Goal: Task Accomplishment & Management: Contribute content

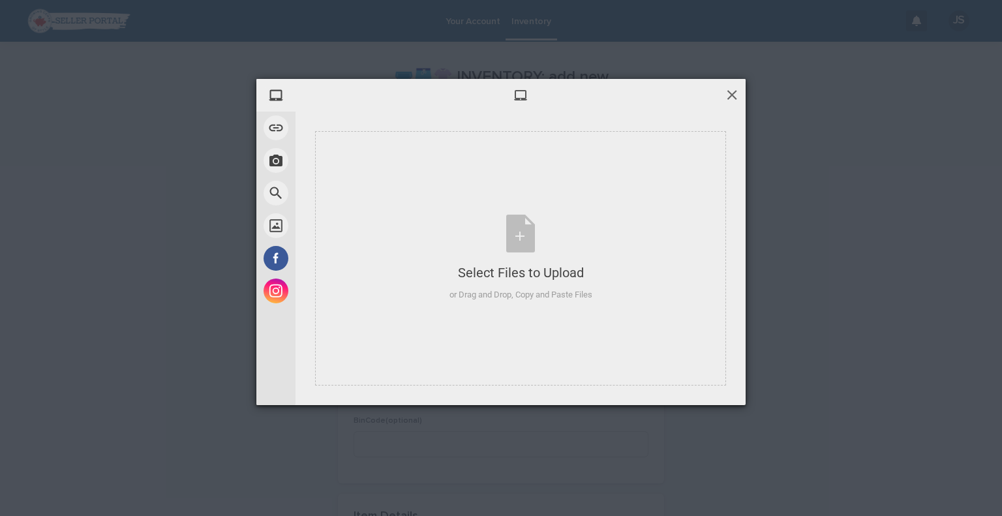
click at [735, 88] on span at bounding box center [732, 94] width 14 height 14
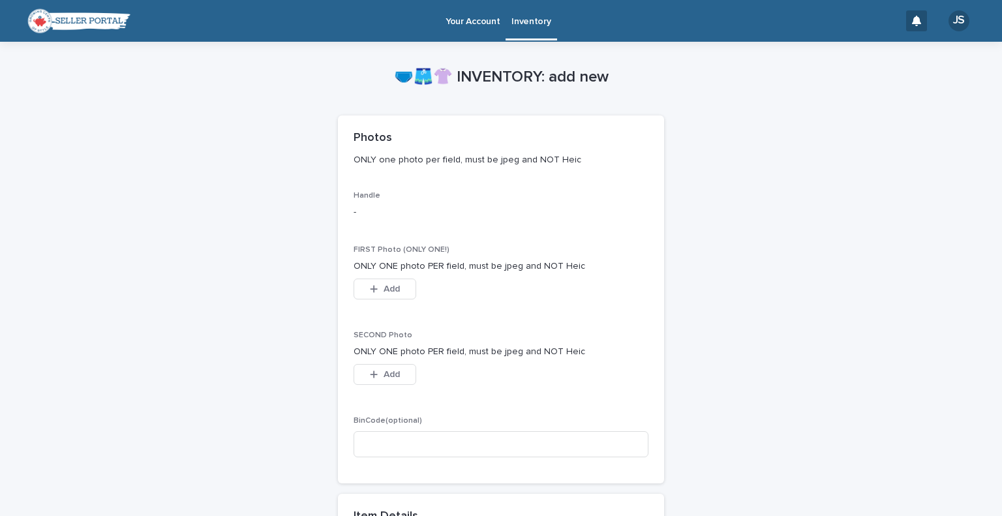
click at [530, 20] on p "Inventory" at bounding box center [531, 13] width 39 height 27
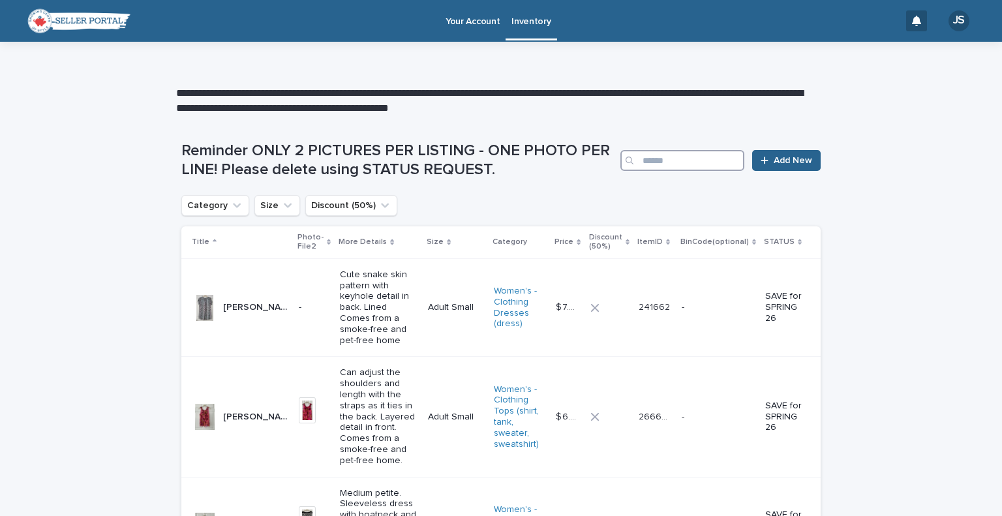
click at [671, 166] on input "Search" at bounding box center [683, 160] width 124 height 21
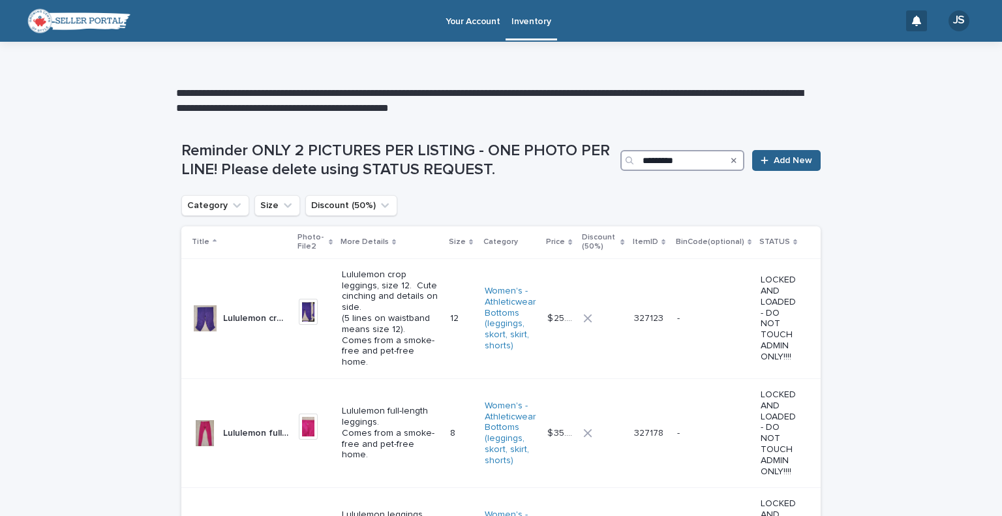
type input "*********"
click at [760, 155] on link "Add New" at bounding box center [786, 160] width 69 height 21
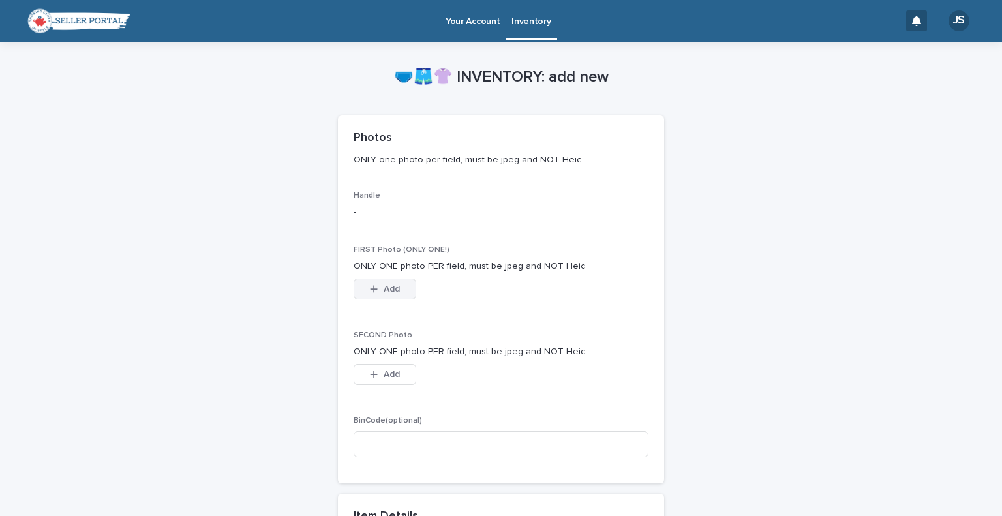
click at [372, 283] on button "Add" at bounding box center [385, 289] width 63 height 21
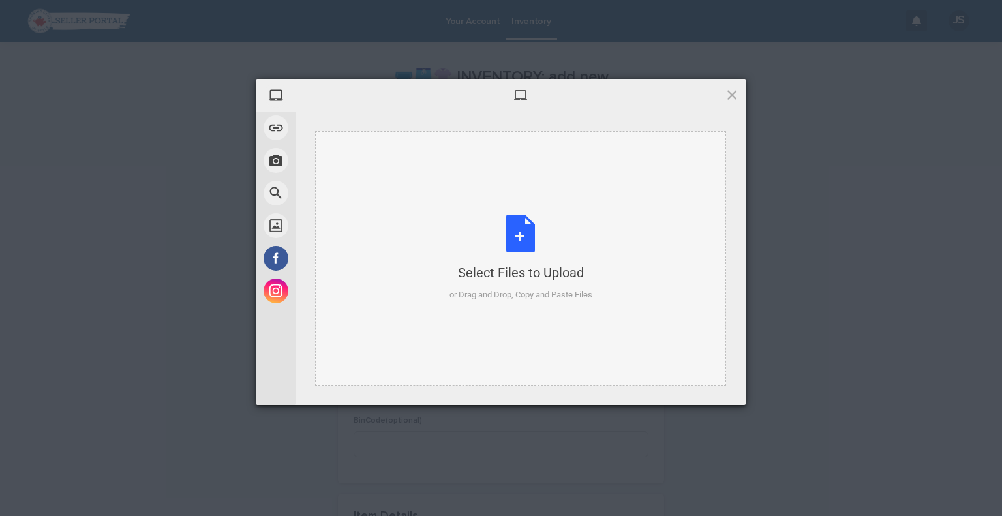
click at [506, 240] on div "Select Files to Upload or Drag and Drop, Copy and Paste Files" at bounding box center [521, 258] width 143 height 87
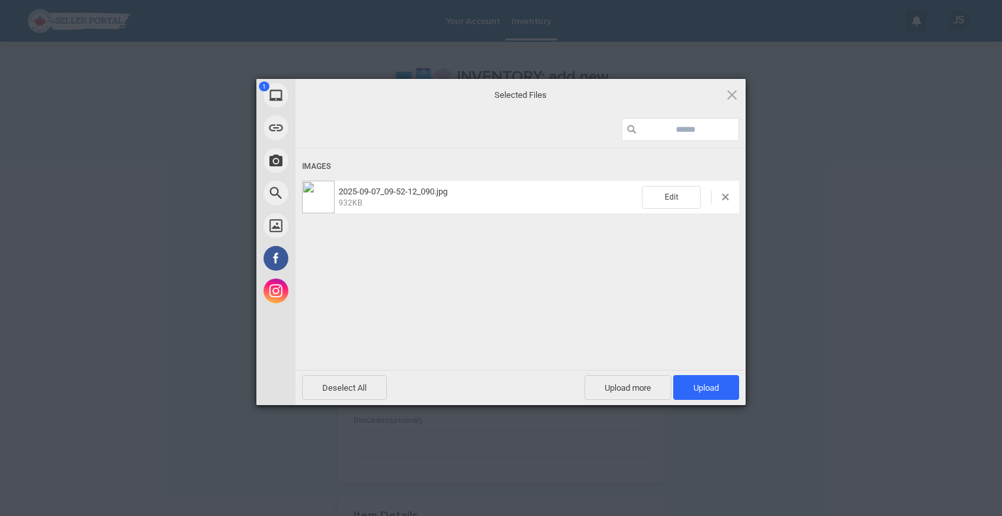
click at [947, 281] on div "1 My Device Link (URL) Take Photo Web Search Unsplash Facebook Instagram Select…" at bounding box center [501, 258] width 1002 height 516
click at [681, 382] on span "Upload 1" at bounding box center [706, 387] width 66 height 25
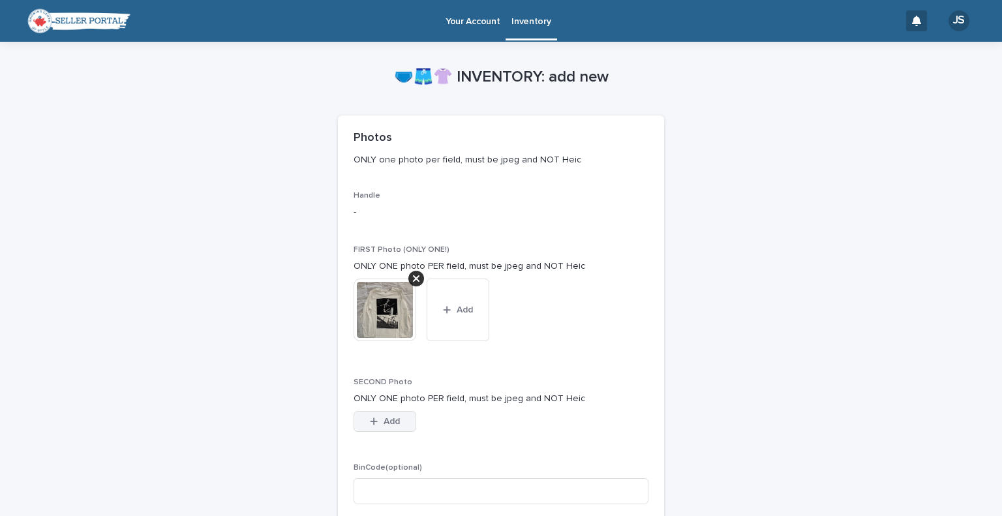
click at [364, 422] on button "Add" at bounding box center [385, 421] width 63 height 21
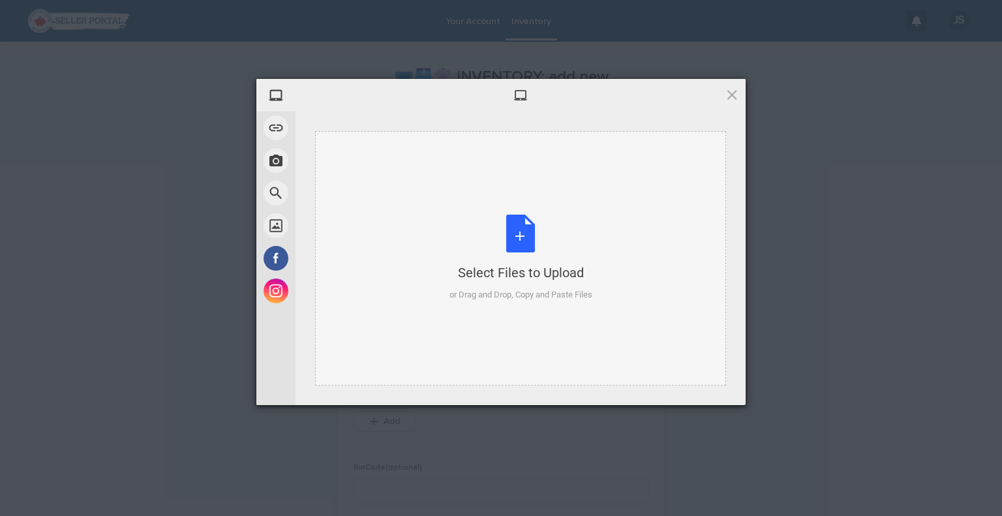
click at [503, 208] on div "Select Files to Upload or Drag and Drop, Copy and Paste Files" at bounding box center [520, 258] width 411 height 254
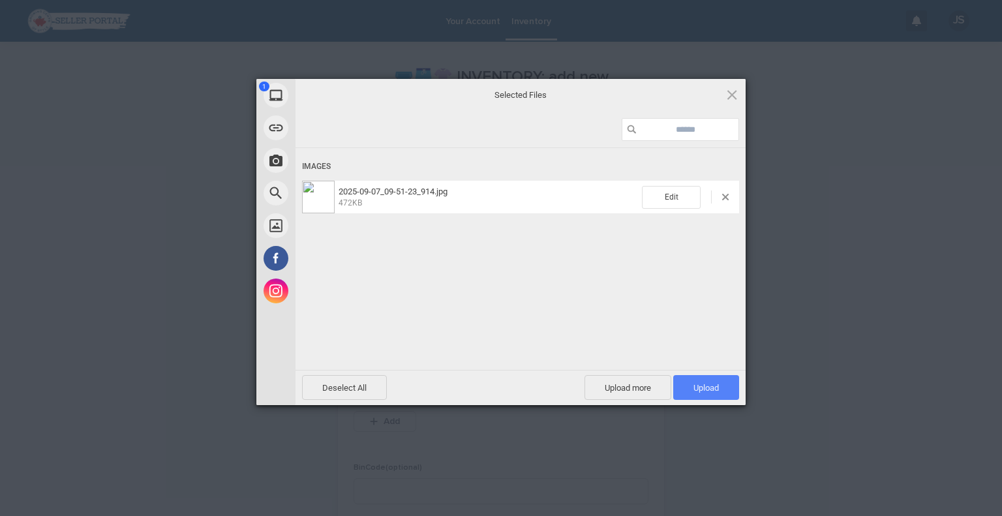
click at [692, 378] on span "Upload 1" at bounding box center [706, 387] width 66 height 25
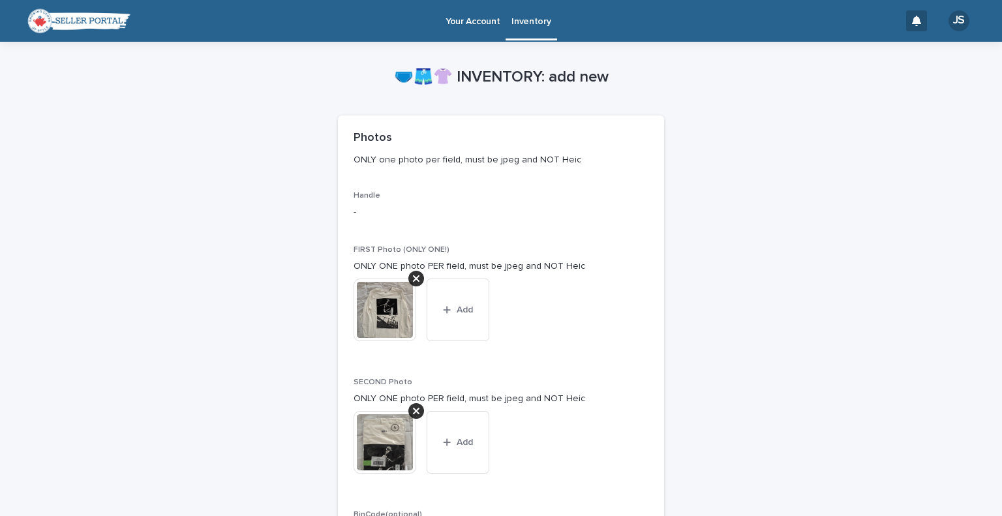
scroll to position [452, 0]
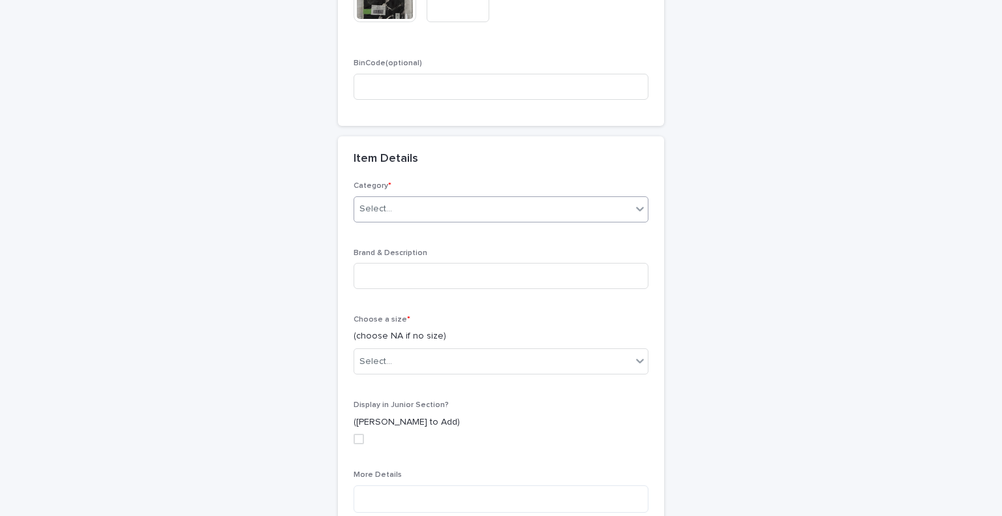
click at [420, 216] on div "Select..." at bounding box center [492, 209] width 277 height 22
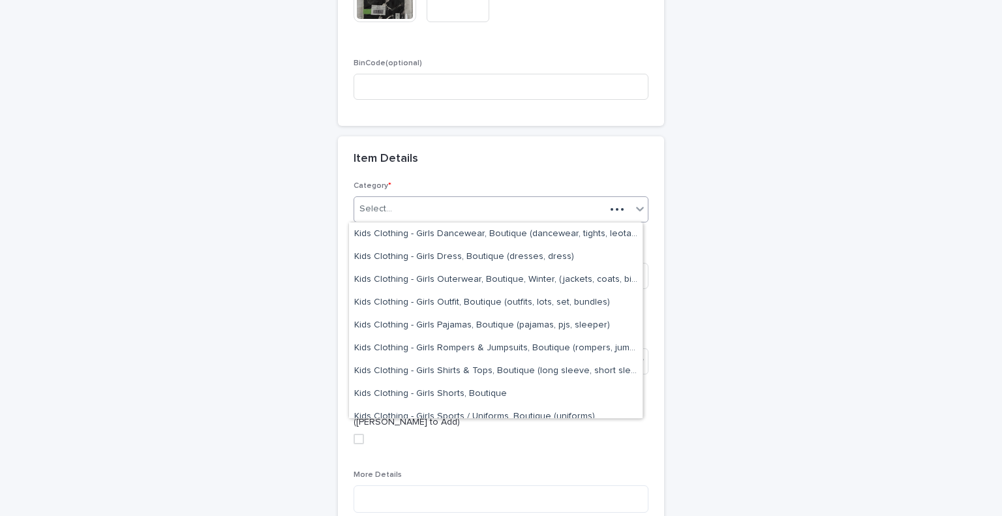
scroll to position [1427, 0]
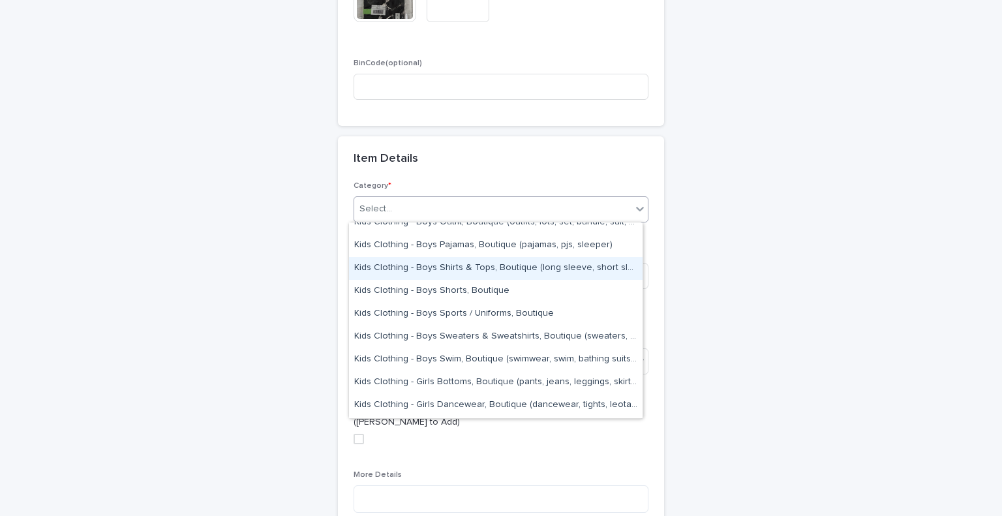
click at [548, 269] on div "Kids Clothing - Boys Shirts & Tops, Boutique (long sleeve, short sleeve, tshirt…" at bounding box center [496, 268] width 294 height 23
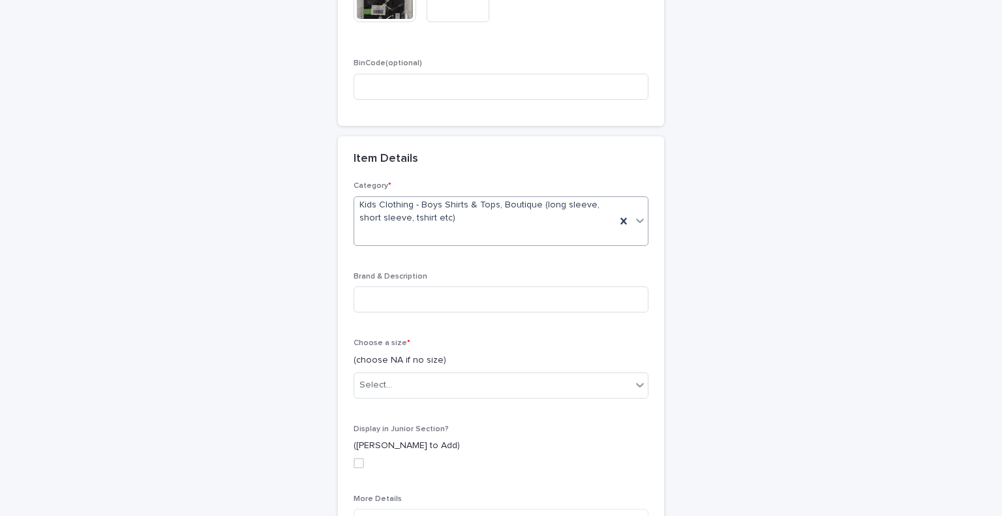
scroll to position [463, 0]
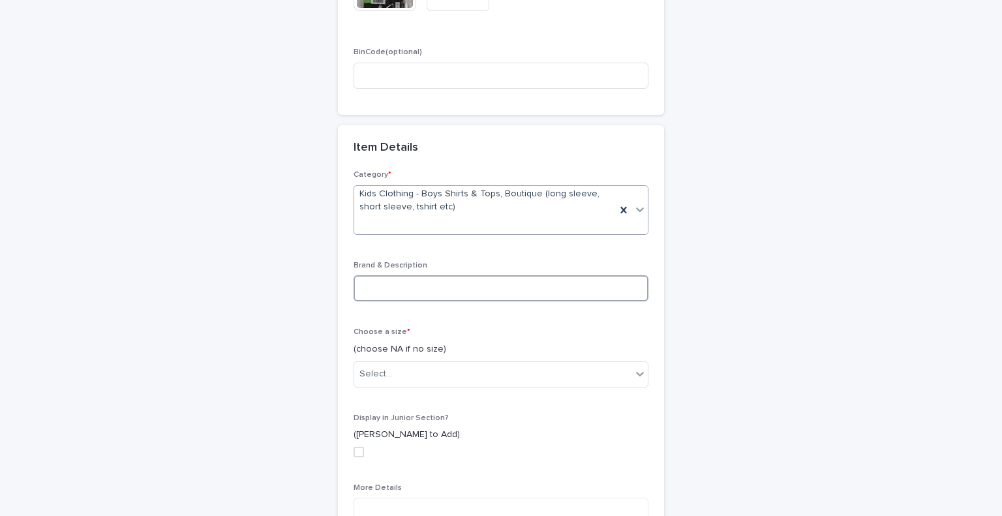
click at [458, 284] on input at bounding box center [501, 288] width 295 height 26
type input "**********"
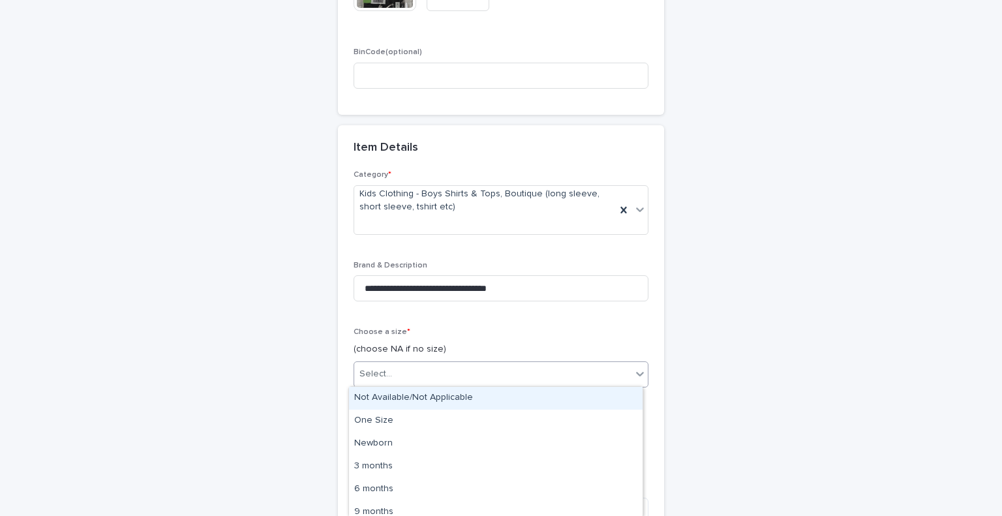
click at [637, 383] on div at bounding box center [640, 373] width 16 height 23
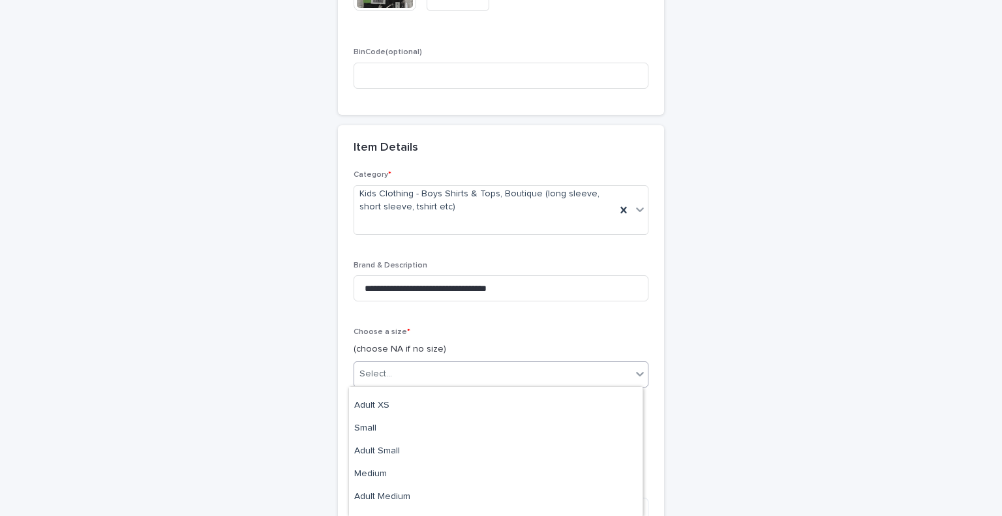
scroll to position [1133, 0]
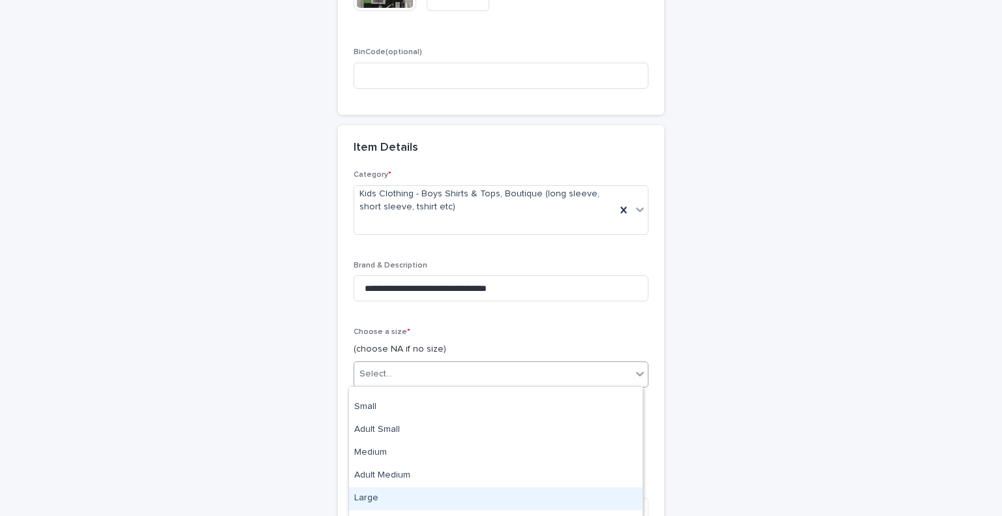
click at [493, 500] on div "Large" at bounding box center [496, 498] width 294 height 23
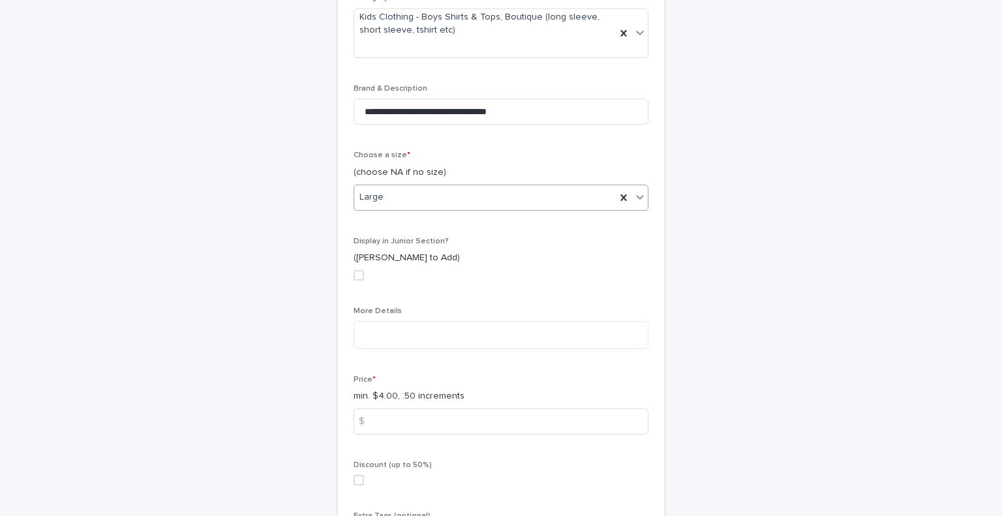
scroll to position [640, 0]
click at [365, 343] on textarea at bounding box center [501, 334] width 295 height 28
type textarea "*"
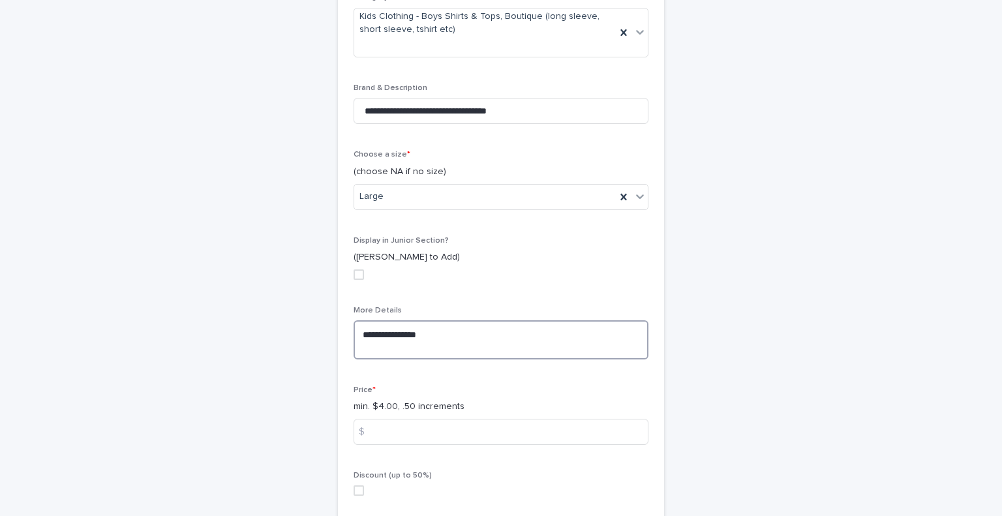
paste textarea "**********"
type textarea "**********"
click at [403, 435] on input at bounding box center [501, 432] width 295 height 26
type input "*"
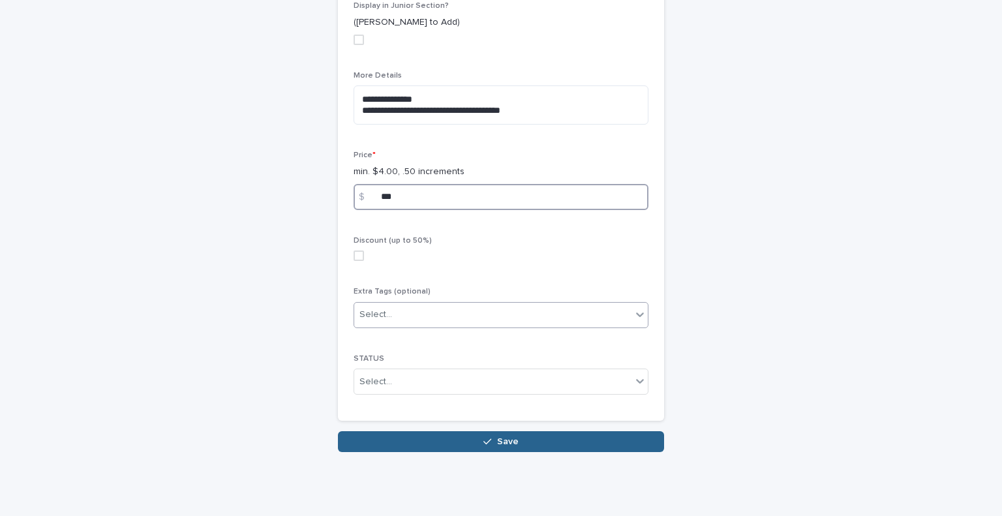
type input "***"
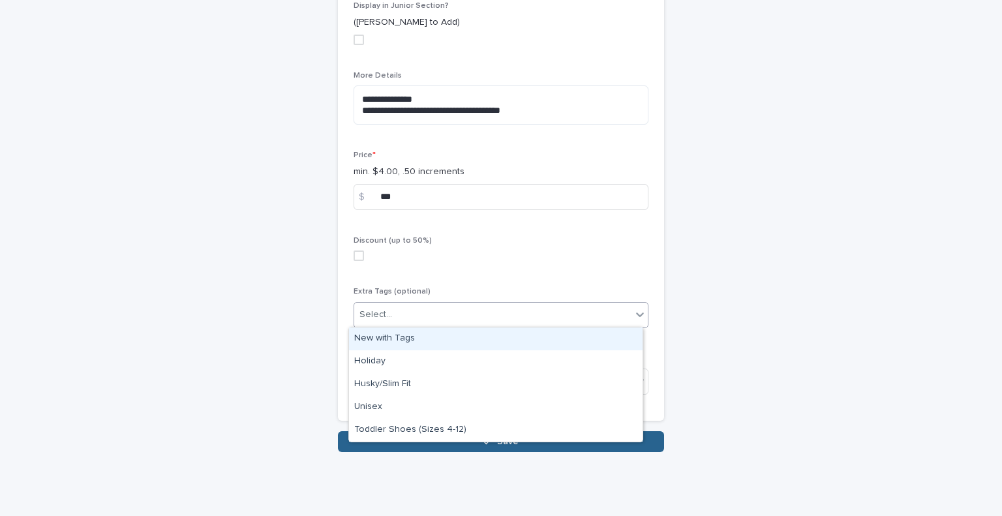
click at [508, 310] on div "Select..." at bounding box center [492, 315] width 277 height 22
click at [500, 333] on div "New with Tags" at bounding box center [496, 339] width 294 height 23
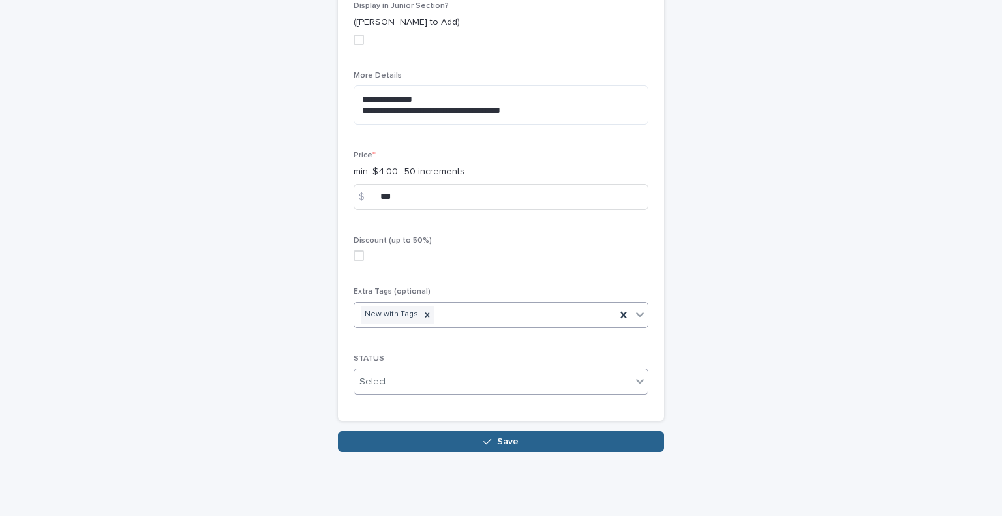
click at [504, 380] on div "Select..." at bounding box center [492, 382] width 277 height 22
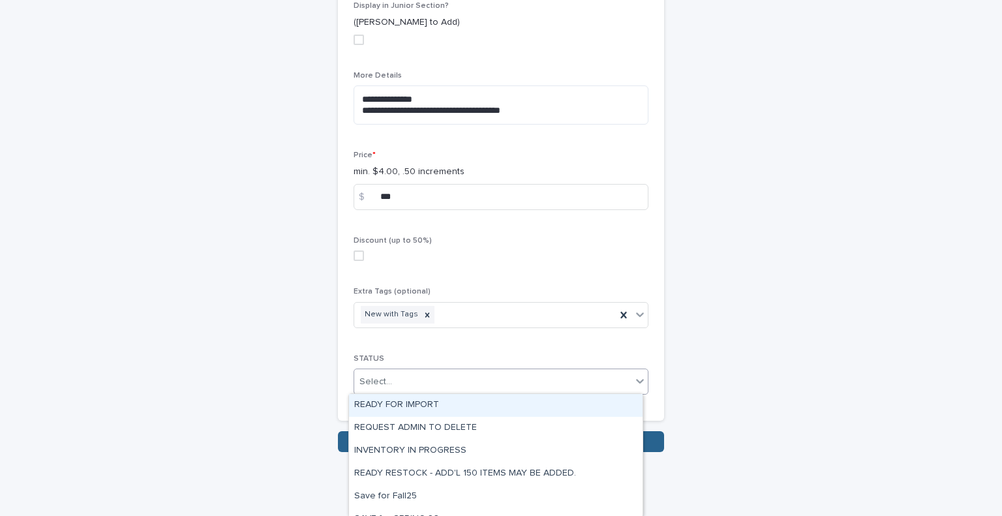
click at [498, 401] on div "READY FOR IMPORT" at bounding box center [496, 405] width 294 height 23
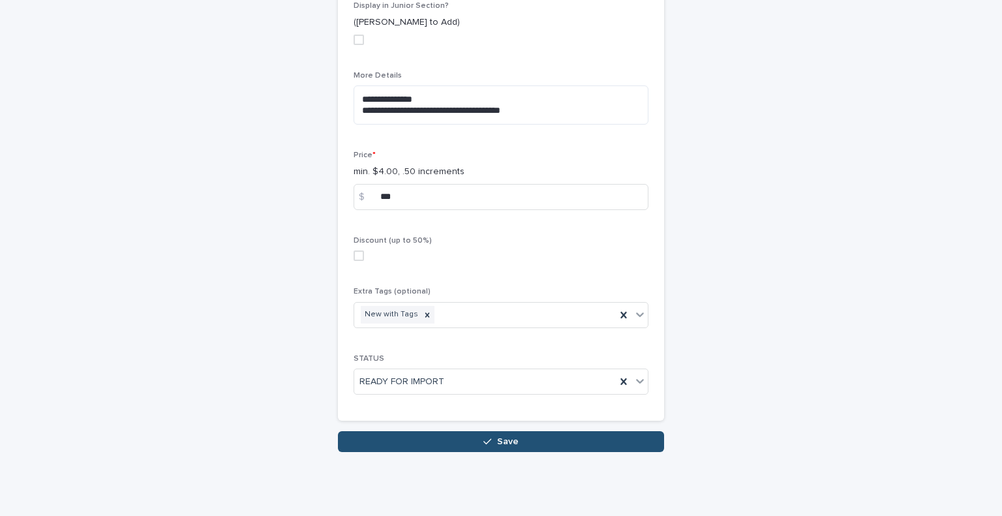
click at [497, 441] on span "Save" at bounding box center [508, 441] width 22 height 9
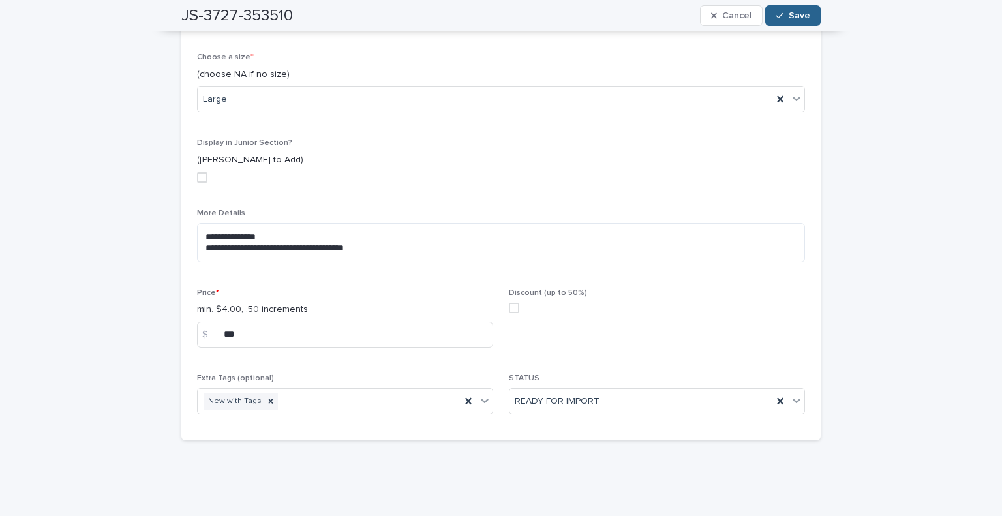
scroll to position [493, 0]
click at [789, 13] on span "Save" at bounding box center [800, 15] width 22 height 9
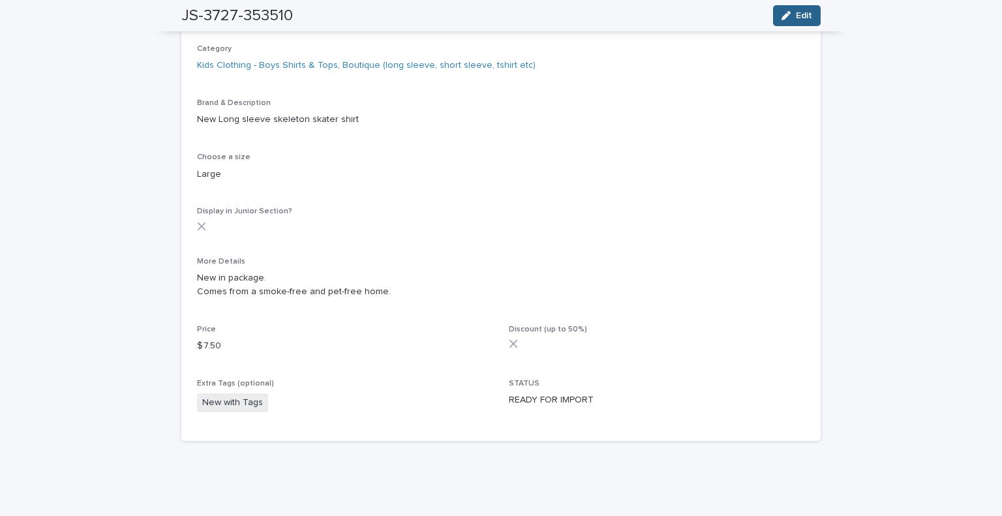
scroll to position [0, 0]
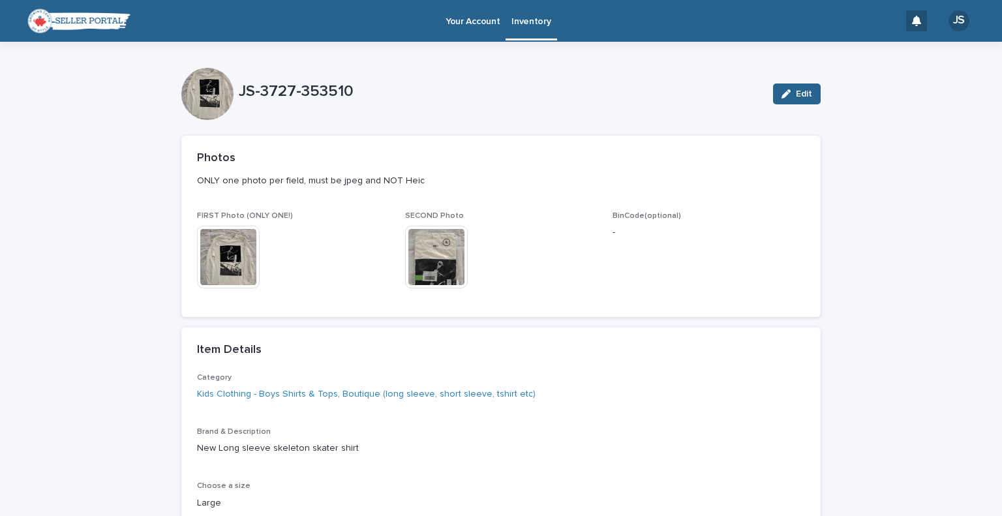
click at [512, 23] on p "Inventory" at bounding box center [531, 13] width 39 height 27
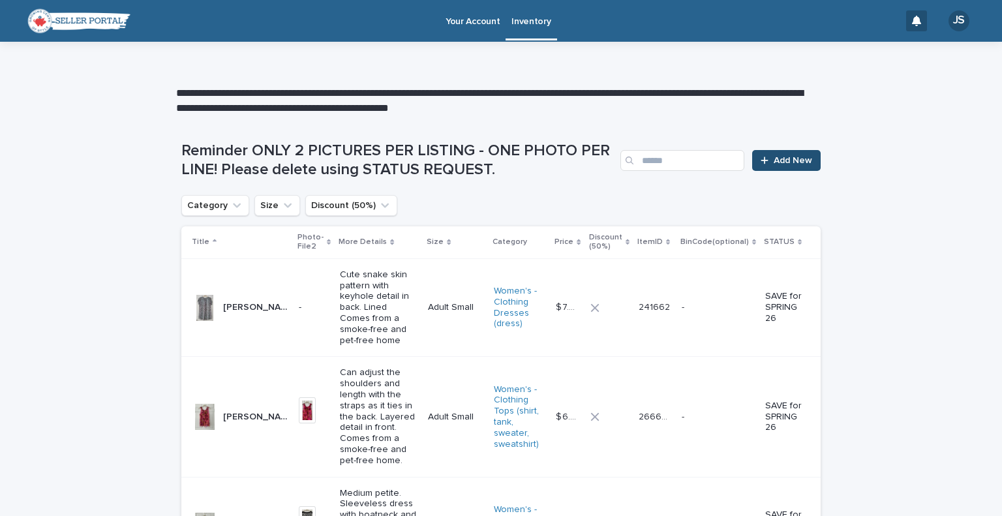
click at [776, 156] on span "Add New" at bounding box center [793, 160] width 38 height 9
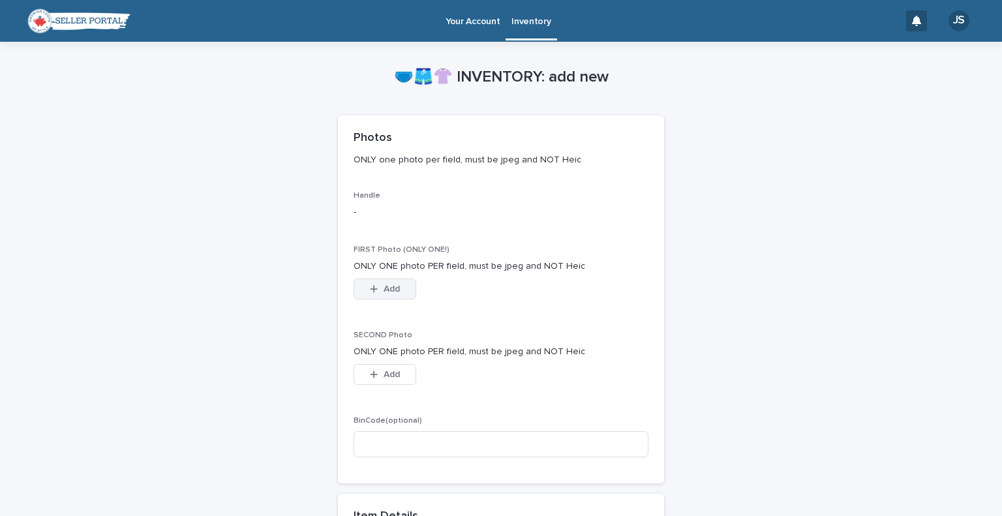
click at [356, 288] on button "Add" at bounding box center [385, 289] width 63 height 21
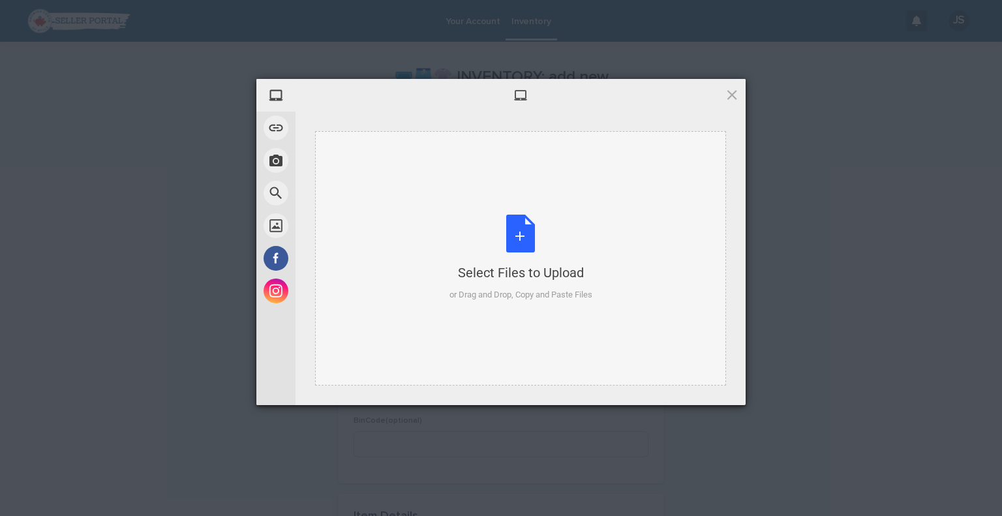
click at [497, 246] on div "Select Files to Upload or Drag and Drop, Copy and Paste Files" at bounding box center [521, 258] width 143 height 87
click at [543, 227] on div "Select Files to Upload or Drag and Drop, Copy and Paste Files" at bounding box center [521, 258] width 143 height 87
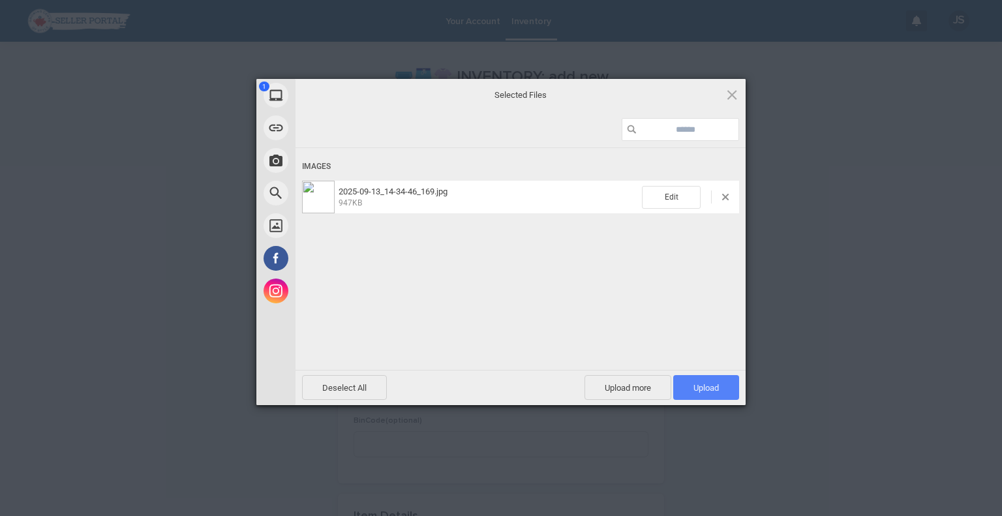
click at [701, 388] on span "Upload 1" at bounding box center [706, 388] width 25 height 10
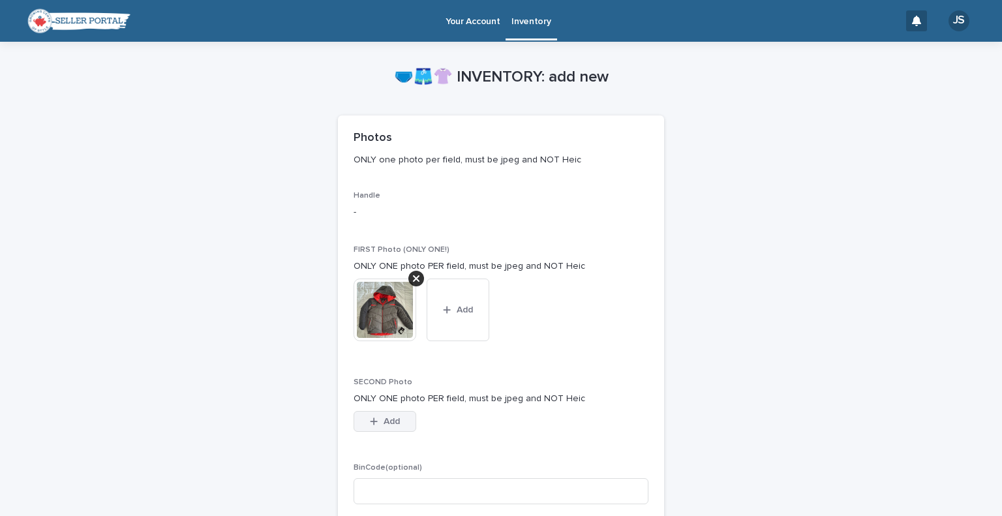
click at [360, 414] on button "Add" at bounding box center [385, 421] width 63 height 21
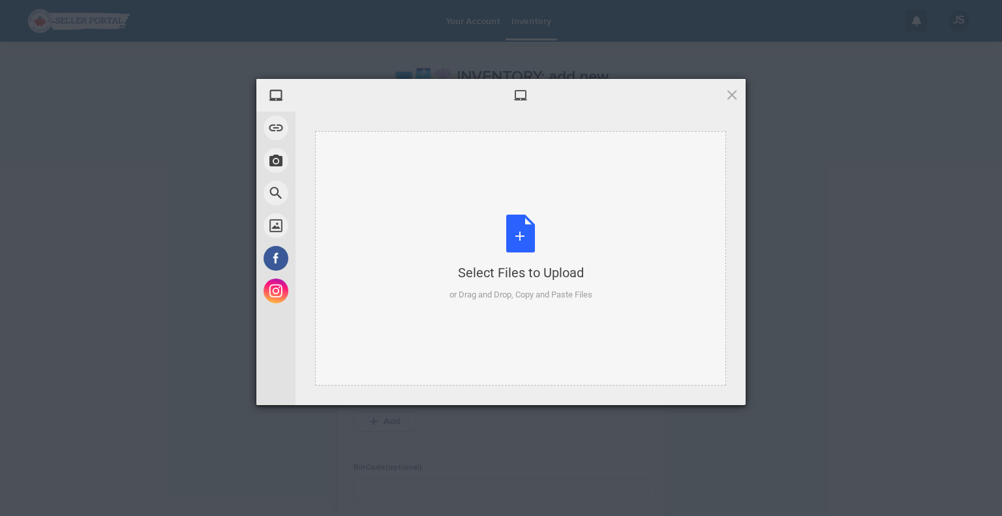
click at [514, 239] on div "Select Files to Upload or Drag and Drop, Copy and Paste Files" at bounding box center [521, 258] width 143 height 87
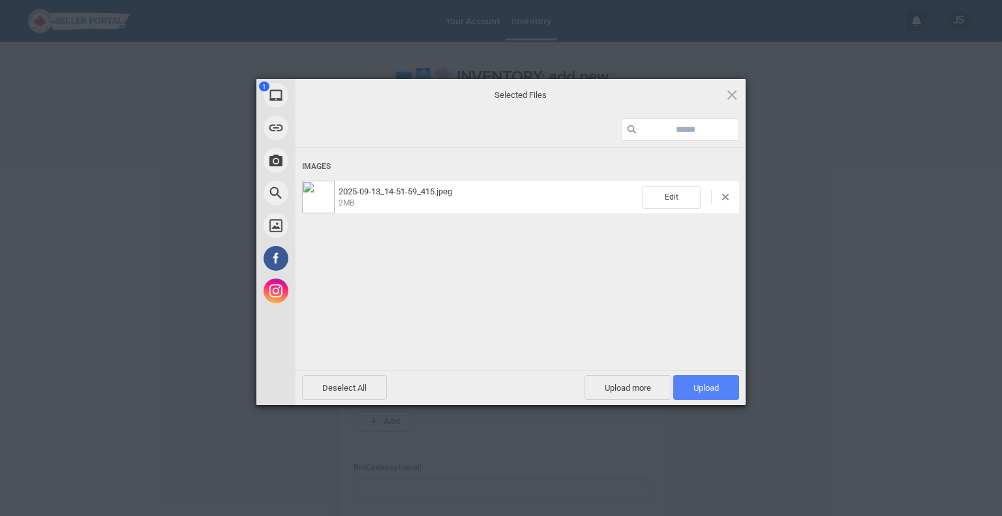
click at [696, 379] on span "Upload 1" at bounding box center [706, 387] width 66 height 25
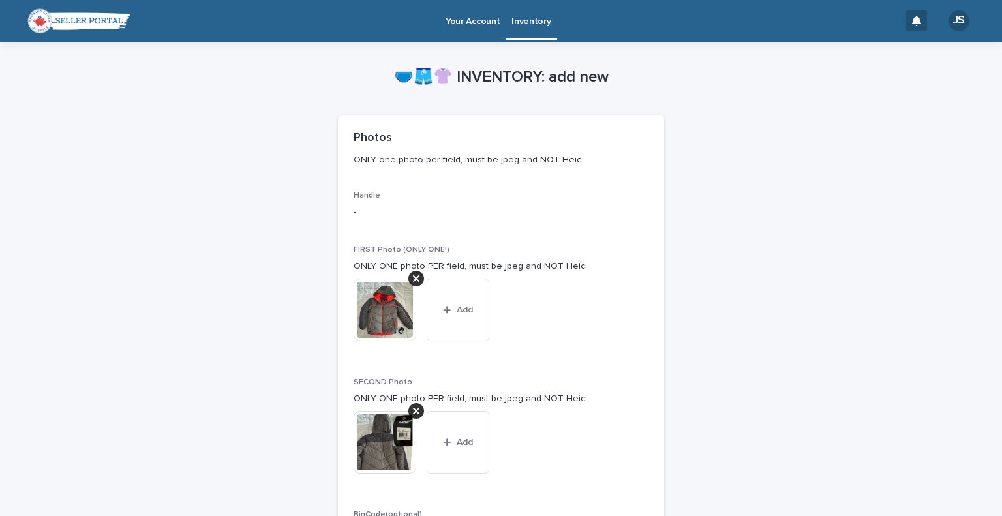
scroll to position [452, 0]
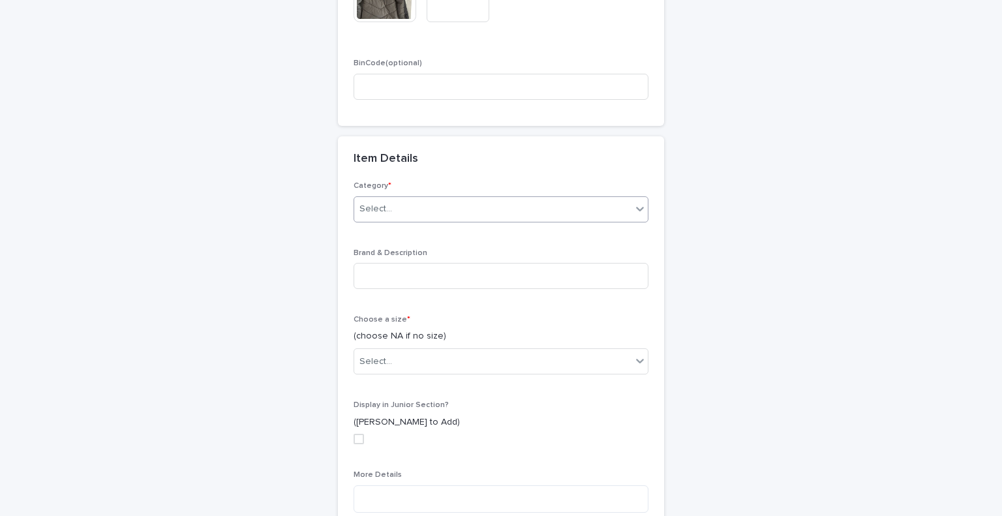
click at [461, 203] on div "Select..." at bounding box center [492, 209] width 277 height 22
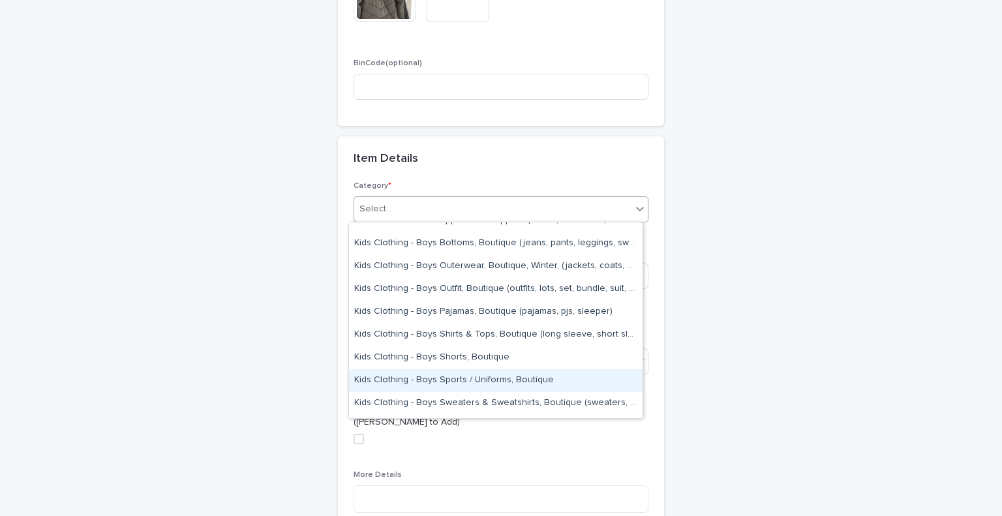
scroll to position [1353, 0]
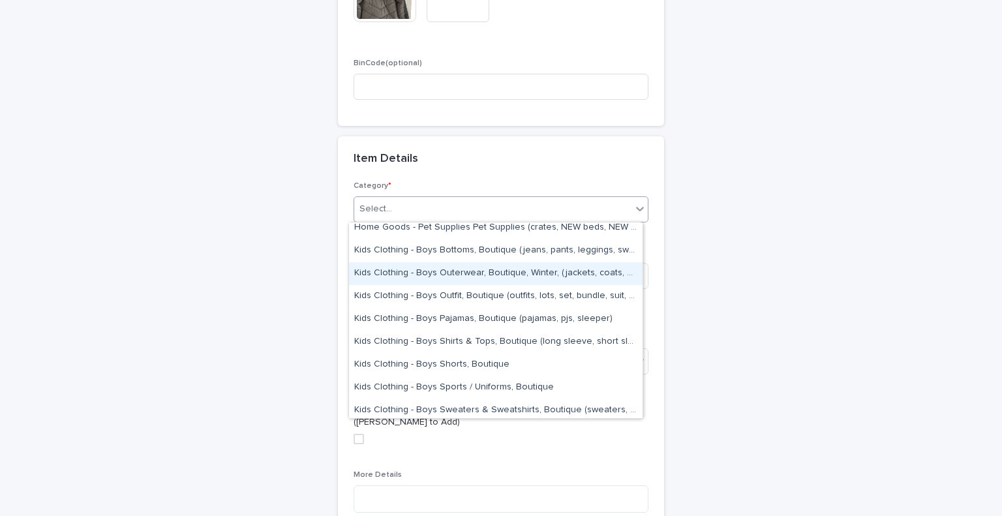
click at [548, 271] on div "Kids Clothing - Boys Outerwear, Boutique, Winter, (jackets, coats, bibs, snow g…" at bounding box center [496, 273] width 294 height 23
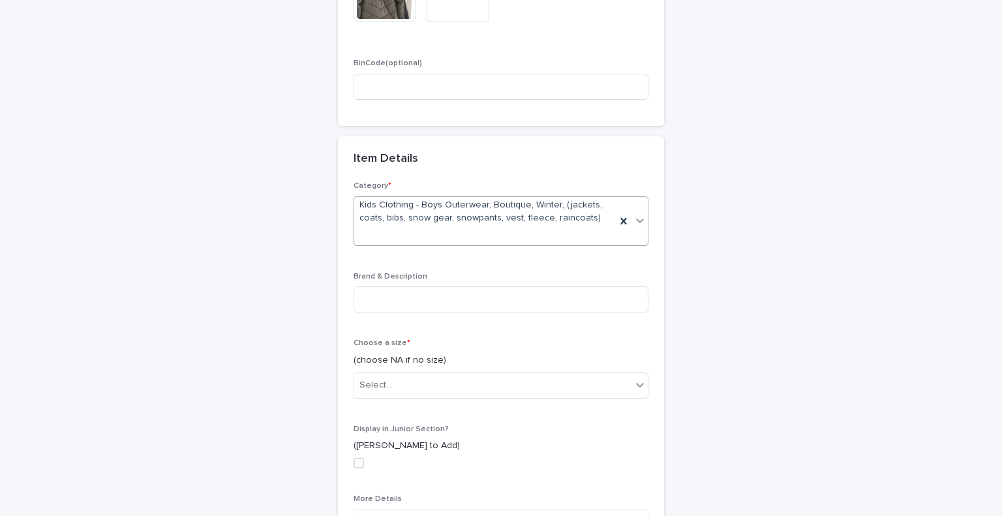
scroll to position [463, 0]
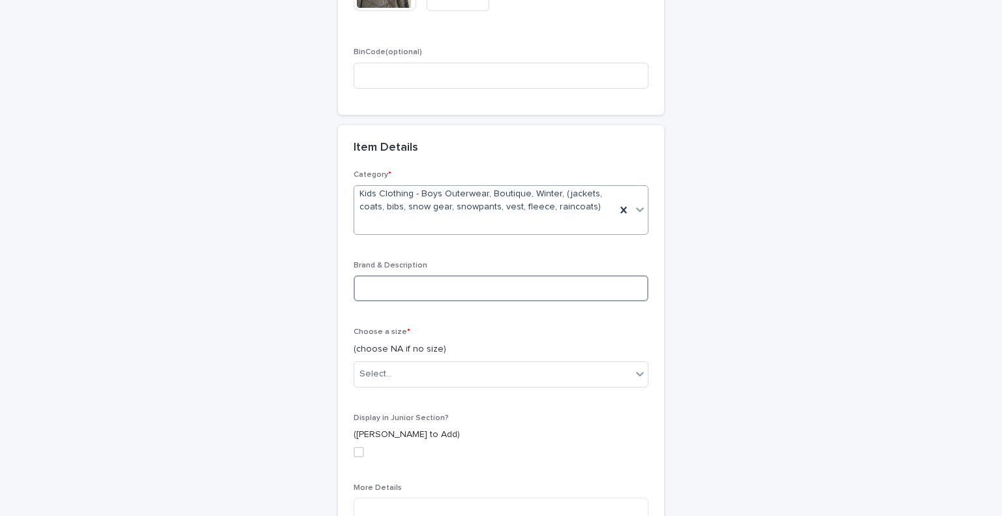
click at [423, 289] on input at bounding box center [501, 288] width 295 height 26
type input "**********"
click at [206, 135] on div "**********" at bounding box center [500, 216] width 639 height 1274
click at [601, 353] on p "(choose NA if no size)" at bounding box center [501, 350] width 295 height 14
click at [606, 360] on div "Choose a size * (choose NA if no size) Select..." at bounding box center [501, 363] width 295 height 70
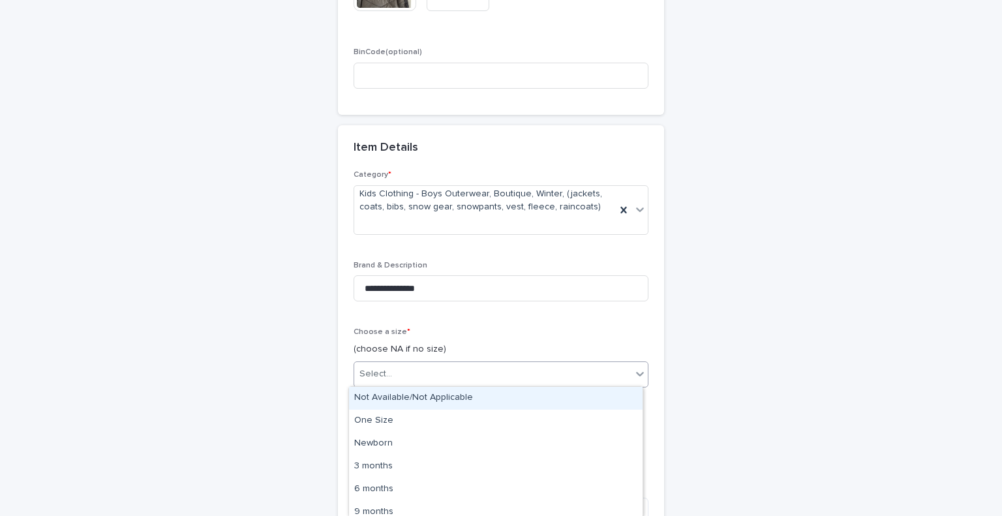
click at [611, 365] on div "Select..." at bounding box center [492, 374] width 277 height 22
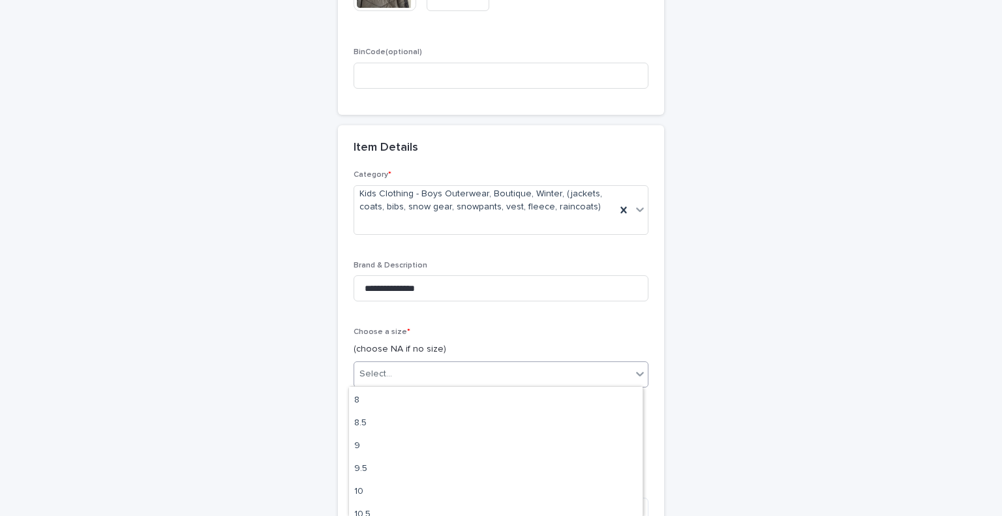
scroll to position [679, 0]
click at [521, 474] on div "10" at bounding box center [496, 472] width 294 height 23
click at [722, 391] on div "**********" at bounding box center [500, 216] width 639 height 1274
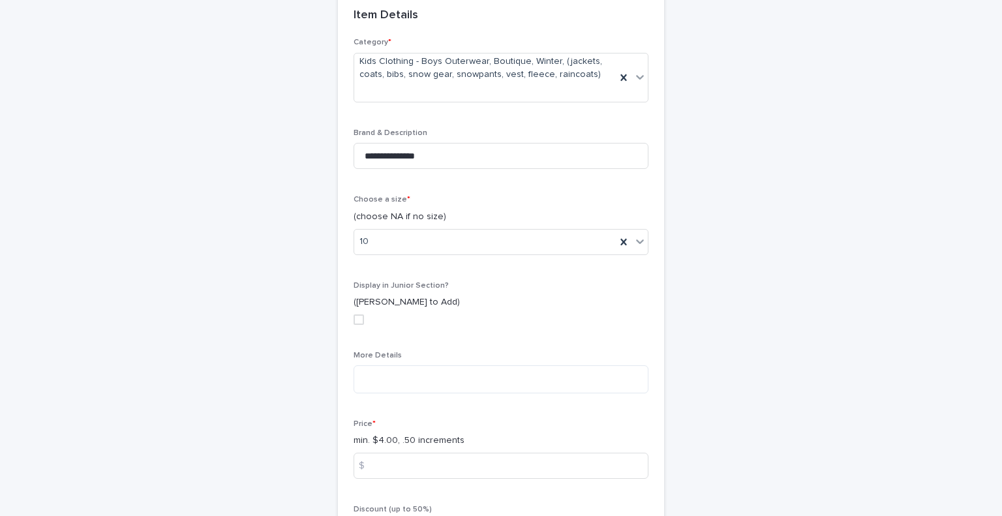
scroll to position [598, 0]
click at [635, 236] on icon at bounding box center [640, 238] width 13 height 13
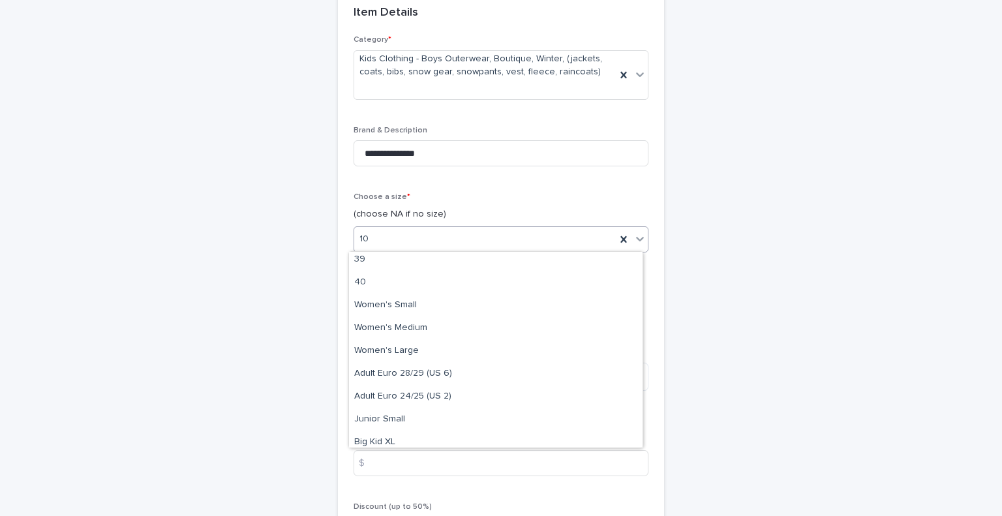
scroll to position [0, 0]
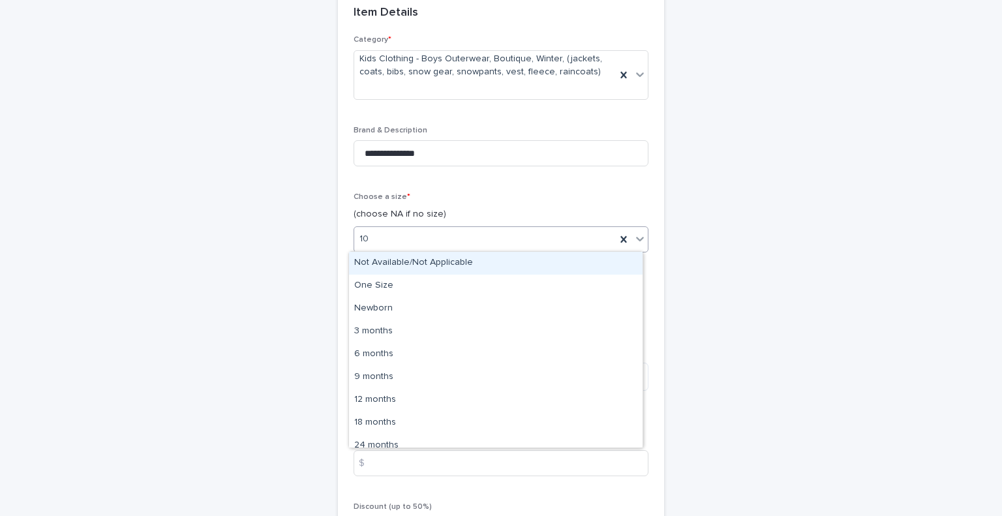
click at [775, 237] on div "**********" at bounding box center [500, 81] width 639 height 1274
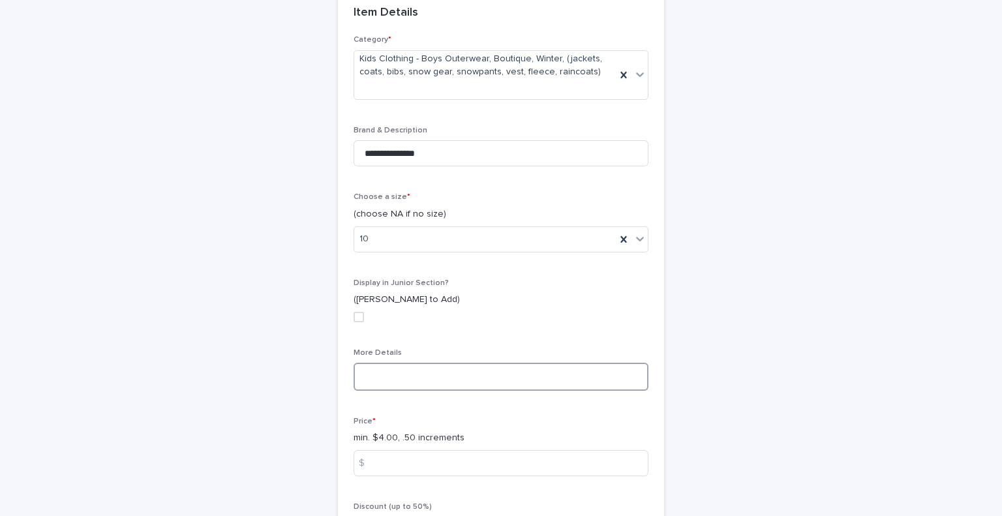
click at [384, 376] on textarea at bounding box center [501, 377] width 295 height 28
click at [384, 376] on textarea "*" at bounding box center [501, 377] width 295 height 28
paste textarea "**********"
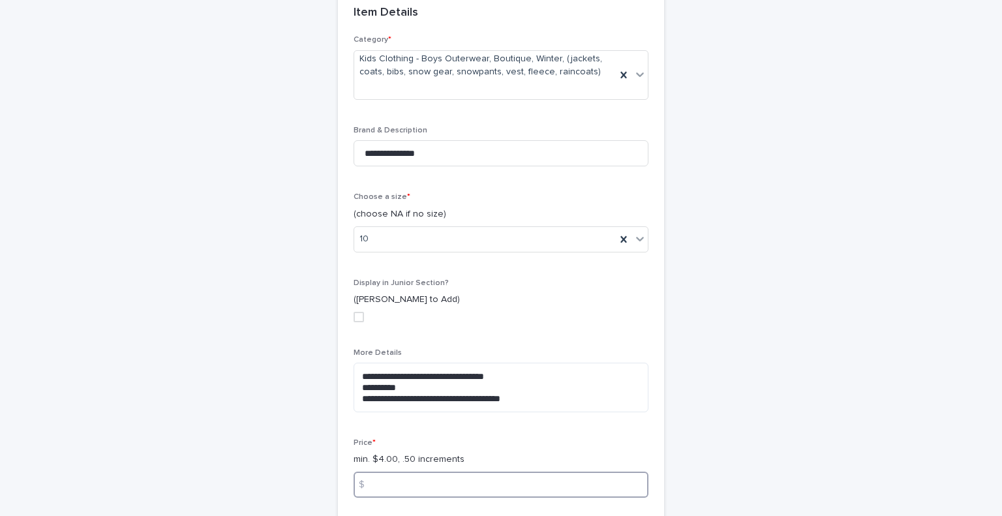
click at [387, 474] on input at bounding box center [501, 485] width 295 height 26
click at [504, 383] on textarea "**********" at bounding box center [501, 388] width 295 height 50
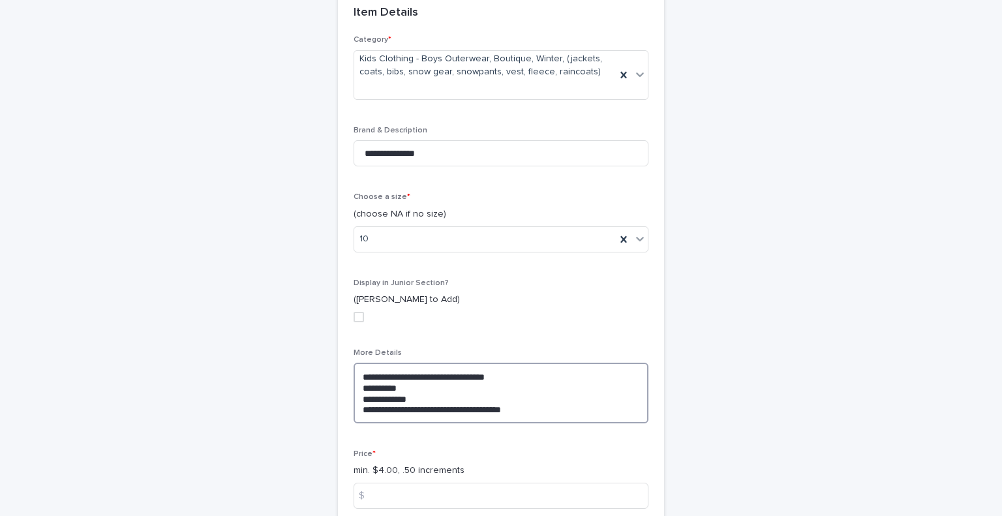
type textarea "**********"
click at [141, 284] on div "**********" at bounding box center [501, 130] width 1002 height 1372
click at [394, 490] on input at bounding box center [501, 496] width 295 height 26
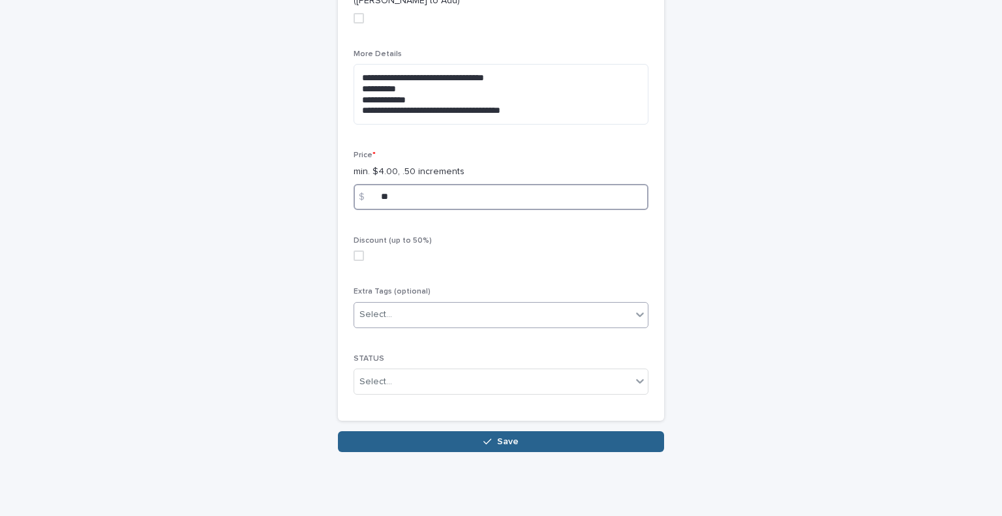
type input "**"
click at [506, 315] on div "Select..." at bounding box center [492, 315] width 277 height 22
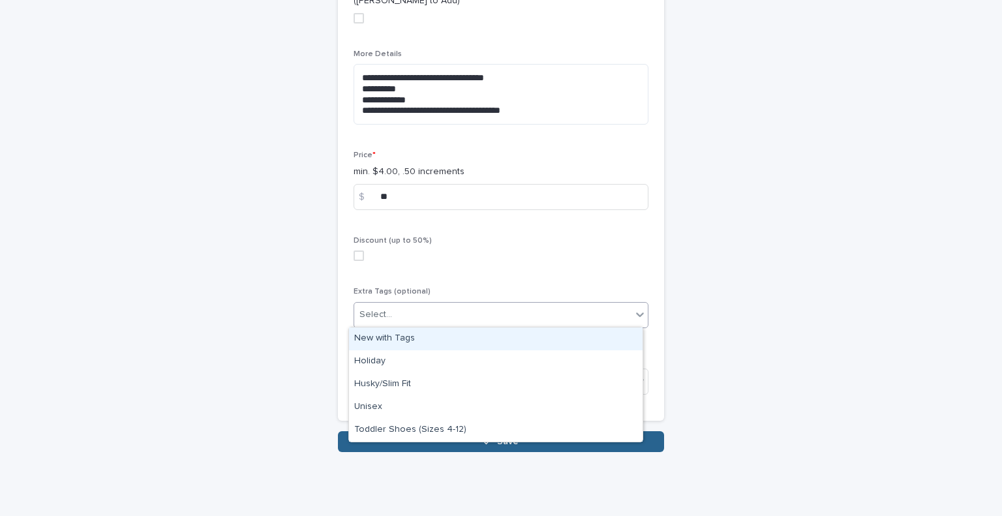
click at [485, 343] on div "New with Tags" at bounding box center [496, 339] width 294 height 23
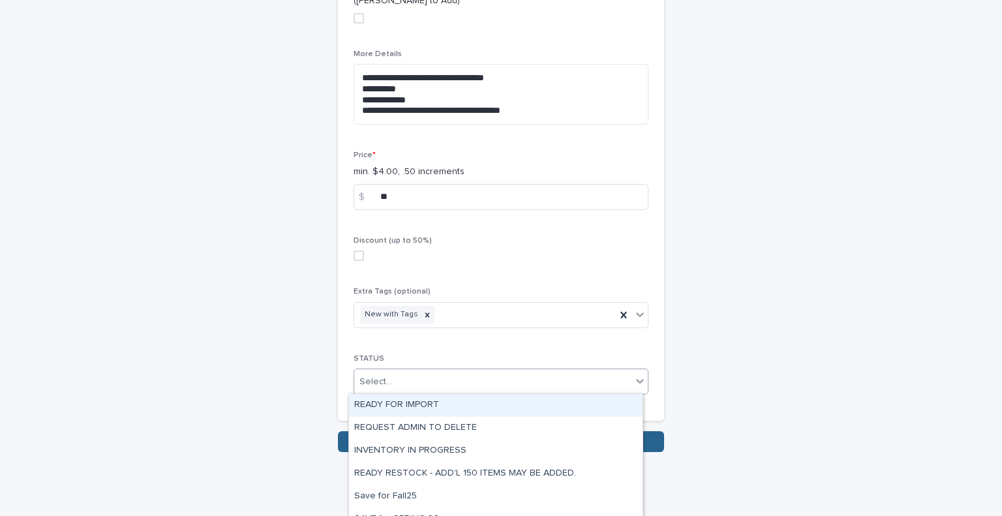
click at [472, 386] on div "Select..." at bounding box center [492, 382] width 277 height 22
click at [470, 403] on div "READY FOR IMPORT" at bounding box center [496, 405] width 294 height 23
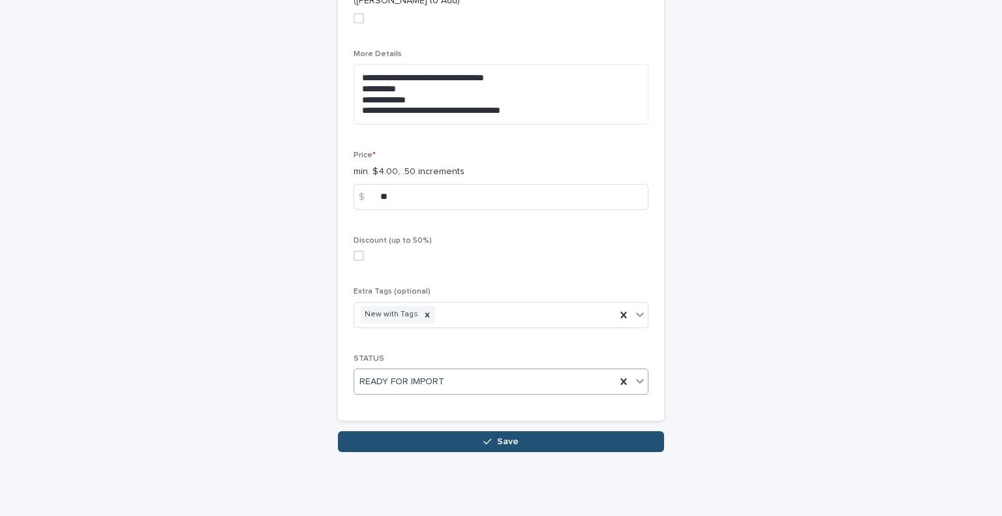
click at [461, 438] on button "Save" at bounding box center [501, 441] width 326 height 21
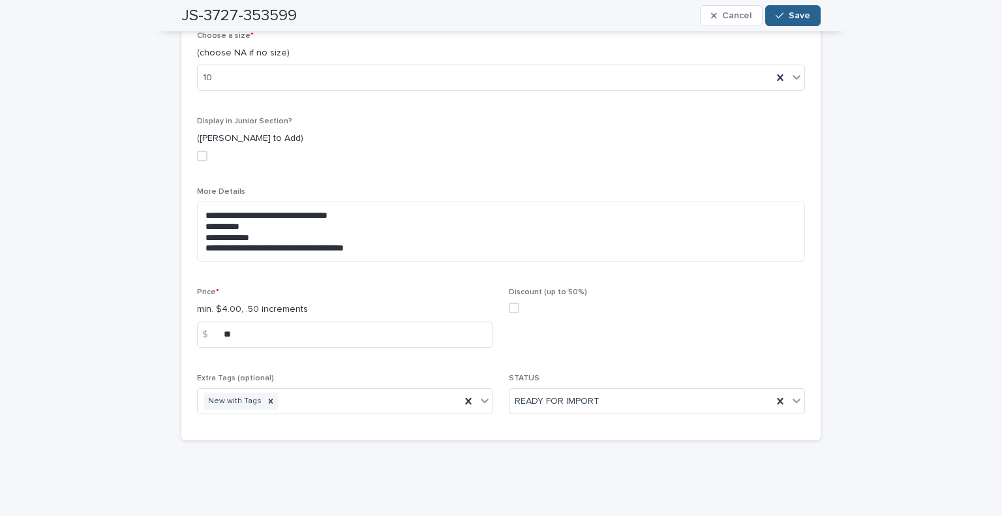
scroll to position [514, 0]
click at [790, 5] on div "JS-3727-353599 Cancel Save" at bounding box center [500, 15] width 639 height 31
click at [785, 25] on button "Save" at bounding box center [792, 15] width 55 height 21
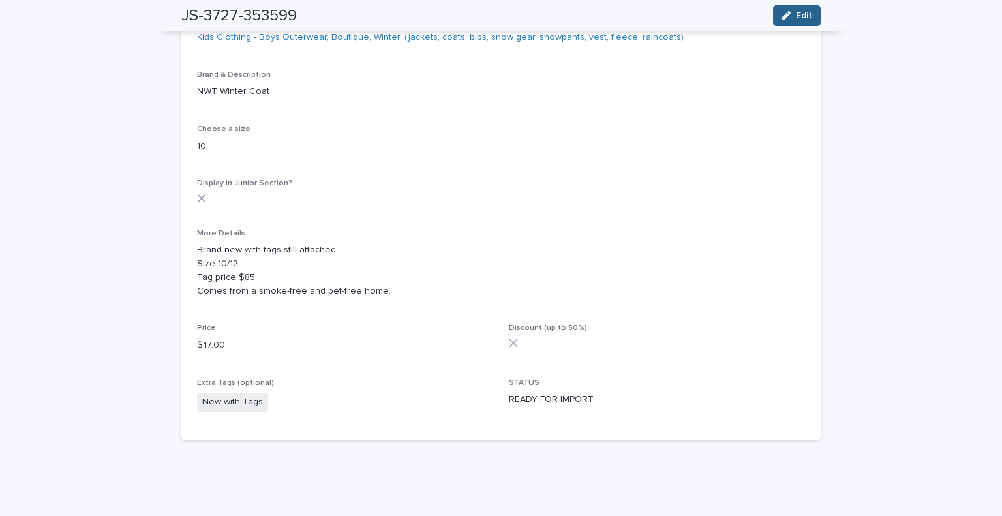
scroll to position [356, 0]
click at [989, 70] on div "Loading... Saving… Loading... Saving… JS-3727-353599 Edit JS-3727-353599 Edit S…" at bounding box center [501, 100] width 1002 height 831
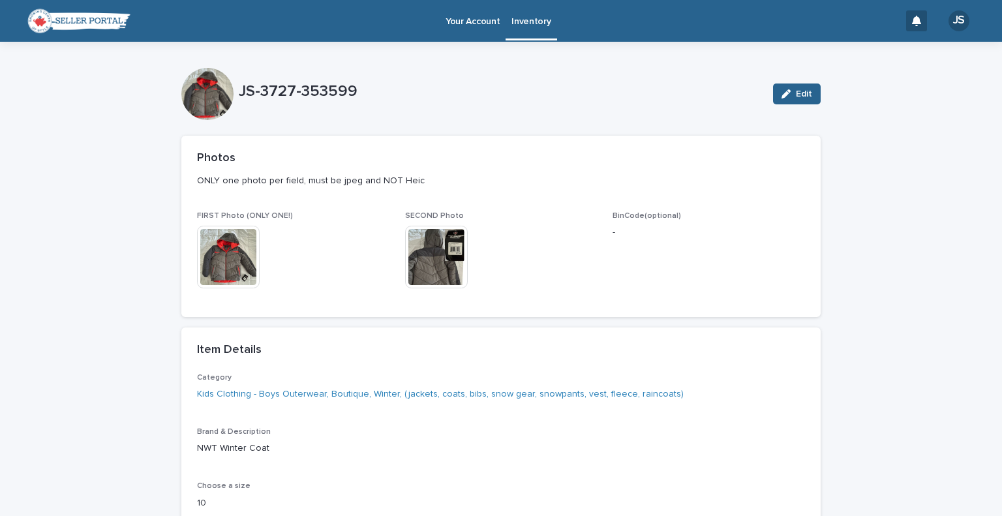
click at [531, 22] on p "Inventory" at bounding box center [531, 13] width 39 height 27
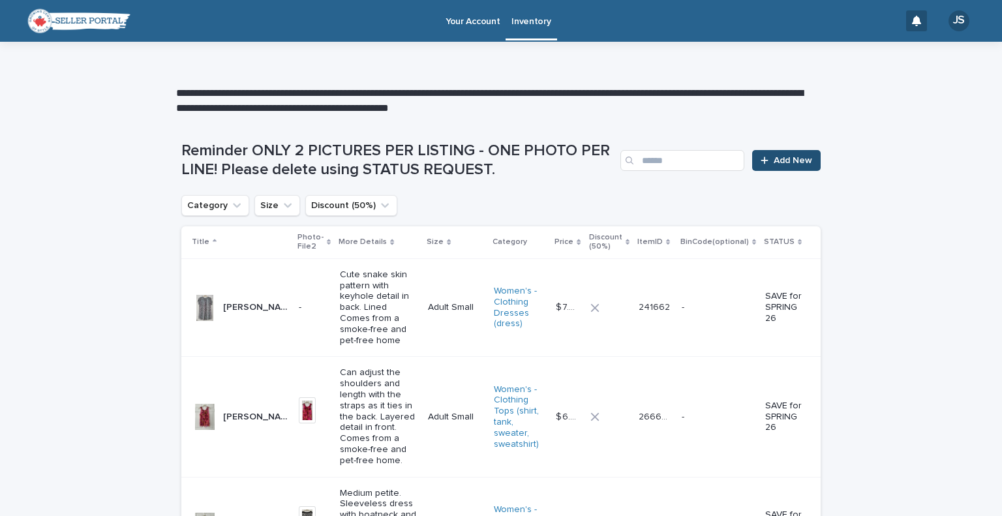
click at [774, 162] on span "Add New" at bounding box center [793, 160] width 38 height 9
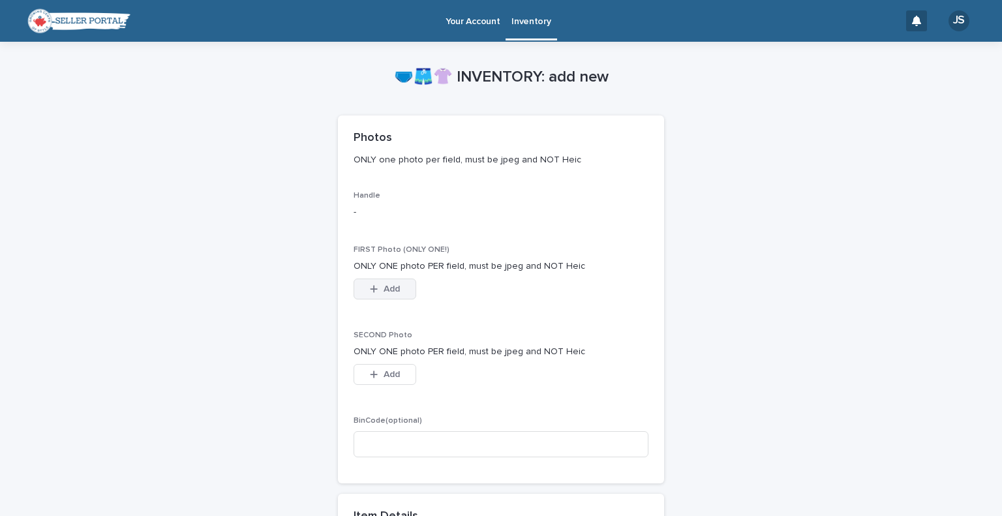
click at [388, 291] on span "Add" at bounding box center [392, 288] width 16 height 9
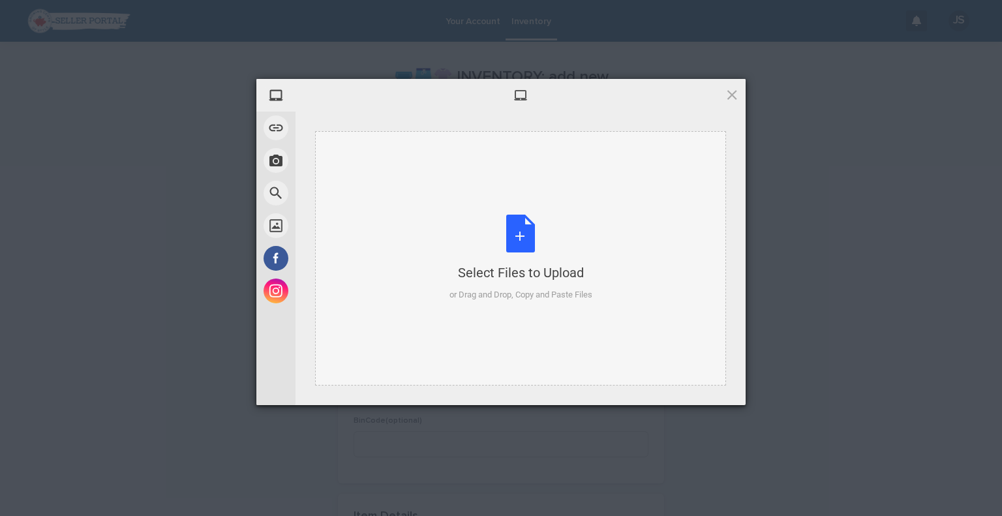
click at [533, 244] on div "Select Files to Upload or Drag and Drop, Copy and Paste Files" at bounding box center [521, 258] width 143 height 87
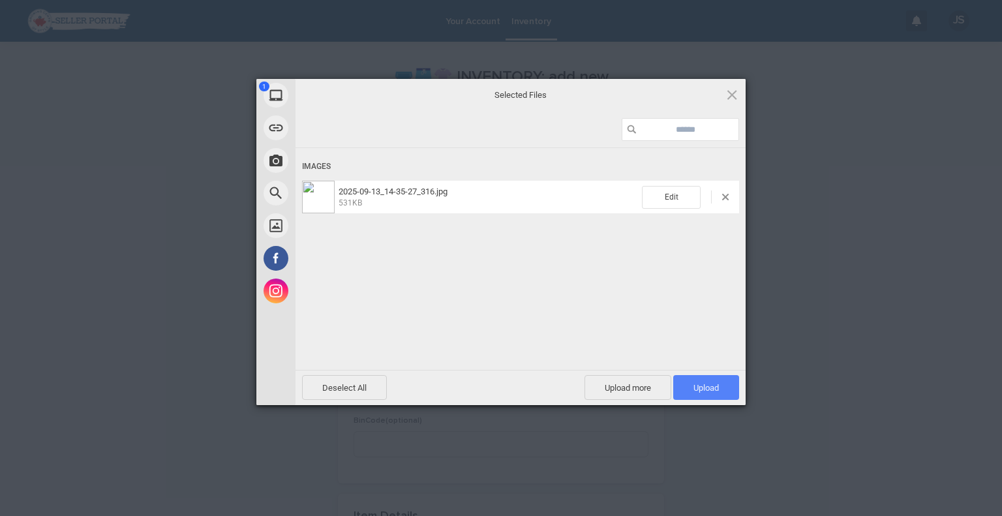
click at [711, 388] on span "Upload 1" at bounding box center [706, 388] width 25 height 10
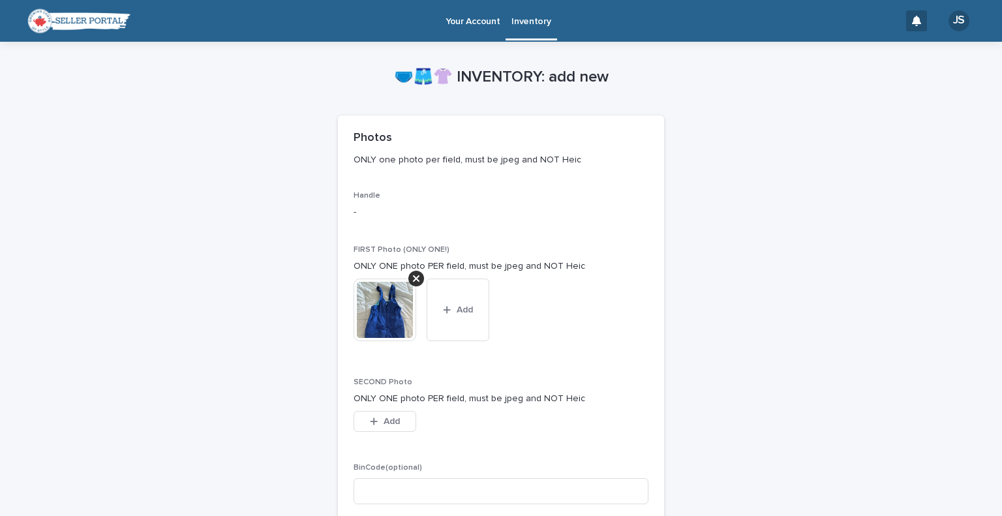
scroll to position [452, 0]
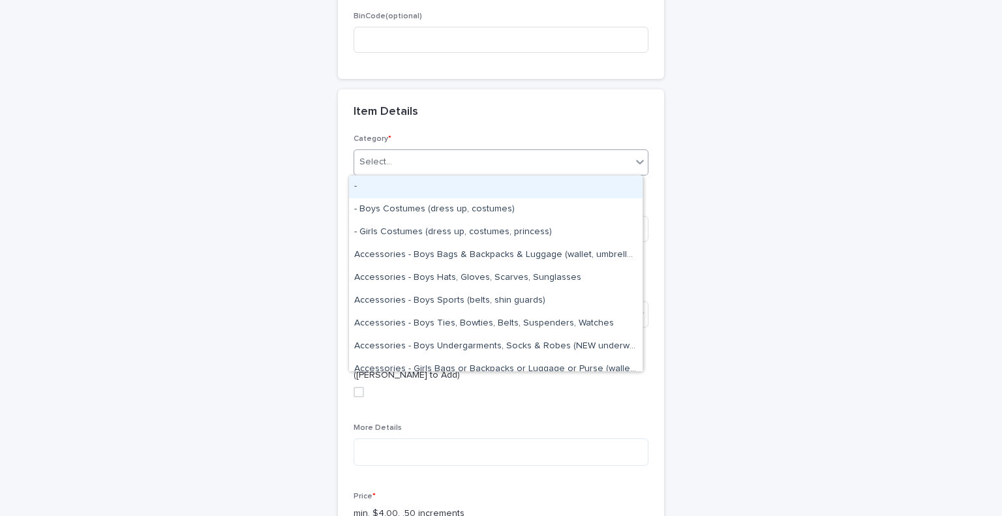
click at [414, 155] on div "Select..." at bounding box center [492, 162] width 277 height 22
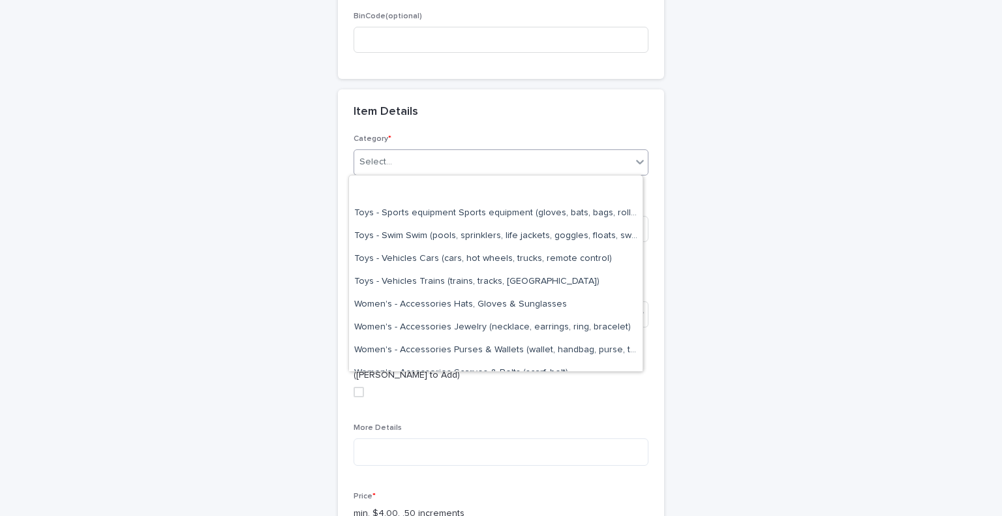
scroll to position [2727, 0]
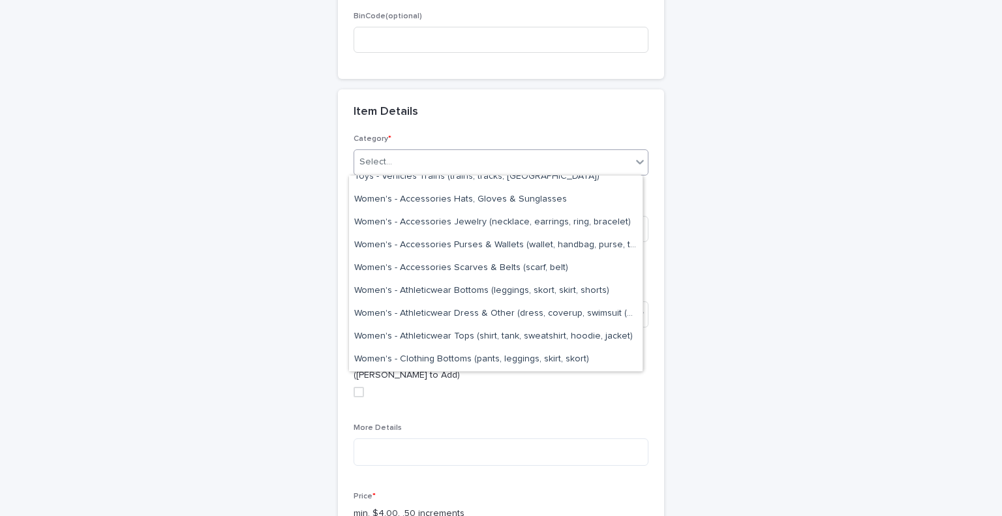
click at [636, 376] on p "([PERSON_NAME] to Add)" at bounding box center [501, 376] width 295 height 14
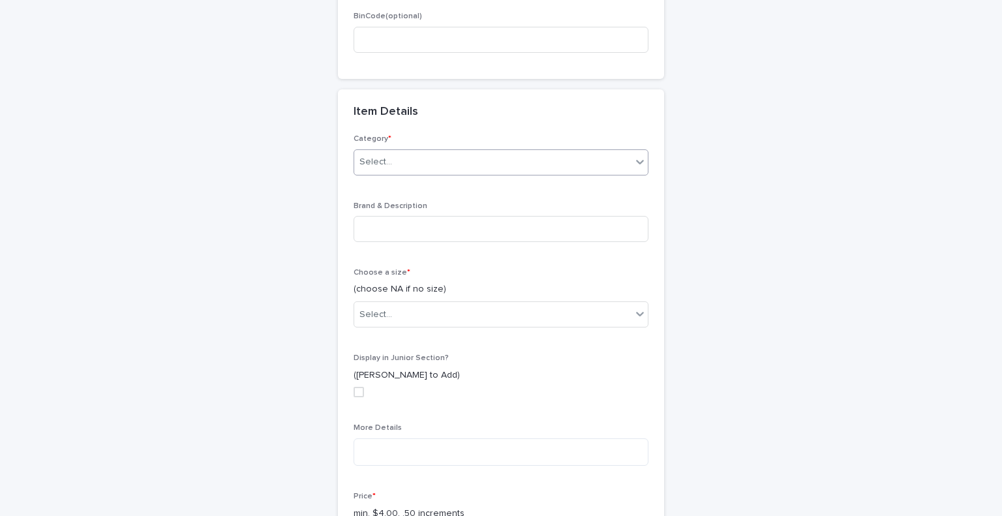
click at [639, 155] on icon at bounding box center [640, 161] width 13 height 13
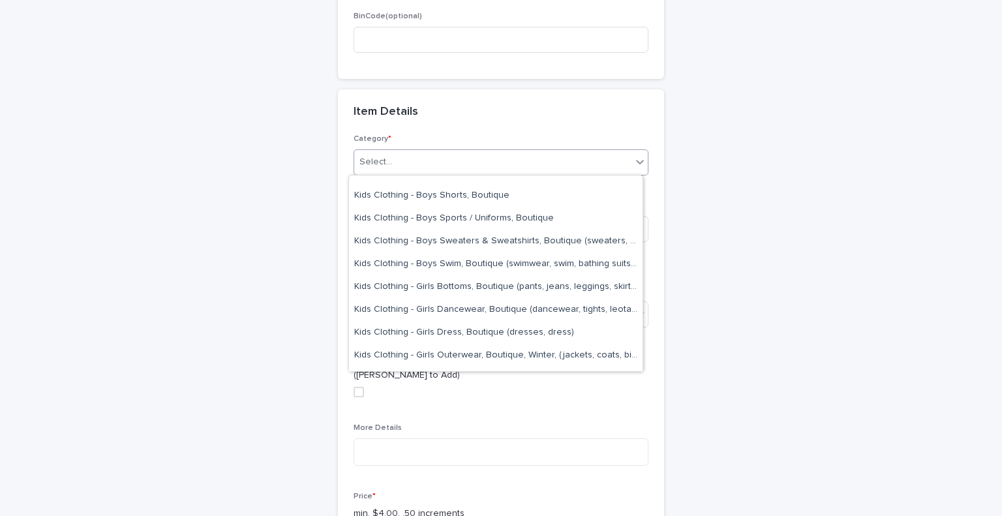
scroll to position [1383, 0]
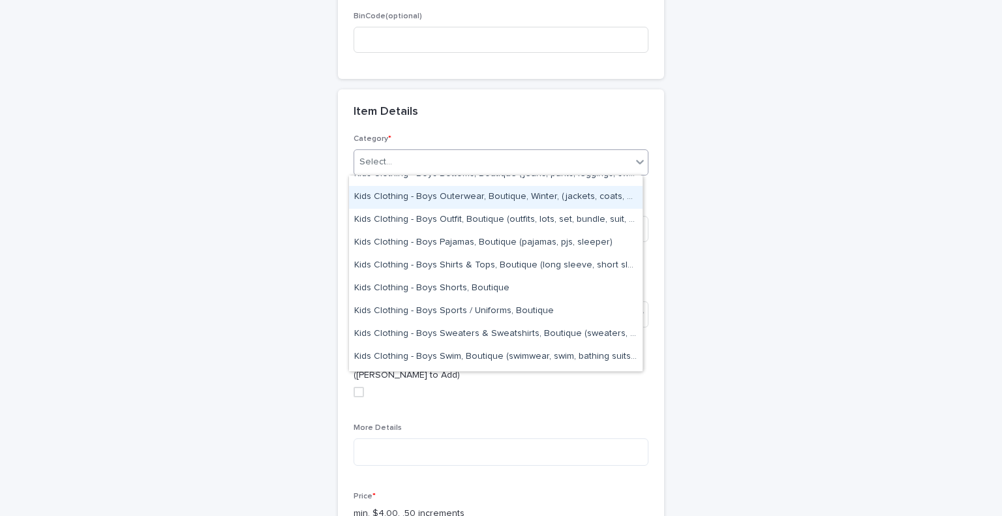
click at [600, 197] on div "Kids Clothing - Boys Outerwear, Boutique, Winter, (jackets, coats, bibs, snow g…" at bounding box center [496, 197] width 294 height 23
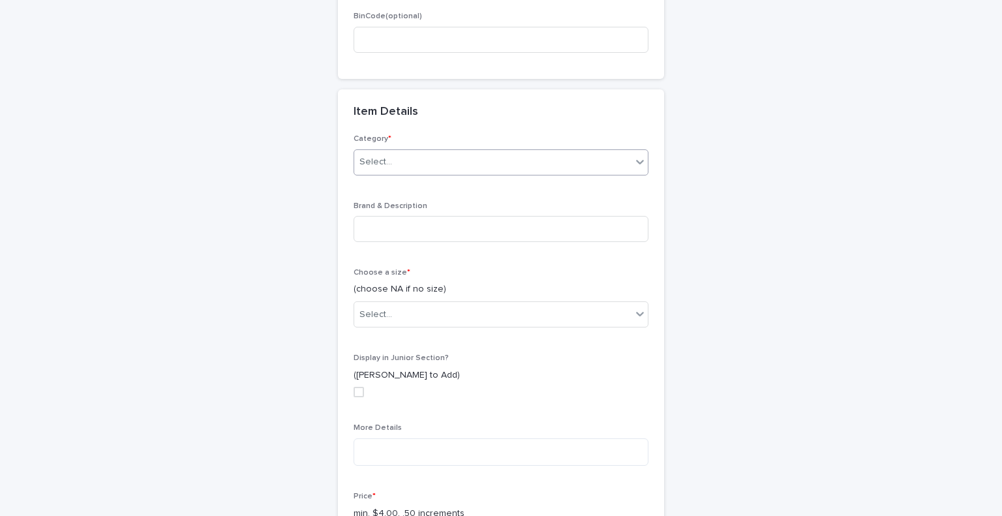
scroll to position [463, 0]
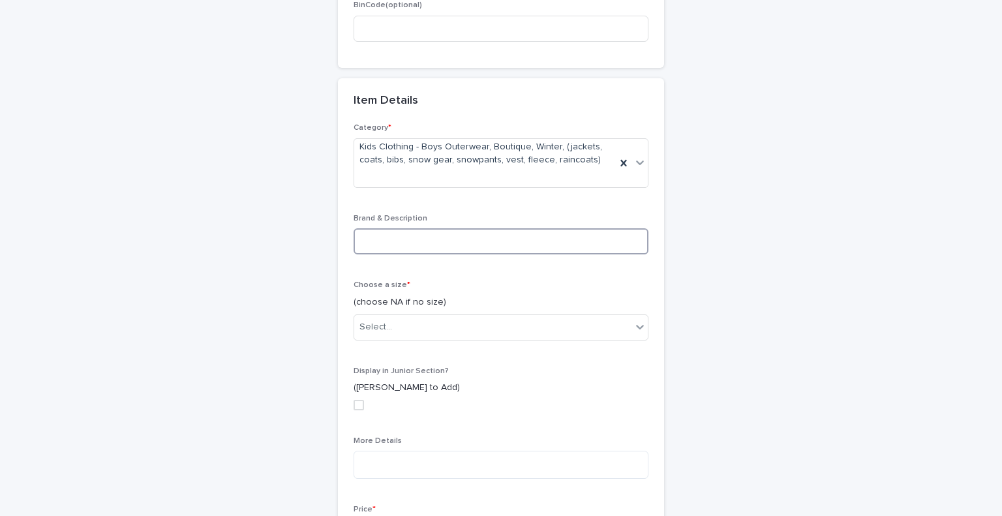
click at [455, 245] on input at bounding box center [501, 241] width 295 height 26
type input "**********"
click at [979, 91] on div "**********" at bounding box center [501, 225] width 1002 height 1293
click at [551, 326] on div "Select..." at bounding box center [492, 327] width 277 height 22
click at [643, 493] on div "**********" at bounding box center [501, 449] width 326 height 652
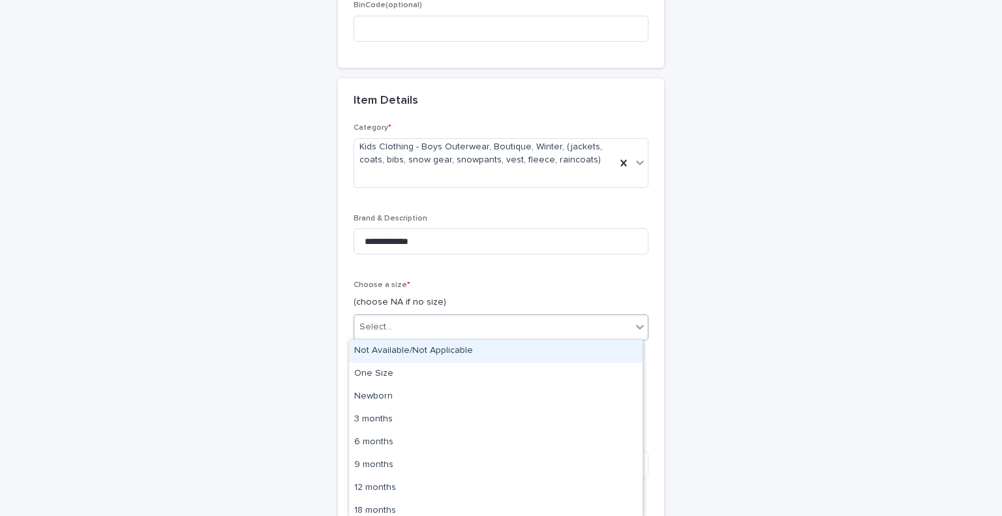
click at [636, 326] on icon at bounding box center [640, 327] width 8 height 5
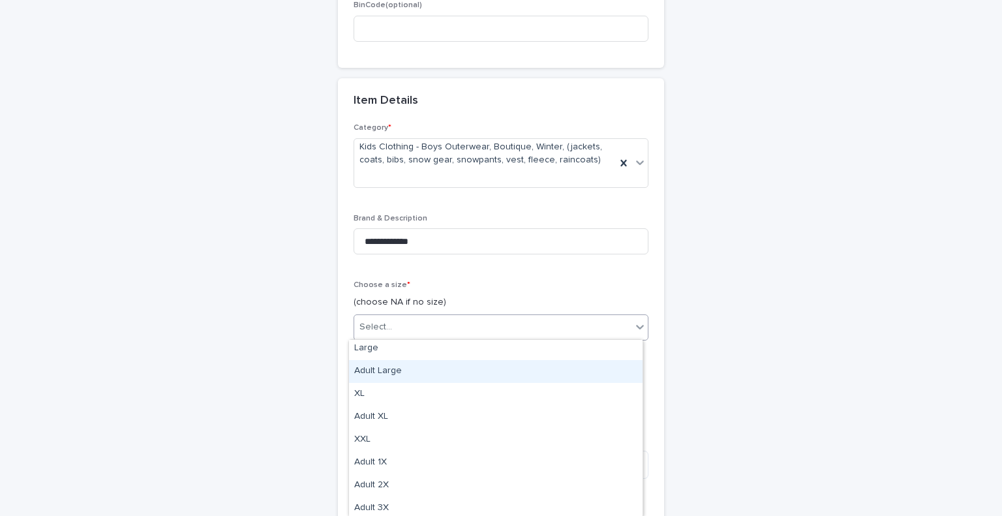
scroll to position [1081, 0]
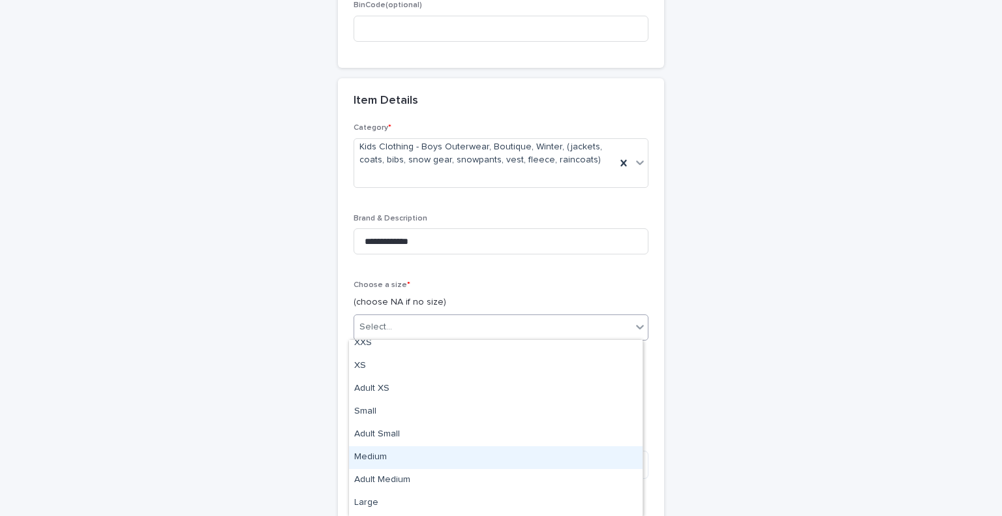
click at [561, 463] on div "Medium" at bounding box center [496, 457] width 294 height 23
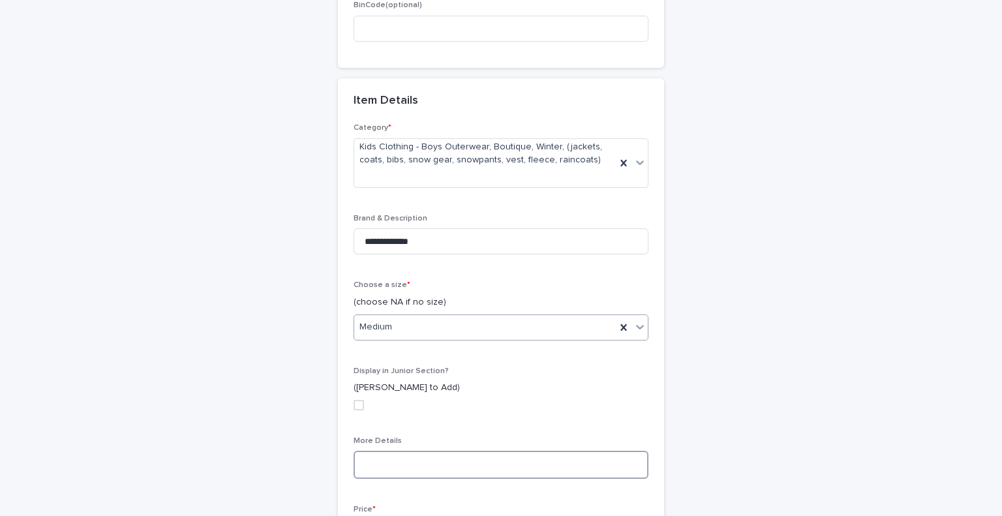
click at [444, 458] on textarea at bounding box center [501, 465] width 295 height 28
type textarea "**********"
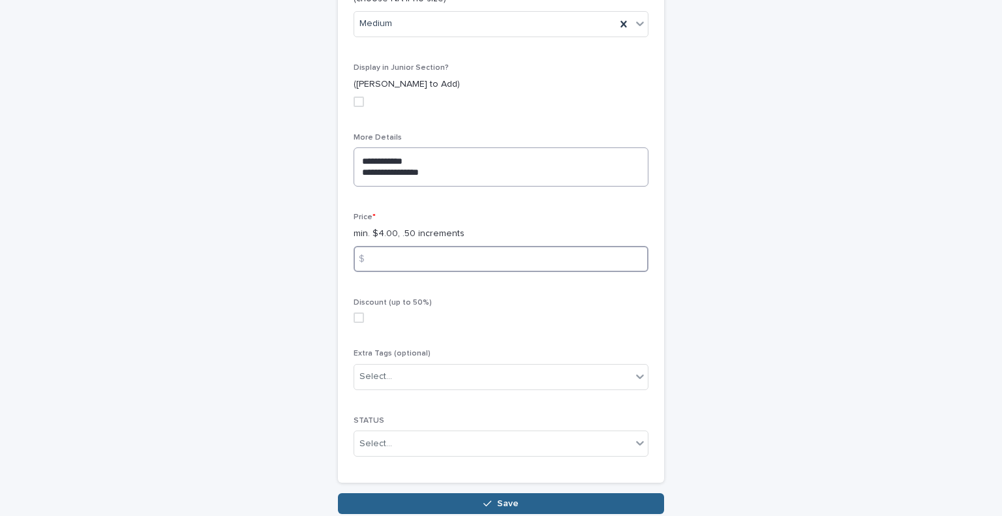
paste input "*"
type input "*"
click at [430, 179] on textarea "**********" at bounding box center [501, 166] width 295 height 39
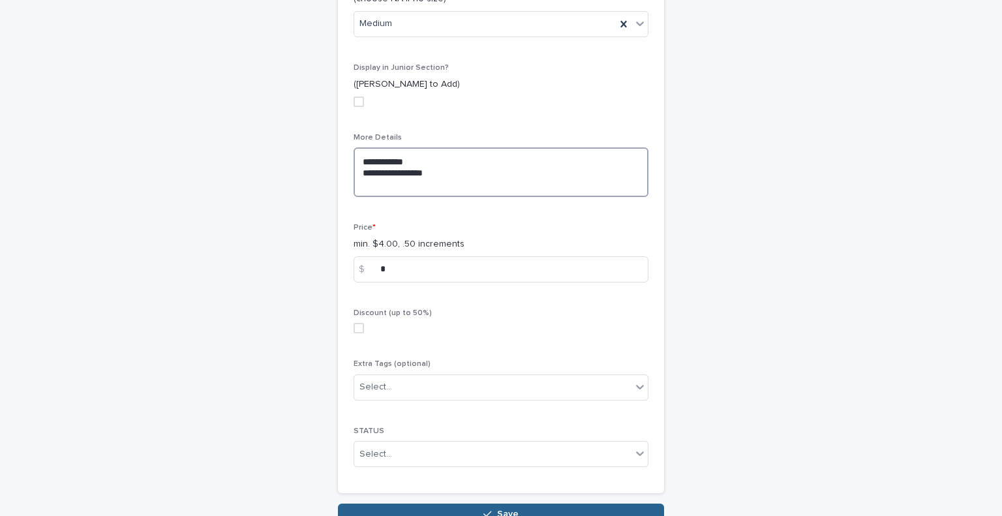
paste textarea "**********"
type textarea "**********"
click at [407, 260] on input "*" at bounding box center [501, 269] width 295 height 26
type input "*"
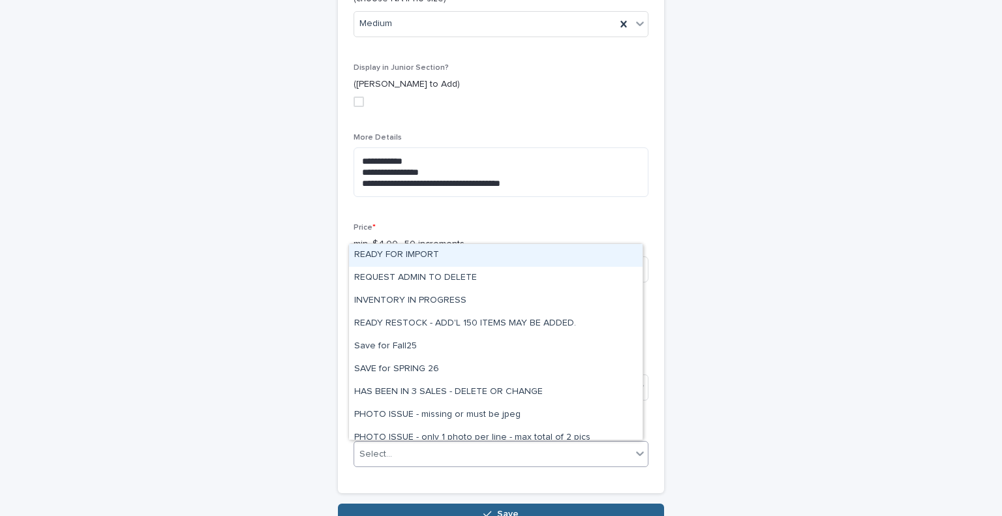
click at [526, 445] on div "Select..." at bounding box center [492, 455] width 277 height 22
click at [487, 256] on div "READY FOR IMPORT" at bounding box center [496, 255] width 294 height 23
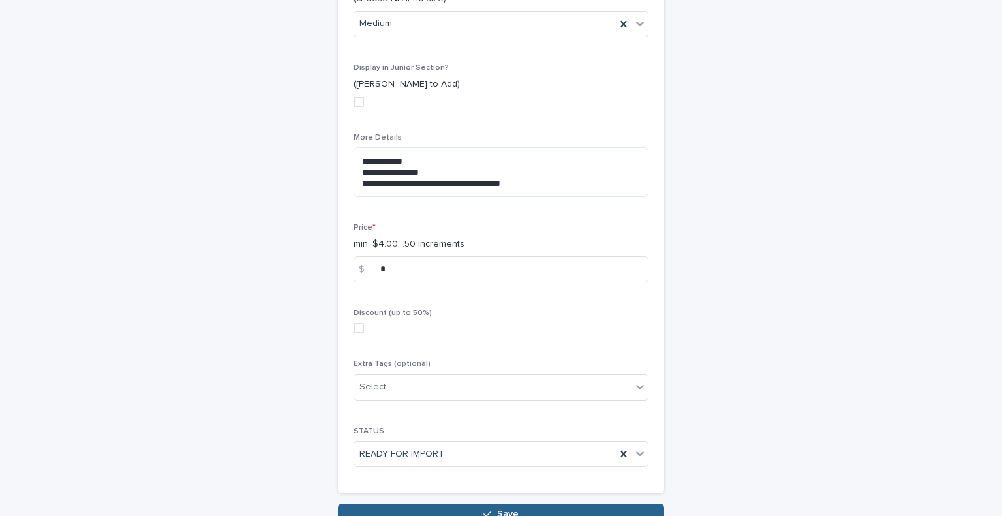
click at [480, 269] on input "*" at bounding box center [501, 269] width 295 height 26
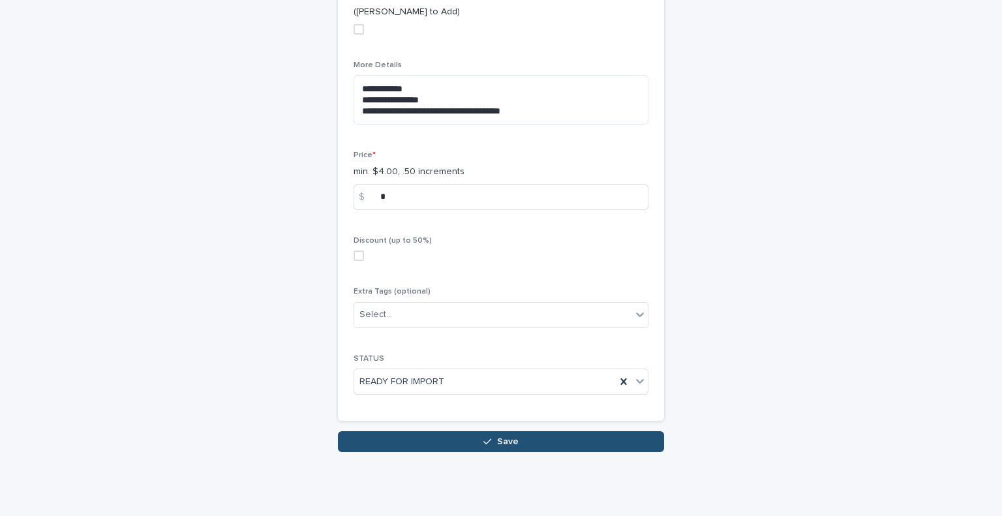
click at [535, 447] on button "Save" at bounding box center [501, 441] width 326 height 21
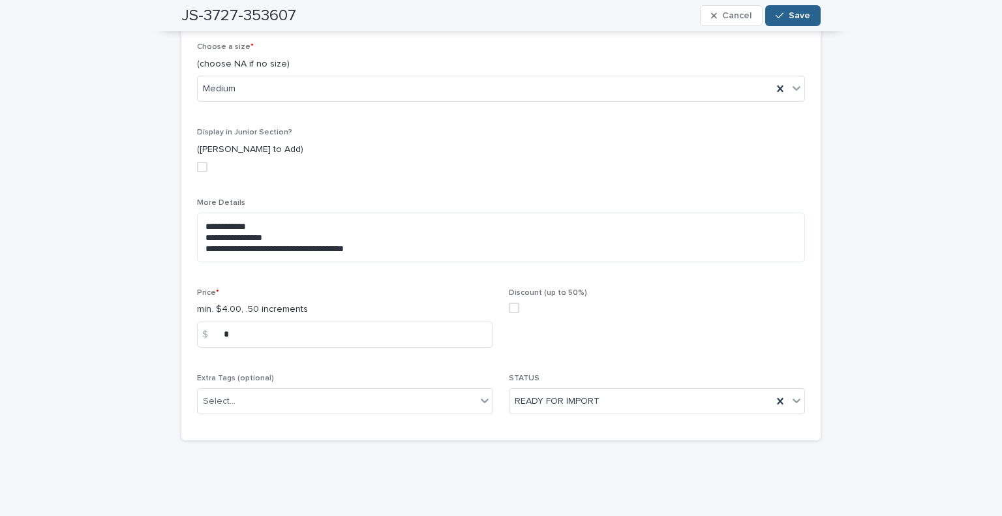
scroll to position [504, 0]
click at [776, 18] on icon "button" at bounding box center [780, 15] width 8 height 9
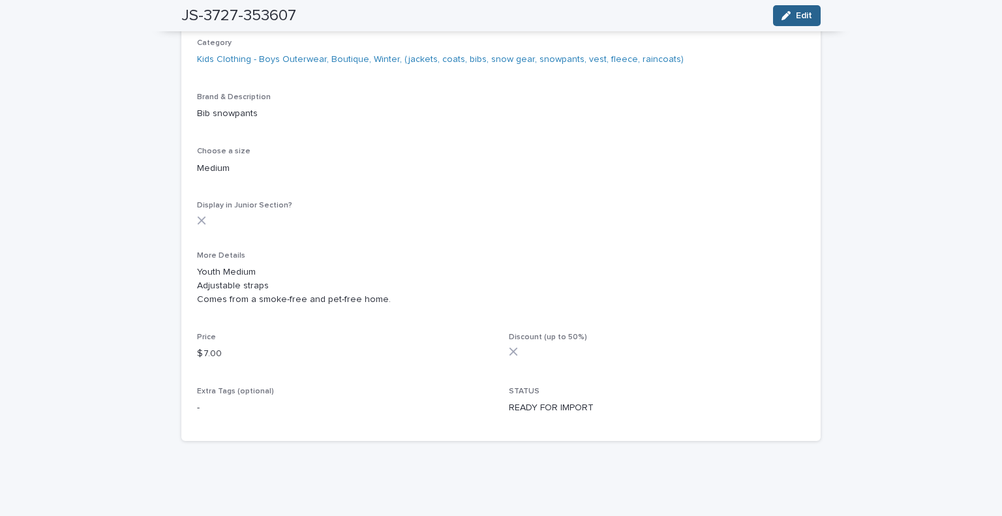
scroll to position [0, 0]
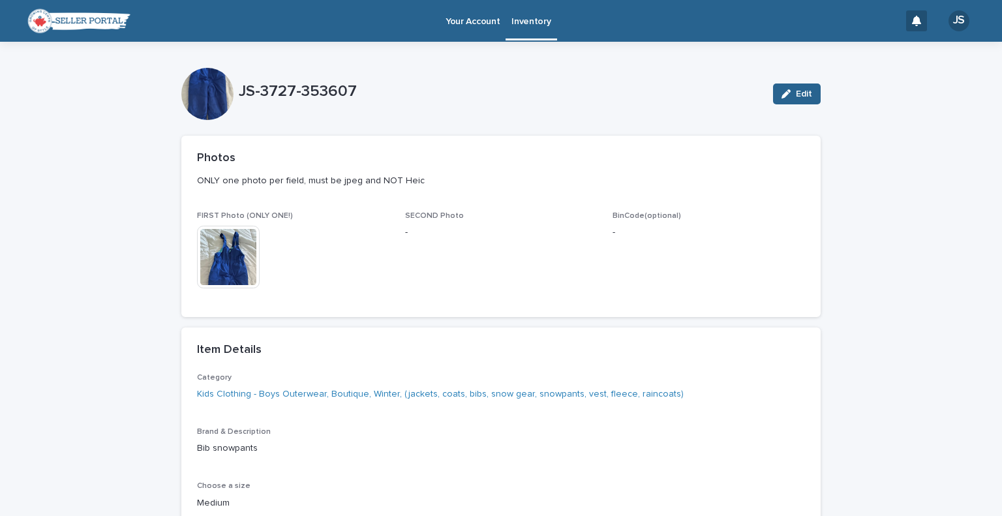
click at [529, 20] on p "Inventory" at bounding box center [531, 13] width 39 height 27
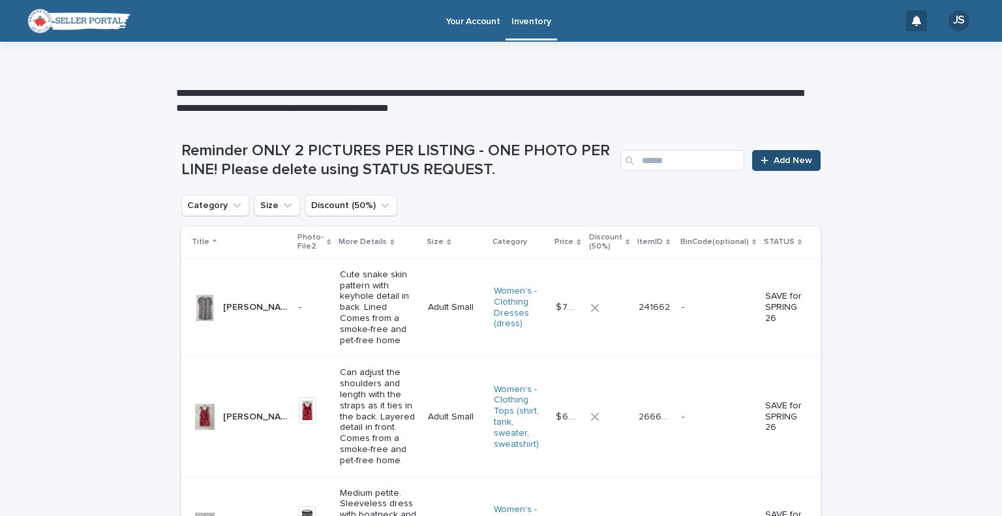
click at [778, 162] on span "Add New" at bounding box center [793, 160] width 38 height 9
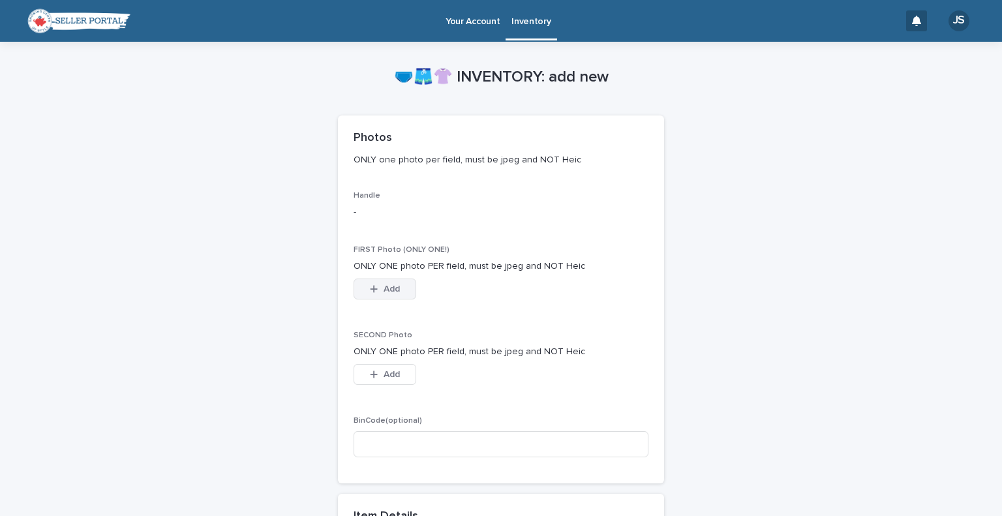
click at [371, 288] on icon "button" at bounding box center [374, 288] width 7 height 7
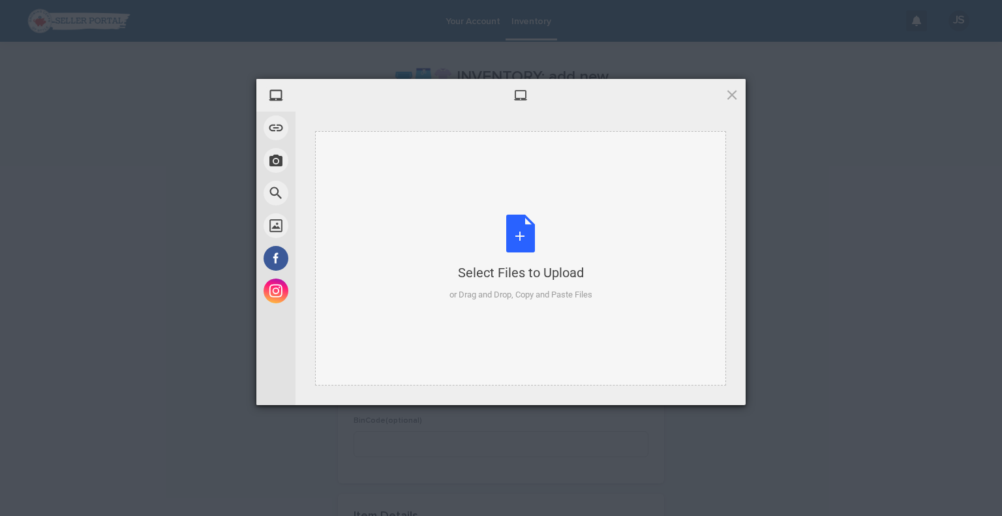
click at [512, 253] on div "Select Files to Upload or Drag and Drop, Copy and Paste Files" at bounding box center [521, 258] width 143 height 87
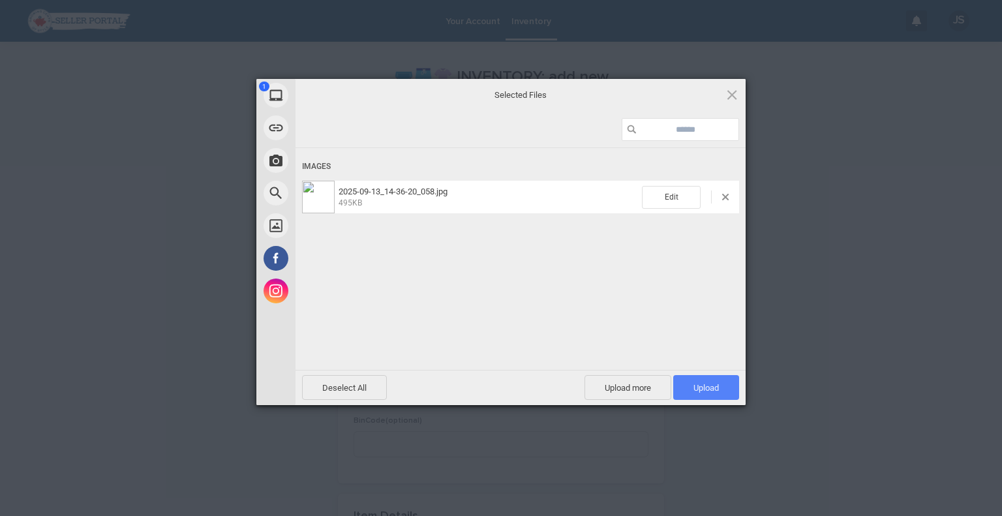
click at [713, 378] on span "Upload 1" at bounding box center [706, 387] width 66 height 25
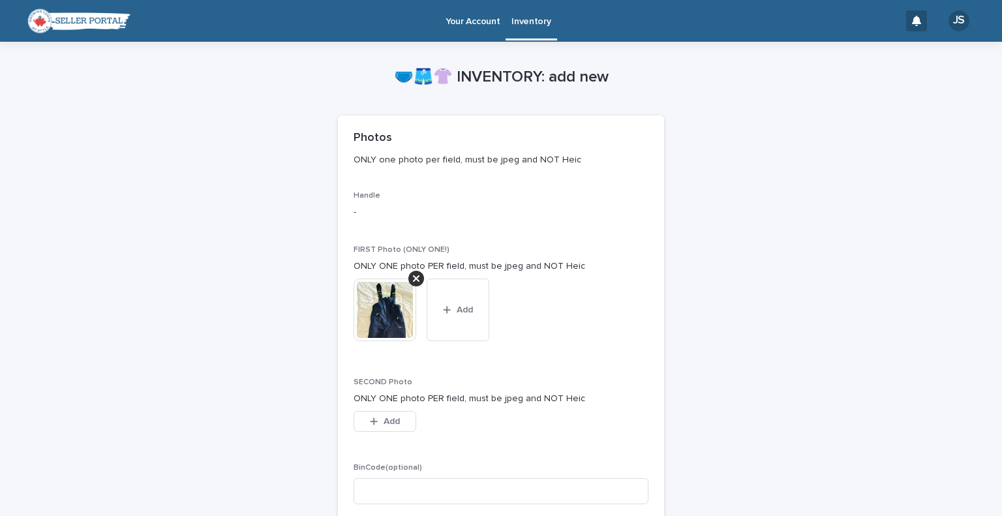
scroll to position [452, 0]
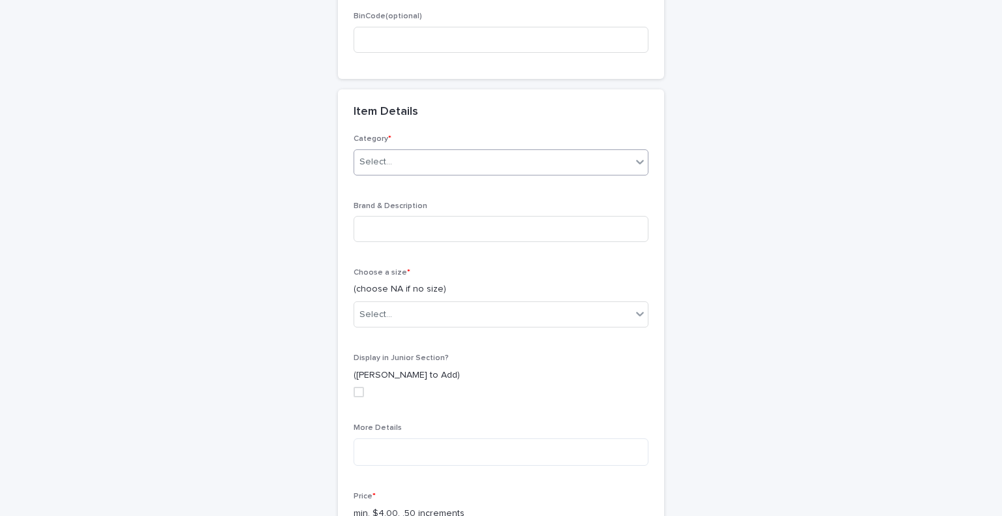
click at [556, 160] on div "Select..." at bounding box center [492, 162] width 277 height 22
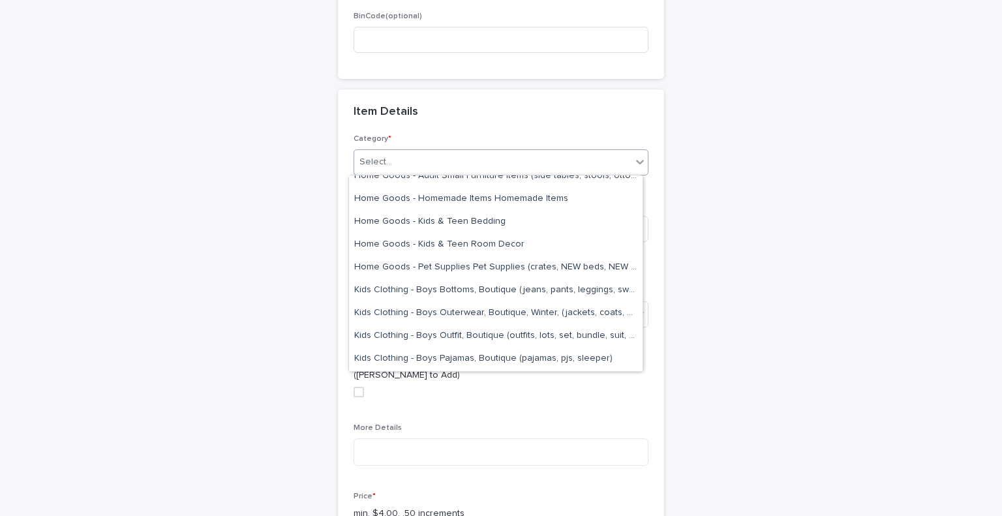
scroll to position [1255, 0]
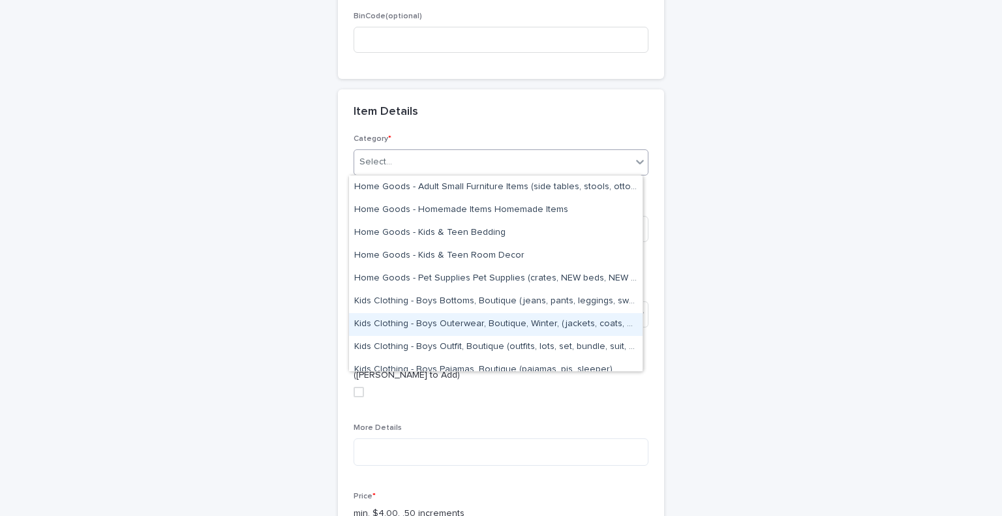
click at [593, 320] on div "Kids Clothing - Boys Outerwear, Boutique, Winter, (jackets, coats, bibs, snow g…" at bounding box center [496, 324] width 294 height 23
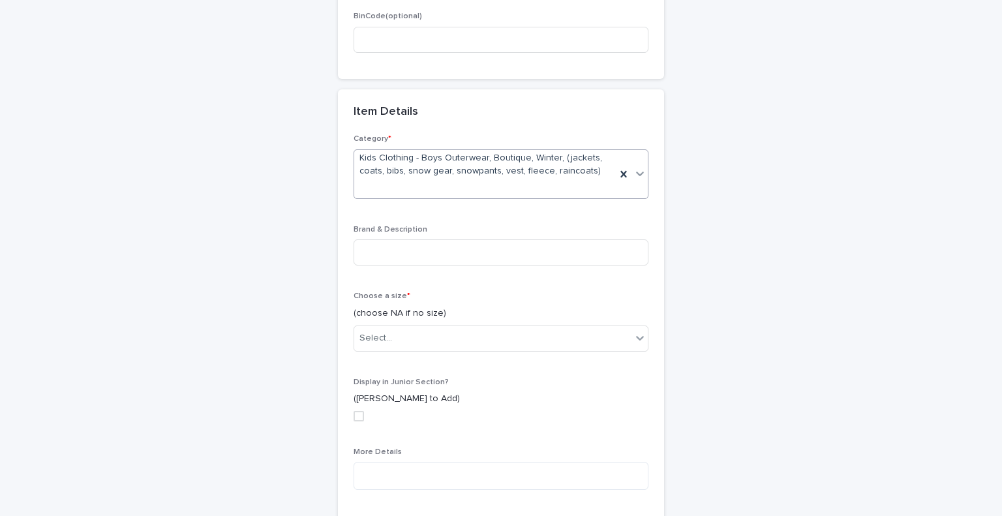
scroll to position [463, 0]
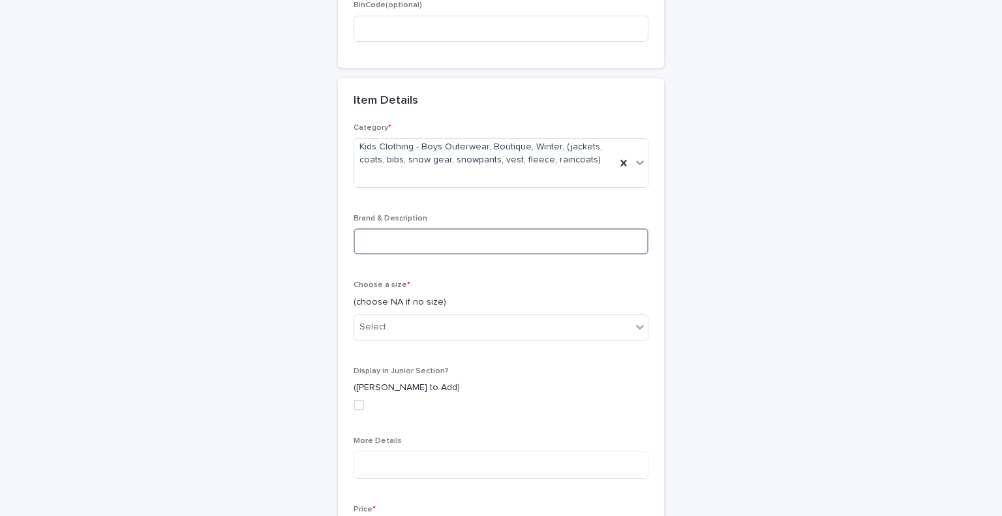
click at [495, 247] on input at bounding box center [501, 241] width 295 height 26
type input "**********"
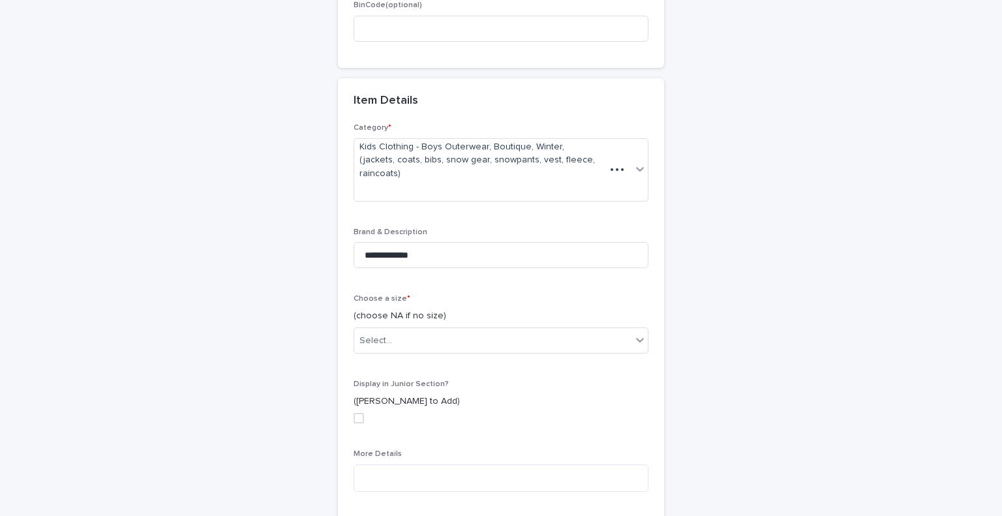
click at [0, 281] on div "**********" at bounding box center [501, 232] width 1002 height 1306
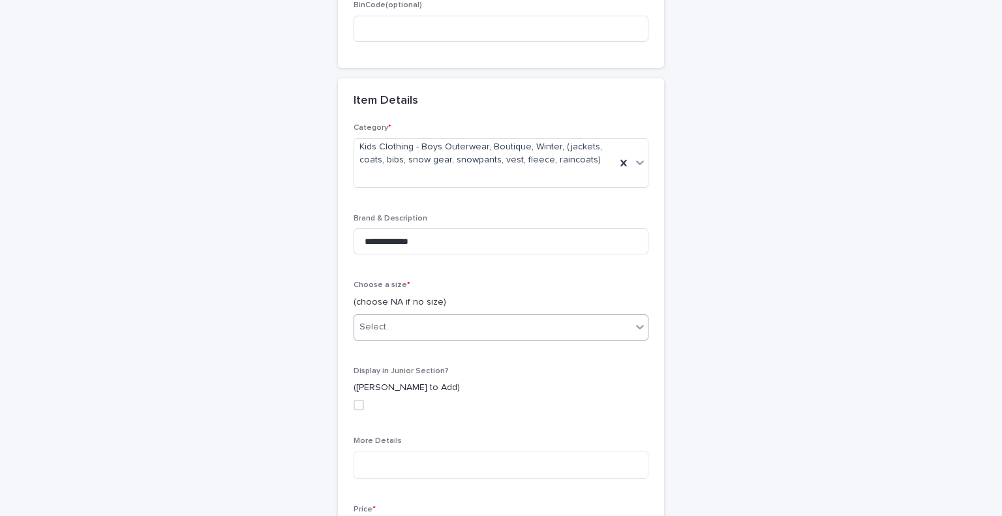
click at [632, 328] on div at bounding box center [640, 326] width 16 height 23
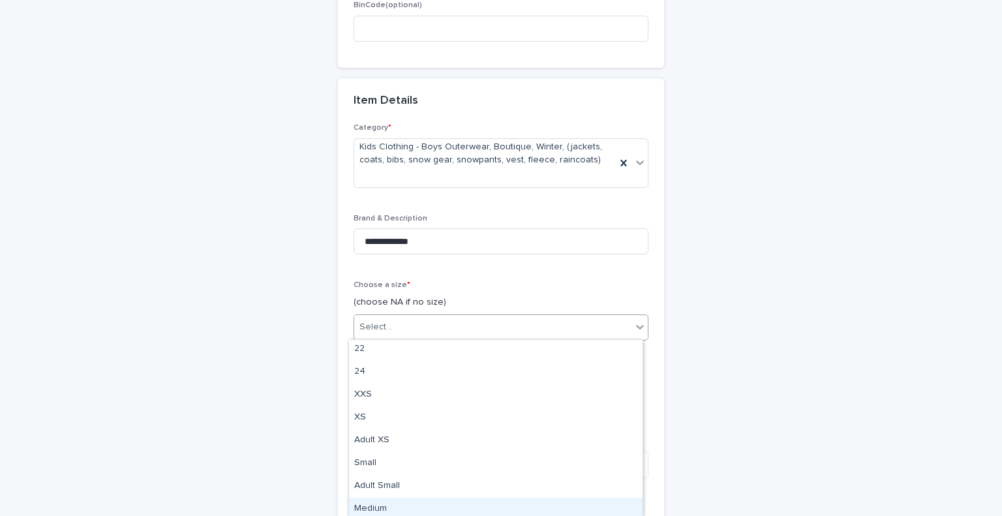
click at [545, 498] on div "Medium" at bounding box center [496, 509] width 294 height 23
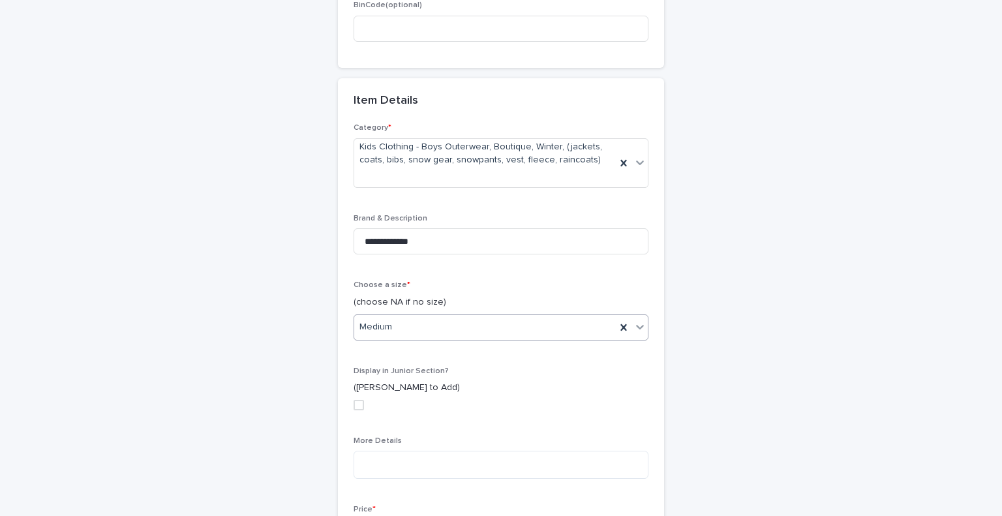
click at [796, 388] on div "**********" at bounding box center [500, 192] width 639 height 1227
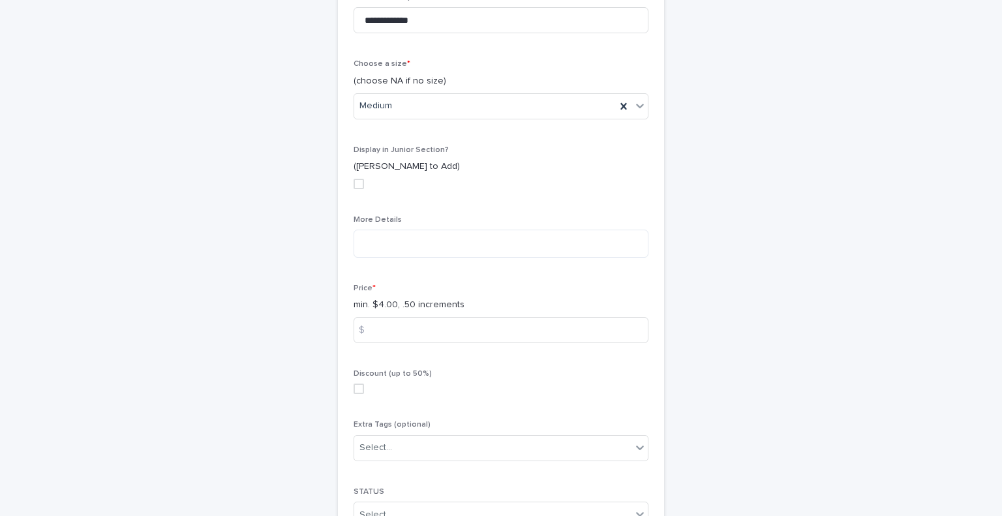
scroll to position [685, 0]
click at [386, 257] on div "More Details" at bounding box center [501, 240] width 295 height 53
click at [384, 243] on textarea at bounding box center [501, 242] width 295 height 28
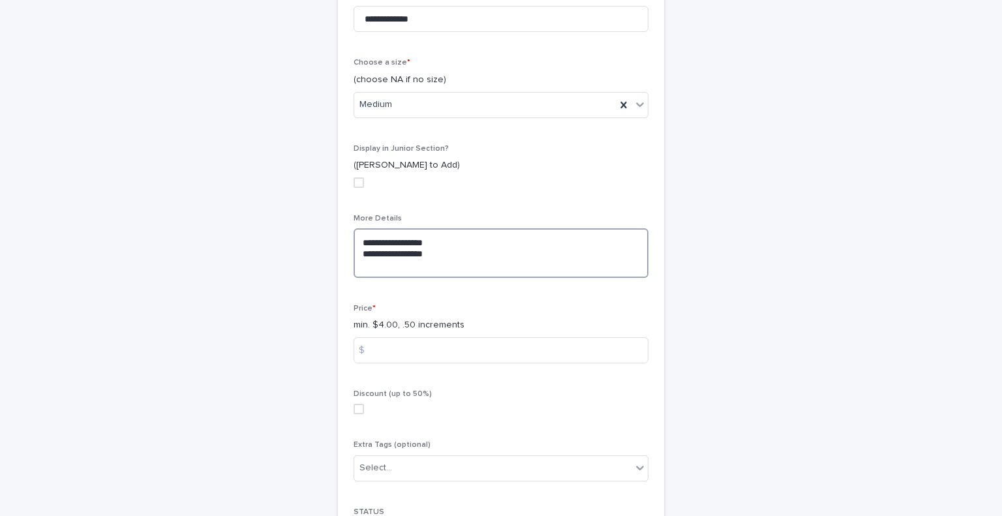
paste textarea "**********"
type textarea "**********"
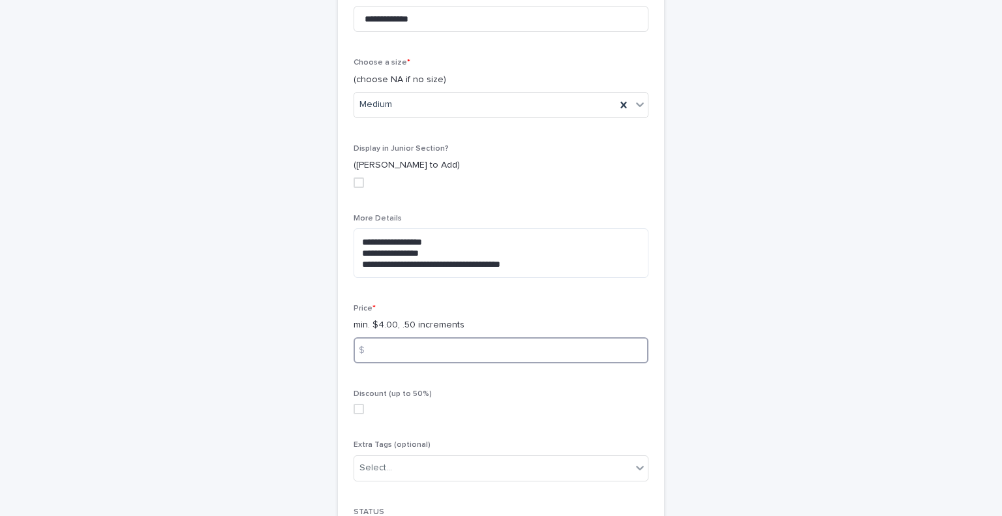
click at [391, 341] on input at bounding box center [501, 350] width 295 height 26
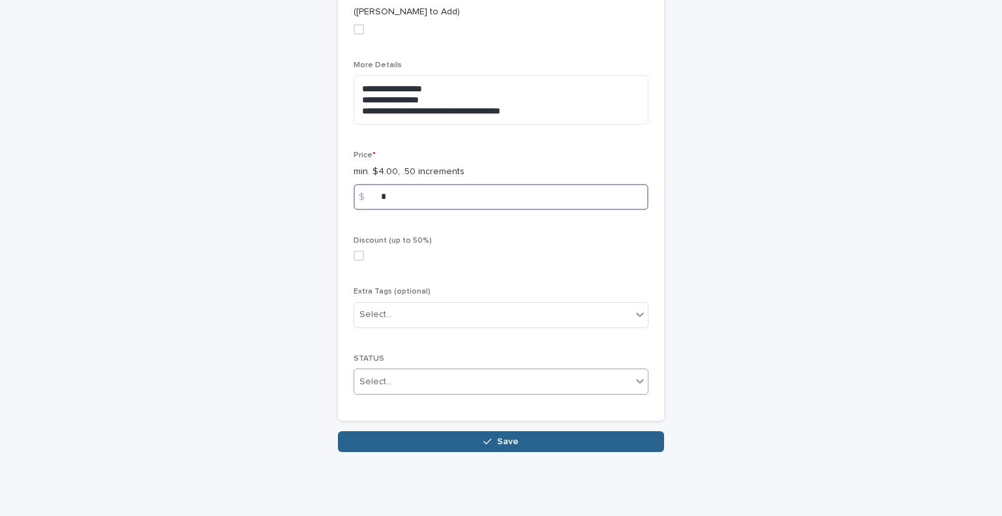
type input "*"
click at [502, 377] on div "Select..." at bounding box center [492, 382] width 277 height 22
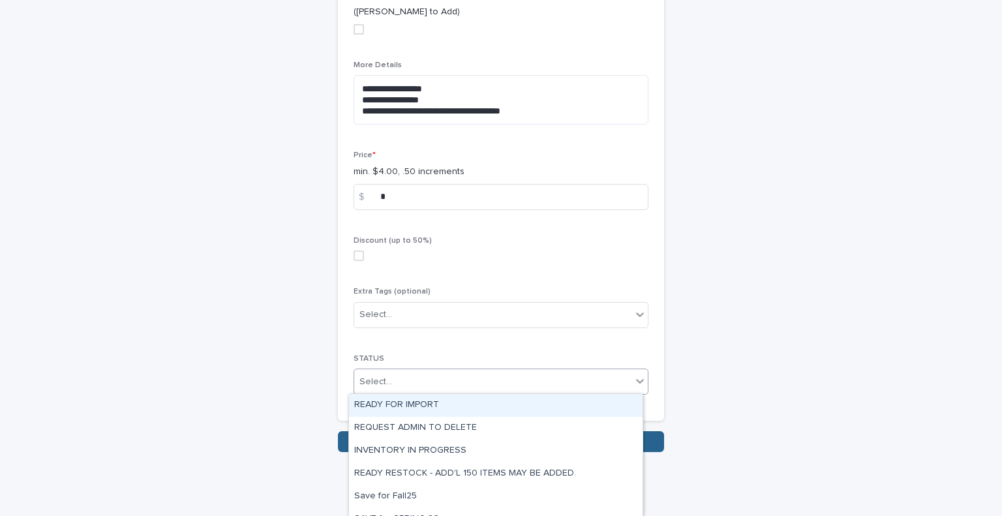
click at [487, 401] on div "READY FOR IMPORT" at bounding box center [496, 405] width 294 height 23
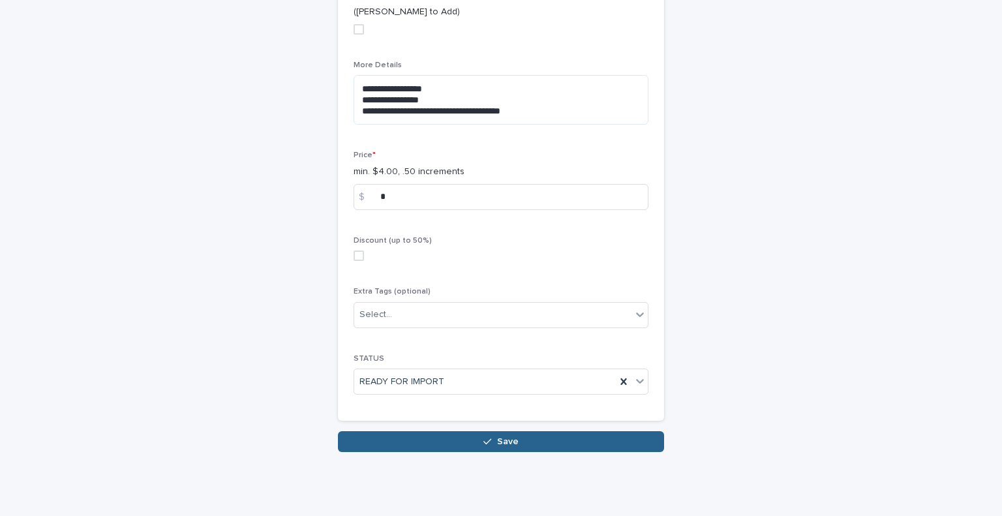
click at [459, 100] on textarea "**********" at bounding box center [501, 100] width 295 height 50
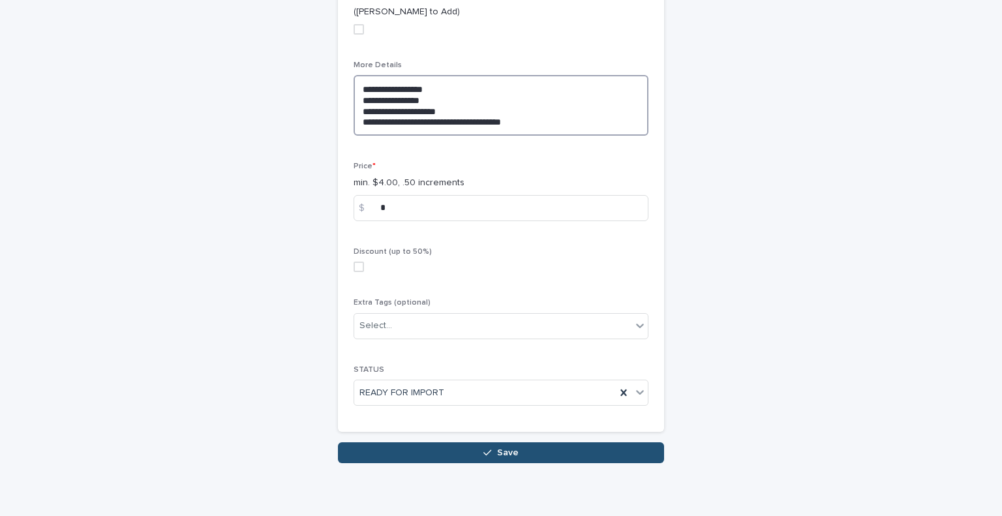
type textarea "**********"
click at [421, 444] on button "Save" at bounding box center [501, 452] width 326 height 21
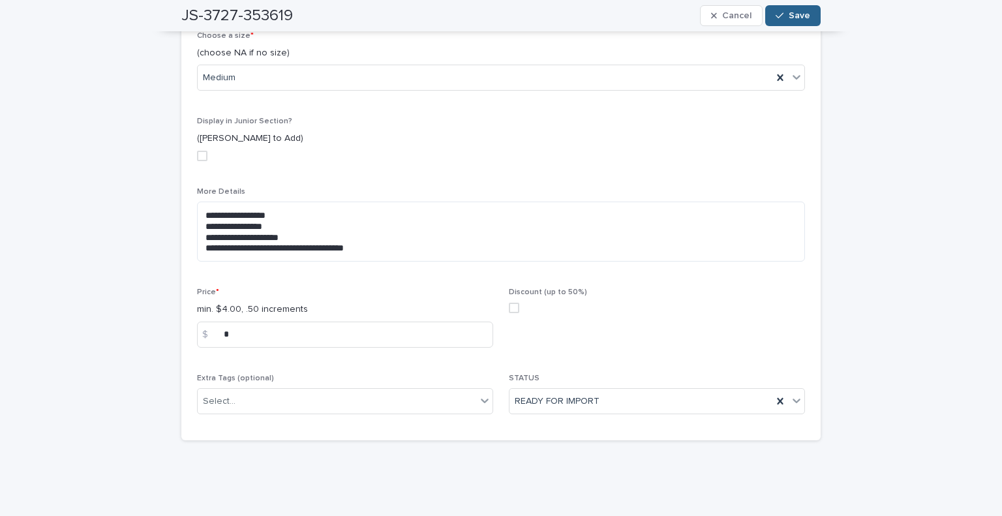
scroll to position [514, 0]
click at [793, 14] on span "Save" at bounding box center [800, 15] width 22 height 9
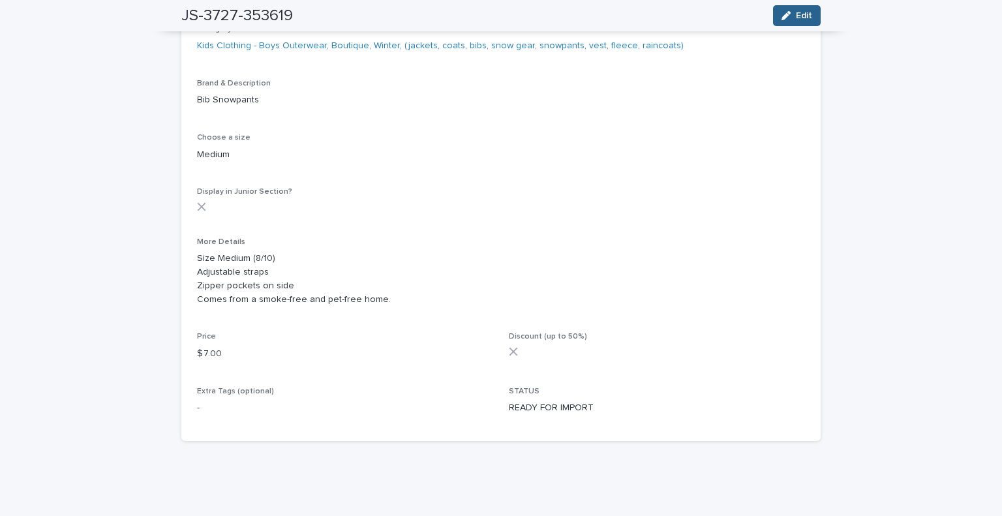
scroll to position [0, 0]
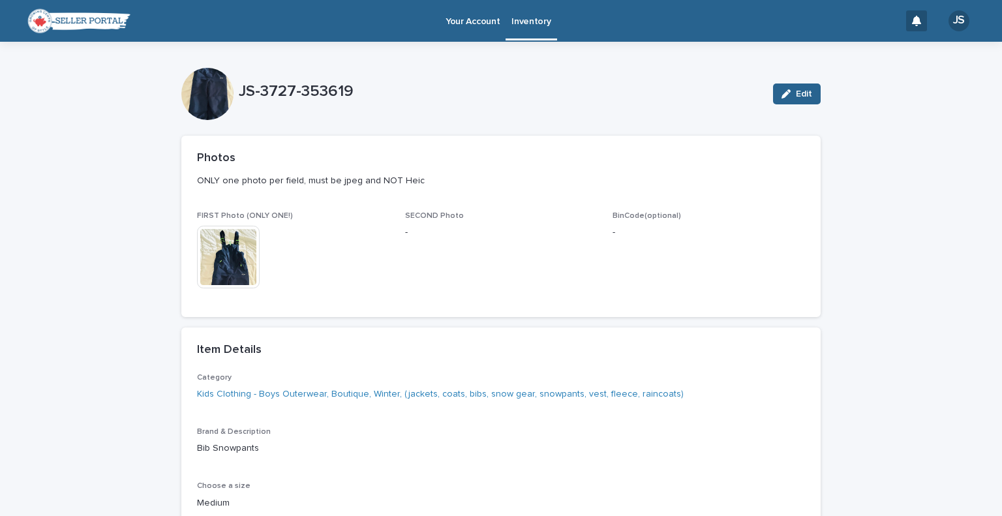
click at [545, 16] on div "Inventory" at bounding box center [531, 13] width 51 height 27
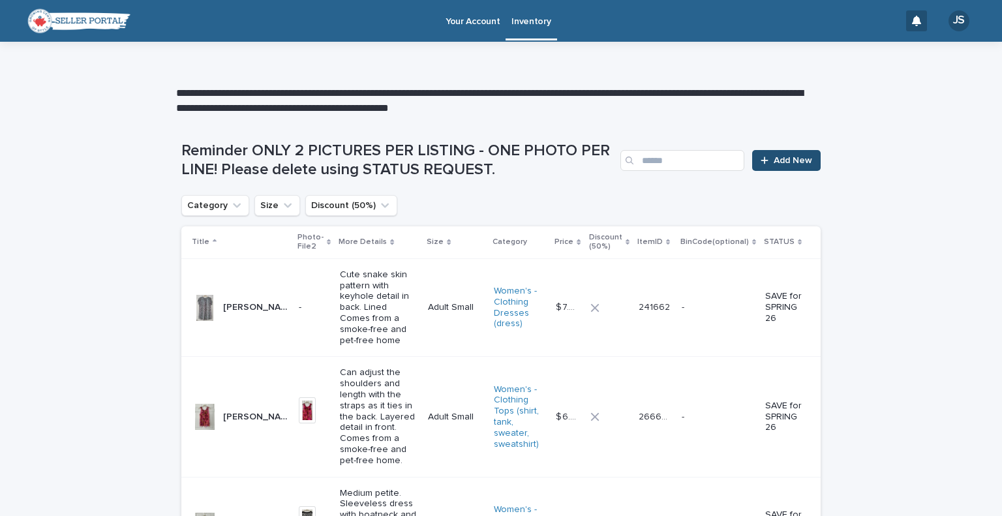
click at [754, 159] on link "Add New" at bounding box center [786, 160] width 69 height 21
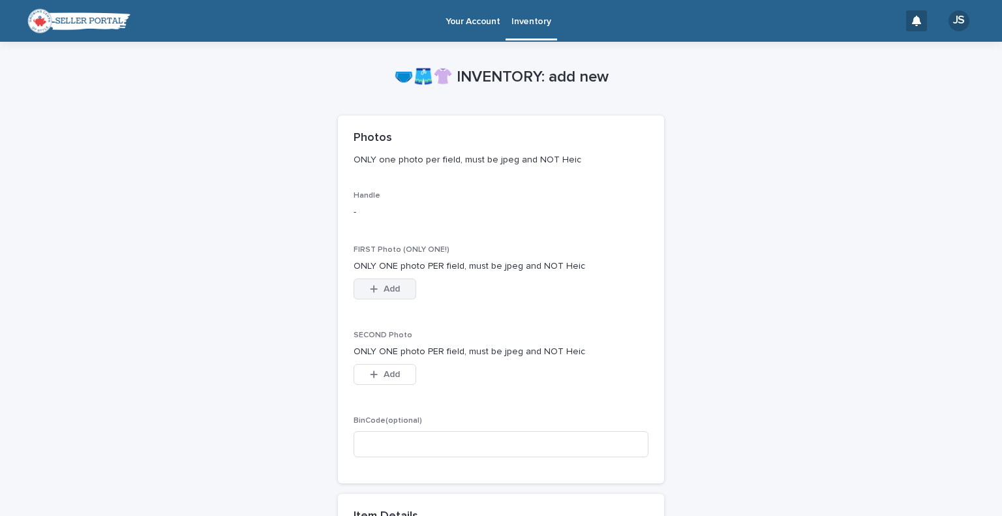
click at [355, 286] on button "Add" at bounding box center [385, 289] width 63 height 21
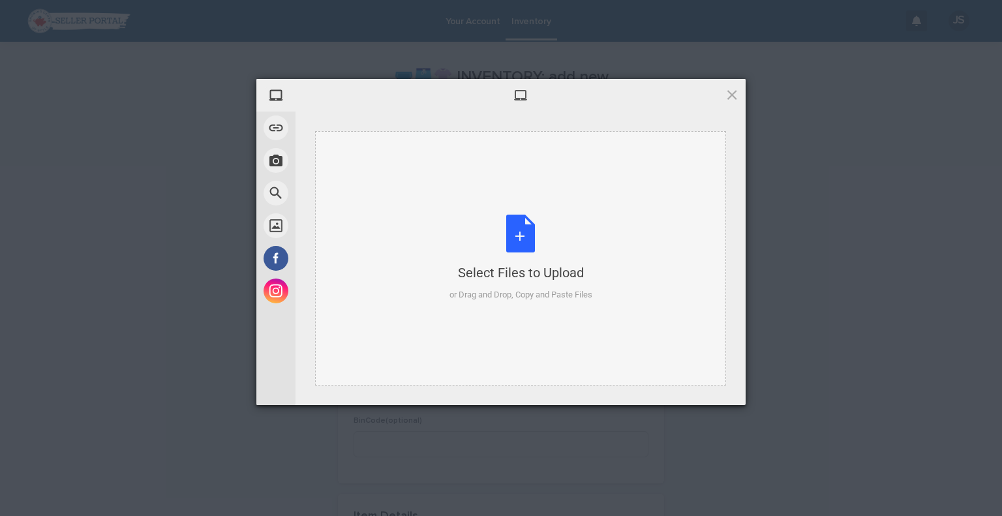
click at [491, 218] on div "Select Files to Upload or Drag and Drop, Copy and Paste Files" at bounding box center [521, 258] width 143 height 87
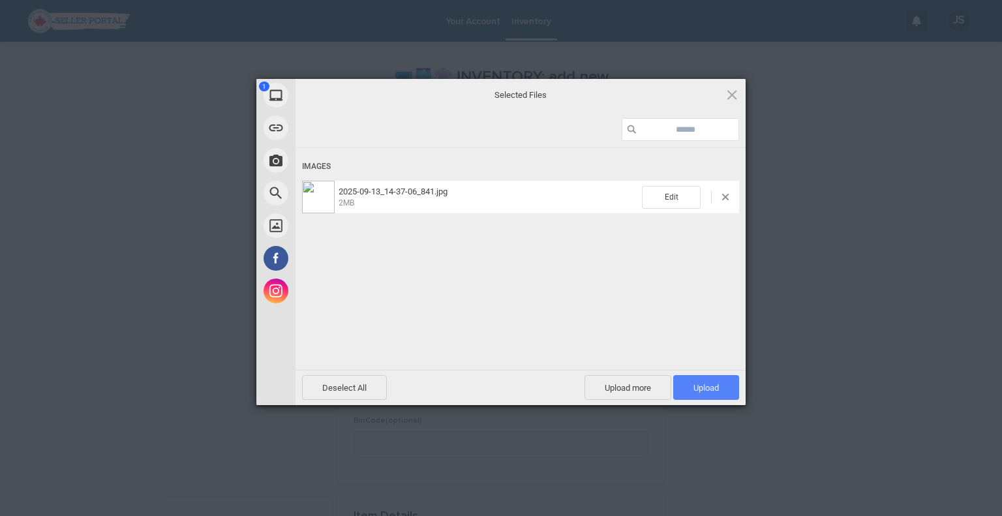
click at [701, 395] on span "Upload 1" at bounding box center [706, 387] width 66 height 25
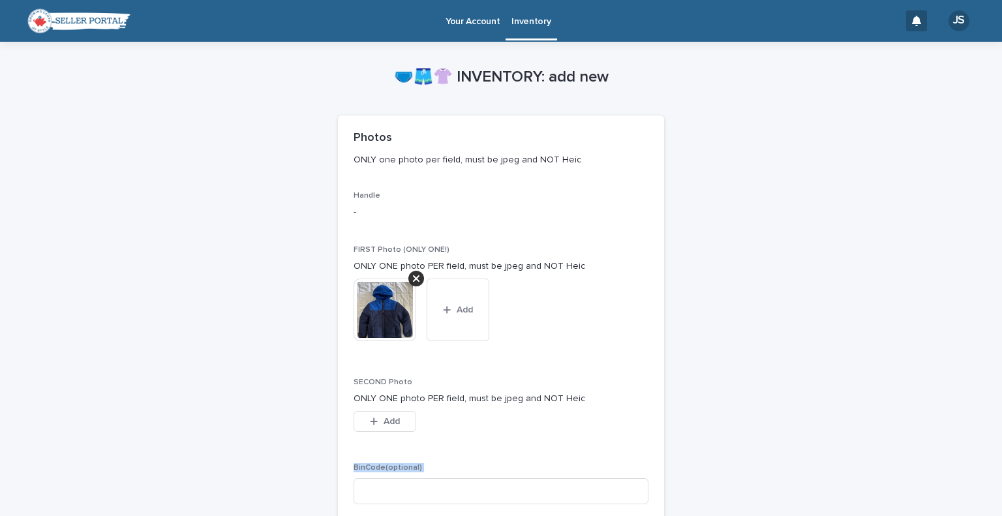
drag, startPoint x: 701, startPoint y: 395, endPoint x: 435, endPoint y: 420, distance: 266.8
click at [368, 414] on button "Add" at bounding box center [385, 421] width 63 height 21
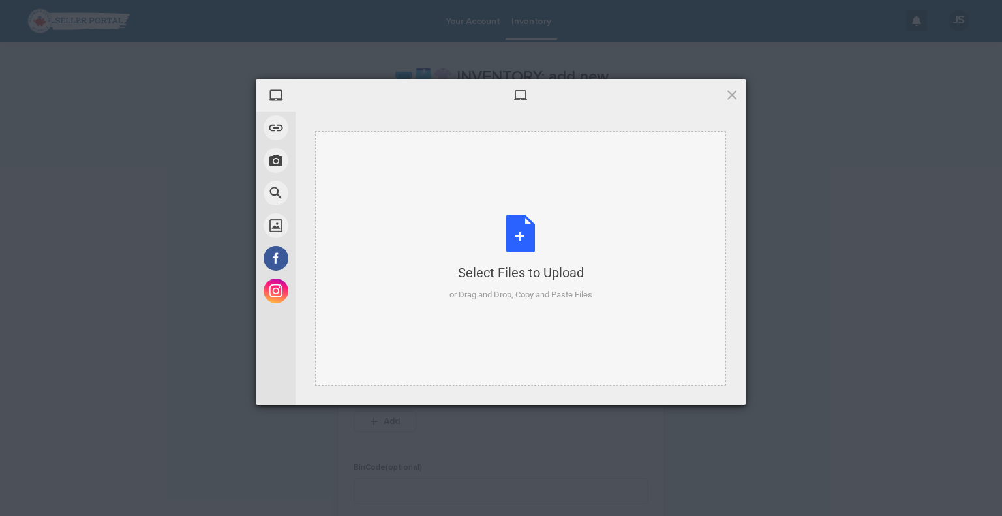
click at [553, 229] on div "Select Files to Upload or Drag and Drop, Copy and Paste Files" at bounding box center [521, 258] width 143 height 87
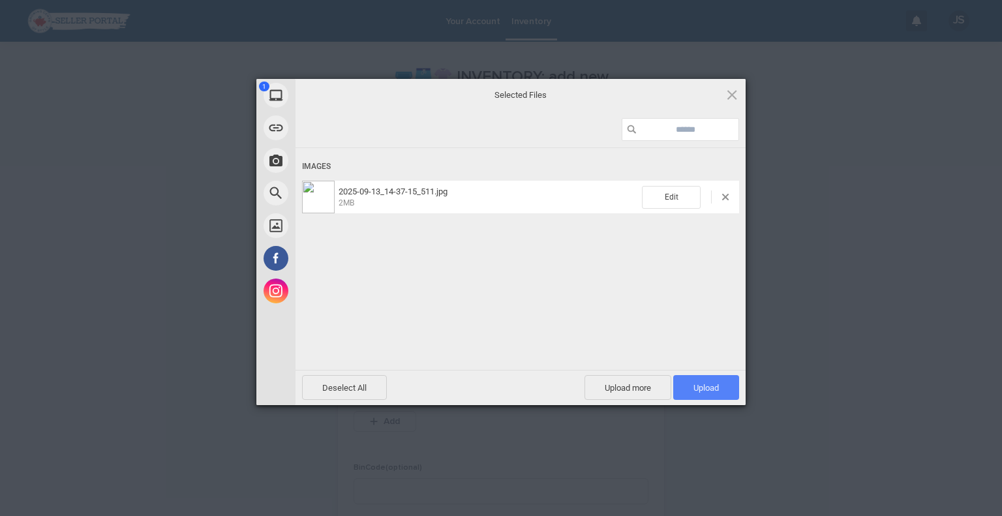
click at [729, 376] on span "Upload 1" at bounding box center [706, 387] width 66 height 25
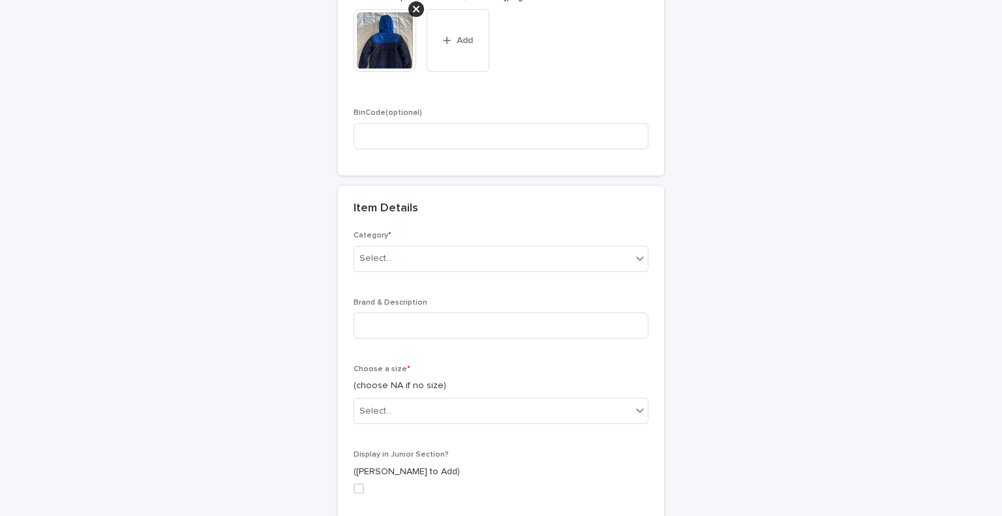
scroll to position [422, 0]
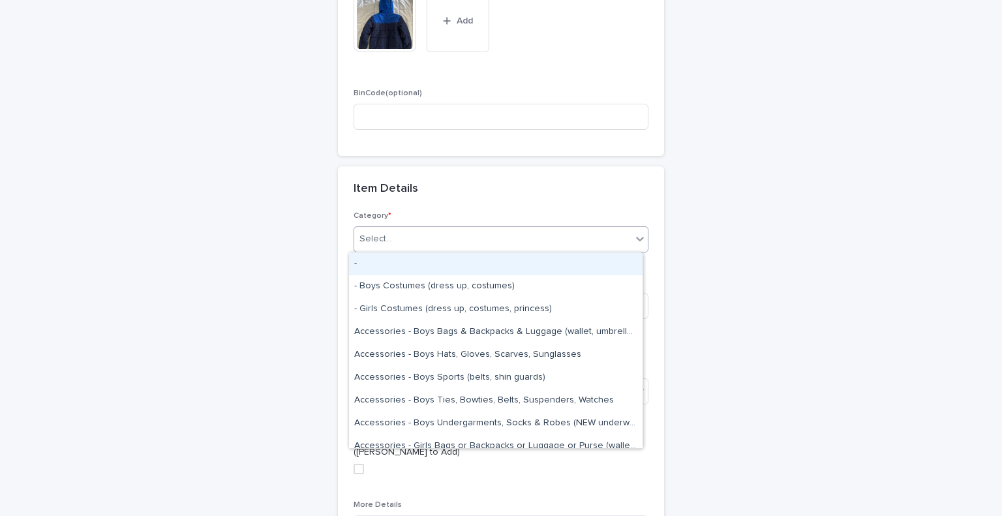
click at [637, 232] on icon at bounding box center [640, 238] width 13 height 13
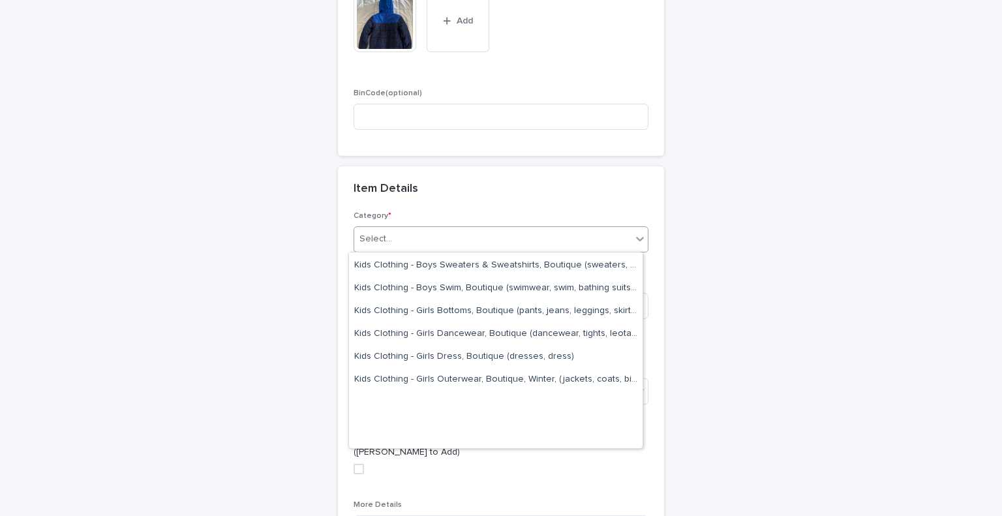
scroll to position [1384, 0]
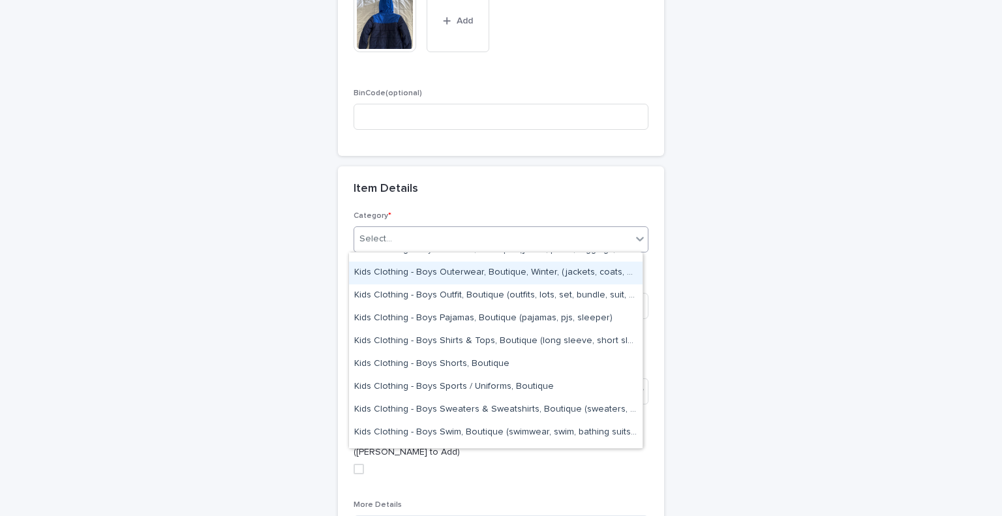
click at [594, 267] on div "Kids Clothing - Boys Outerwear, Boutique, Winter, (jackets, coats, bibs, snow g…" at bounding box center [496, 273] width 294 height 23
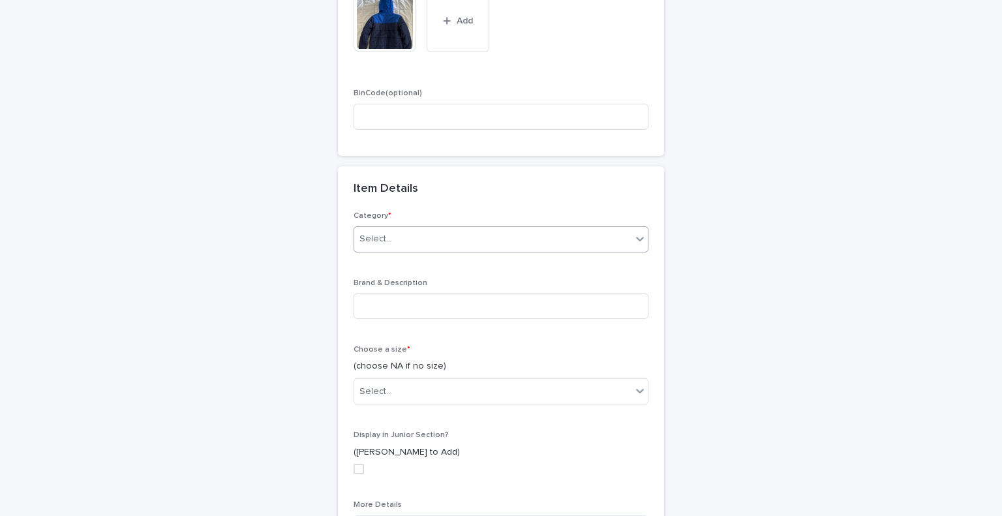
scroll to position [433, 0]
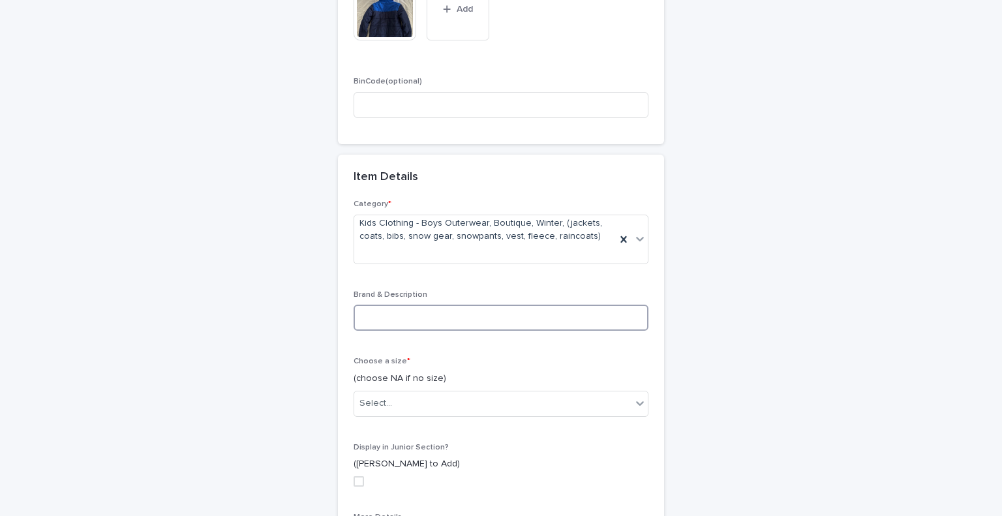
click at [478, 326] on input at bounding box center [501, 318] width 295 height 26
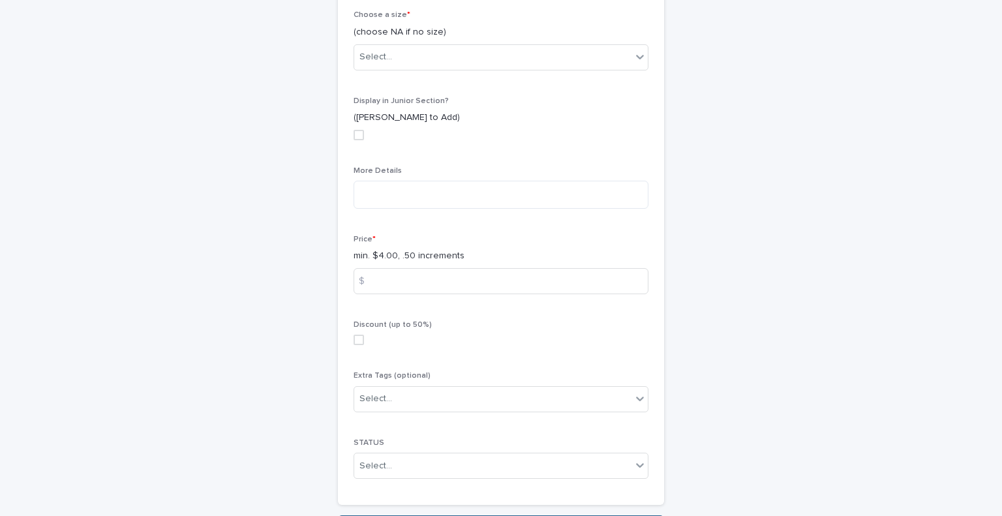
scroll to position [793, 0]
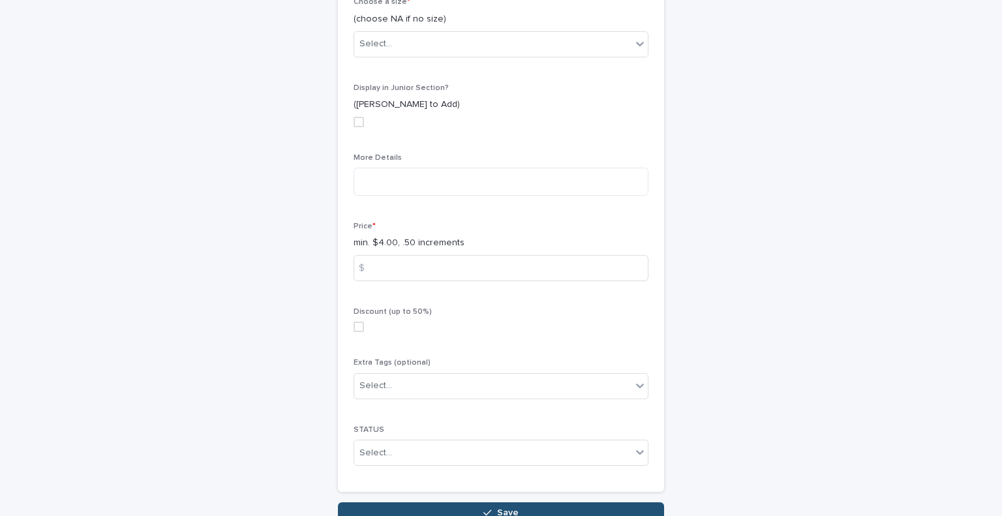
type input "**********"
click at [632, 35] on div at bounding box center [640, 43] width 16 height 23
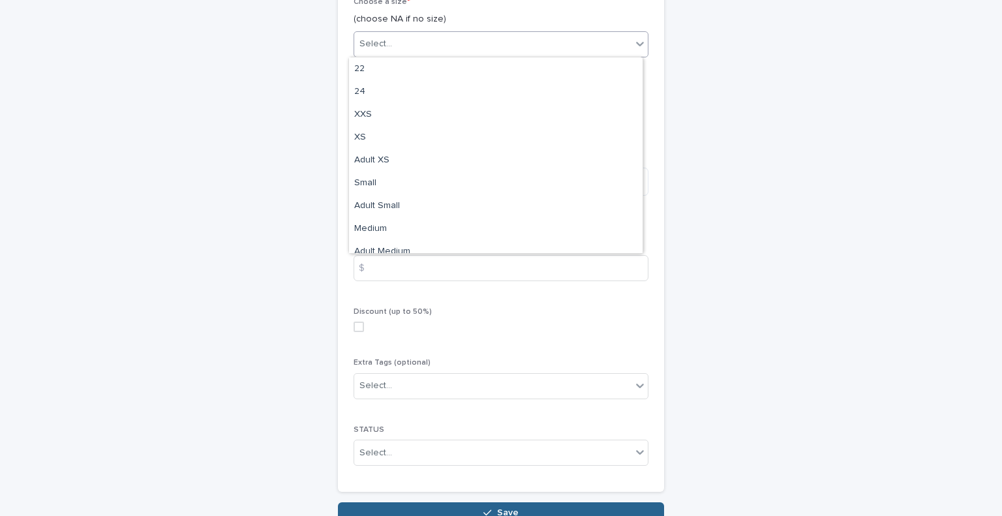
scroll to position [1198, 0]
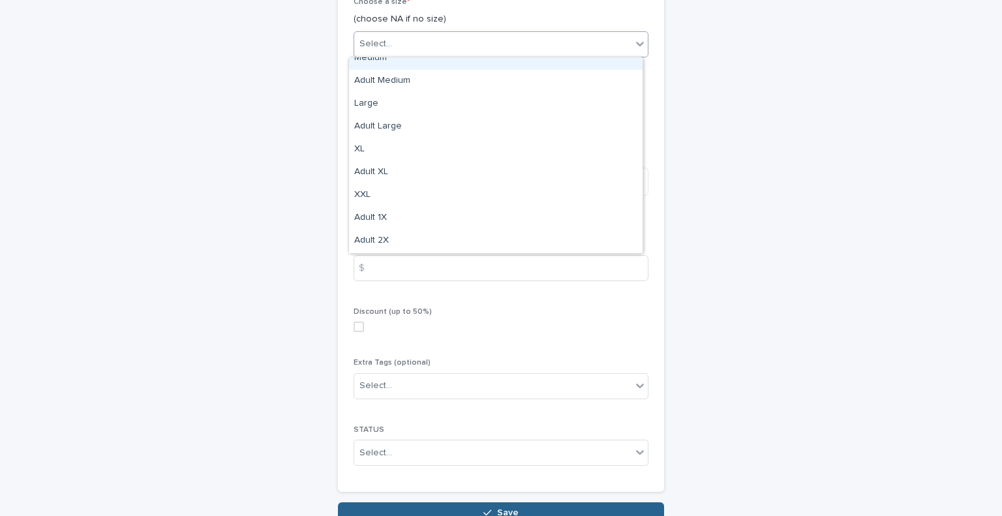
click at [551, 65] on div "Medium" at bounding box center [496, 58] width 294 height 23
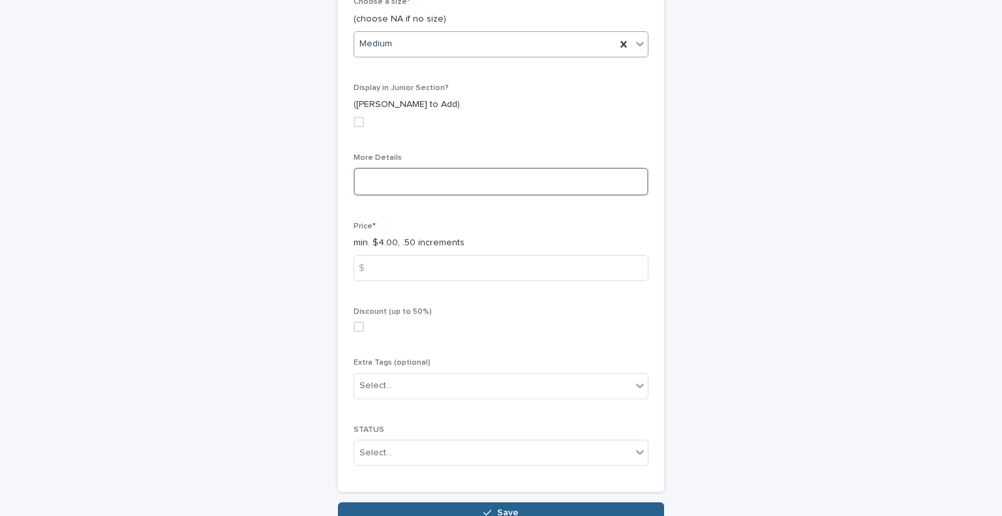
click at [450, 183] on textarea at bounding box center [501, 182] width 295 height 28
type textarea "*"
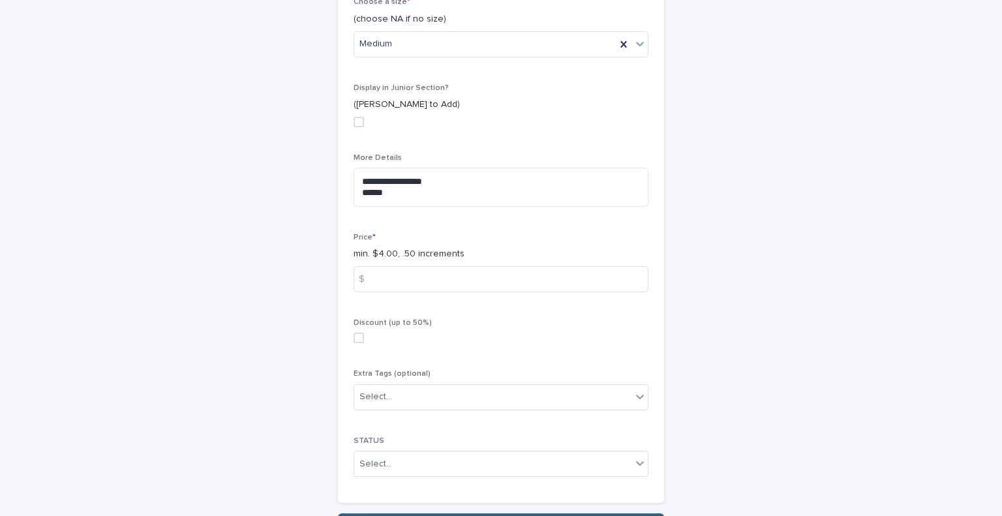
click at [419, 198] on textarea "**********" at bounding box center [501, 187] width 295 height 39
paste textarea "**********"
type textarea "**********"
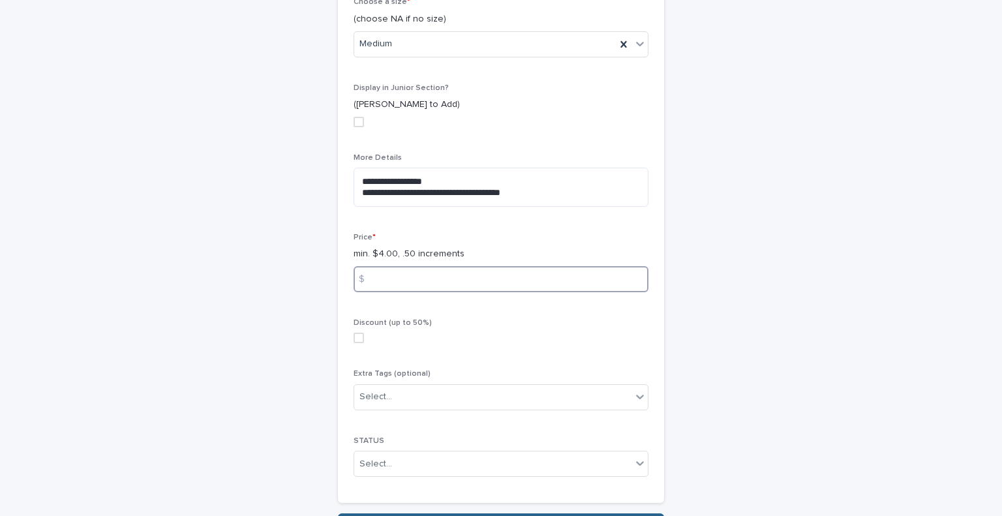
click at [414, 277] on input at bounding box center [501, 279] width 295 height 26
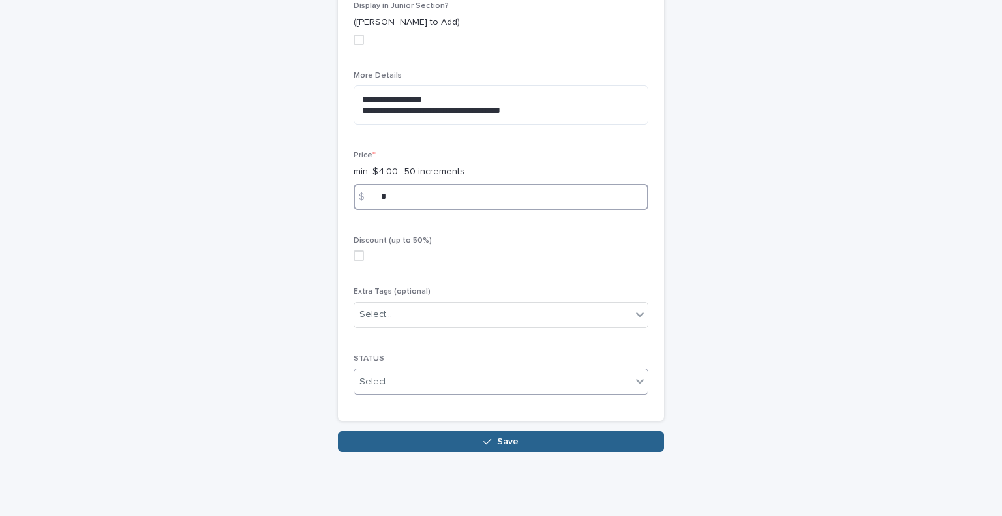
type input "*"
click at [559, 384] on div "Select..." at bounding box center [492, 382] width 277 height 22
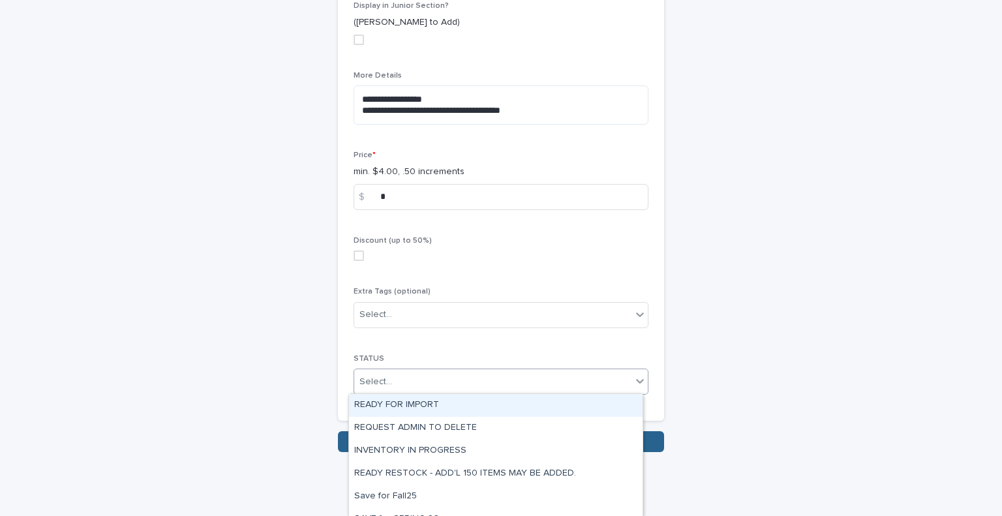
click at [536, 412] on div "READY FOR IMPORT" at bounding box center [496, 405] width 294 height 23
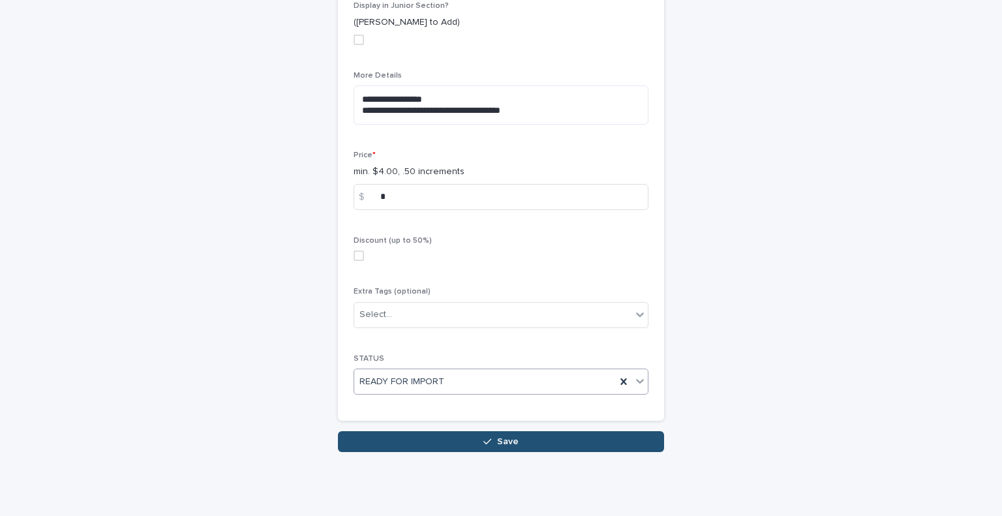
click at [489, 438] on div "button" at bounding box center [490, 441] width 13 height 9
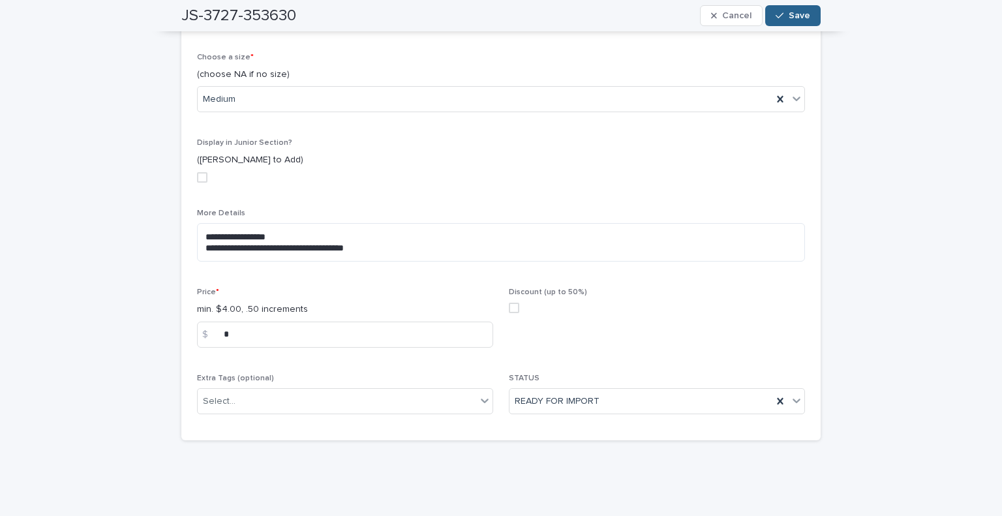
scroll to position [493, 0]
click at [789, 12] on span "Save" at bounding box center [800, 15] width 22 height 9
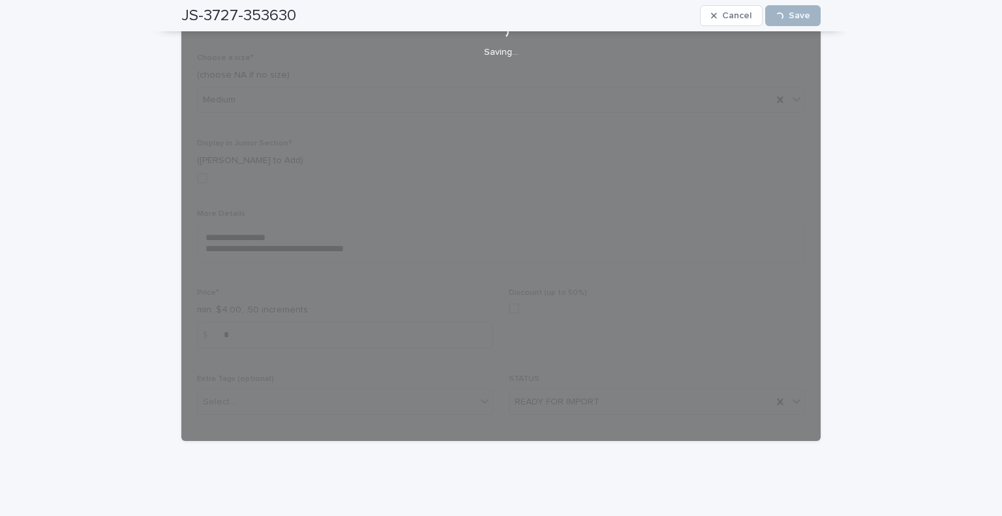
scroll to position [321, 0]
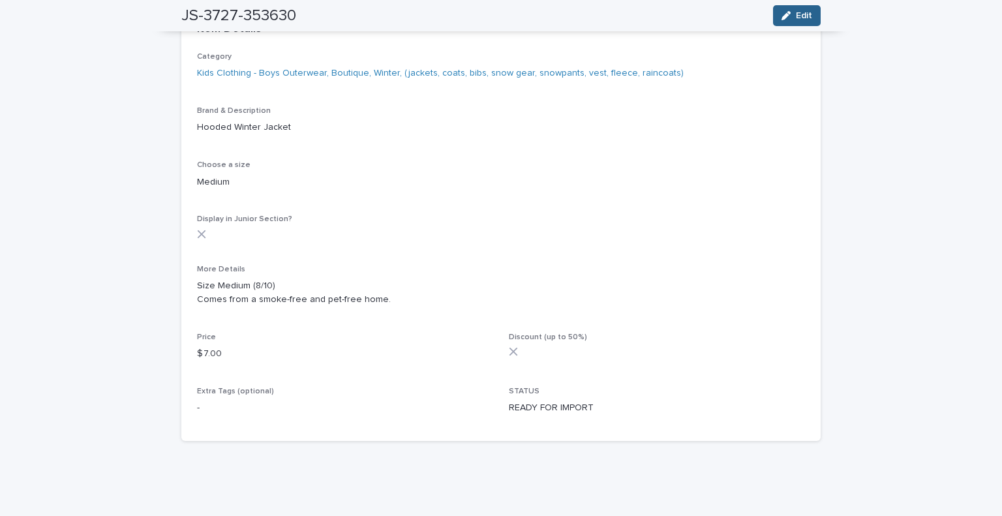
click at [909, 30] on div "Loading... Saving… Loading... Saving… JS-3727-353630 Edit JS-3727-353630 Edit S…" at bounding box center [501, 119] width 1002 height 796
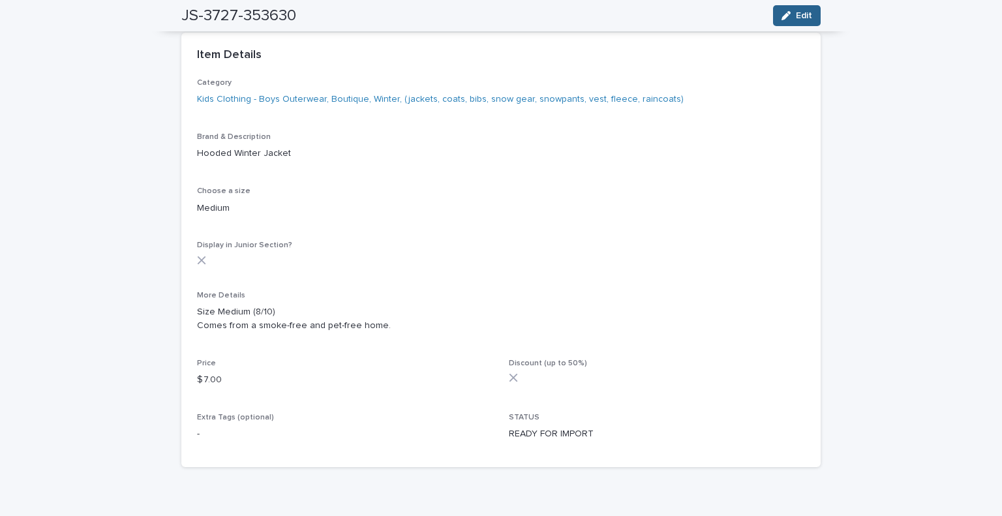
scroll to position [0, 0]
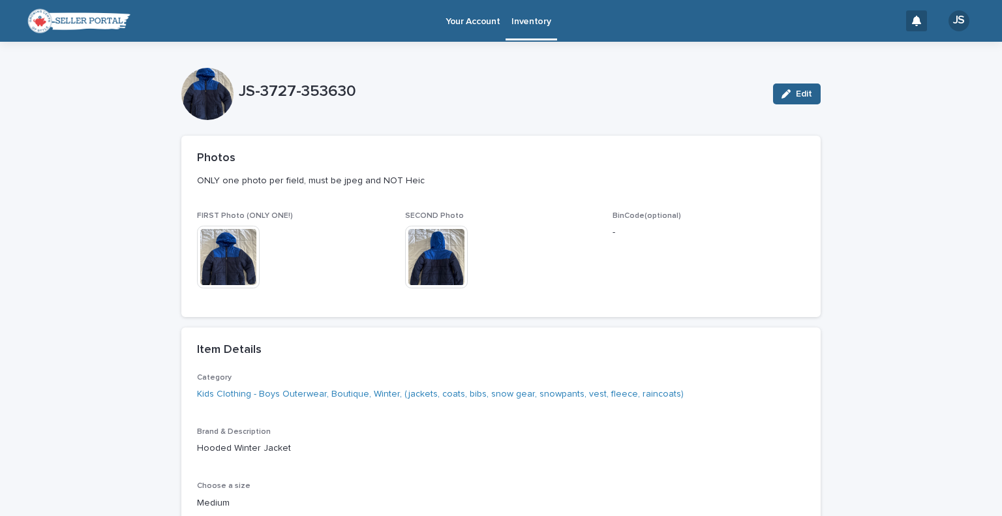
click at [523, 20] on p "Inventory" at bounding box center [531, 13] width 39 height 27
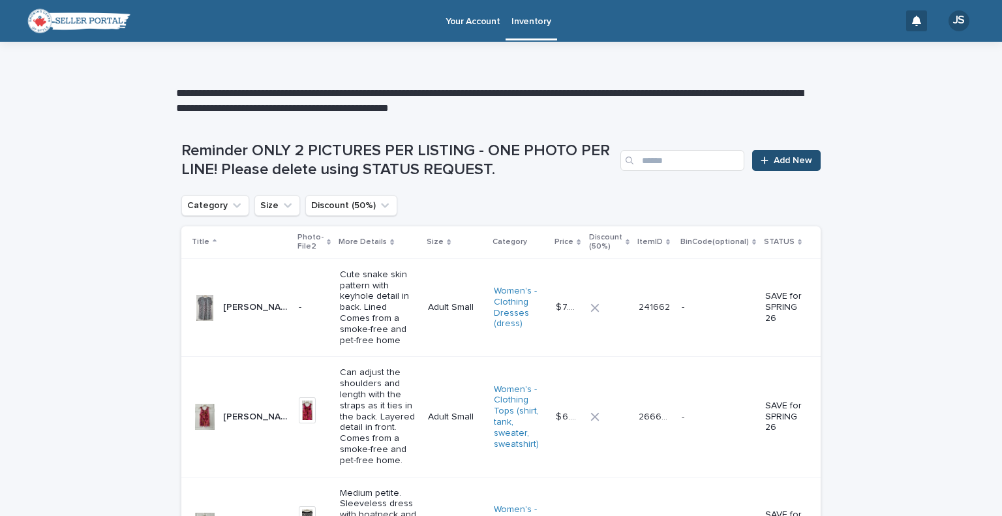
click at [774, 164] on span "Add New" at bounding box center [793, 160] width 38 height 9
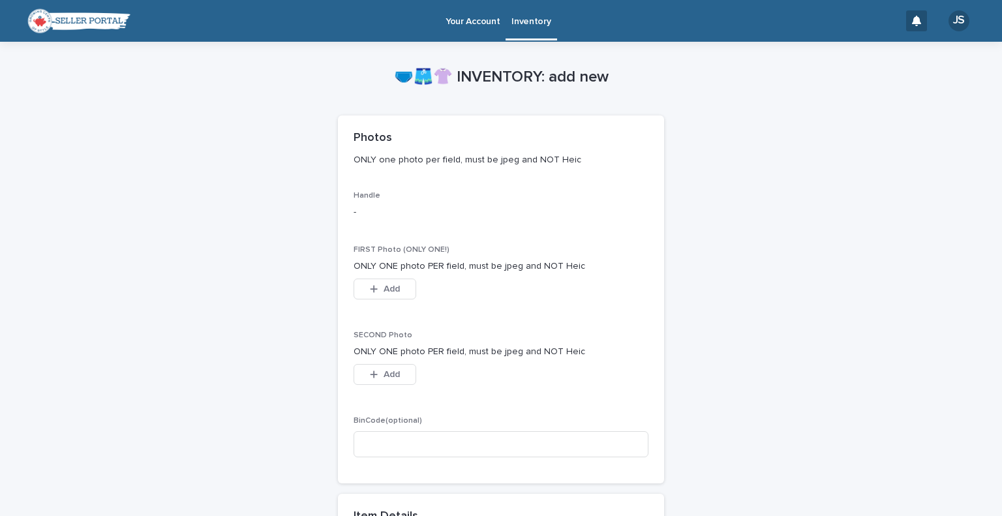
click at [369, 299] on div "Add" at bounding box center [385, 292] width 63 height 26
click at [370, 293] on icon "button" at bounding box center [374, 288] width 8 height 9
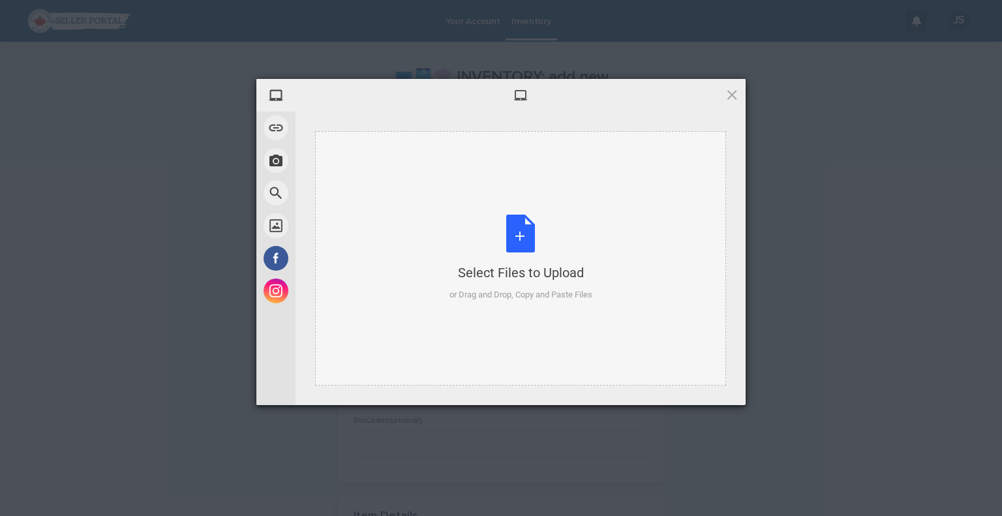
click at [522, 239] on div "Select Files to Upload or Drag and Drop, Copy and Paste Files" at bounding box center [521, 258] width 143 height 87
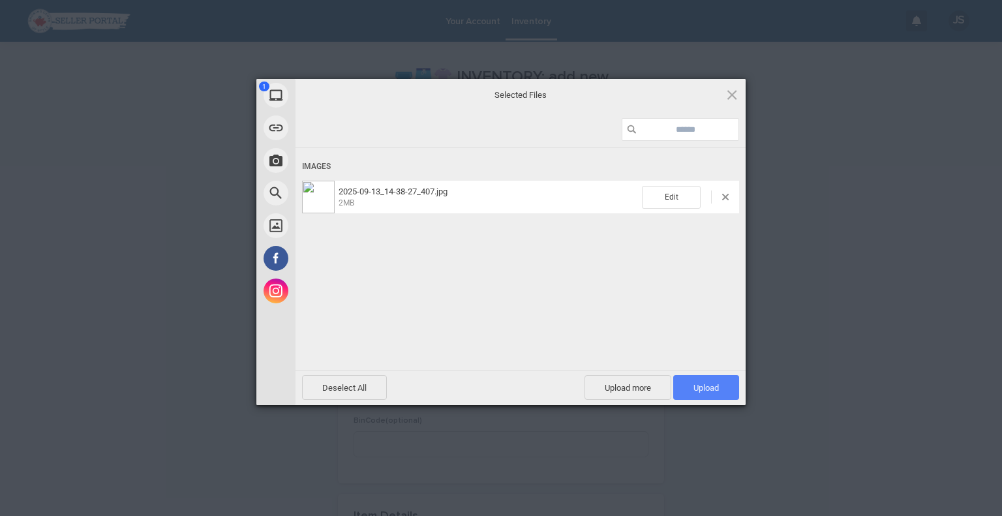
click at [707, 391] on span "Upload 1" at bounding box center [706, 388] width 25 height 10
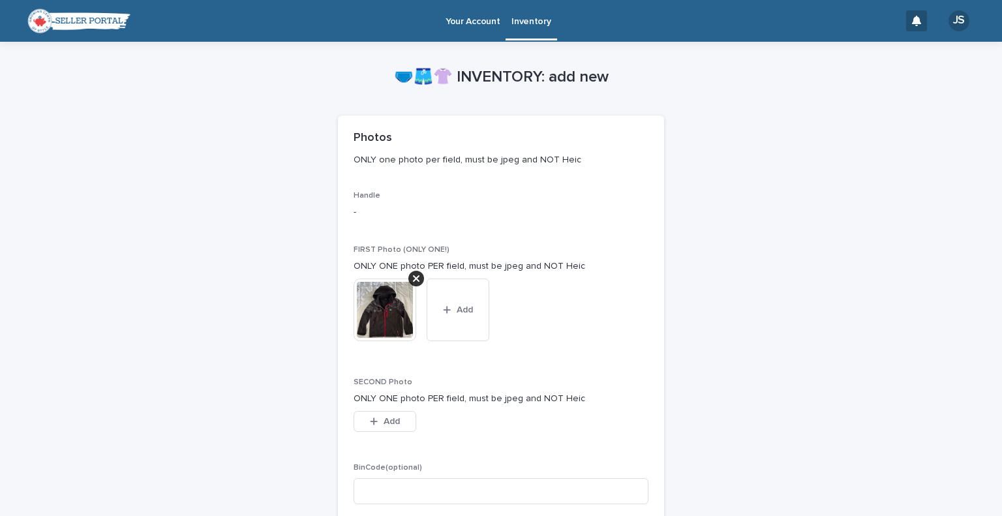
scroll to position [452, 0]
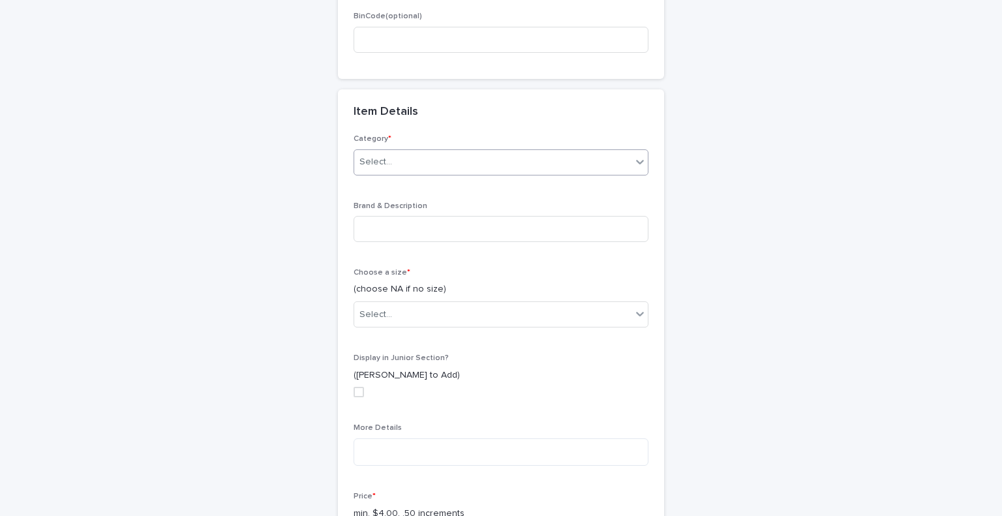
click at [429, 166] on div "Select..." at bounding box center [492, 162] width 277 height 22
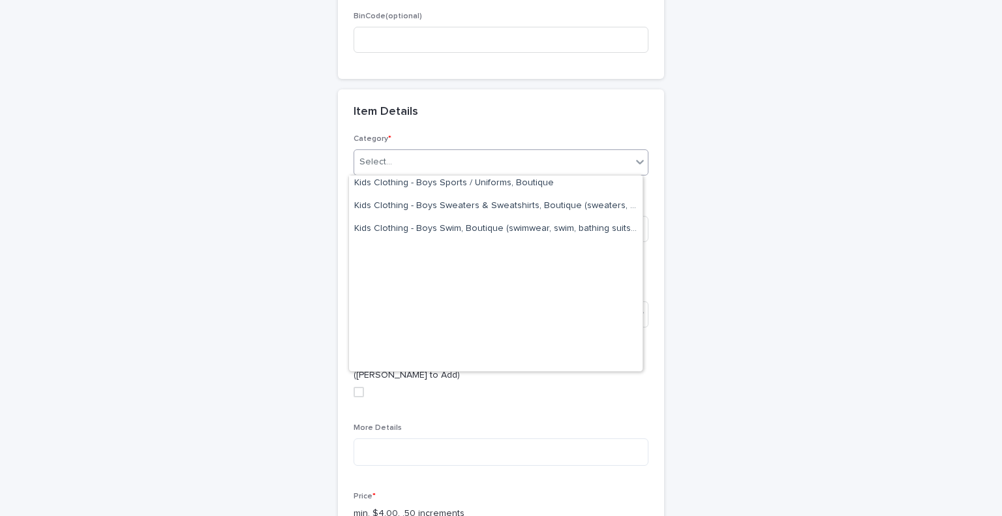
scroll to position [1339, 0]
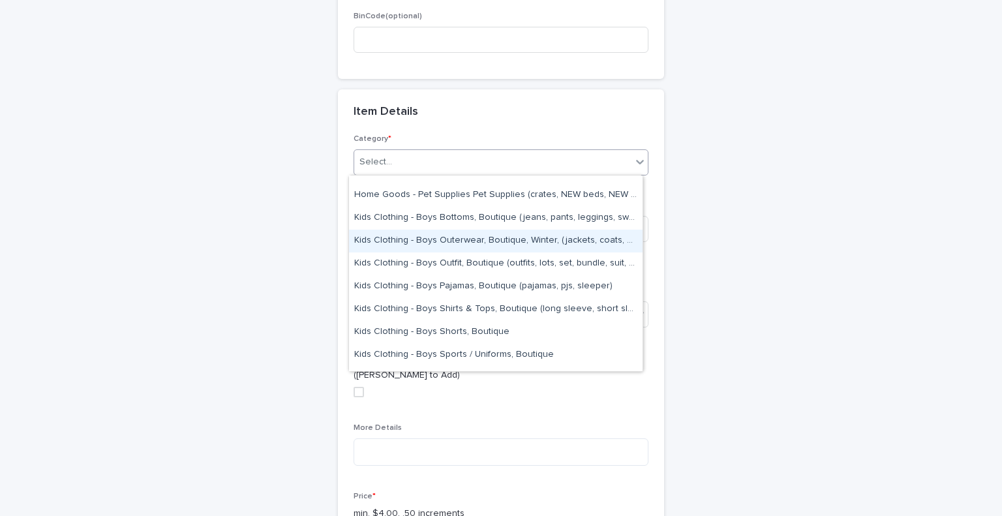
click at [551, 235] on div "Kids Clothing - Boys Outerwear, Boutique, Winter, (jackets, coats, bibs, snow g…" at bounding box center [496, 241] width 294 height 23
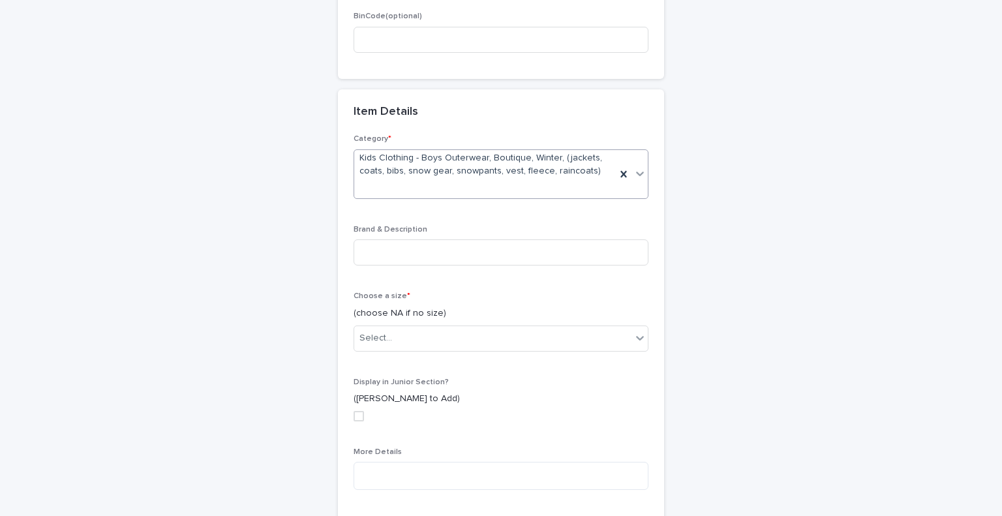
scroll to position [463, 0]
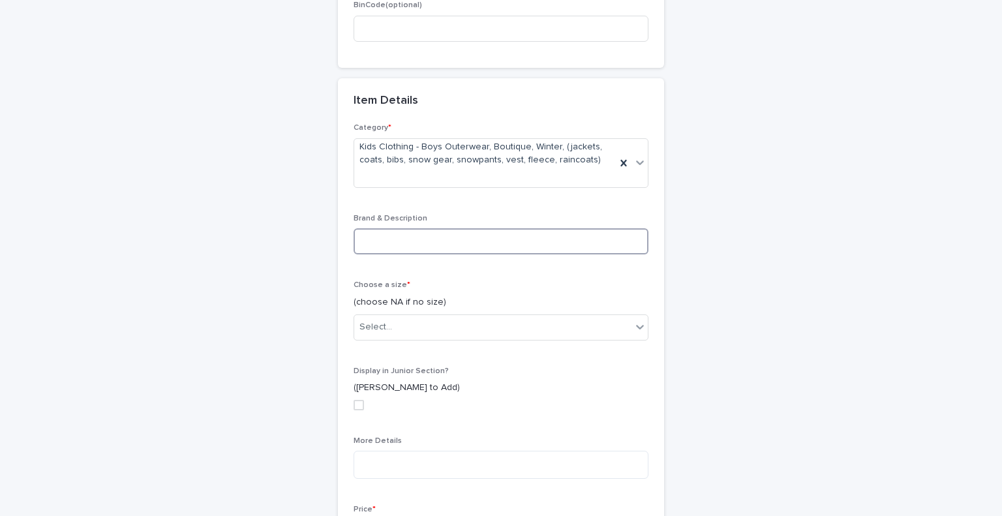
click at [497, 247] on input at bounding box center [501, 241] width 295 height 26
click at [84, 474] on div "**********" at bounding box center [501, 225] width 1002 height 1293
click at [433, 245] on input "**********" at bounding box center [501, 241] width 295 height 26
type input "**********"
click at [595, 335] on div "Select..." at bounding box center [492, 327] width 277 height 22
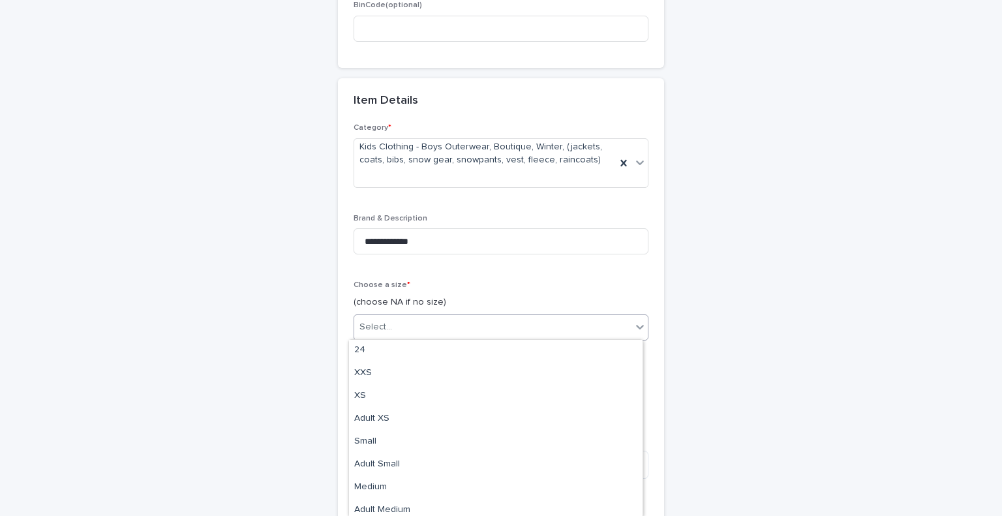
scroll to position [1081, 0]
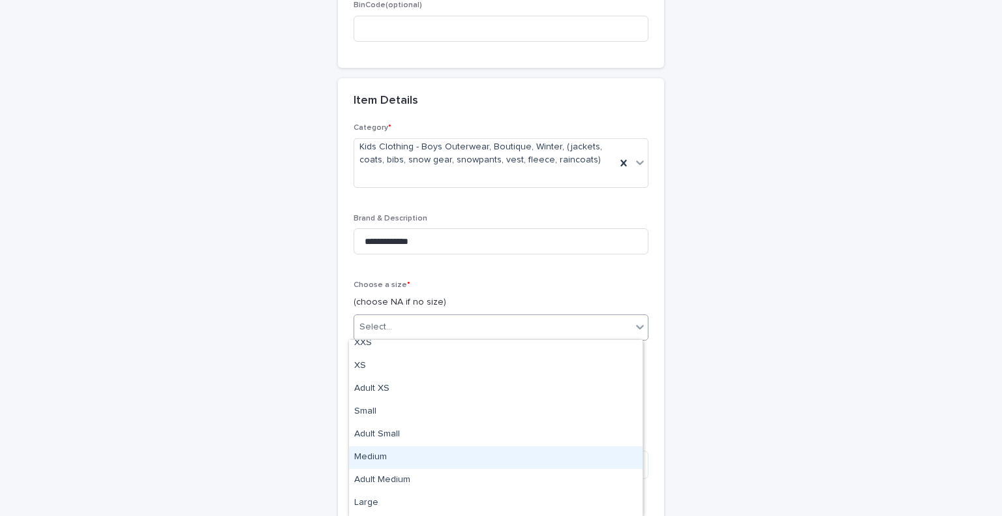
click at [578, 453] on div "Medium" at bounding box center [496, 457] width 294 height 23
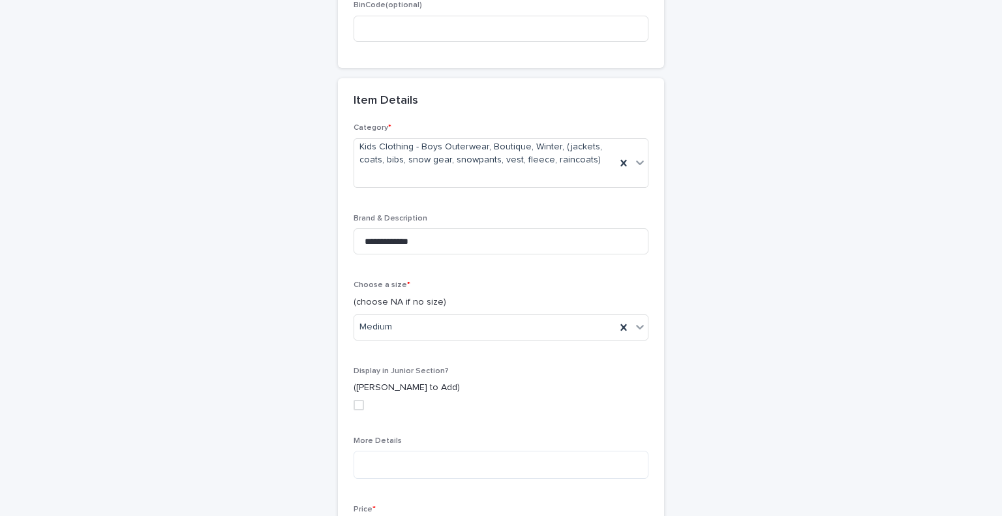
click at [221, 333] on div "**********" at bounding box center [500, 192] width 639 height 1227
click at [402, 452] on textarea at bounding box center [501, 465] width 295 height 28
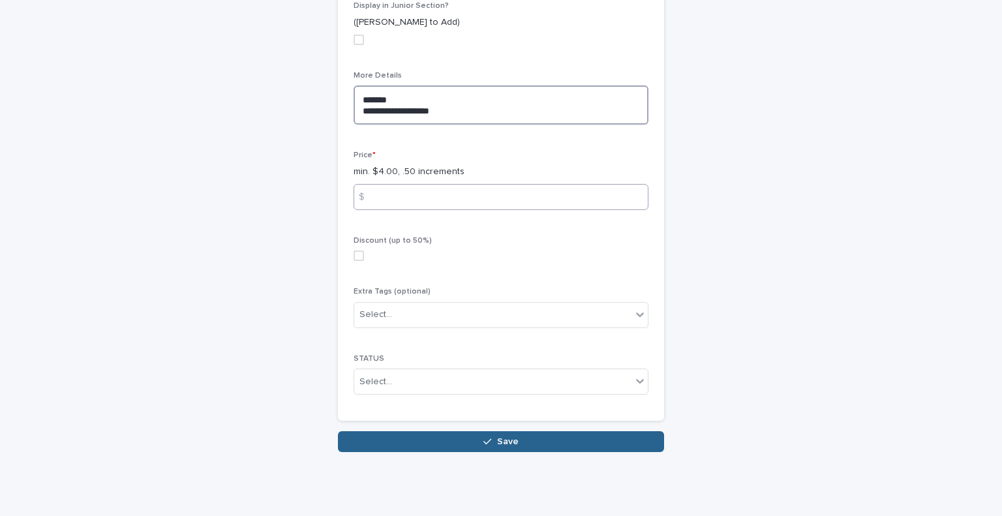
type textarea "**********"
click at [398, 193] on input at bounding box center [501, 197] width 295 height 26
type input "*"
click at [383, 371] on div "Select..." at bounding box center [492, 382] width 277 height 22
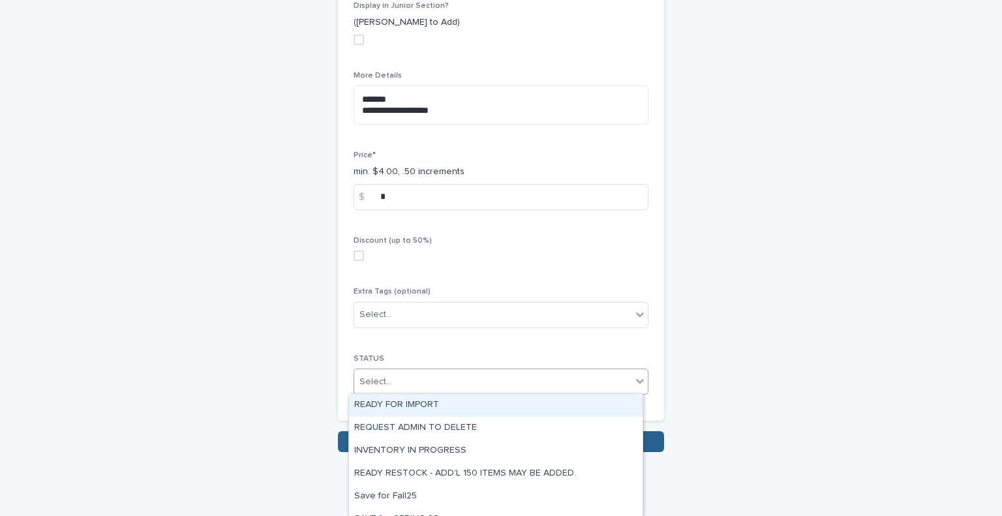
click at [386, 397] on div "READY FOR IMPORT" at bounding box center [496, 405] width 294 height 23
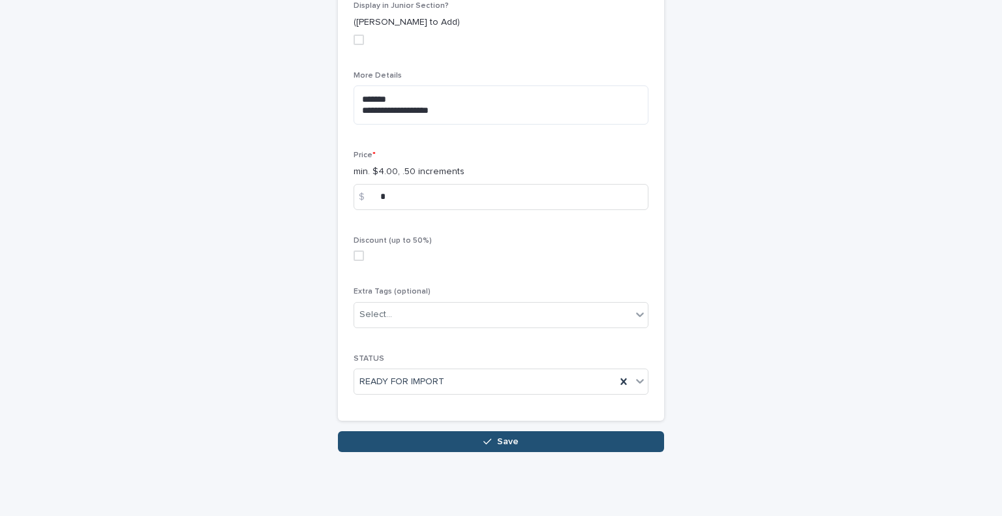
click at [431, 450] on button "Save" at bounding box center [501, 441] width 326 height 21
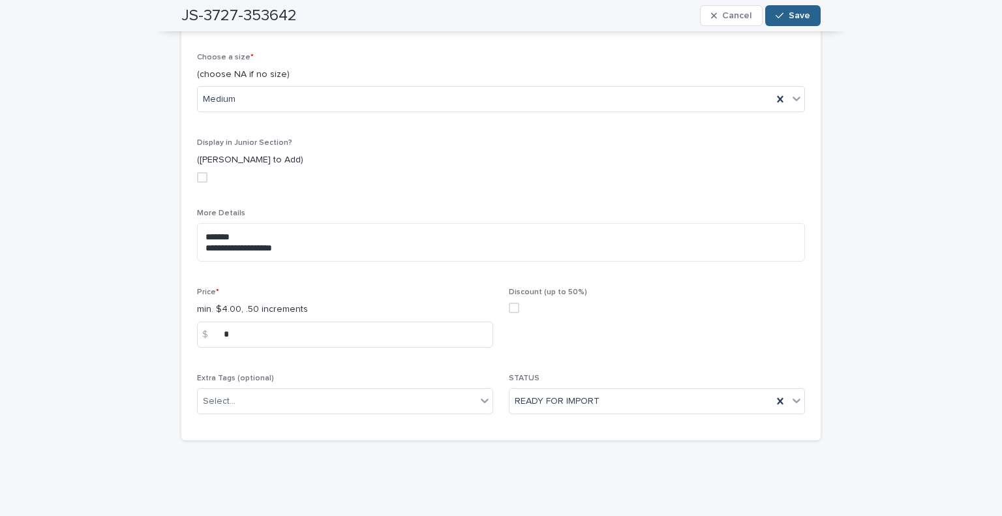
scroll to position [493, 0]
click at [799, 15] on span "Save" at bounding box center [800, 15] width 22 height 9
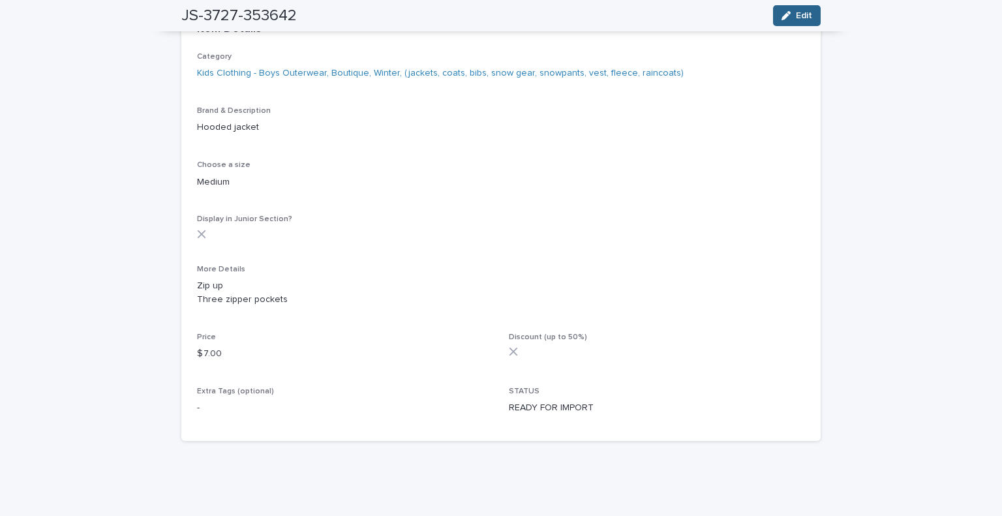
scroll to position [0, 0]
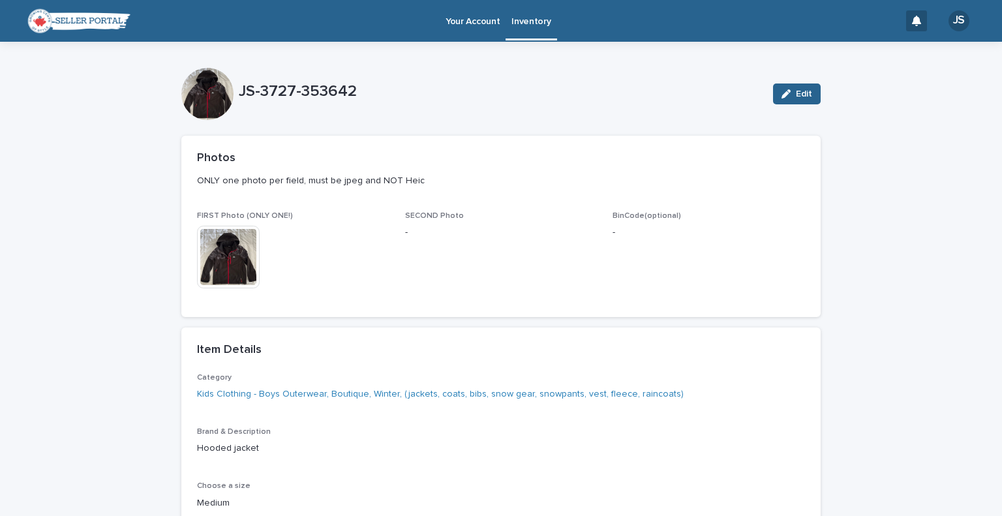
click at [517, 16] on p "Inventory" at bounding box center [531, 13] width 39 height 27
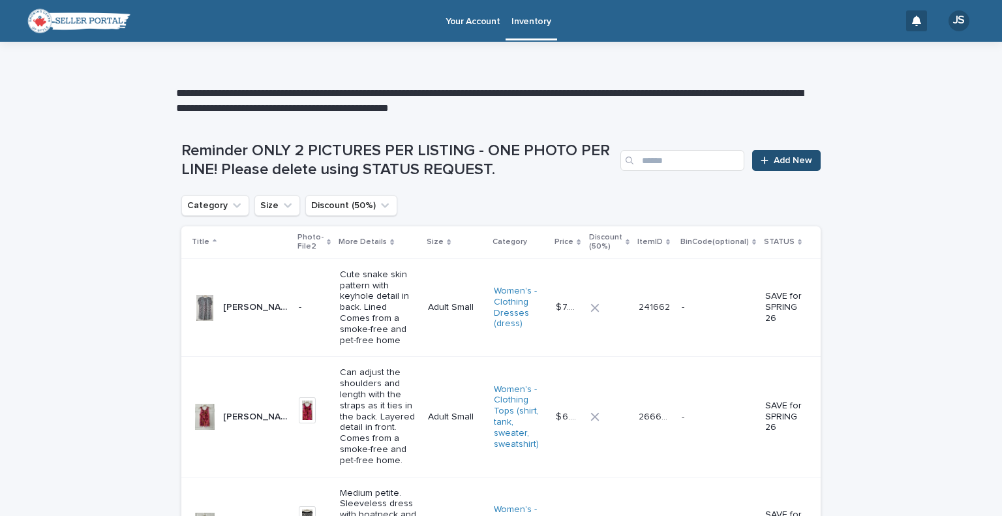
click at [765, 154] on link "Add New" at bounding box center [786, 160] width 69 height 21
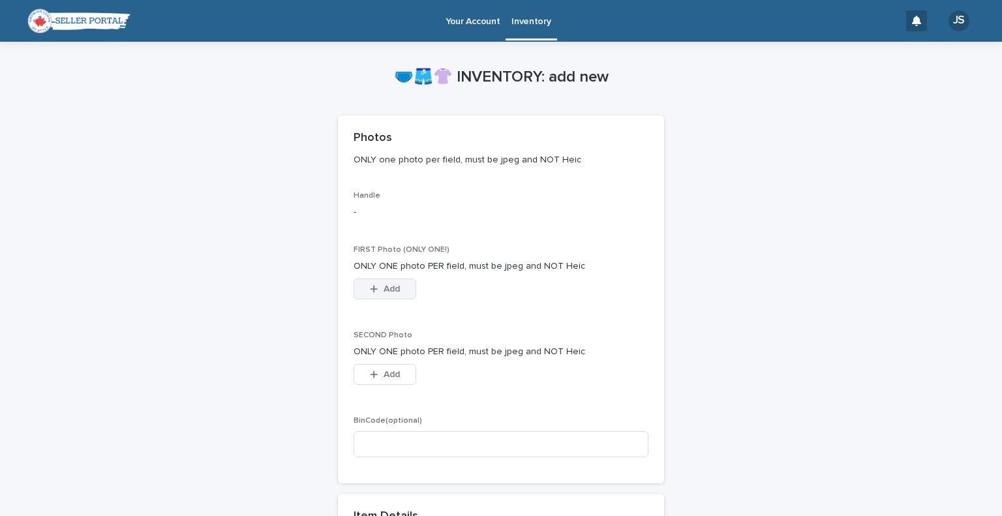
click at [386, 286] on span "Add" at bounding box center [392, 288] width 16 height 9
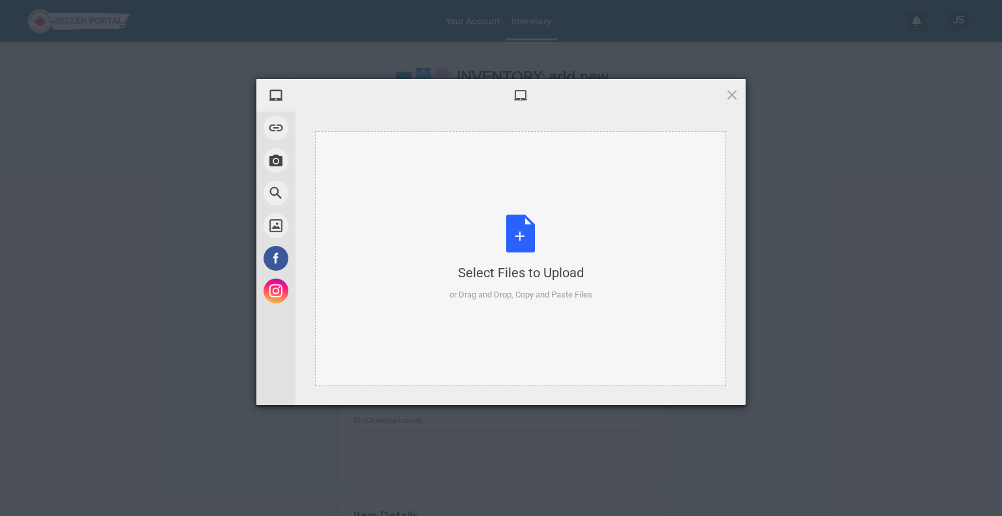
click at [523, 239] on div "Select Files to Upload or Drag and Drop, Copy and Paste Files" at bounding box center [521, 258] width 143 height 87
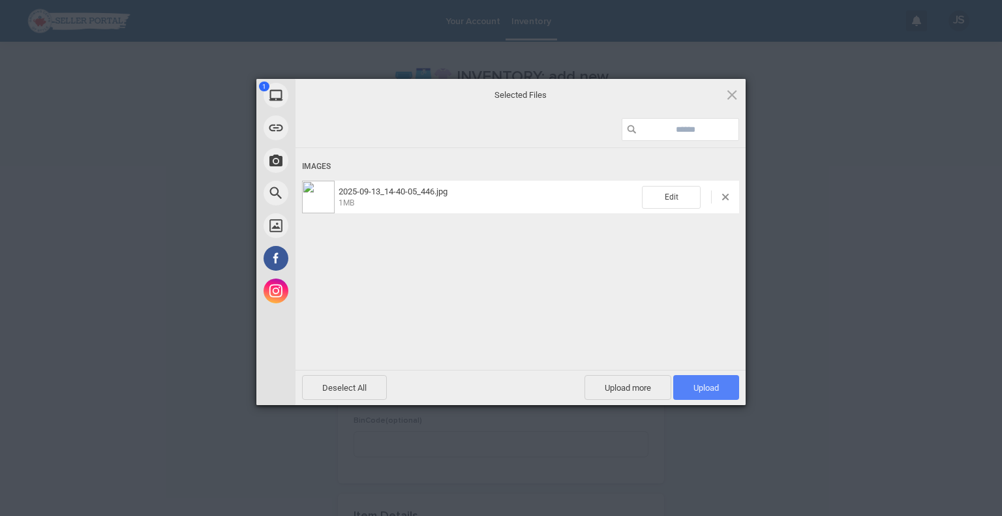
click at [707, 388] on span "Upload 1" at bounding box center [706, 388] width 25 height 10
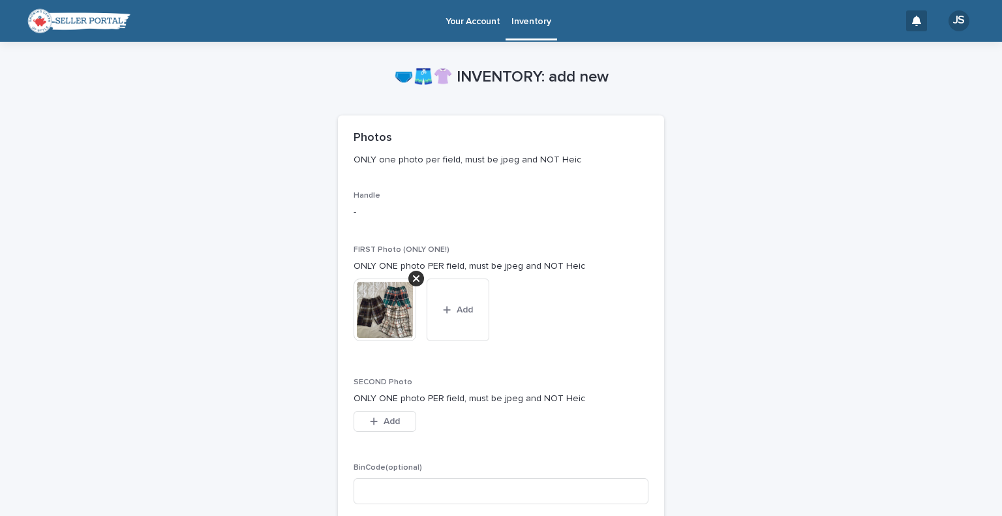
scroll to position [452, 0]
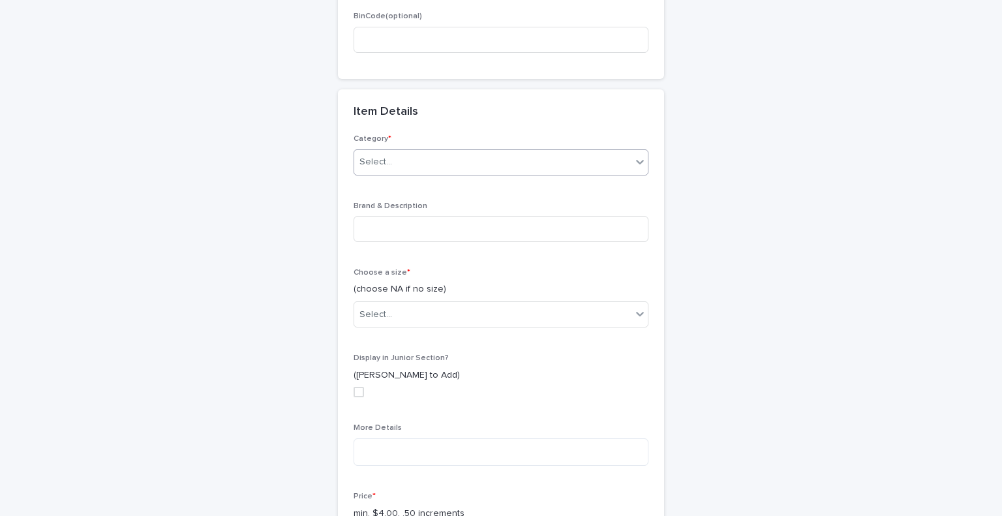
click at [606, 162] on div "Select..." at bounding box center [492, 162] width 277 height 22
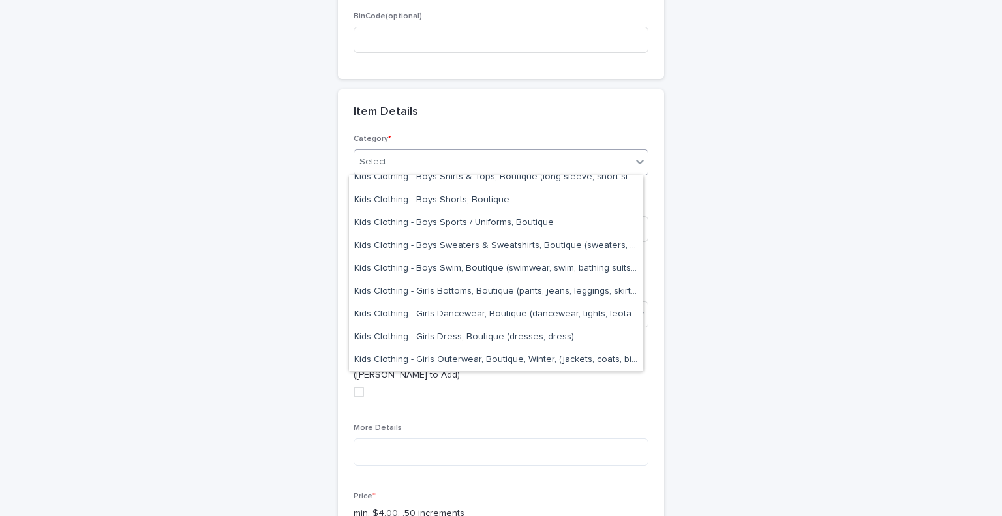
scroll to position [1300, 0]
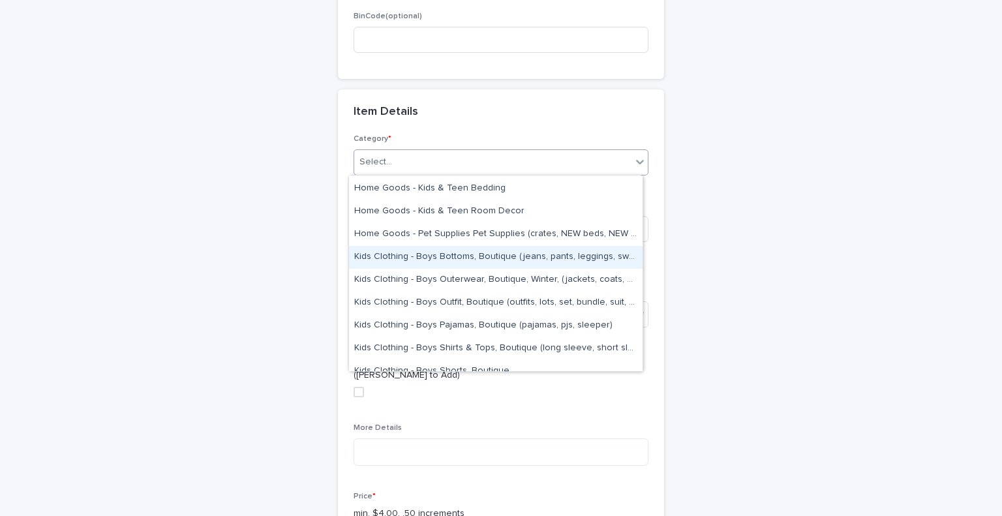
click at [564, 263] on div "Kids Clothing - Boys Bottoms, Boutique (jeans, pants, leggings, sweatpants)" at bounding box center [496, 257] width 294 height 23
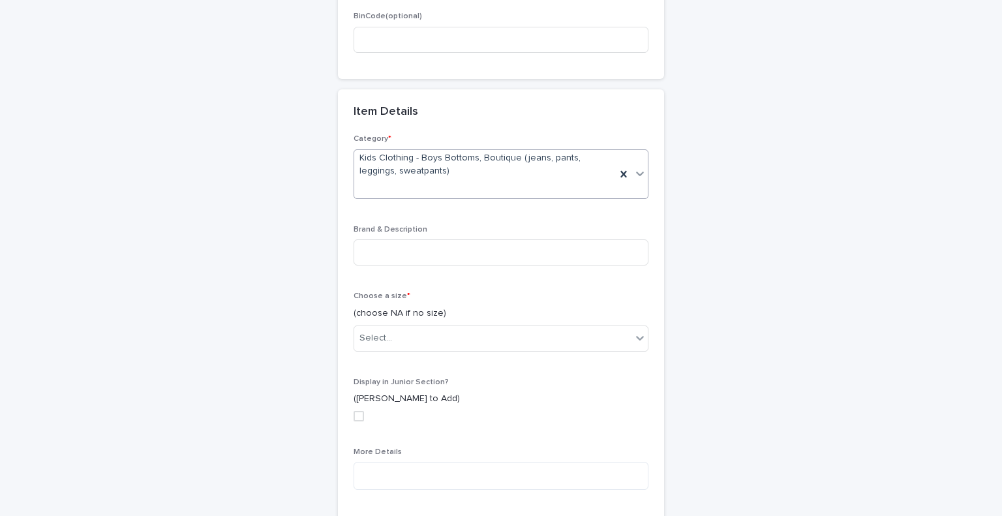
scroll to position [463, 0]
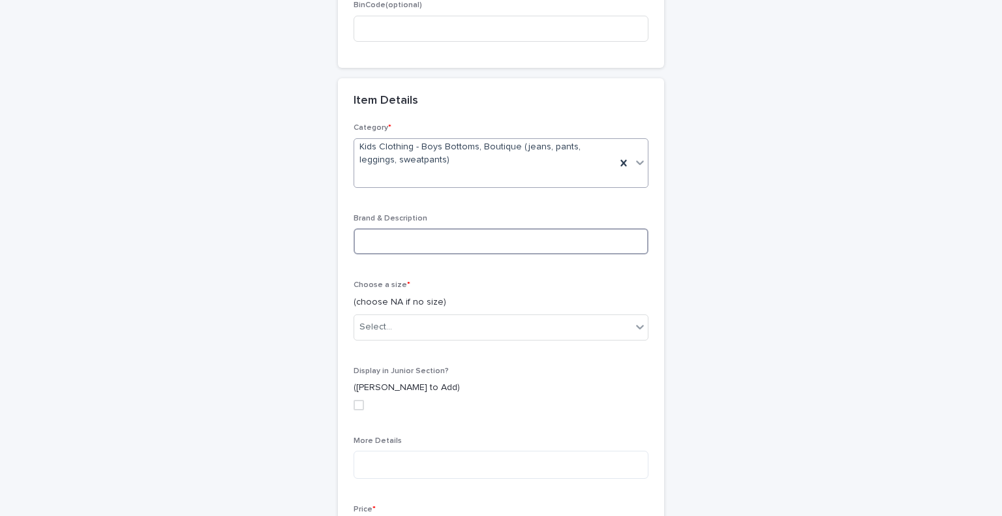
click at [475, 239] on input at bounding box center [501, 241] width 295 height 26
type input "**********"
click at [127, 299] on div "**********" at bounding box center [501, 225] width 1002 height 1293
click at [637, 327] on icon at bounding box center [640, 327] width 8 height 5
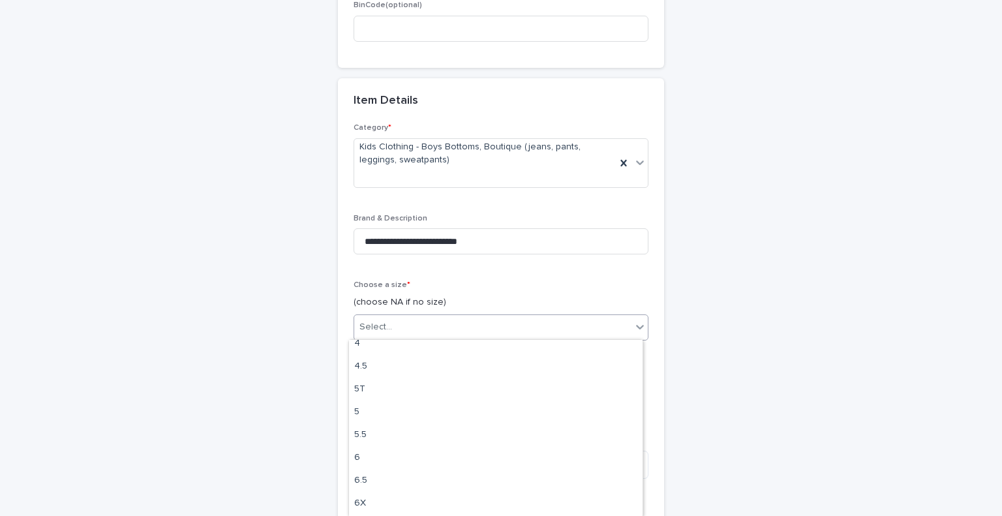
scroll to position [463, 0]
click at [510, 498] on div "7" at bounding box center [496, 504] width 294 height 23
click at [814, 297] on div "**********" at bounding box center [500, 192] width 639 height 1227
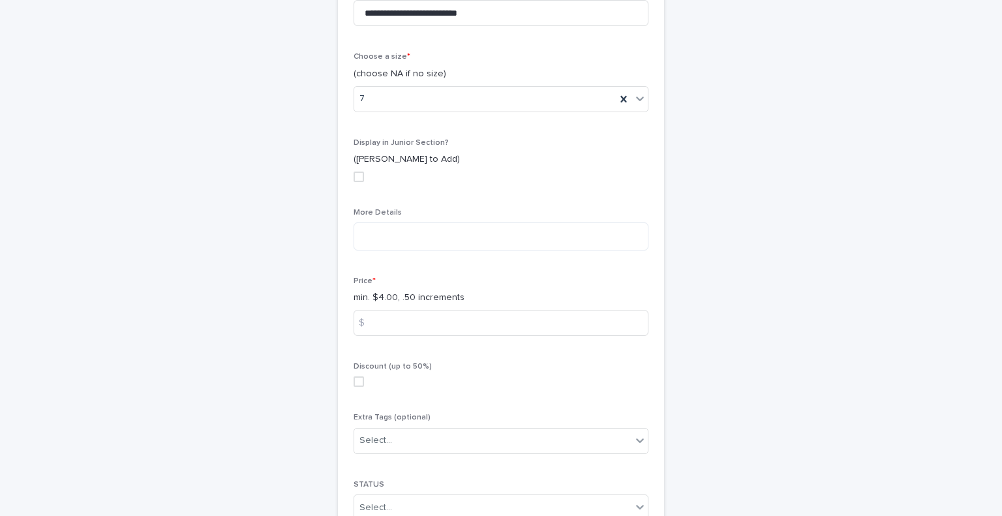
scroll to position [686, 0]
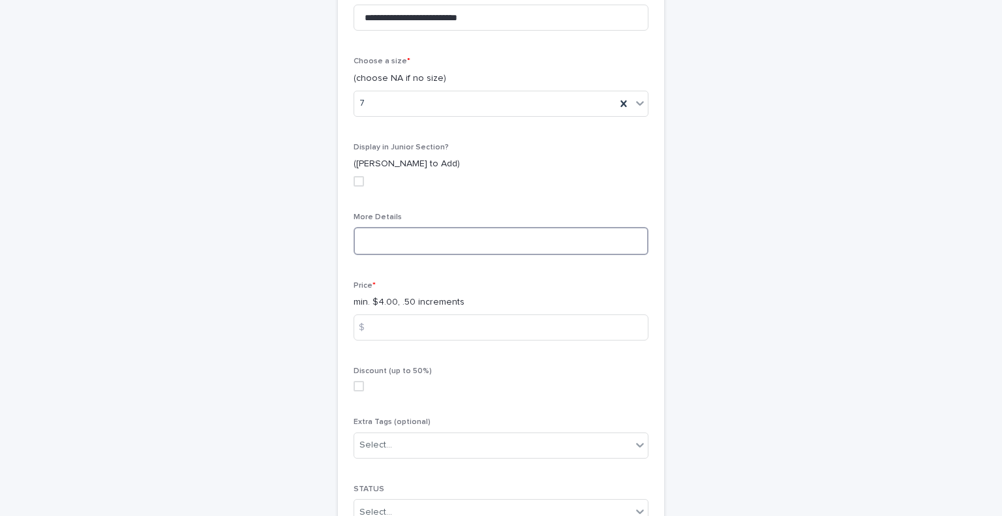
click at [422, 251] on textarea at bounding box center [501, 241] width 295 height 28
type textarea "*"
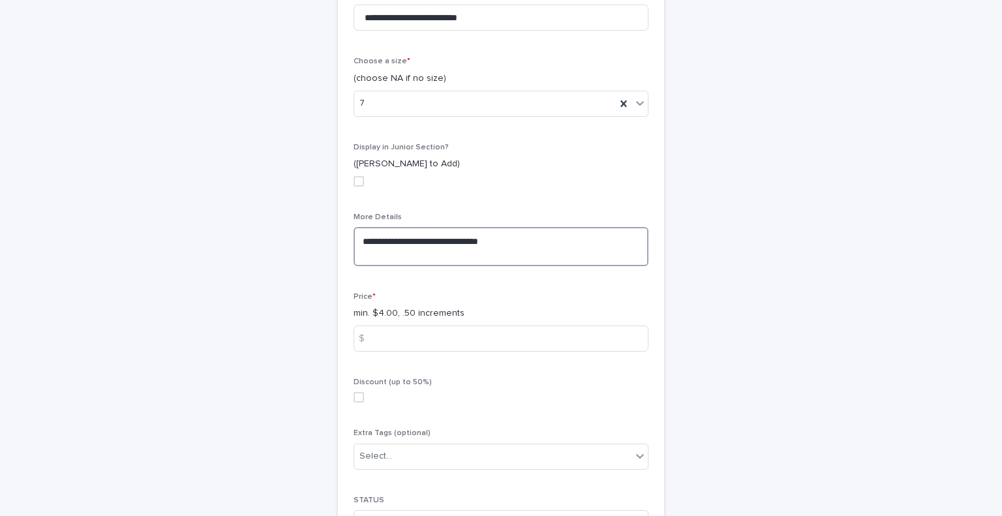
paste textarea "**********"
type textarea "**********"
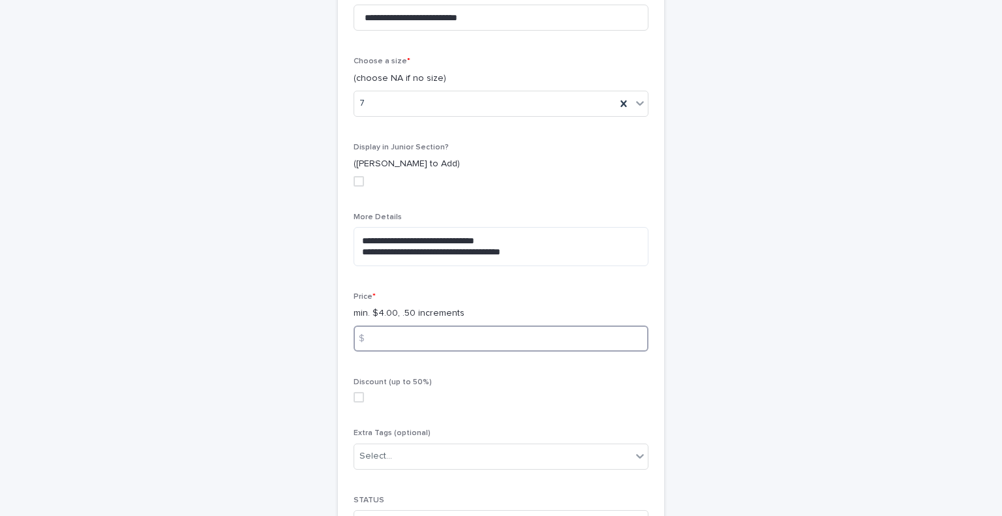
click at [538, 333] on input at bounding box center [501, 339] width 295 height 26
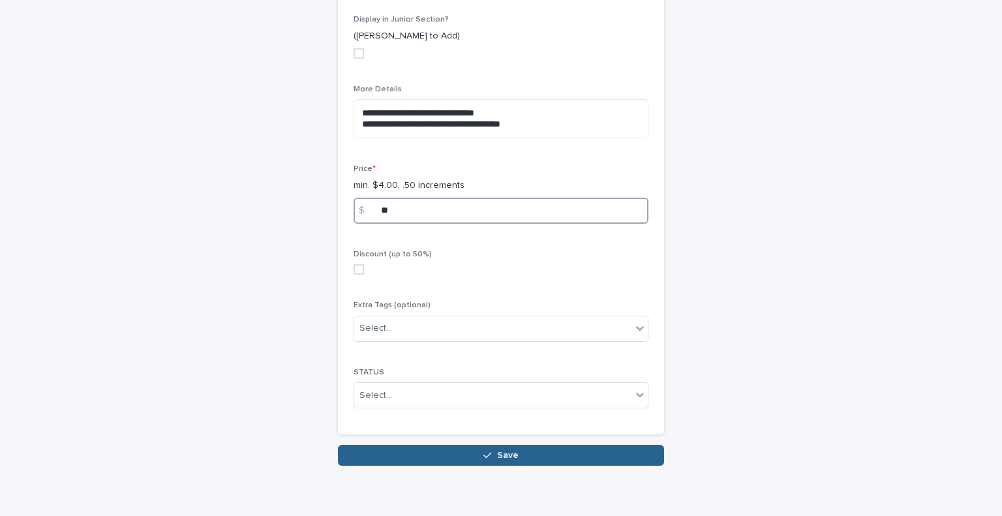
click at [422, 217] on input "**" at bounding box center [501, 211] width 295 height 26
type input "**"
click at [499, 396] on div "Select..." at bounding box center [492, 396] width 277 height 22
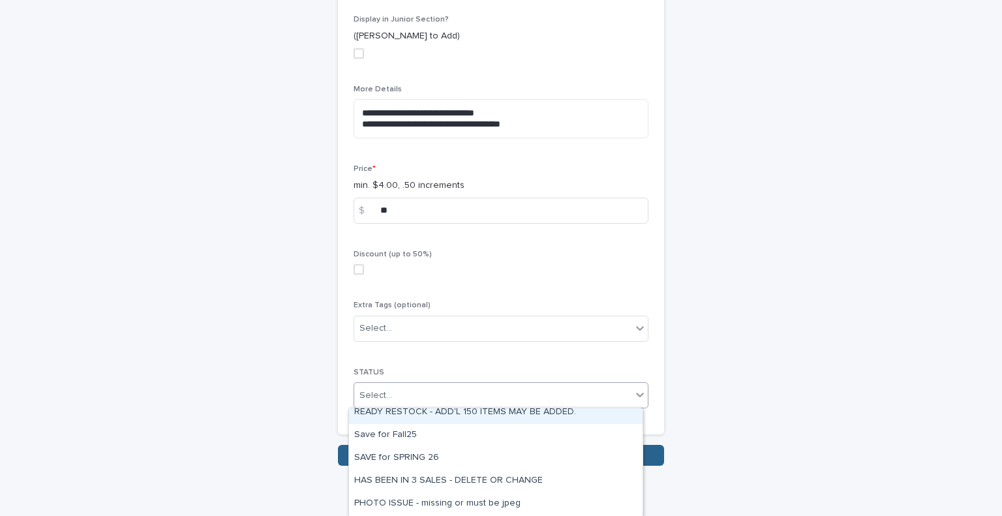
scroll to position [95, 0]
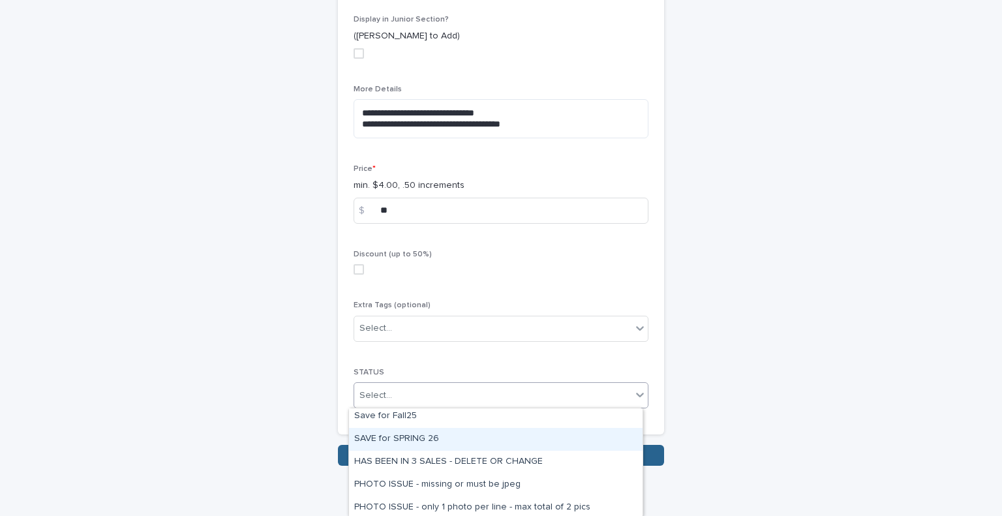
click at [561, 436] on div "SAVE for SPRING 26" at bounding box center [496, 439] width 294 height 23
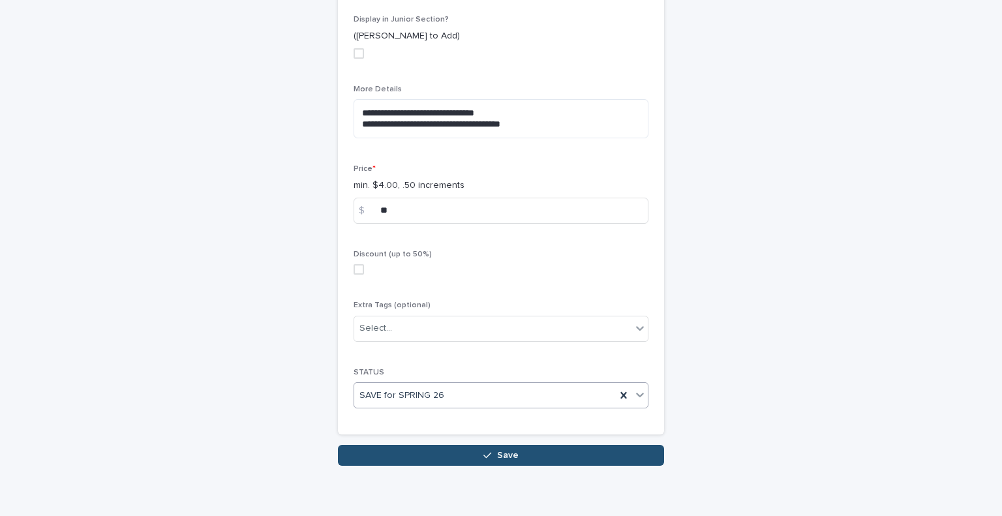
click at [509, 452] on span "Save" at bounding box center [508, 455] width 22 height 9
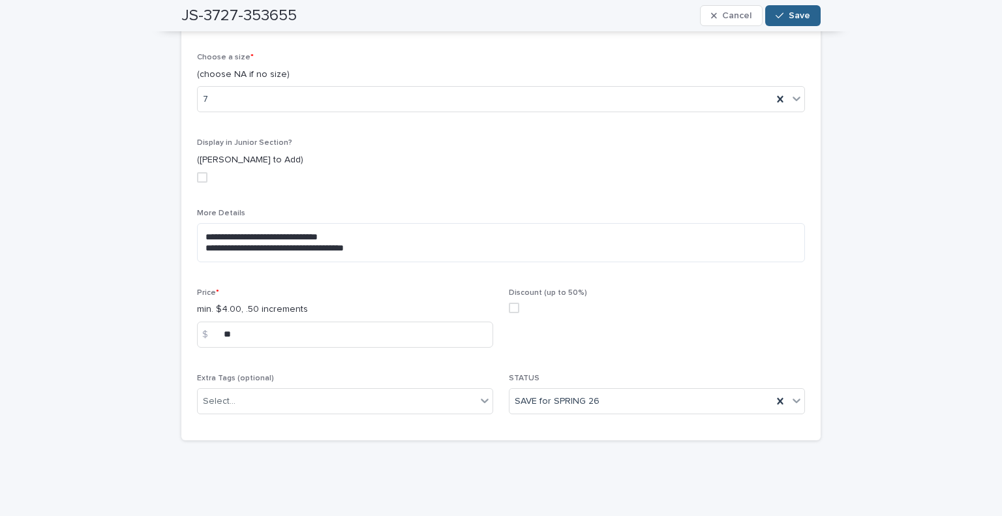
scroll to position [493, 0]
click at [788, 20] on button "Save" at bounding box center [792, 15] width 55 height 21
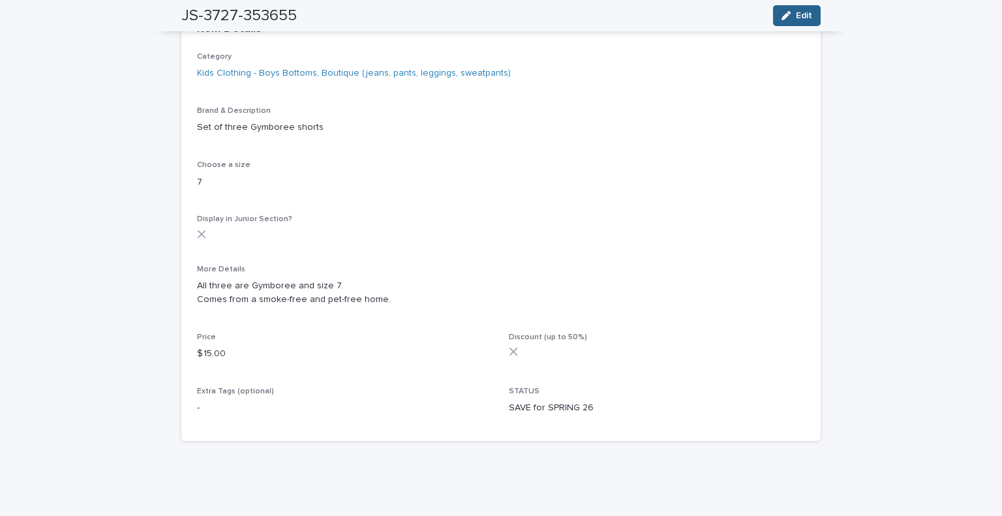
scroll to position [0, 0]
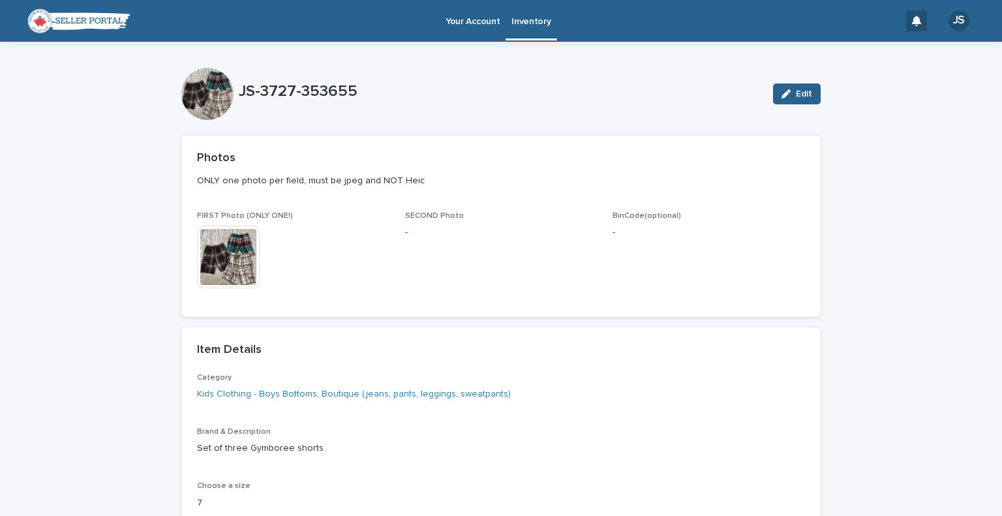
click at [522, 20] on p "Inventory" at bounding box center [531, 13] width 39 height 27
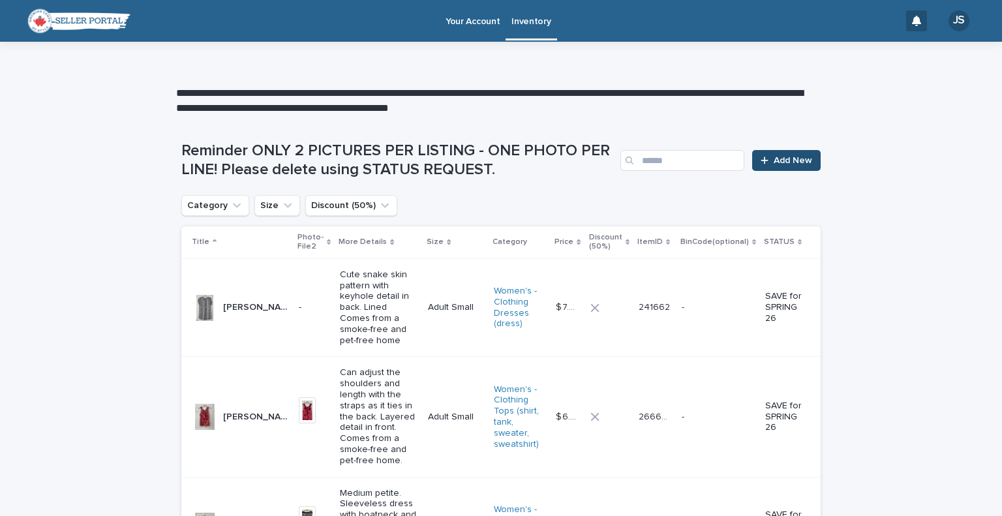
click at [765, 160] on div at bounding box center [767, 160] width 13 height 9
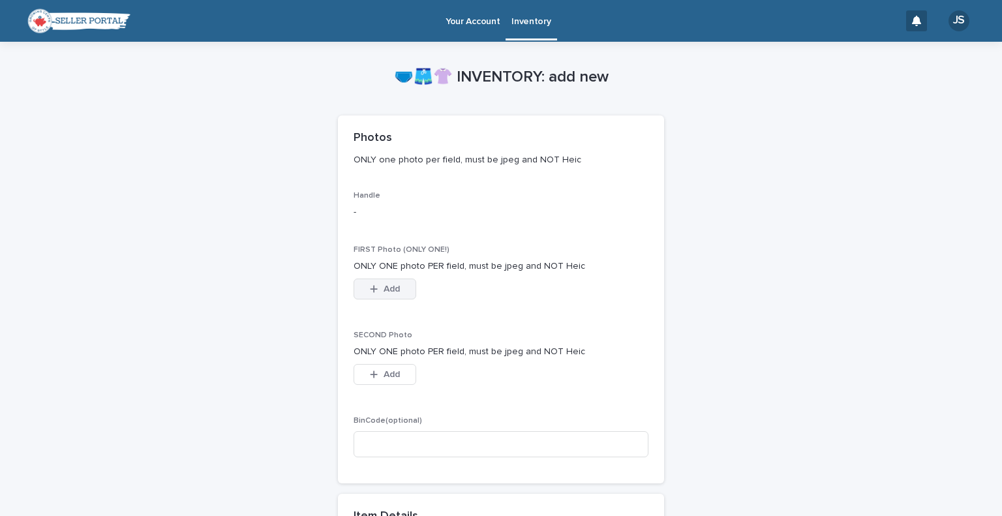
click at [361, 288] on button "Add" at bounding box center [385, 289] width 63 height 21
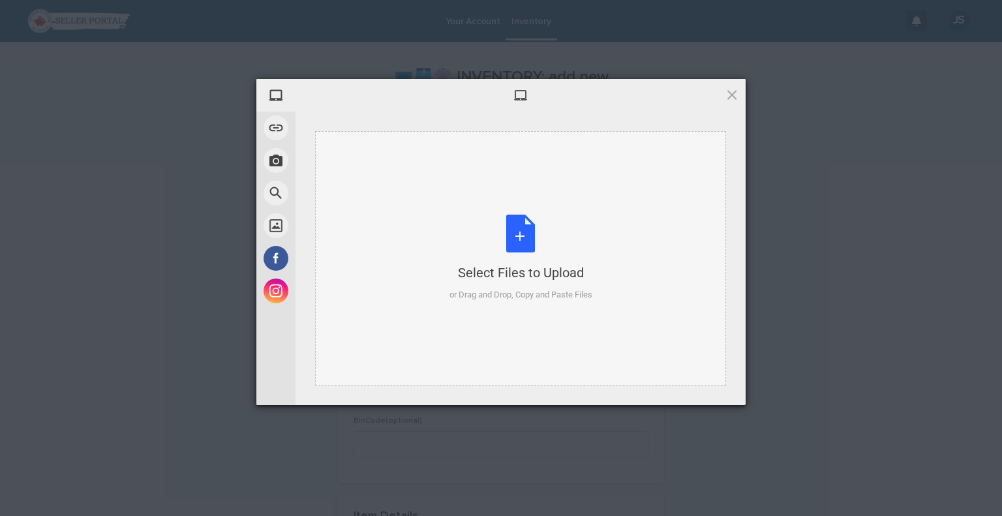
click at [471, 236] on div "Select Files to Upload or Drag and Drop, Copy and Paste Files" at bounding box center [521, 258] width 143 height 87
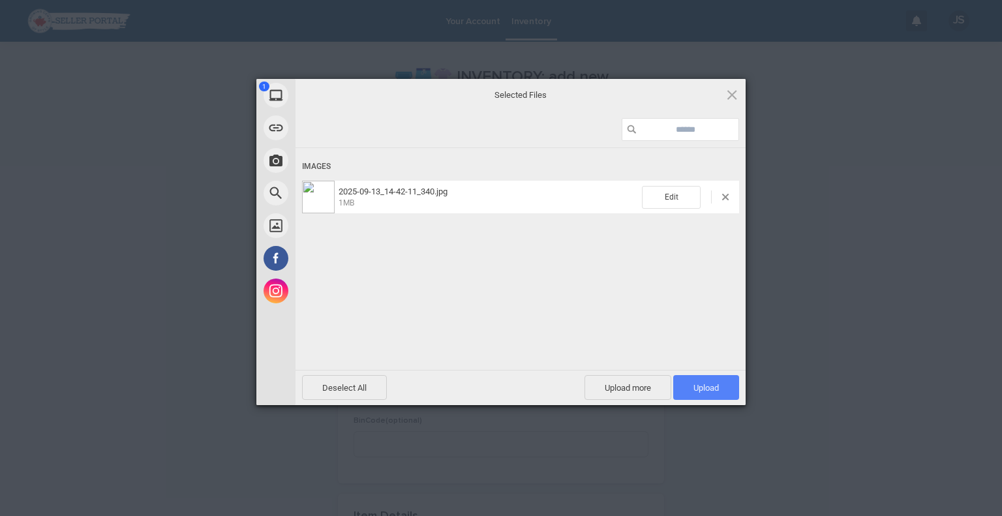
click at [702, 389] on span "Upload 1" at bounding box center [706, 388] width 25 height 10
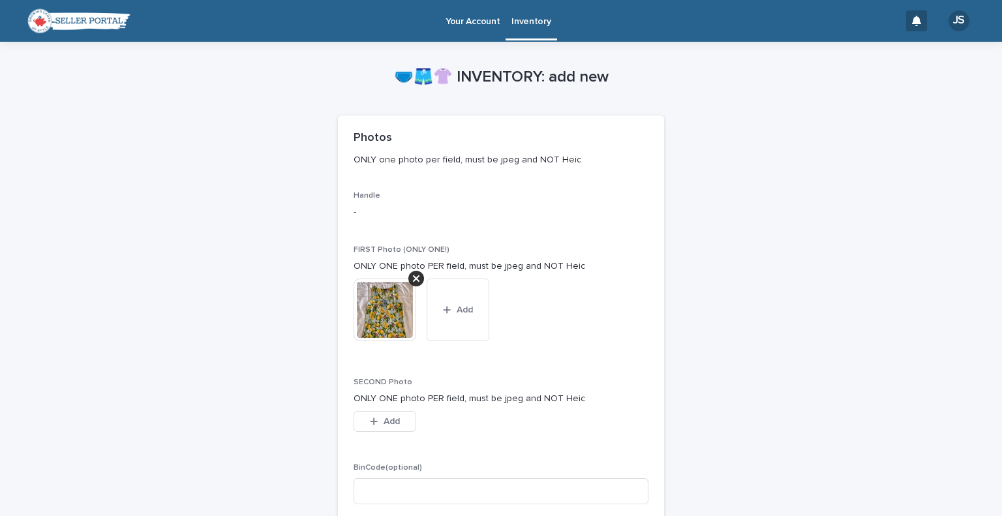
scroll to position [452, 0]
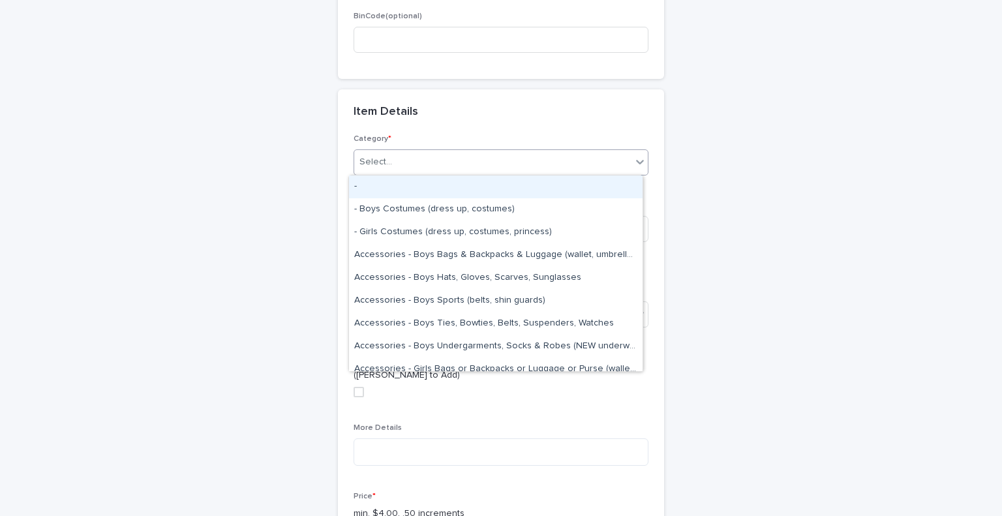
click at [399, 162] on div "Select..." at bounding box center [492, 162] width 277 height 22
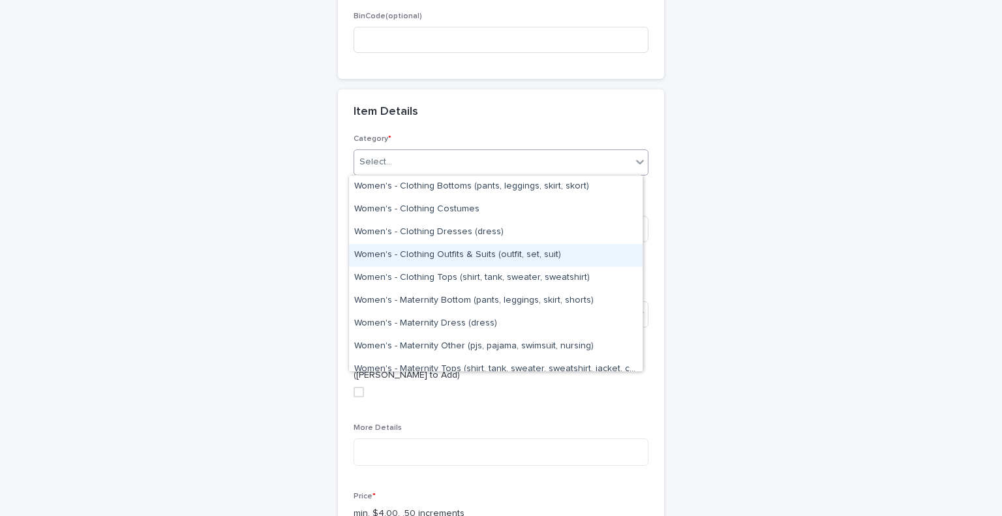
scroll to position [2926, 0]
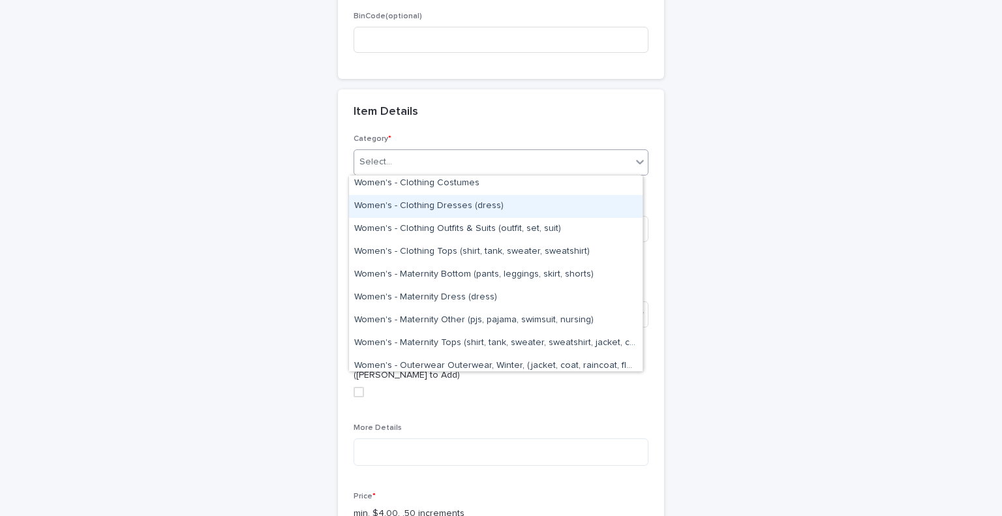
click at [505, 202] on div "Women's - Clothing Dresses (dress)" at bounding box center [496, 206] width 294 height 23
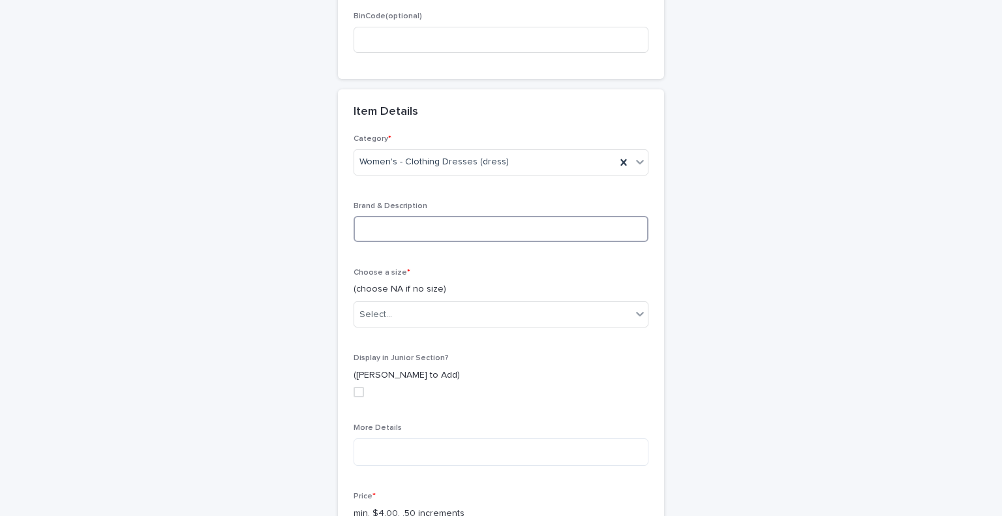
click at [437, 234] on input at bounding box center [501, 229] width 295 height 26
type input "**********"
click at [974, 153] on div "**********" at bounding box center [501, 224] width 1002 height 1269
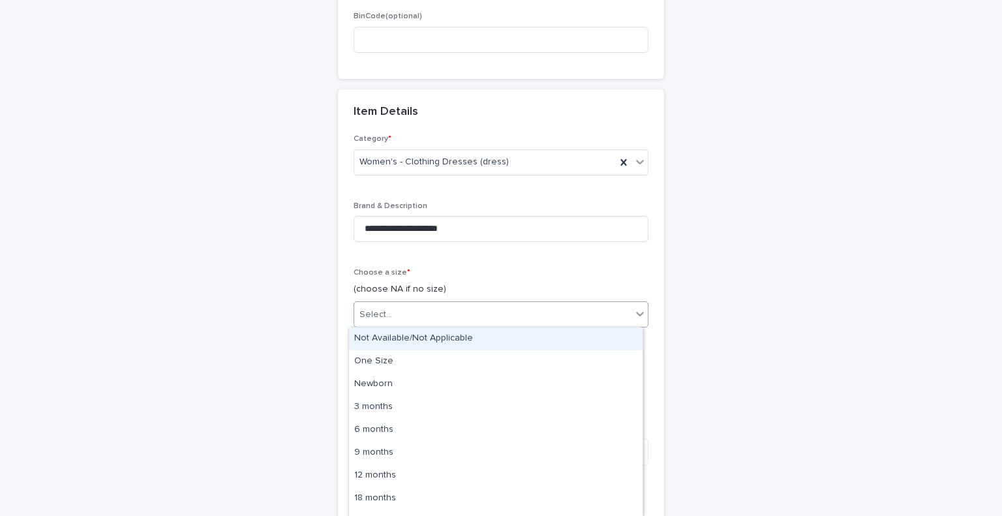
click at [636, 315] on icon at bounding box center [640, 313] width 13 height 13
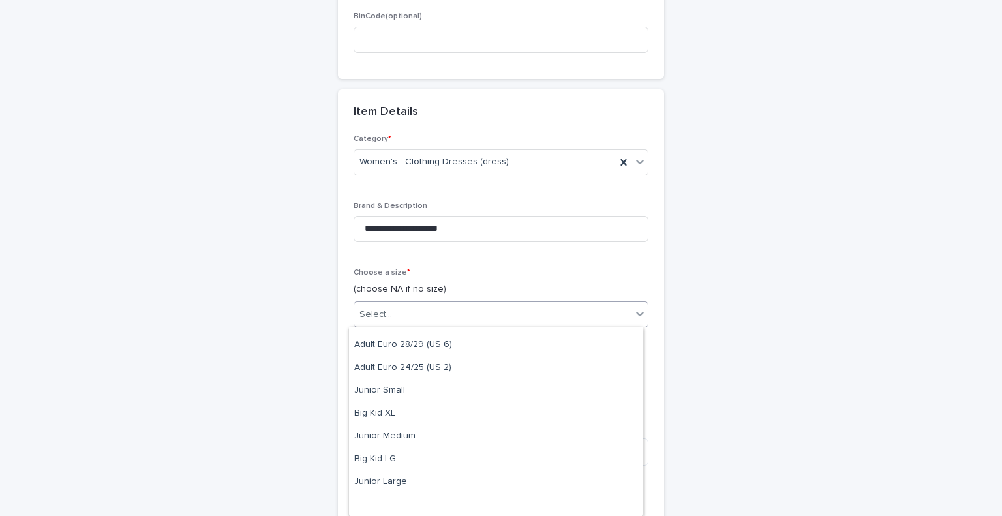
scroll to position [1702, 0]
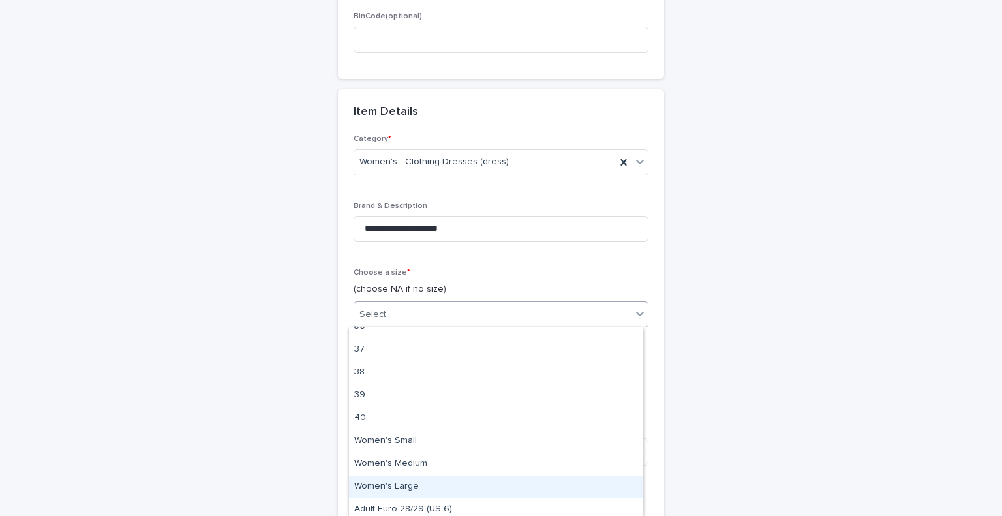
click at [527, 481] on div "Women's Large" at bounding box center [496, 487] width 294 height 23
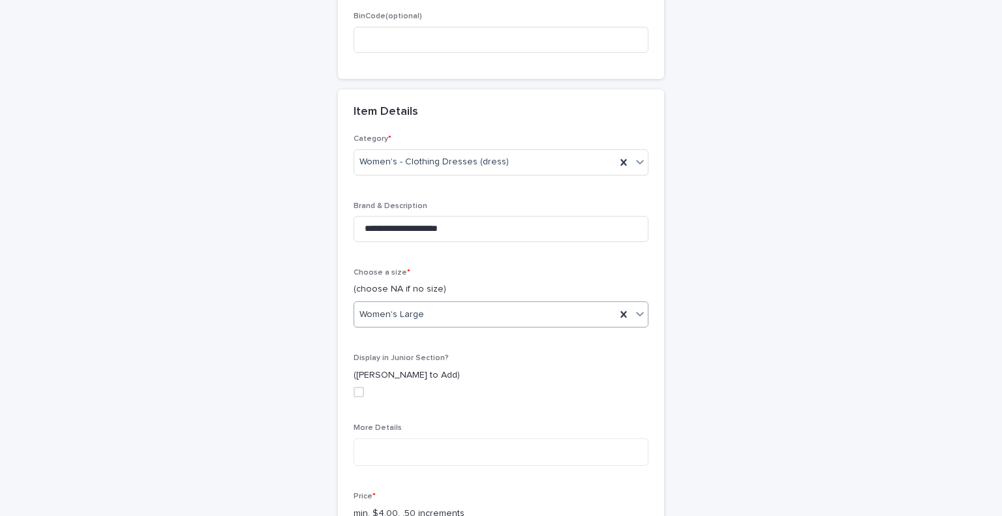
click at [773, 301] on div "**********" at bounding box center [500, 192] width 639 height 1204
click at [448, 455] on textarea at bounding box center [501, 452] width 295 height 28
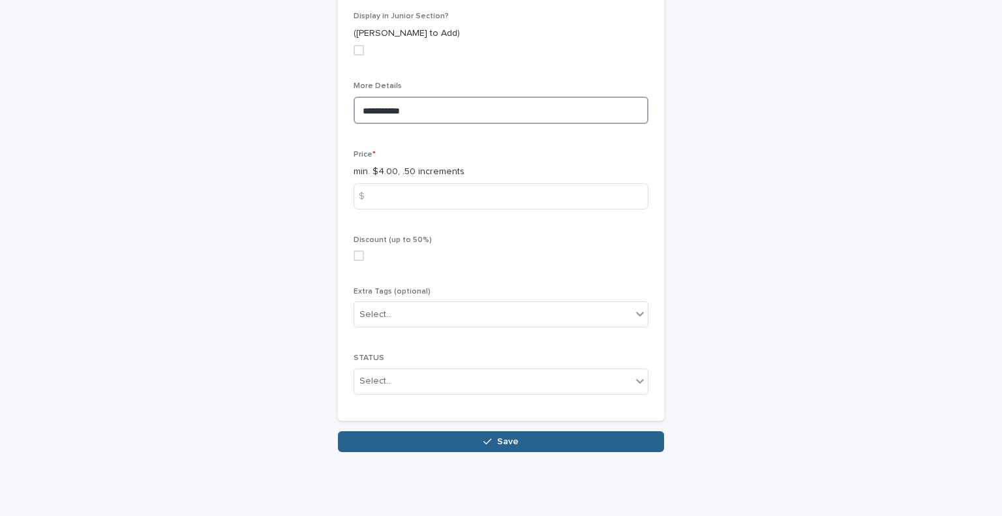
click at [417, 110] on textarea "**********" at bounding box center [501, 111] width 295 height 28
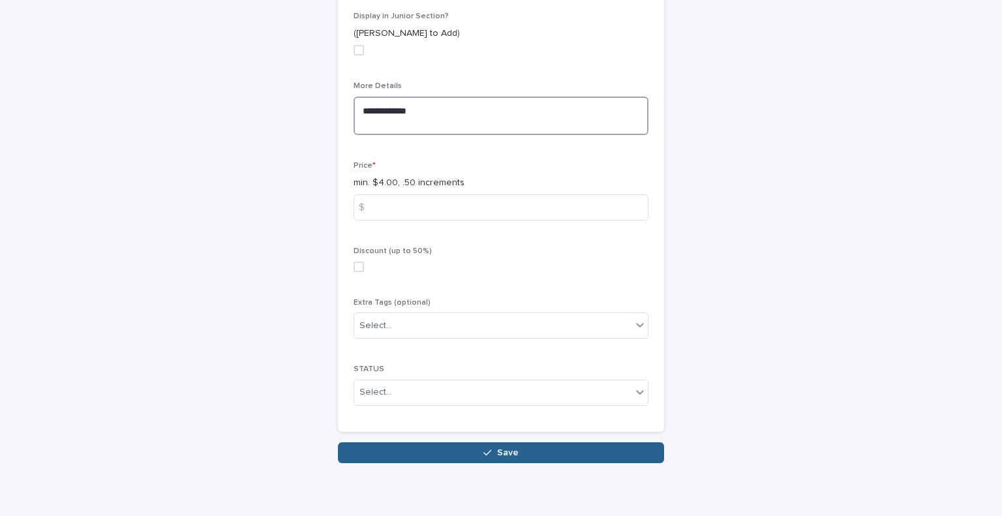
paste textarea "**********"
type textarea "**********"
click at [421, 202] on input at bounding box center [501, 207] width 295 height 26
click at [496, 200] on input "*" at bounding box center [501, 207] width 295 height 26
type input "*"
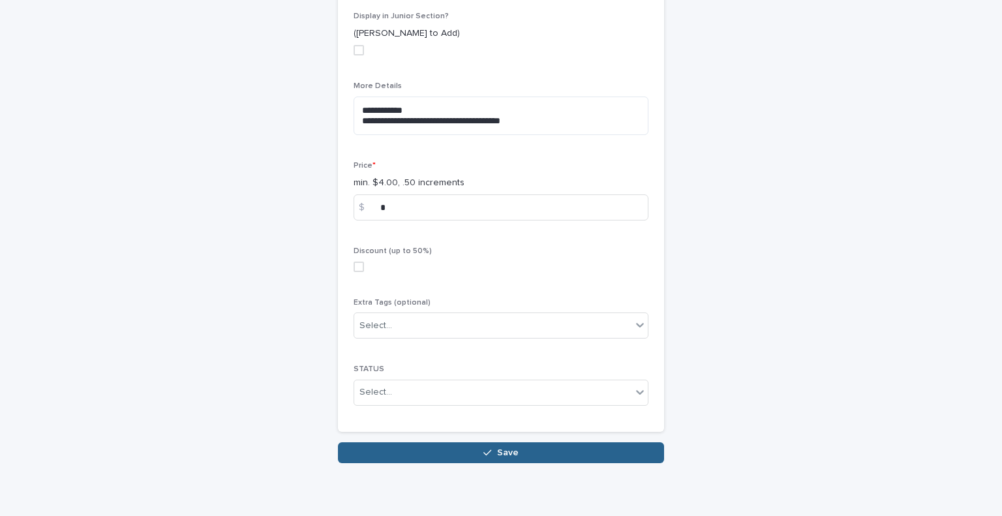
click at [559, 393] on div "Select..." at bounding box center [492, 393] width 277 height 22
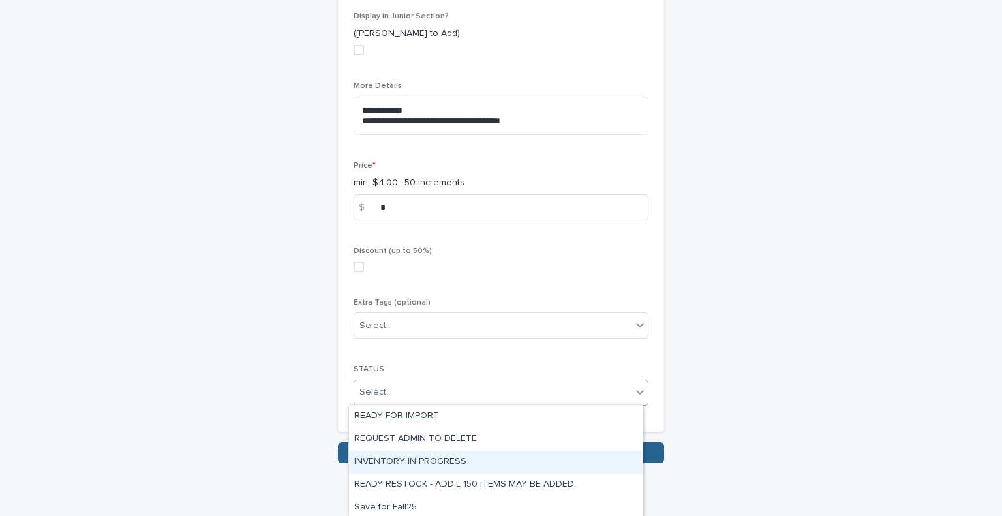
scroll to position [97, 0]
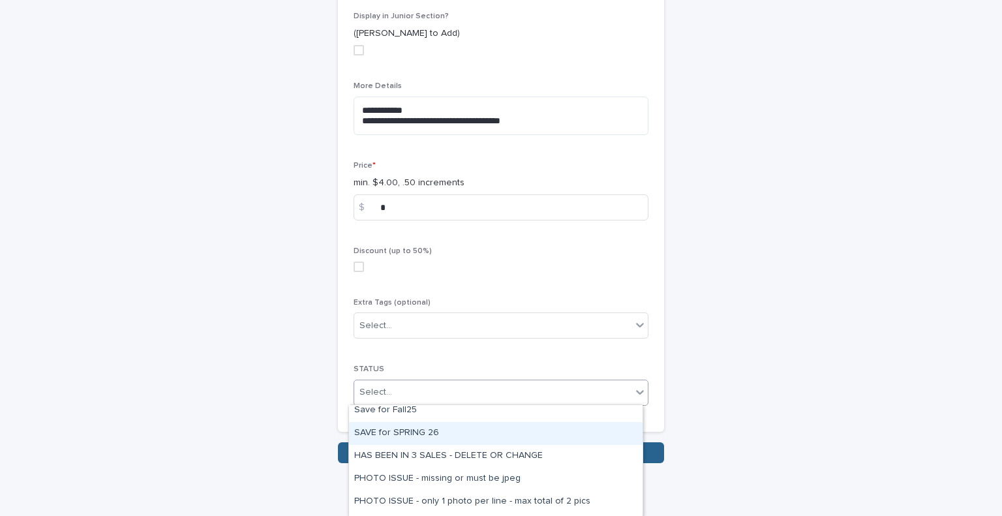
click at [529, 433] on div "SAVE for SPRING 26" at bounding box center [496, 433] width 294 height 23
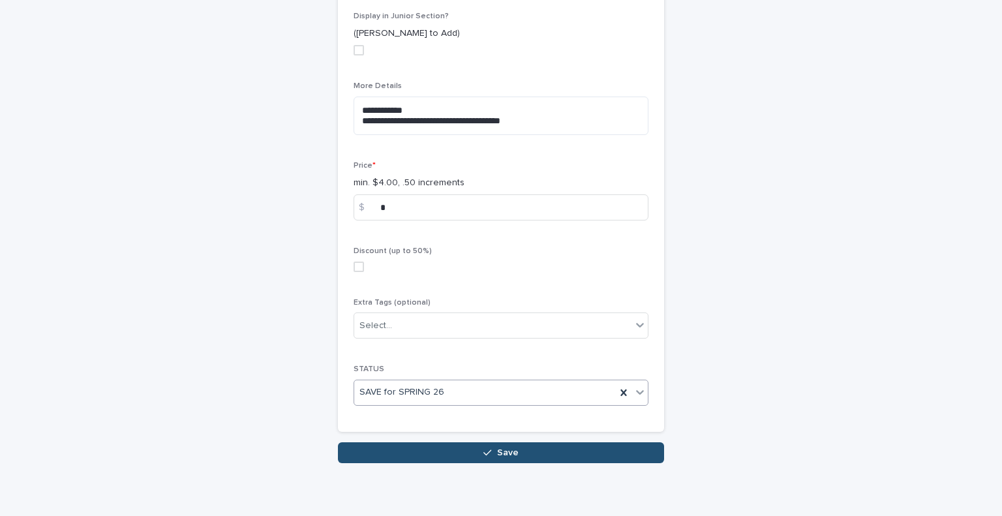
click at [503, 455] on span "Save" at bounding box center [508, 452] width 22 height 9
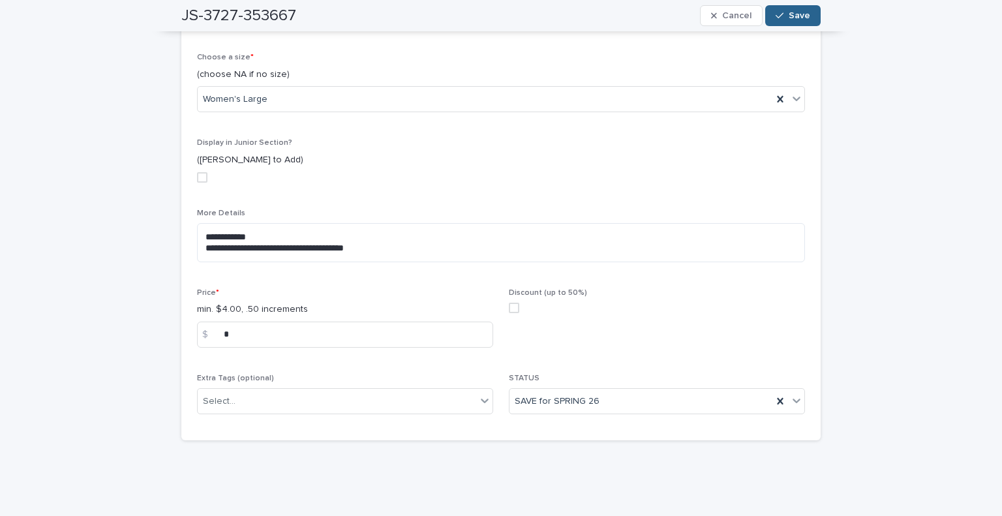
scroll to position [493, 0]
click at [789, 12] on span "Save" at bounding box center [800, 15] width 22 height 9
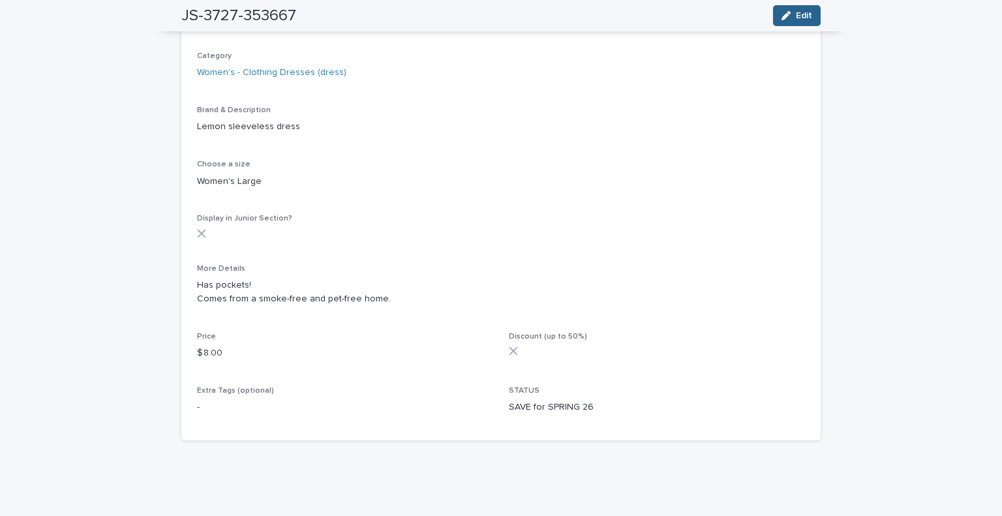
scroll to position [321, 0]
click at [988, 33] on div "Loading... Saving… Loading... Saving… JS-3727-353667 Edit JS-3727-353667 Edit S…" at bounding box center [501, 119] width 1002 height 796
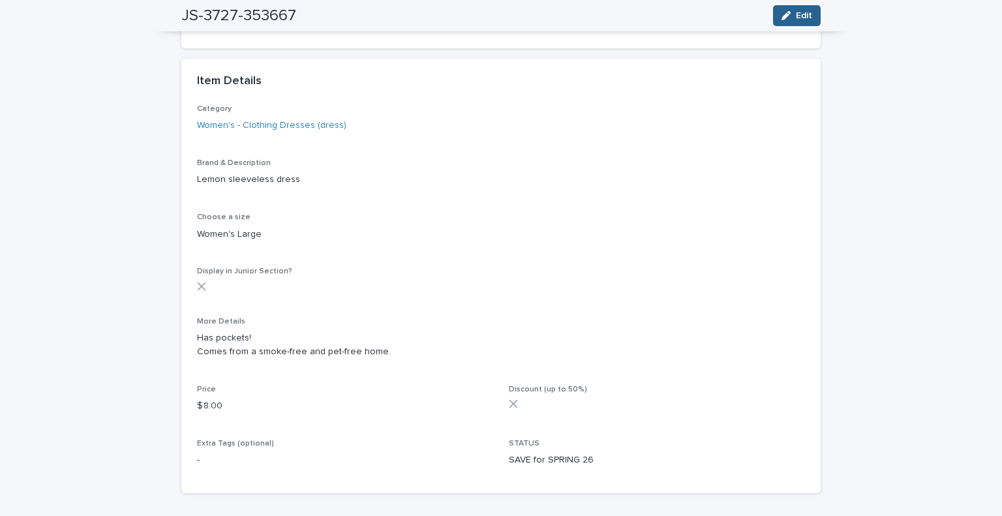
scroll to position [0, 0]
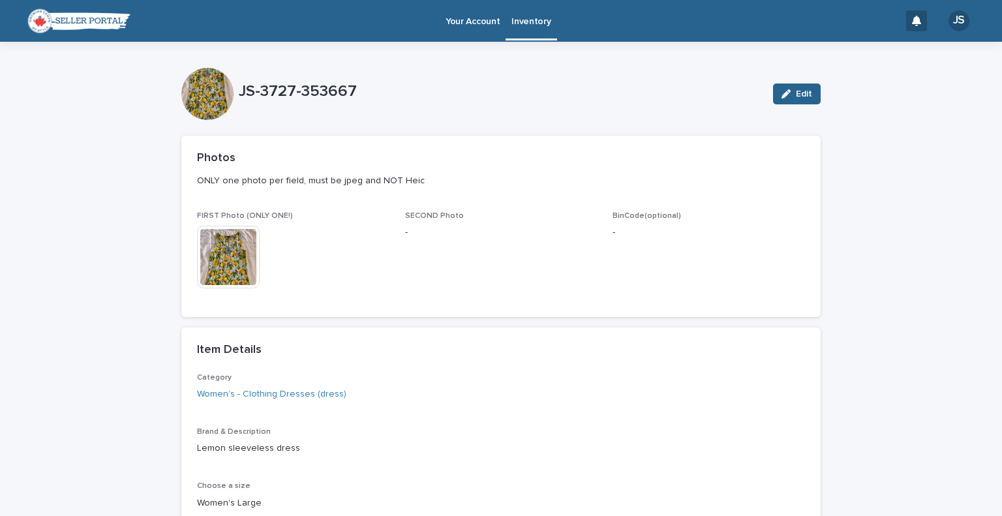
click at [519, 25] on p "Inventory" at bounding box center [531, 13] width 39 height 27
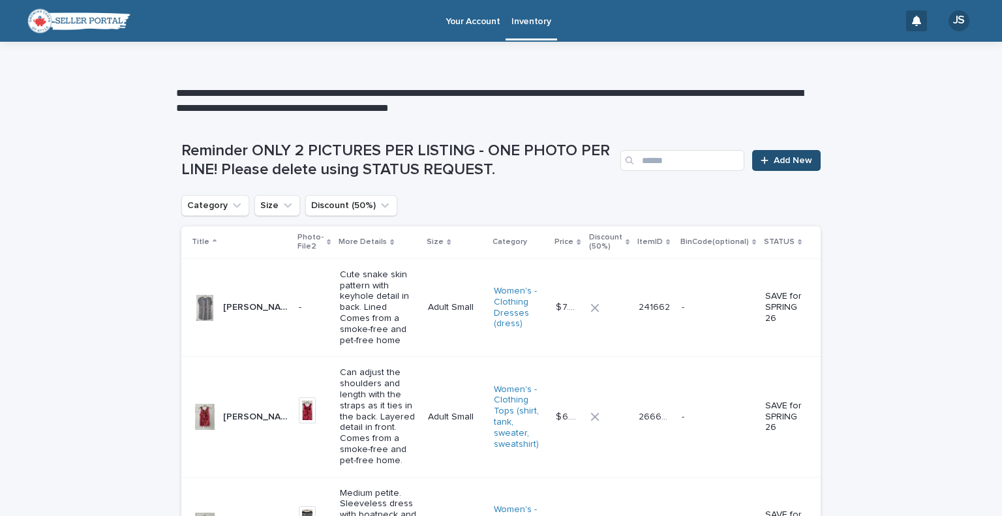
click at [777, 151] on link "Add New" at bounding box center [786, 160] width 69 height 21
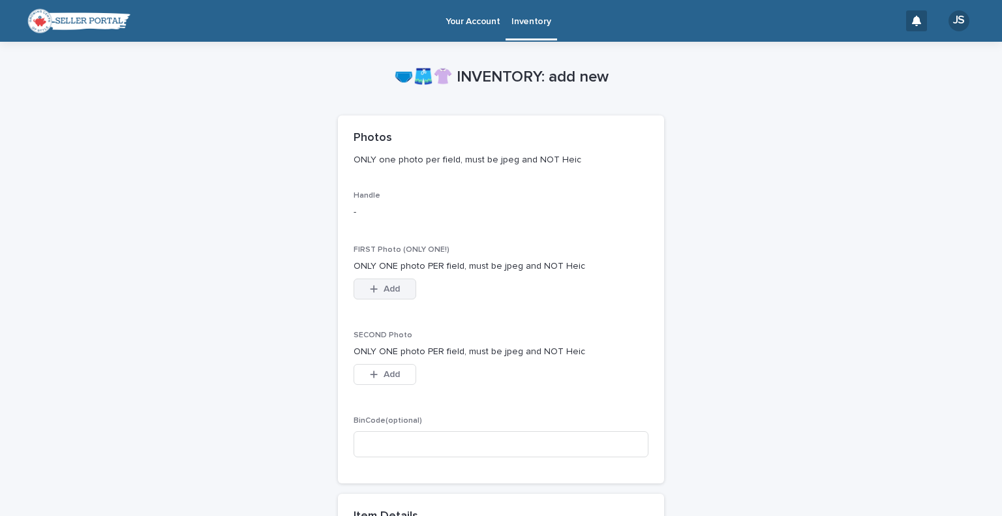
click at [358, 283] on button "Add" at bounding box center [385, 289] width 63 height 21
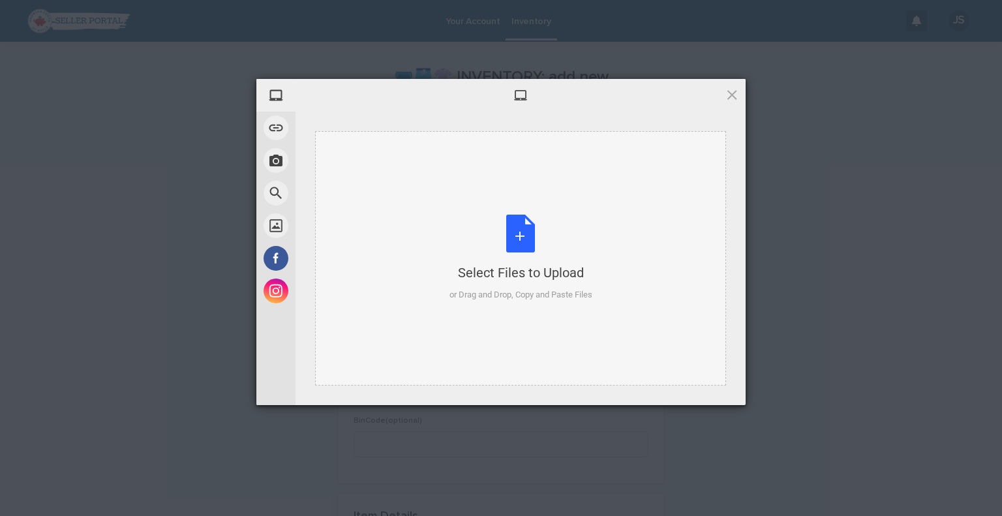
click at [493, 239] on div "Select Files to Upload or Drag and Drop, Copy and Paste Files" at bounding box center [521, 258] width 143 height 87
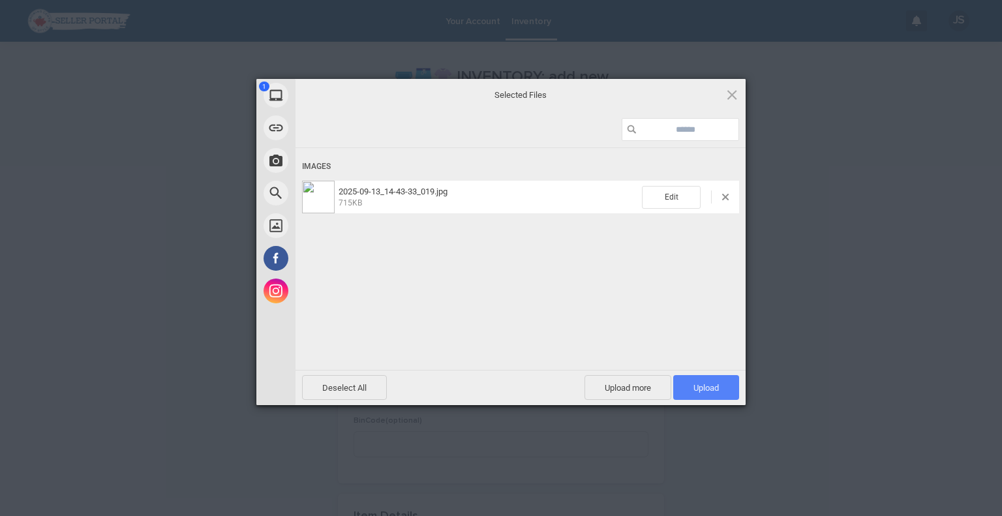
click at [698, 380] on span "Upload 1" at bounding box center [706, 387] width 66 height 25
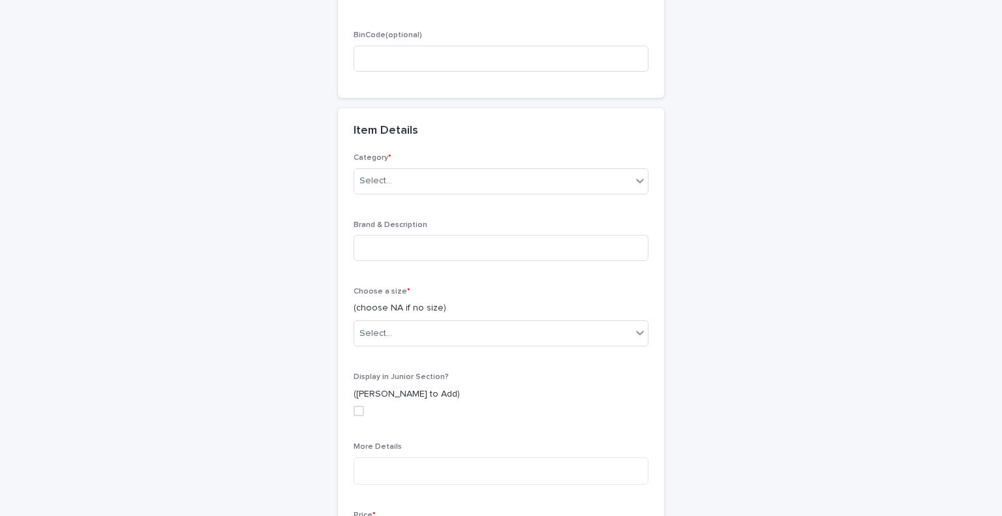
scroll to position [452, 0]
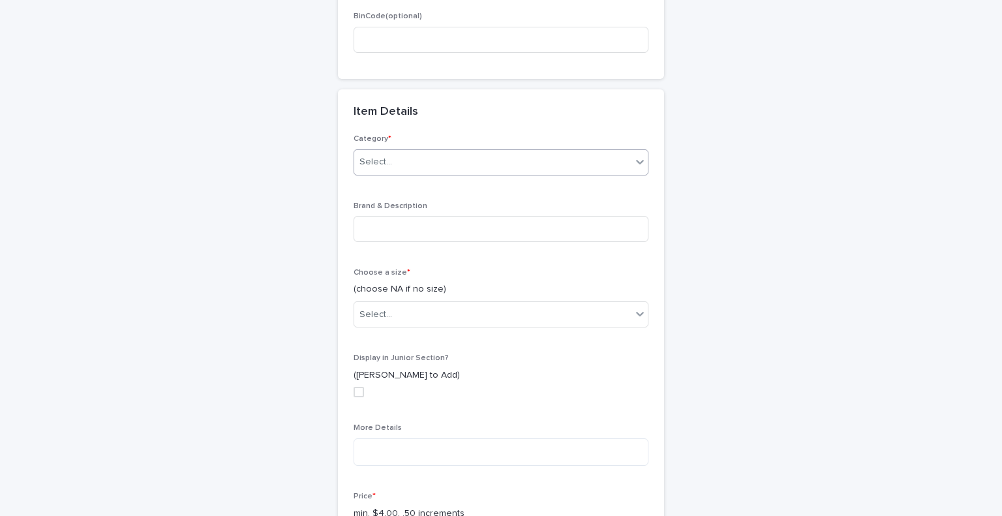
click at [636, 160] on icon at bounding box center [640, 162] width 8 height 5
click at [639, 162] on icon at bounding box center [640, 161] width 13 height 13
click at [635, 157] on icon at bounding box center [640, 161] width 13 height 13
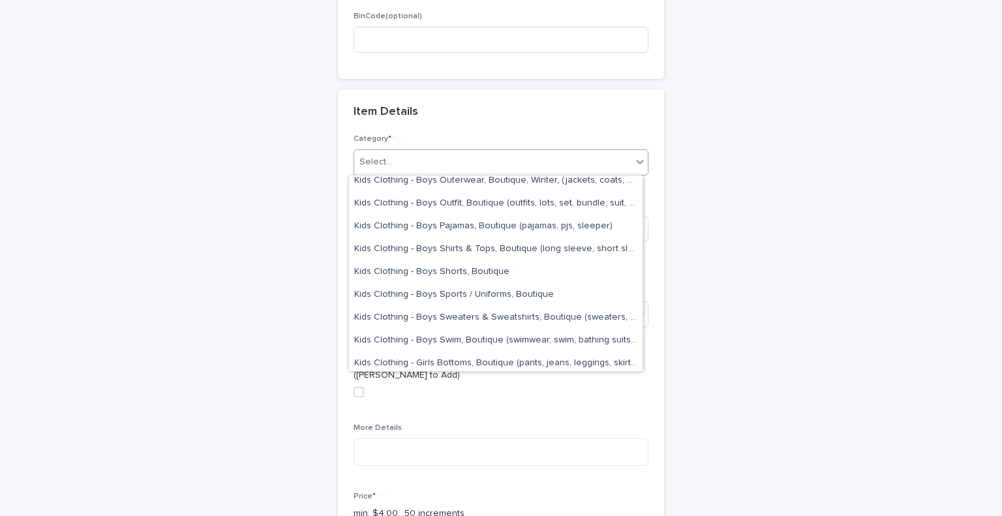
scroll to position [1426, 0]
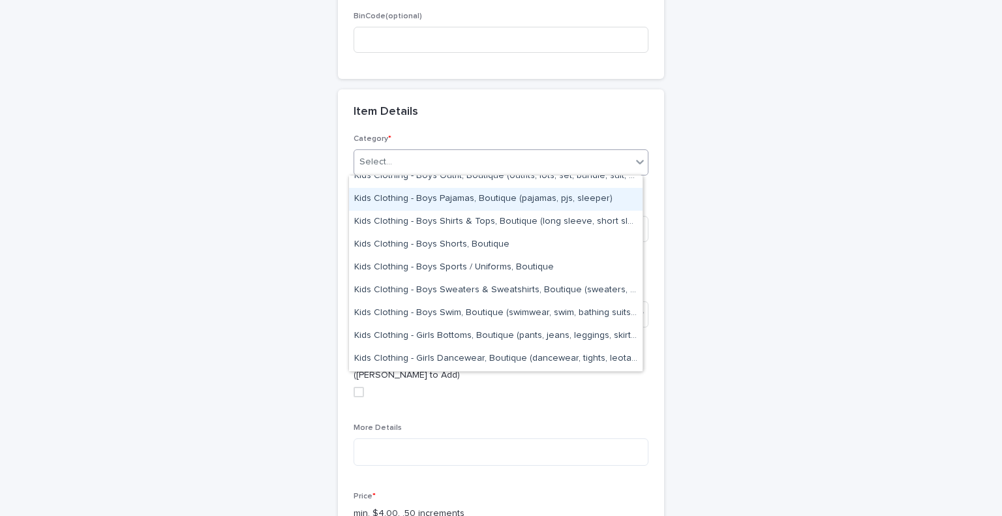
click at [577, 202] on div "Kids Clothing - Boys Pajamas, Boutique (pajamas, pjs, sleeper)" at bounding box center [496, 199] width 294 height 23
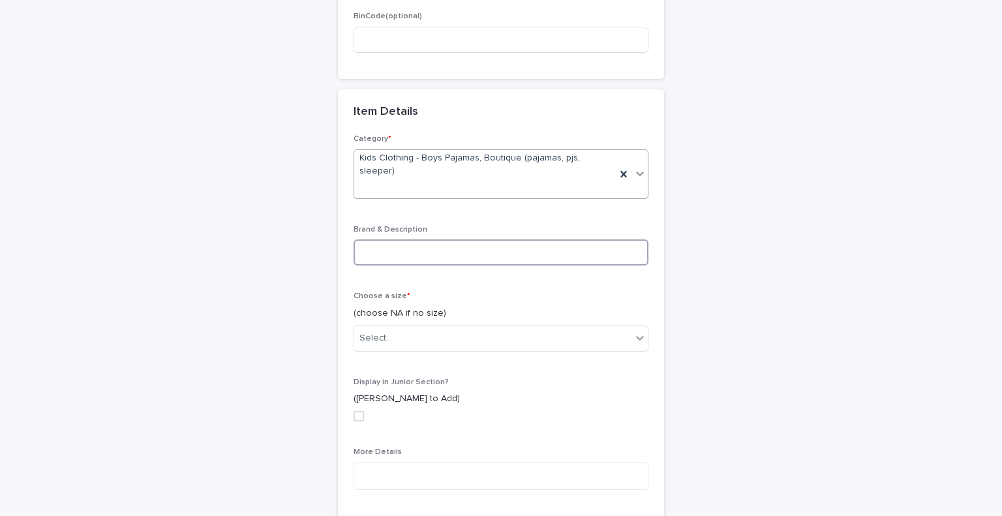
click at [501, 239] on input at bounding box center [501, 252] width 295 height 26
type input "**********"
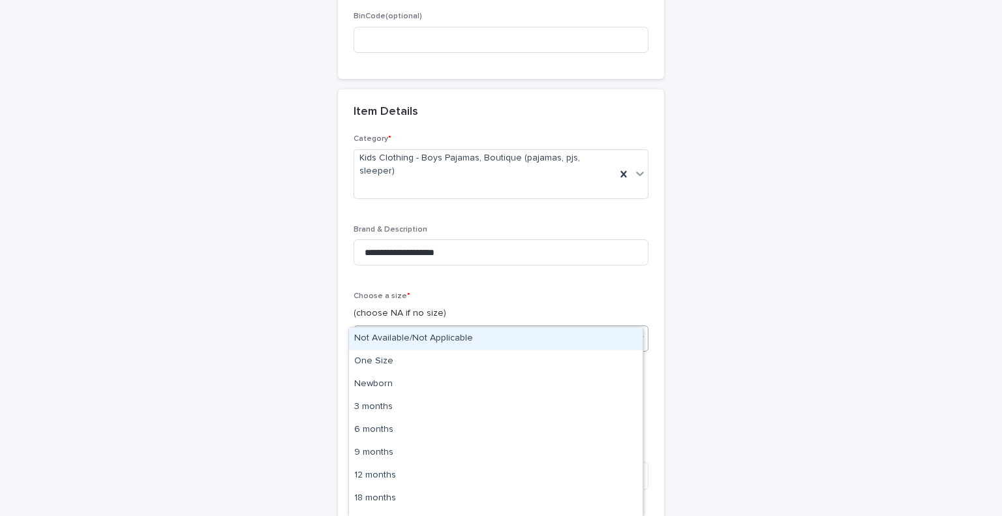
click at [634, 331] on icon at bounding box center [640, 337] width 13 height 13
click at [643, 480] on div "Not Available/Not Applicable One Size Newborn 3 months 6 months 9 months 12 mon…" at bounding box center [495, 422] width 295 height 191
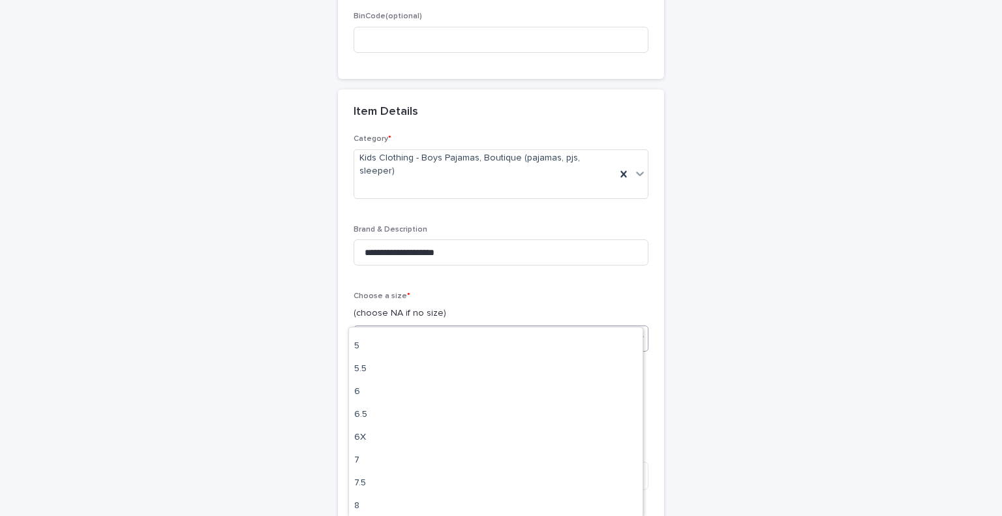
scroll to position [660, 0]
click at [540, 429] on div "10" at bounding box center [496, 433] width 294 height 23
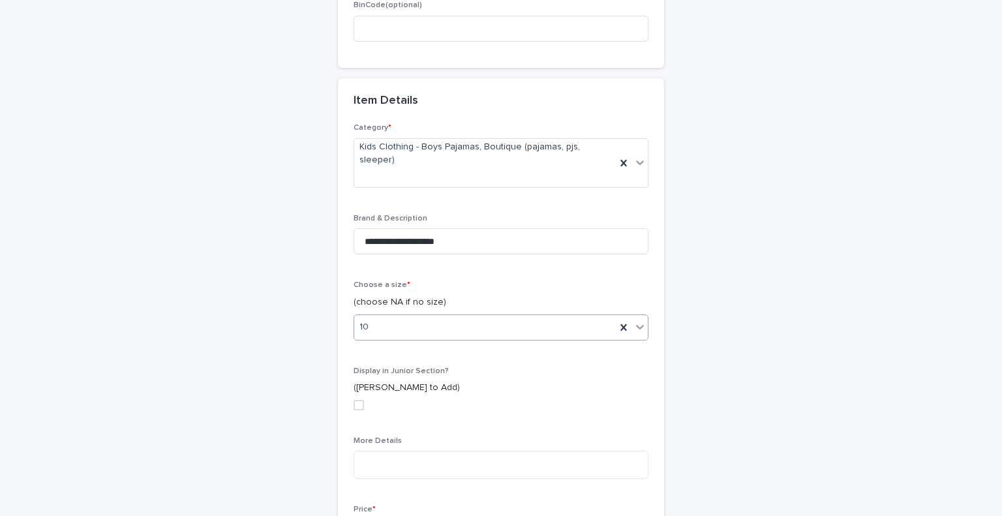
click at [793, 430] on div "**********" at bounding box center [500, 192] width 639 height 1227
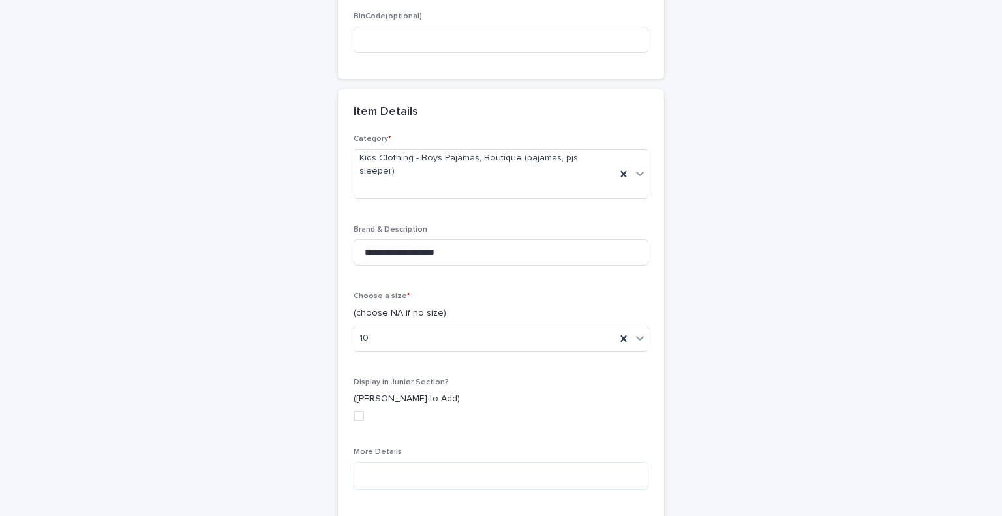
scroll to position [634, 0]
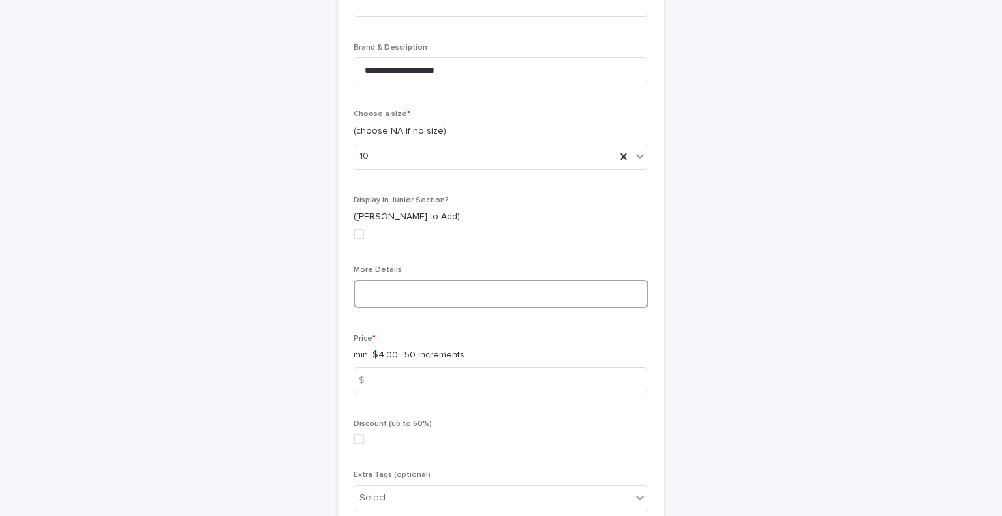
click at [553, 280] on textarea at bounding box center [501, 294] width 295 height 28
paste textarea "**********"
type textarea "**********"
click at [510, 341] on div "Price * min. $4.00, .50 increments $" at bounding box center [501, 369] width 295 height 70
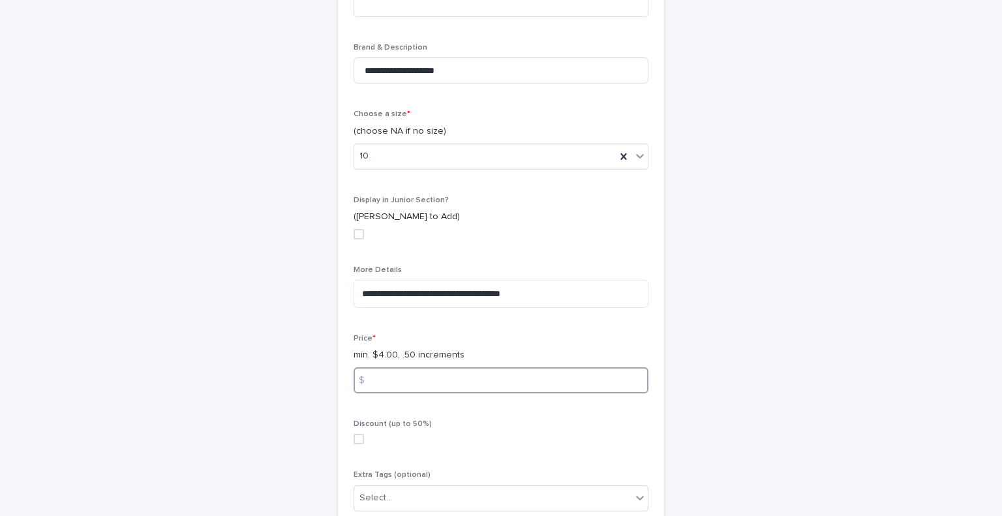
click at [506, 367] on input at bounding box center [501, 380] width 295 height 26
click at [572, 367] on input "*" at bounding box center [501, 380] width 295 height 26
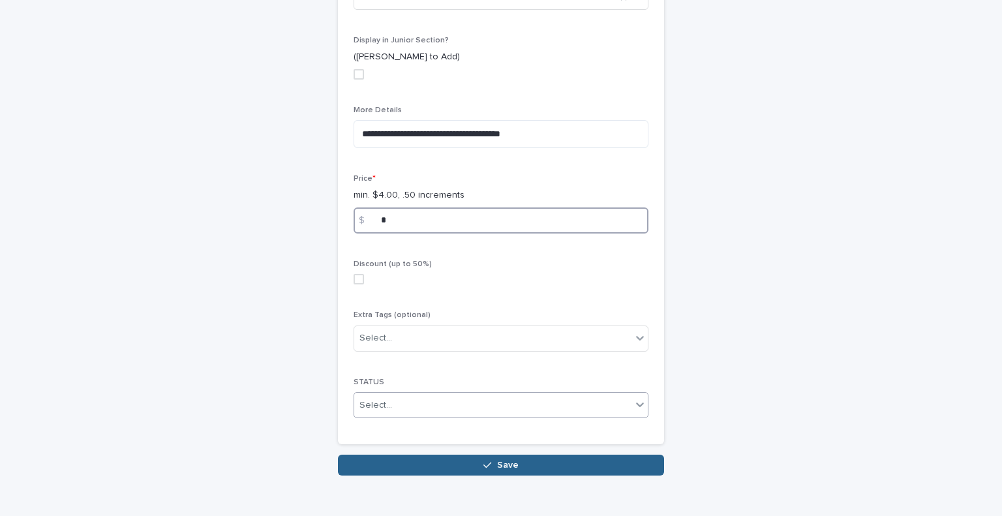
type input "*"
click at [577, 395] on div "Select..." at bounding box center [492, 406] width 277 height 22
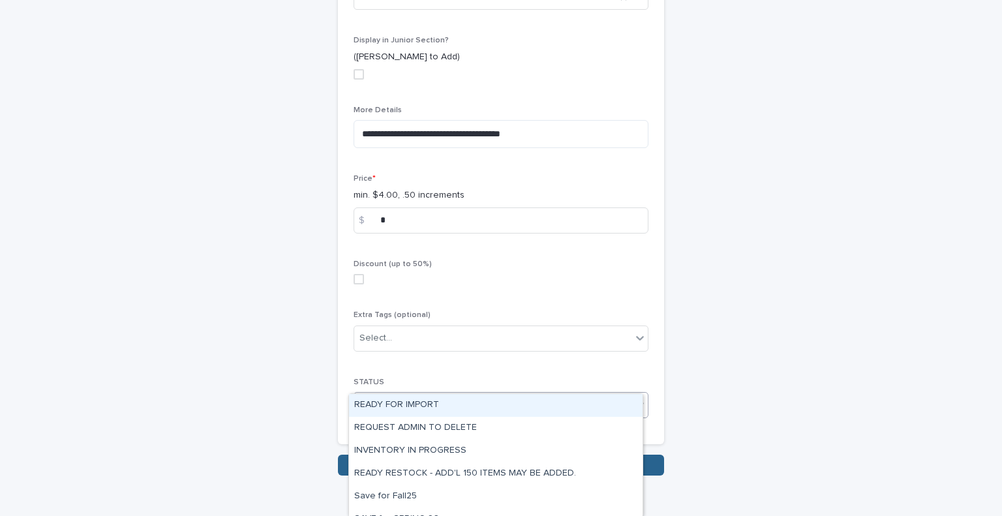
click at [564, 407] on div "READY FOR IMPORT" at bounding box center [496, 405] width 294 height 23
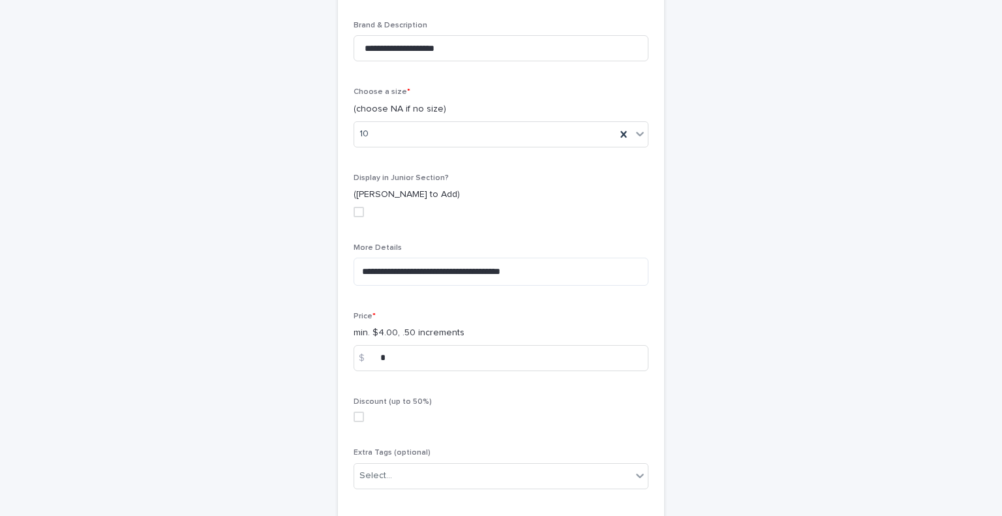
scroll to position [727, 0]
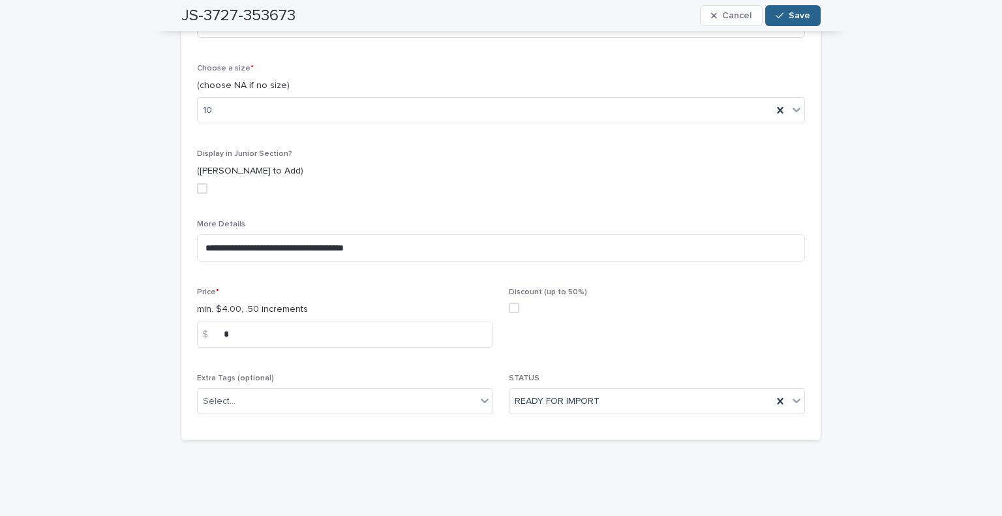
scroll to position [482, 0]
click at [791, 12] on span "Save" at bounding box center [800, 15] width 22 height 9
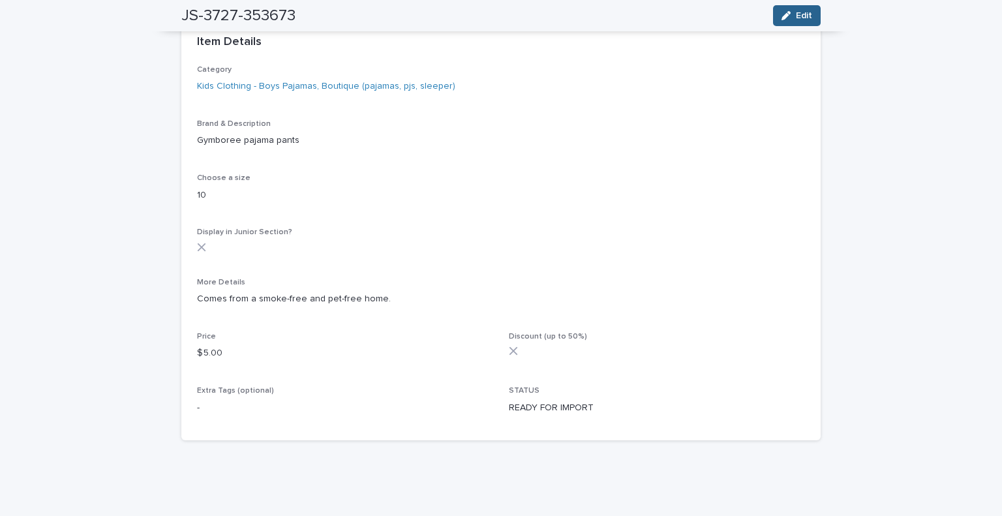
scroll to position [0, 0]
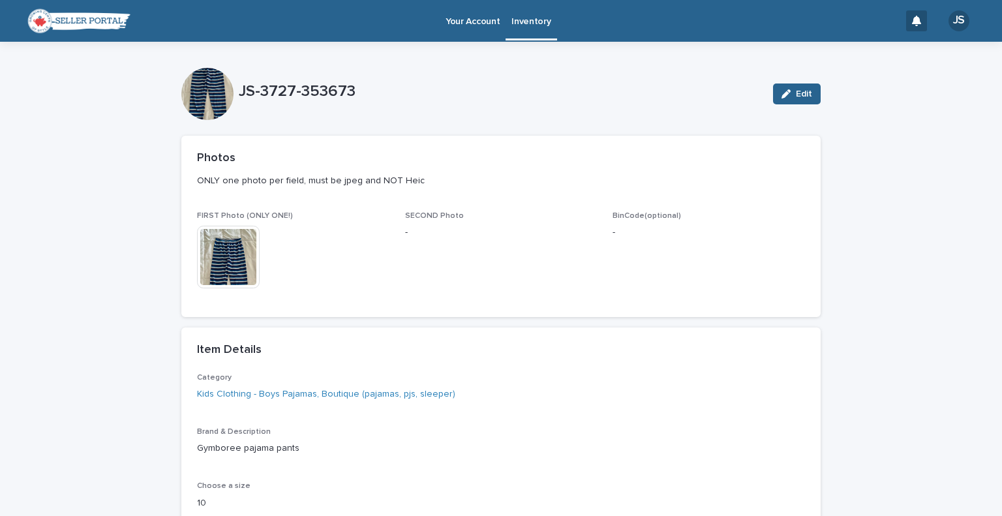
click at [524, 26] on p "Inventory" at bounding box center [531, 13] width 39 height 27
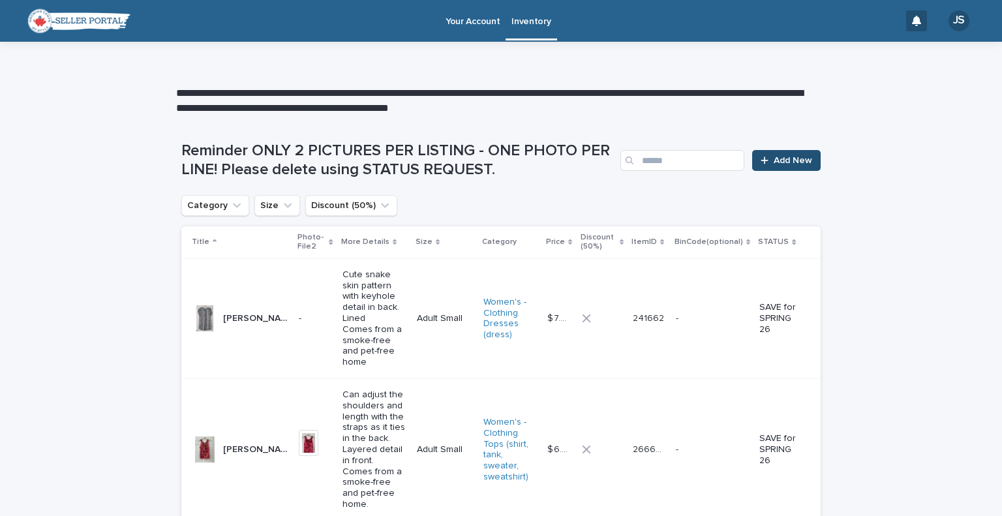
click at [761, 159] on icon at bounding box center [765, 160] width 8 height 9
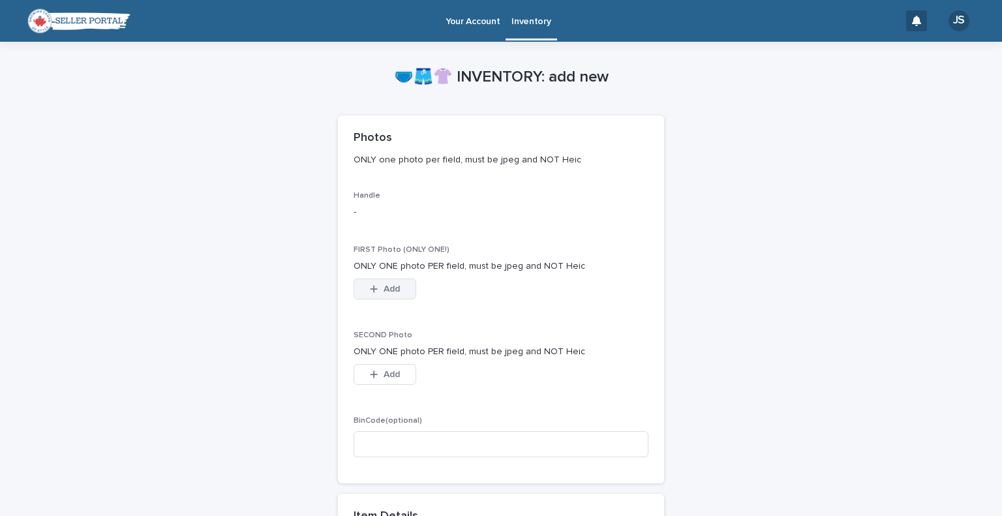
click at [384, 286] on span "Add" at bounding box center [392, 288] width 16 height 9
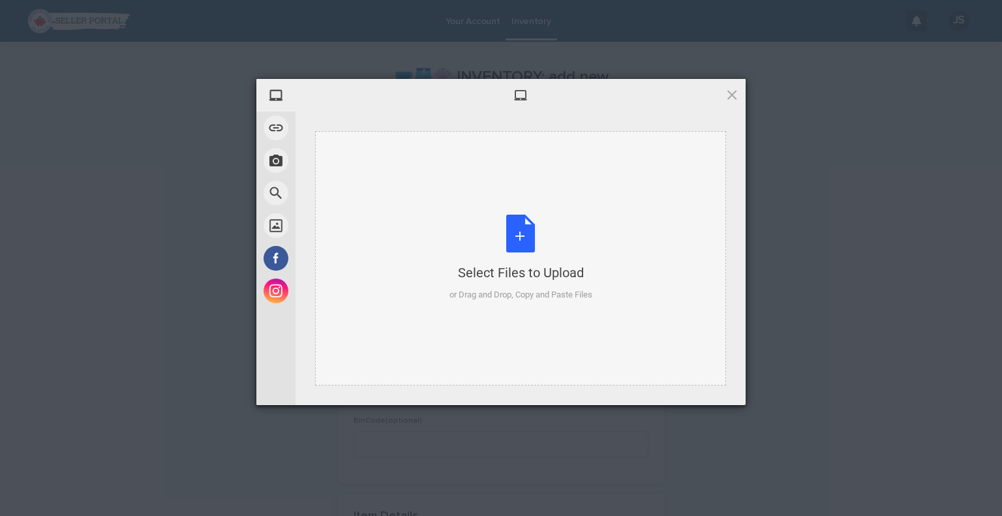
click at [519, 226] on div "Select Files to Upload or Drag and Drop, Copy and Paste Files" at bounding box center [521, 258] width 143 height 87
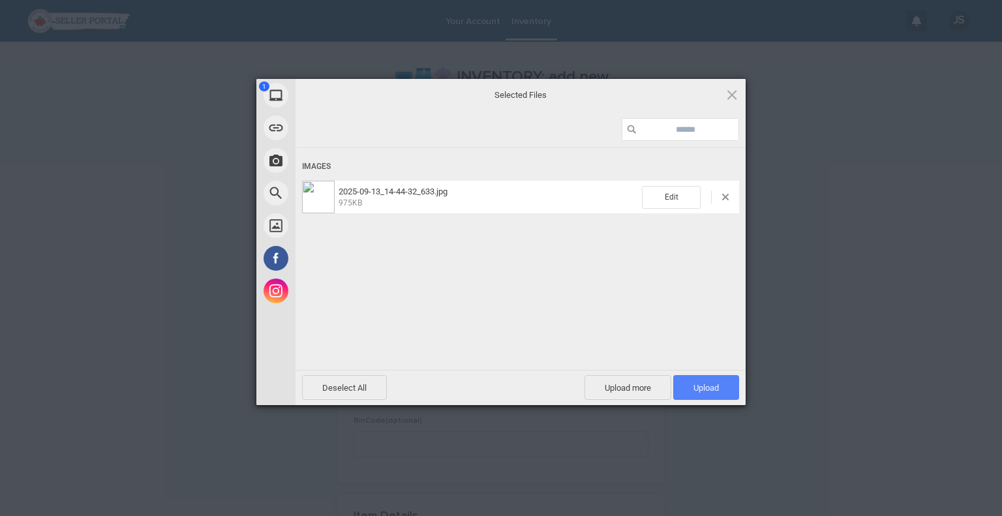
click at [709, 384] on span "Upload 1" at bounding box center [706, 388] width 25 height 10
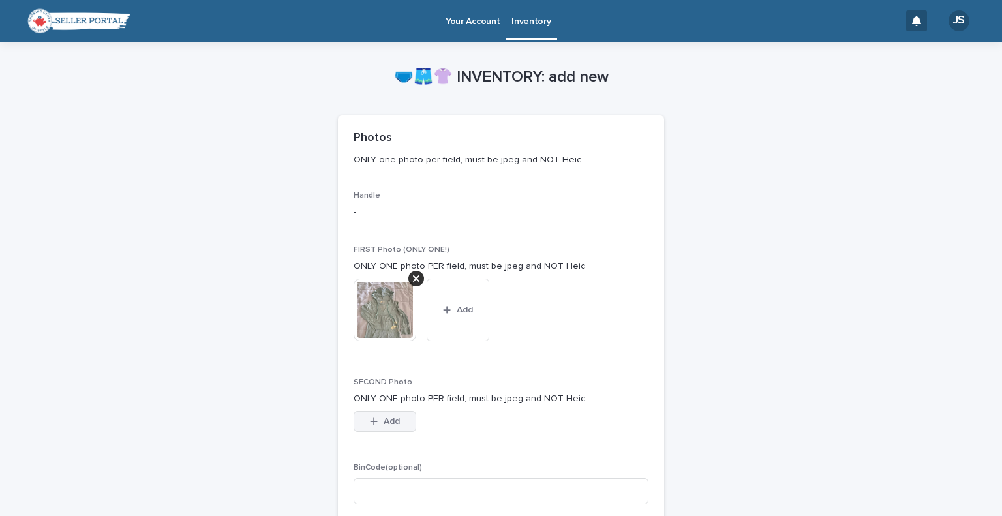
click at [360, 423] on button "Add" at bounding box center [385, 421] width 63 height 21
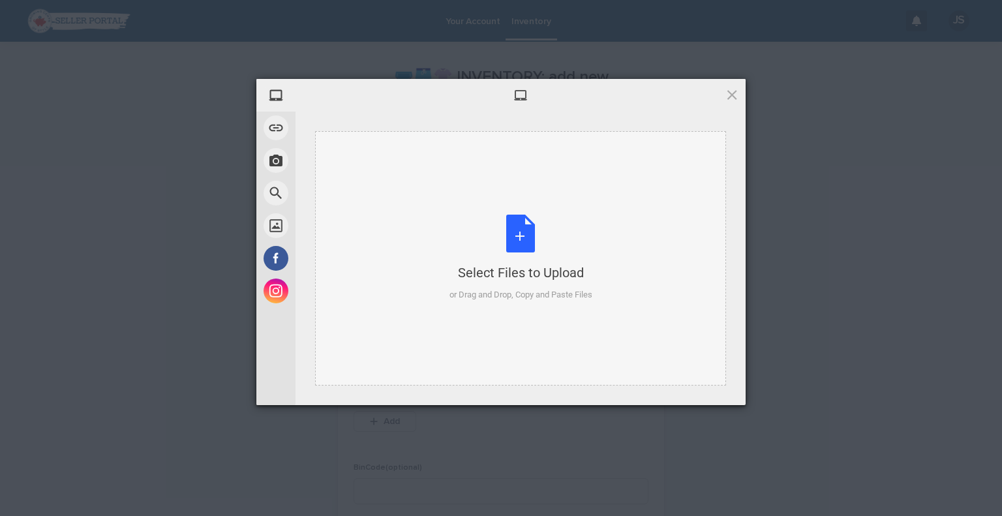
click at [508, 252] on div "Select Files to Upload or Drag and Drop, Copy and Paste Files" at bounding box center [521, 258] width 143 height 87
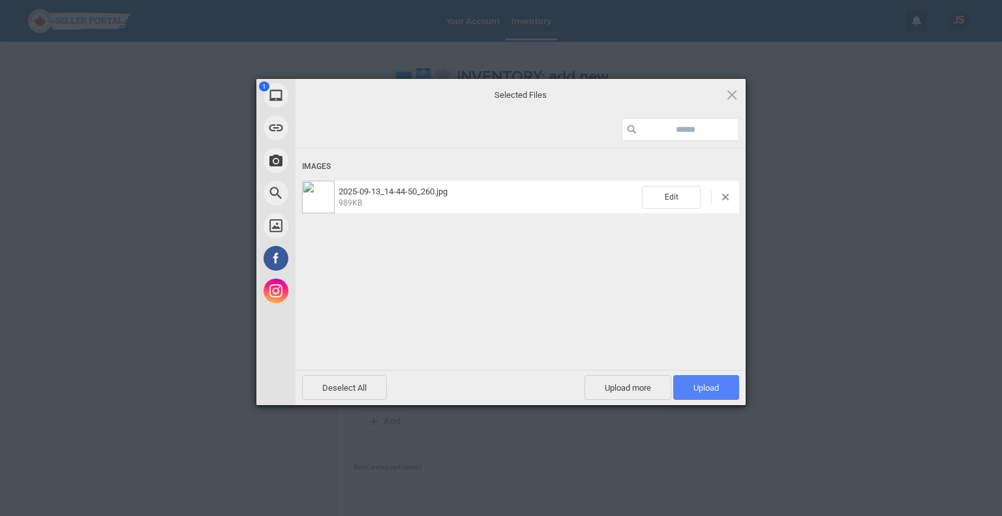
click at [720, 388] on span "Upload 1" at bounding box center [706, 387] width 66 height 25
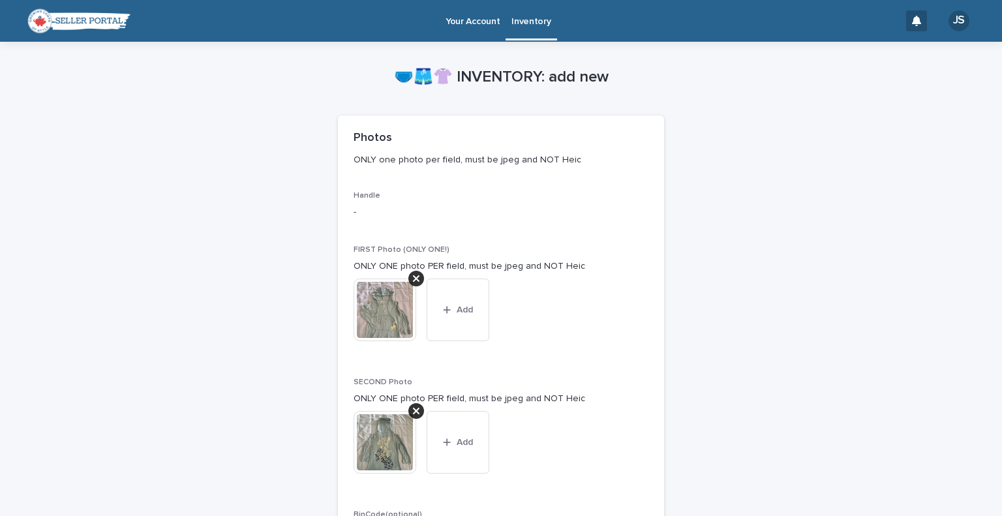
scroll to position [452, 0]
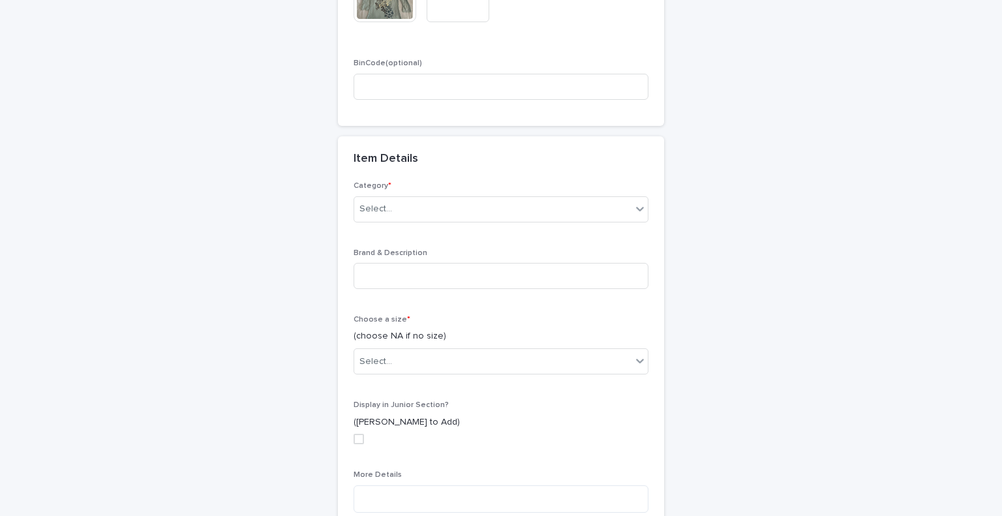
click at [540, 224] on div "Category * Select..." at bounding box center [501, 206] width 295 height 51
click at [540, 218] on div "Select..." at bounding box center [492, 209] width 277 height 22
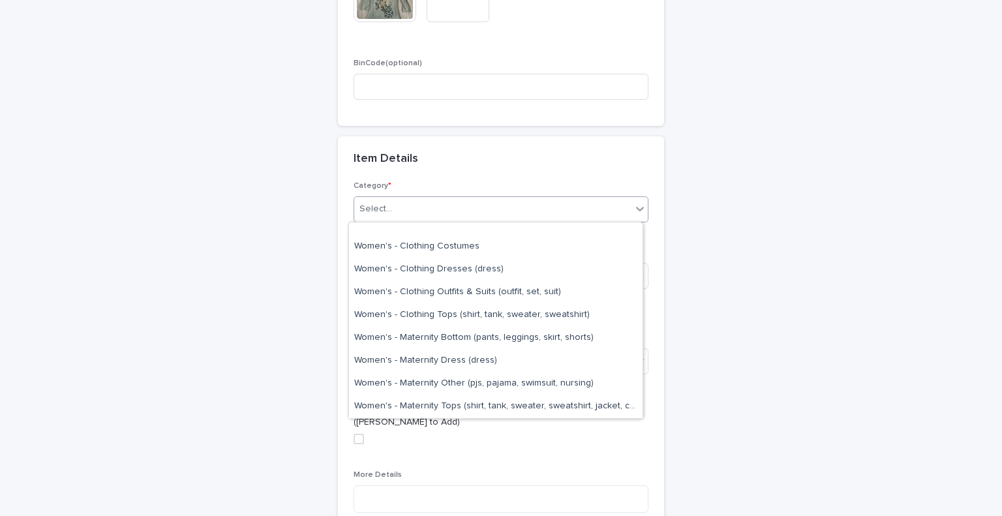
scroll to position [2956, 0]
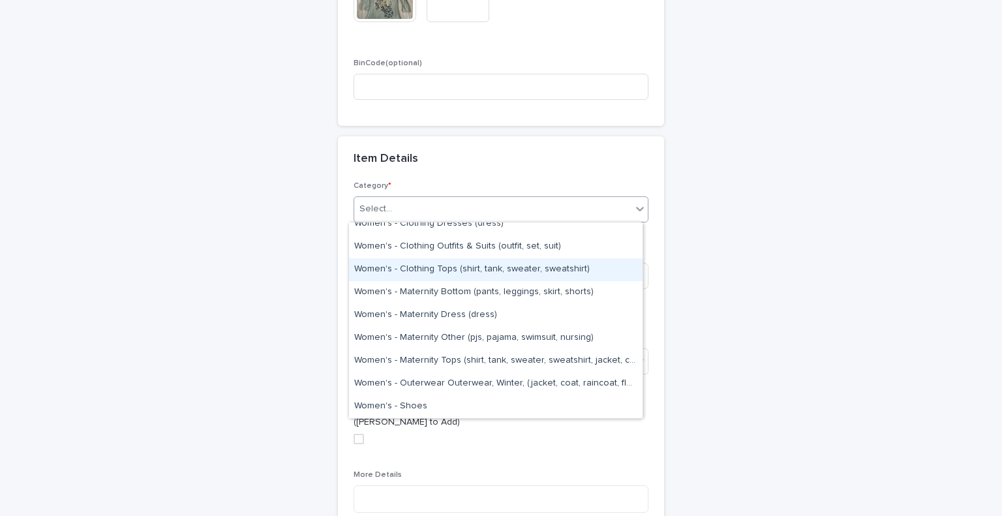
click at [549, 263] on div "Women's - Clothing Tops (shirt, tank, sweater, sweatshirt)" at bounding box center [496, 269] width 294 height 23
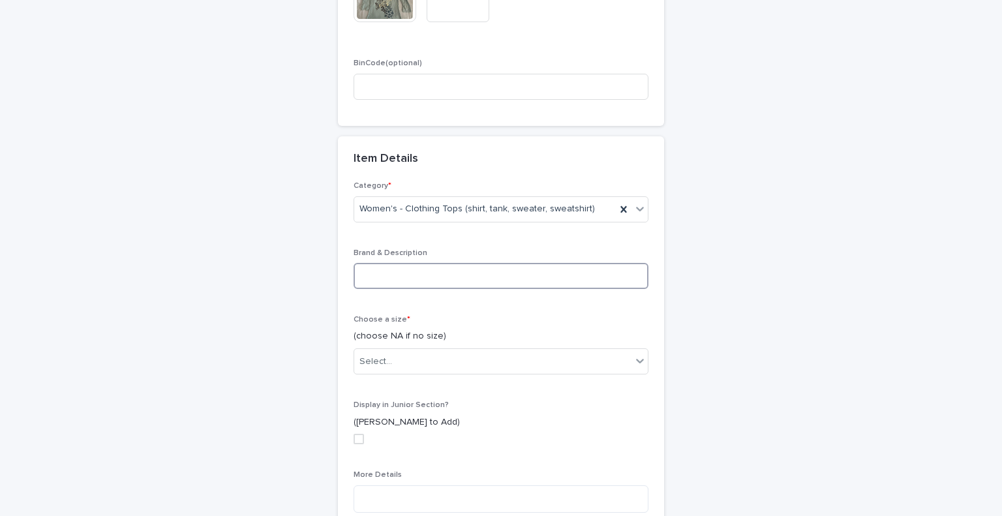
click at [466, 275] on input at bounding box center [501, 276] width 295 height 26
type input "**********"
click at [496, 353] on div "Select..." at bounding box center [492, 362] width 277 height 22
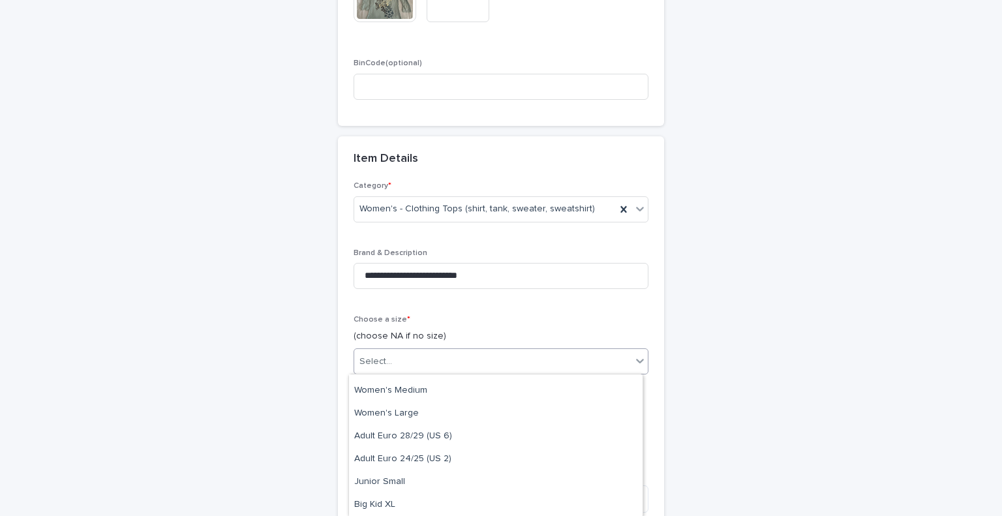
scroll to position [1913, 0]
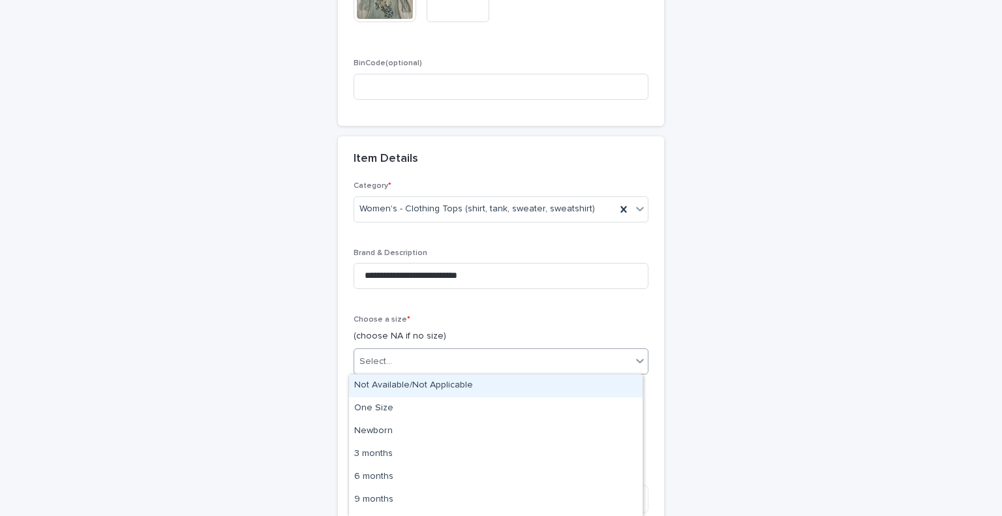
click at [634, 362] on icon at bounding box center [640, 360] width 13 height 13
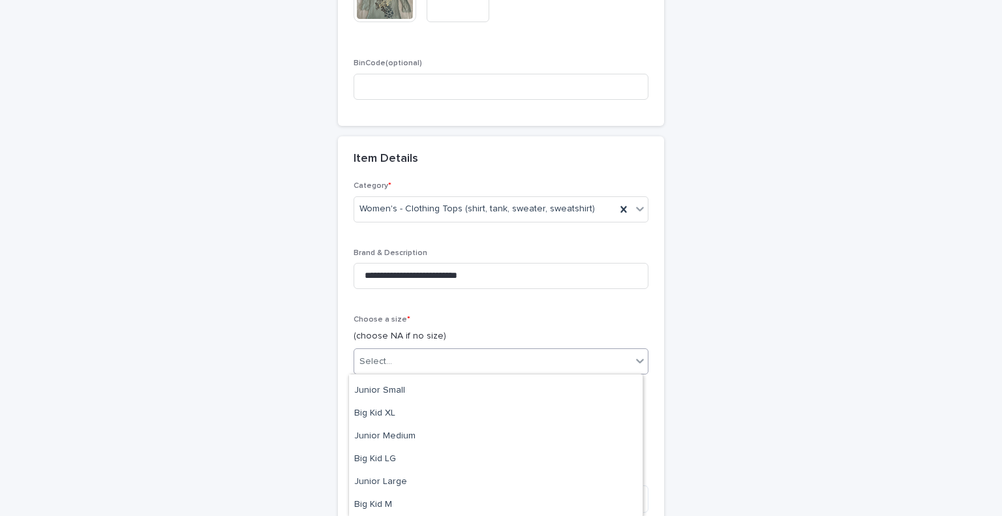
scroll to position [1789, 0]
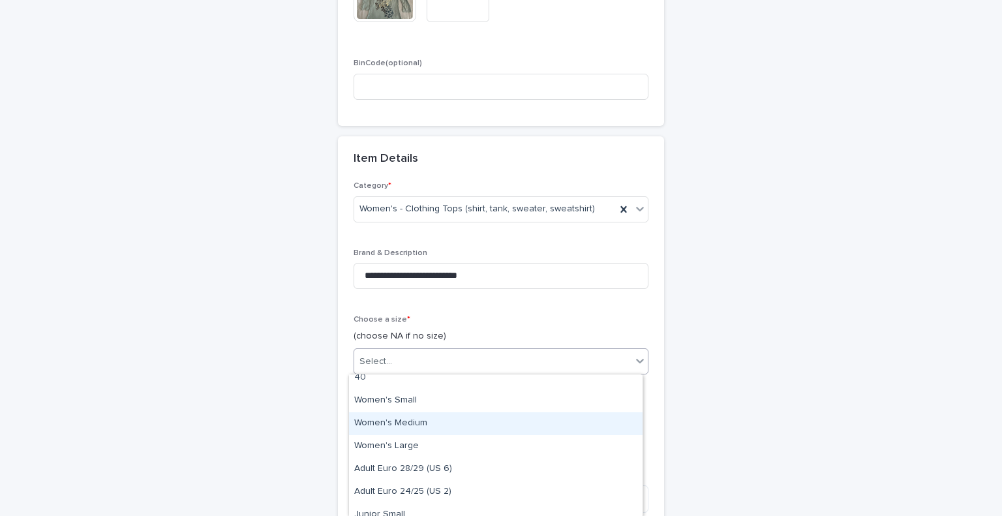
click at [577, 417] on div "Women's Medium" at bounding box center [496, 423] width 294 height 23
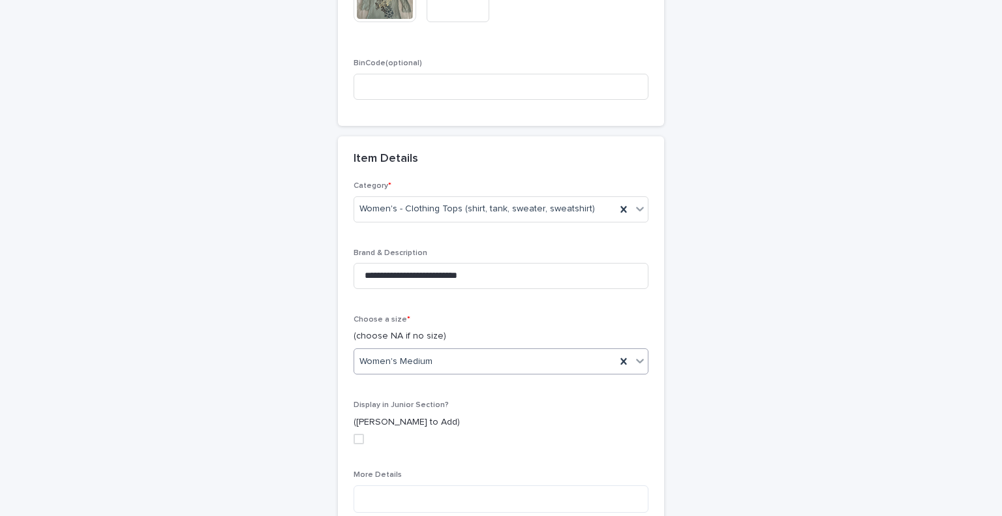
scroll to position [597, 0]
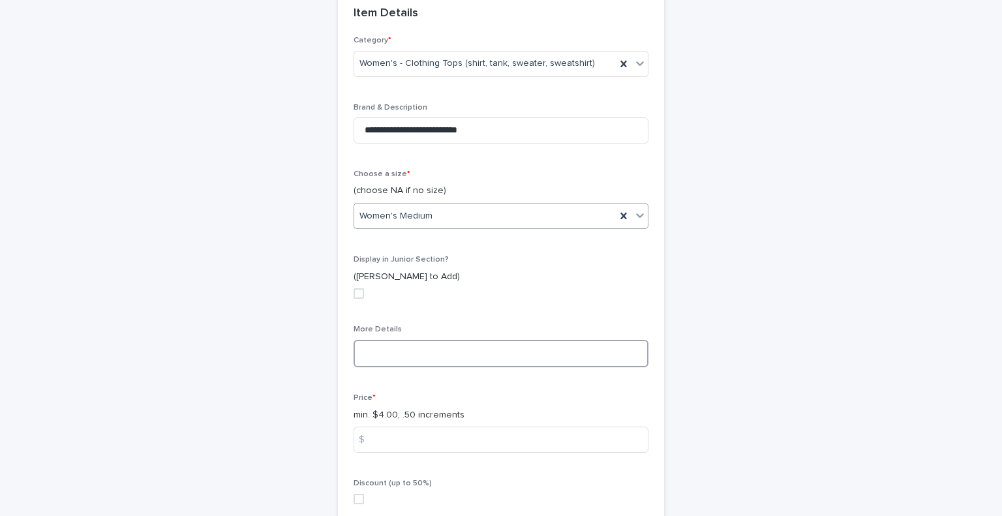
click at [419, 357] on textarea at bounding box center [501, 354] width 295 height 28
paste textarea "**********"
type textarea "**********"
click at [424, 432] on input at bounding box center [501, 440] width 295 height 26
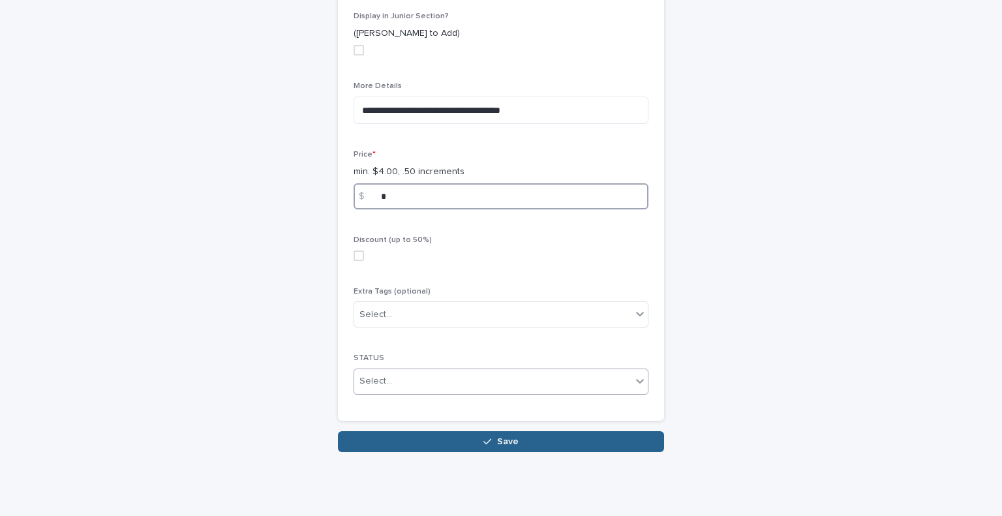
type input "*"
click at [585, 383] on div "Select..." at bounding box center [492, 382] width 277 height 22
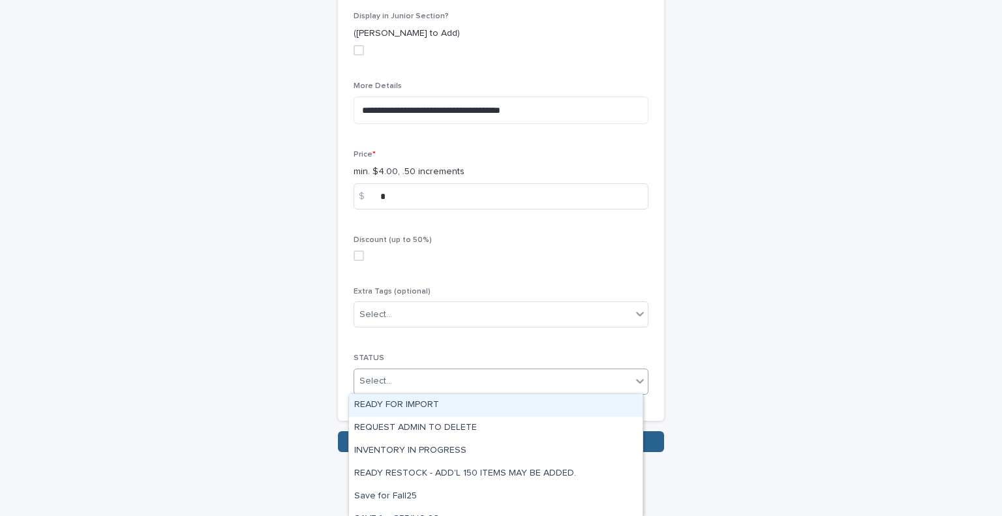
click at [557, 415] on div "READY FOR IMPORT" at bounding box center [496, 405] width 294 height 23
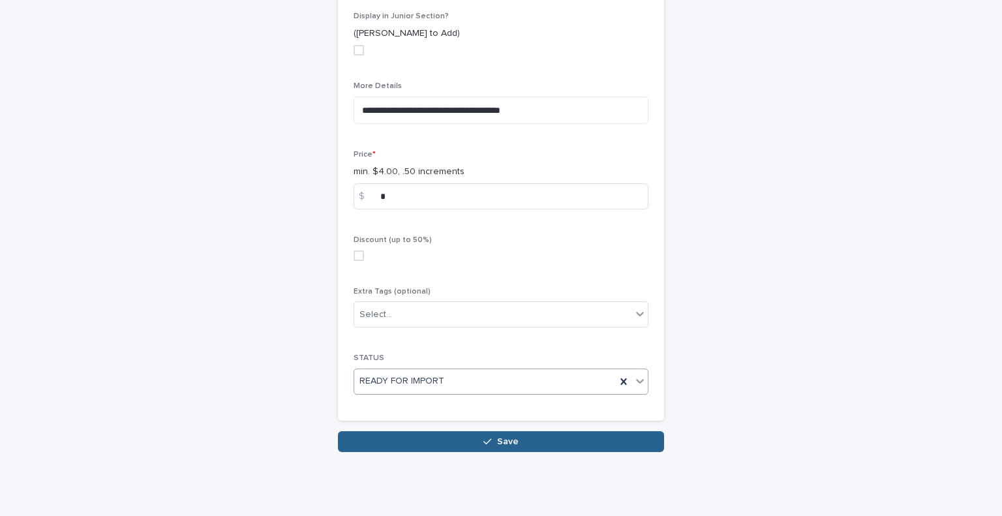
click at [500, 438] on span "Save" at bounding box center [508, 441] width 22 height 9
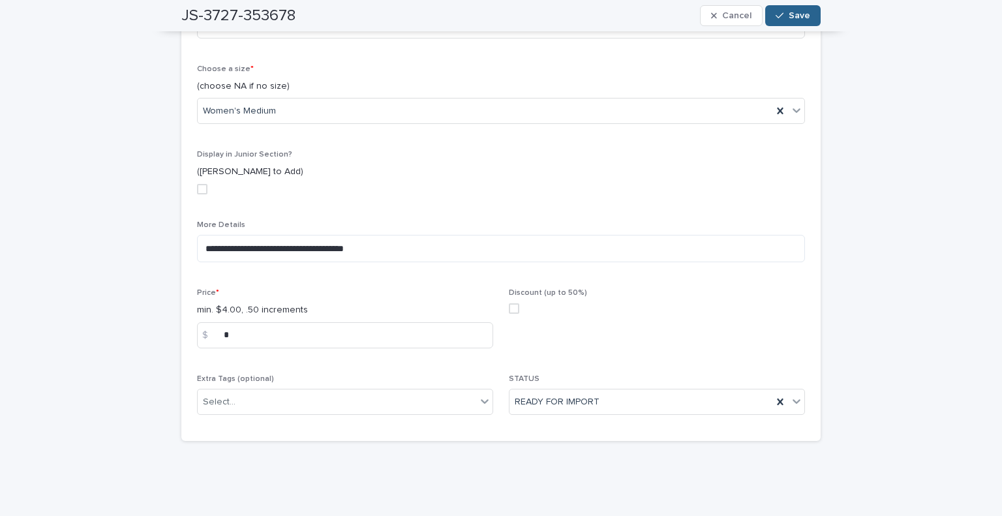
scroll to position [31, 0]
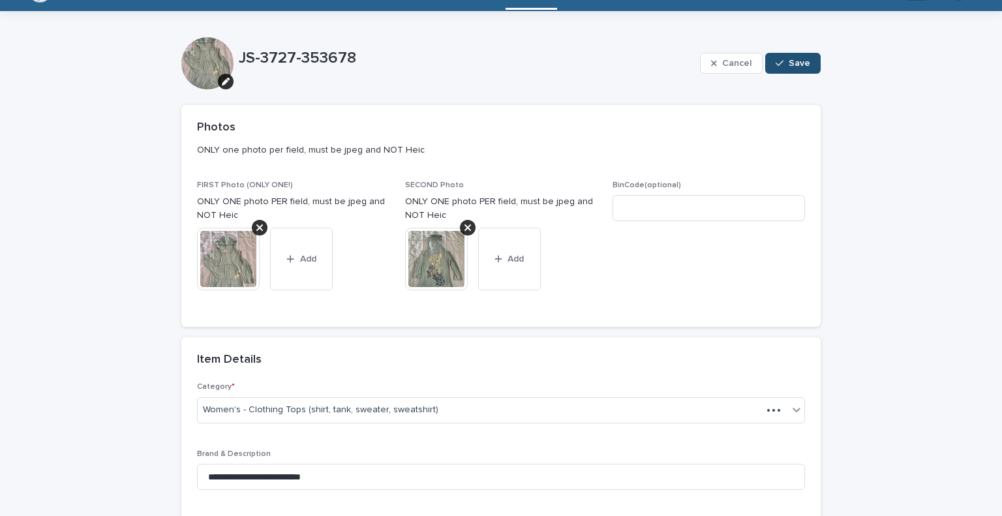
click at [782, 61] on div "button" at bounding box center [782, 63] width 13 height 9
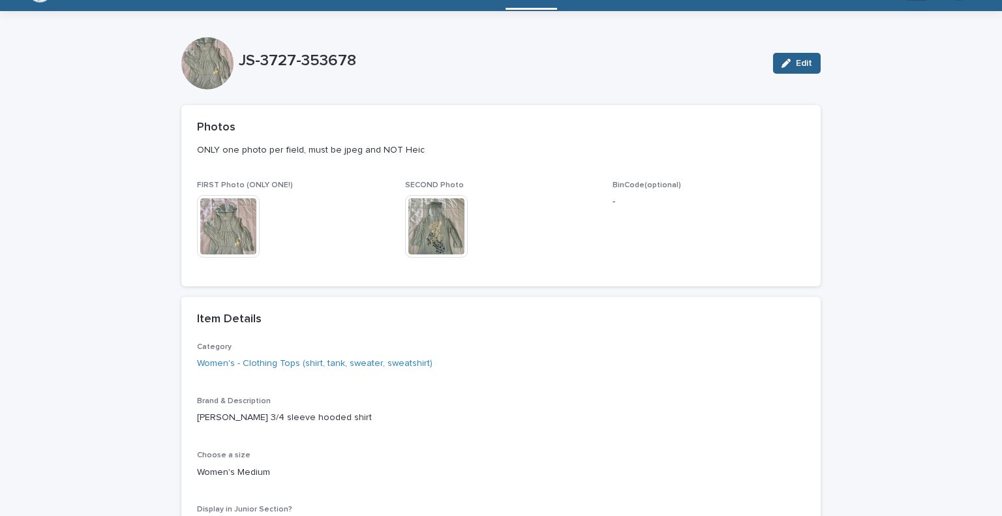
scroll to position [0, 0]
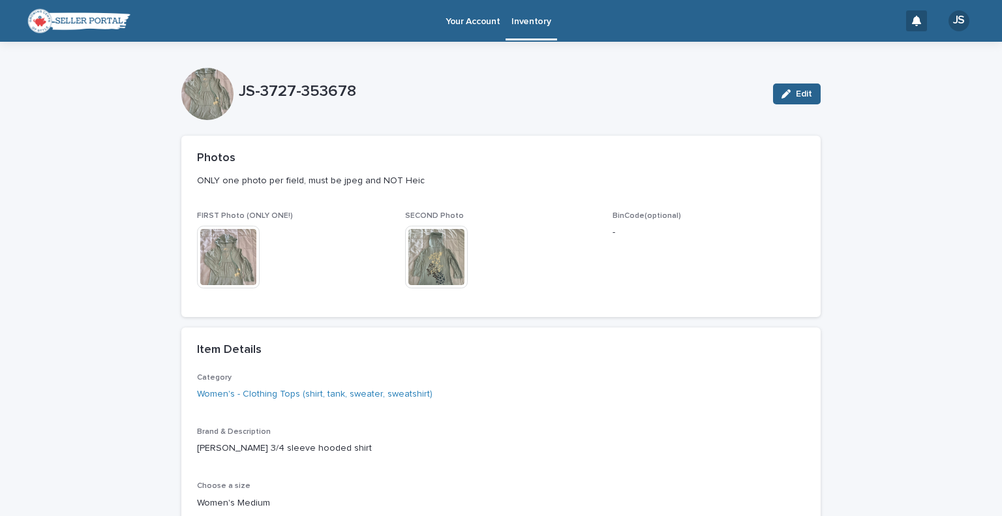
click at [523, 29] on link "Inventory" at bounding box center [531, 19] width 51 height 38
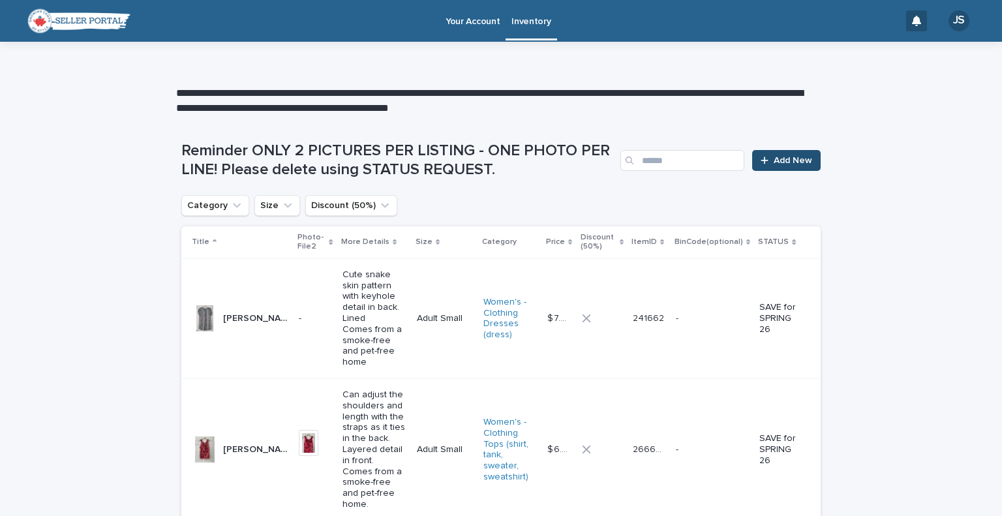
click at [786, 162] on span "Add New" at bounding box center [793, 160] width 38 height 9
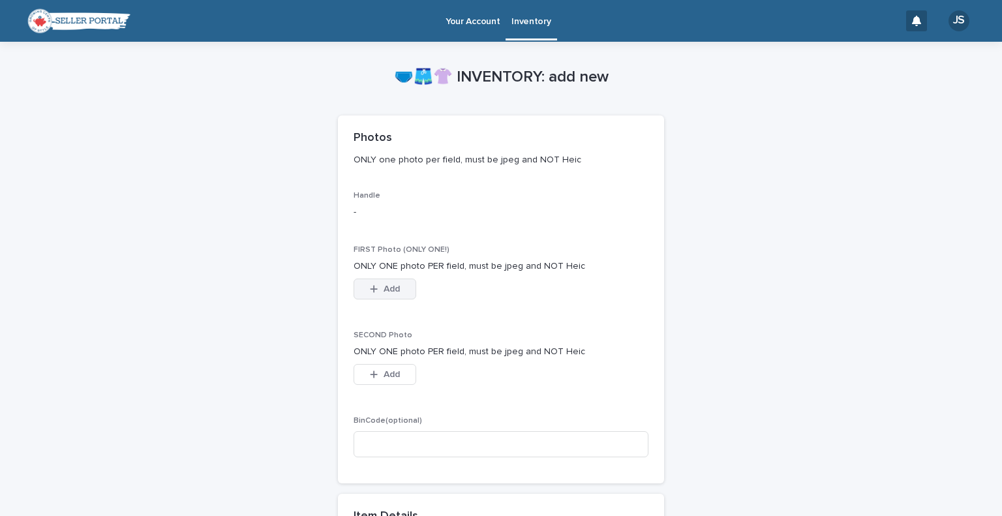
click at [371, 291] on icon "button" at bounding box center [374, 288] width 7 height 7
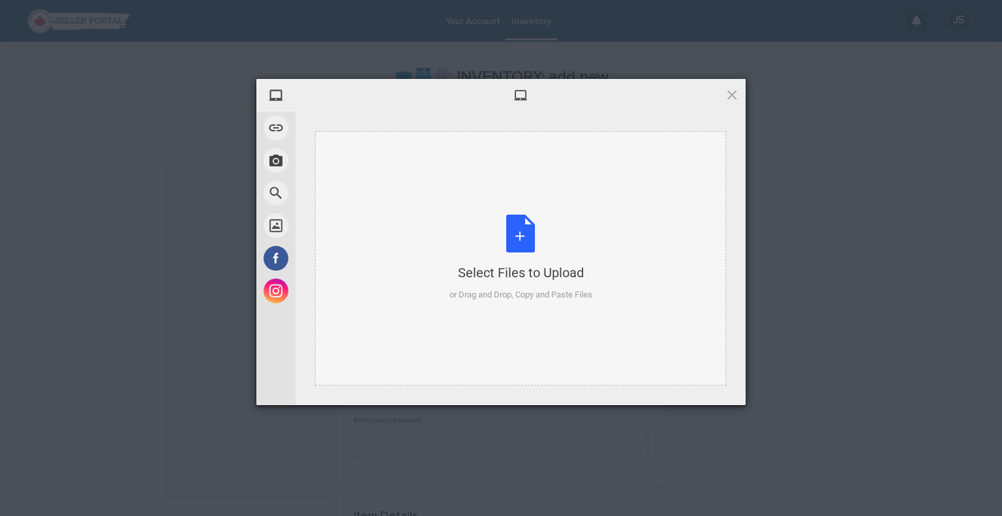
click at [491, 222] on div "Select Files to Upload or Drag and Drop, Copy and Paste Files" at bounding box center [521, 258] width 143 height 87
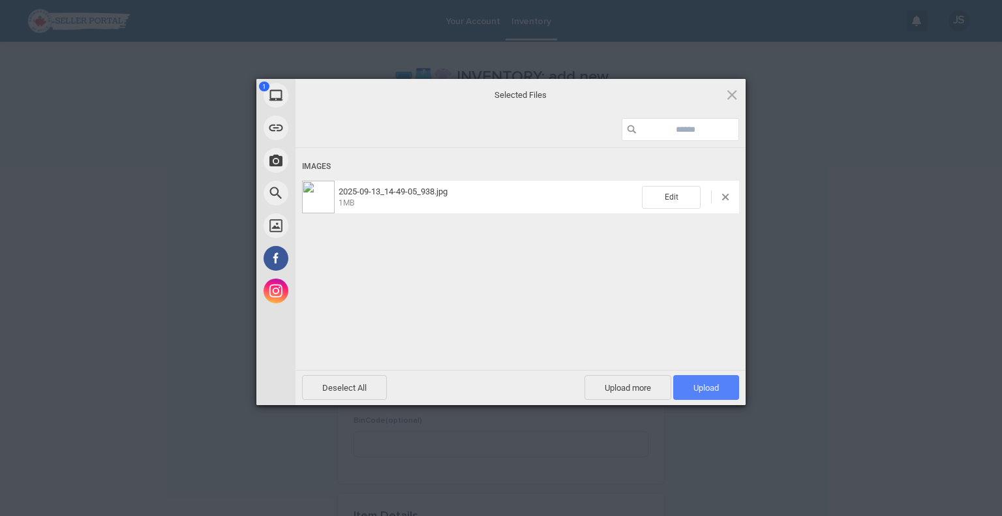
click at [704, 388] on span "Upload 1" at bounding box center [706, 388] width 25 height 10
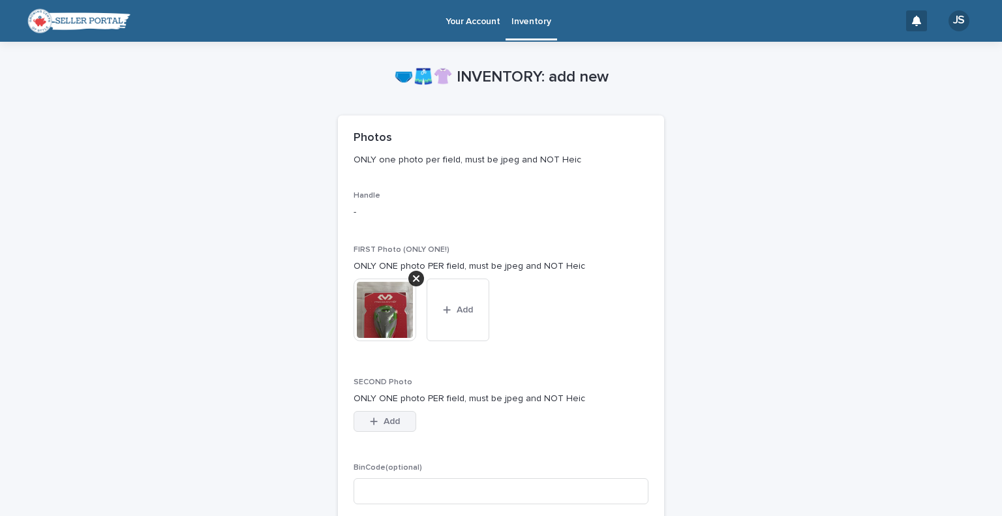
click at [370, 418] on icon "button" at bounding box center [374, 421] width 8 height 9
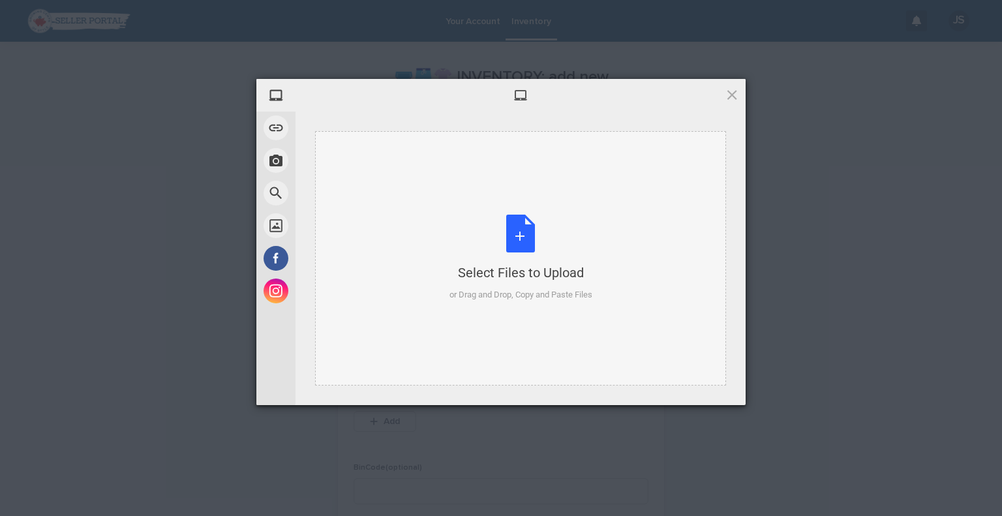
click at [506, 240] on div "Select Files to Upload or Drag and Drop, Copy and Paste Files" at bounding box center [521, 258] width 143 height 87
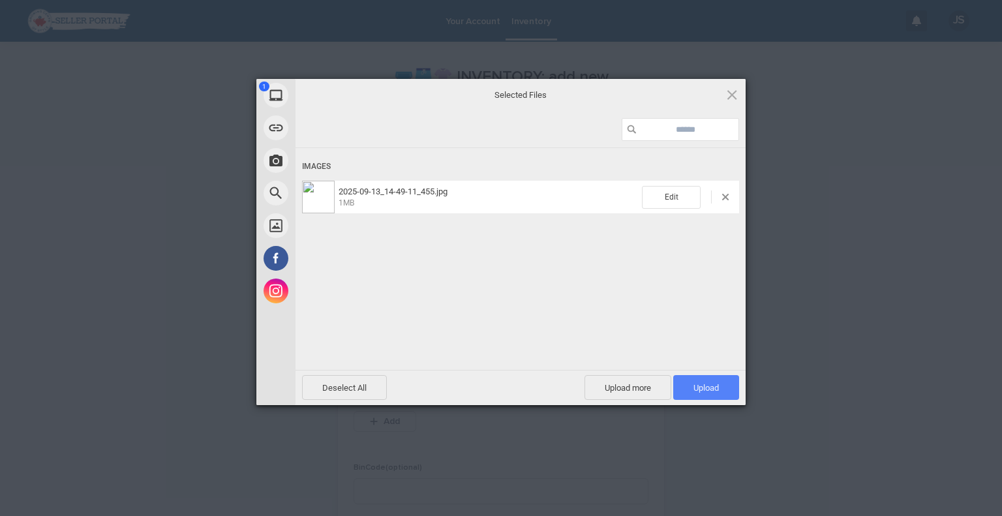
click at [720, 382] on span "Upload 1" at bounding box center [706, 387] width 66 height 25
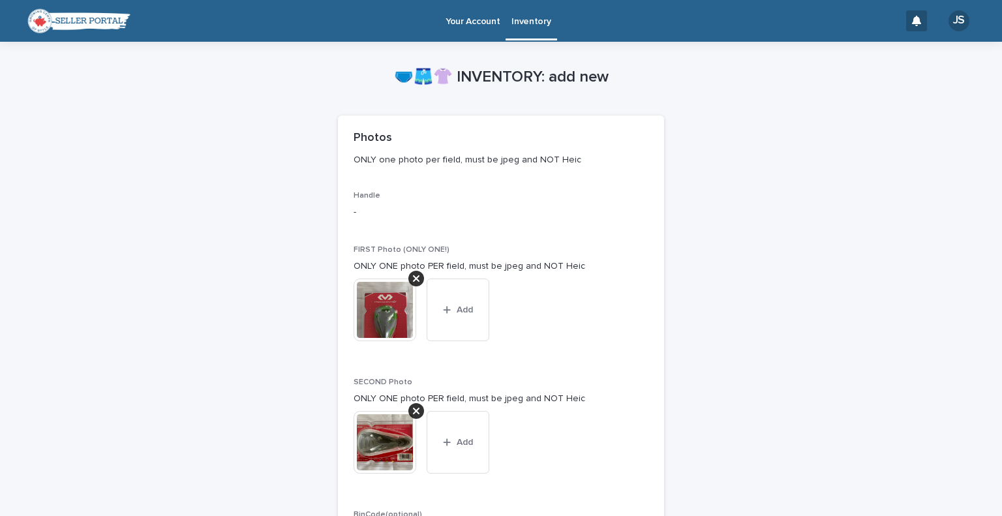
scroll to position [452, 0]
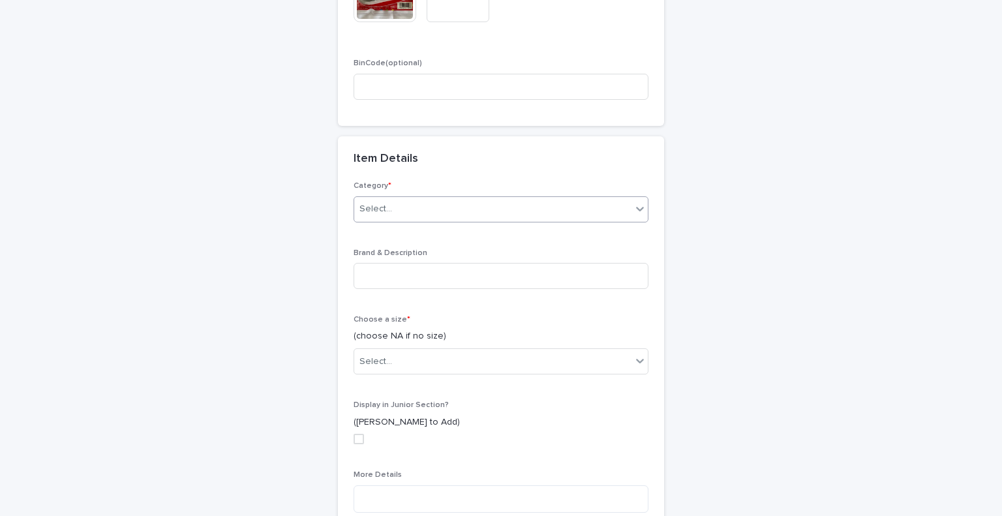
click at [500, 216] on div "Select..." at bounding box center [492, 209] width 277 height 22
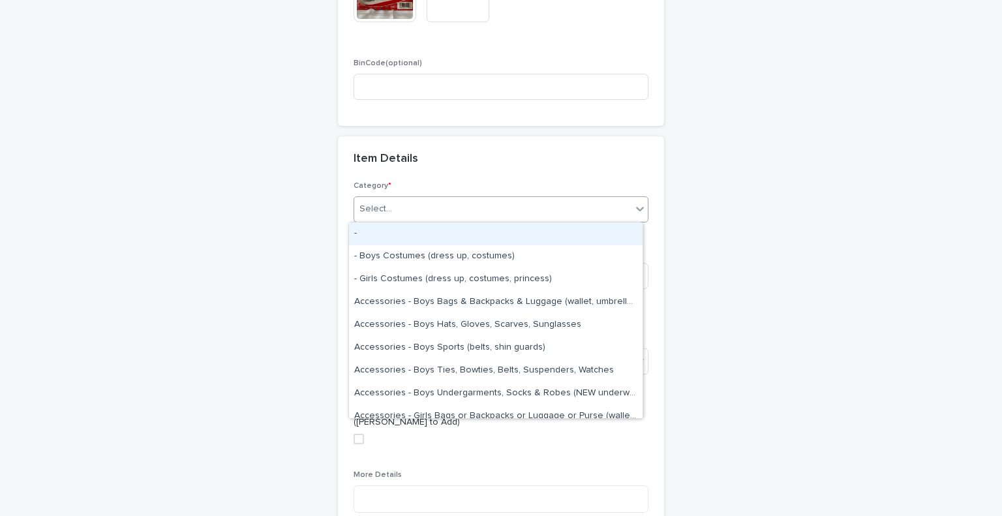
scroll to position [3, 0]
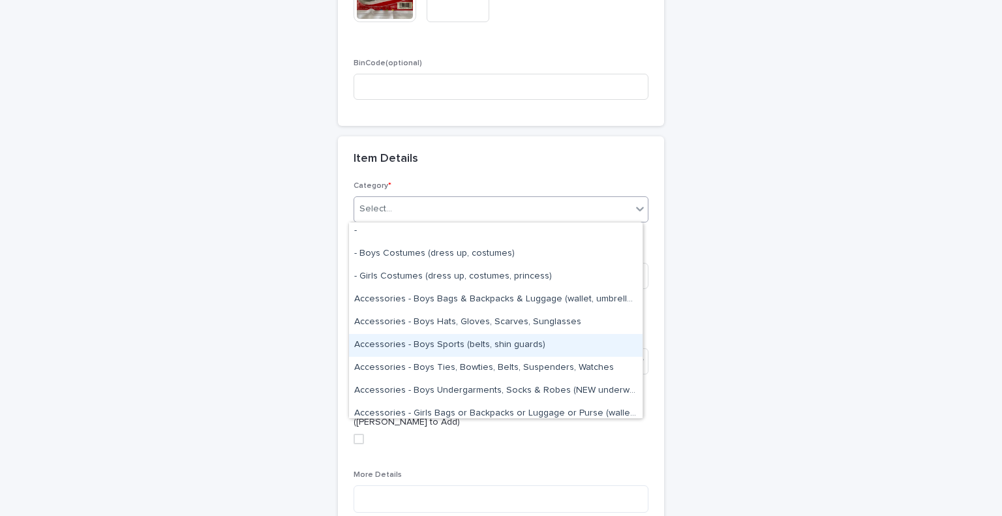
click at [539, 346] on div "Accessories - Boys Sports (belts, shin guards)" at bounding box center [496, 345] width 294 height 23
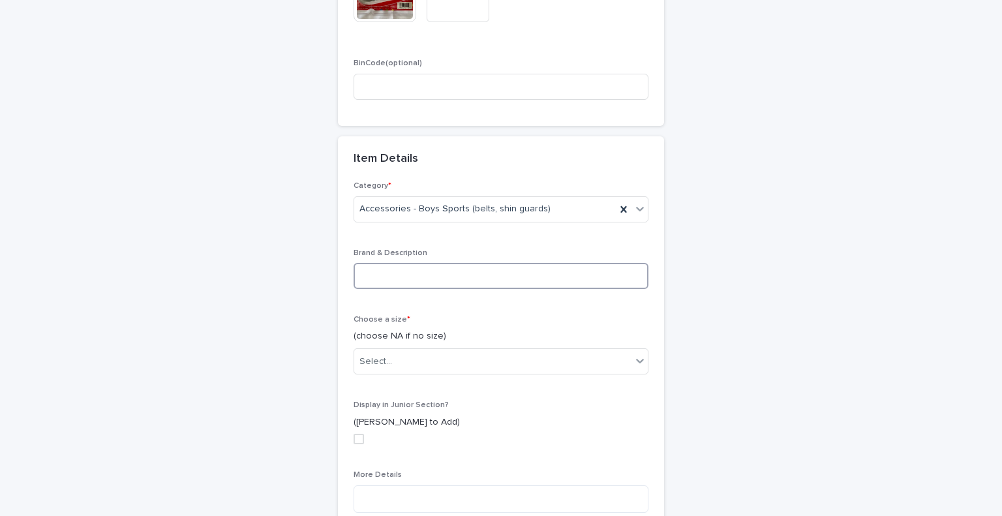
click at [485, 273] on input at bounding box center [501, 276] width 295 height 26
type input "**********"
click at [965, 209] on div "**********" at bounding box center [501, 248] width 1002 height 1316
click at [545, 352] on div "Select..." at bounding box center [492, 362] width 277 height 22
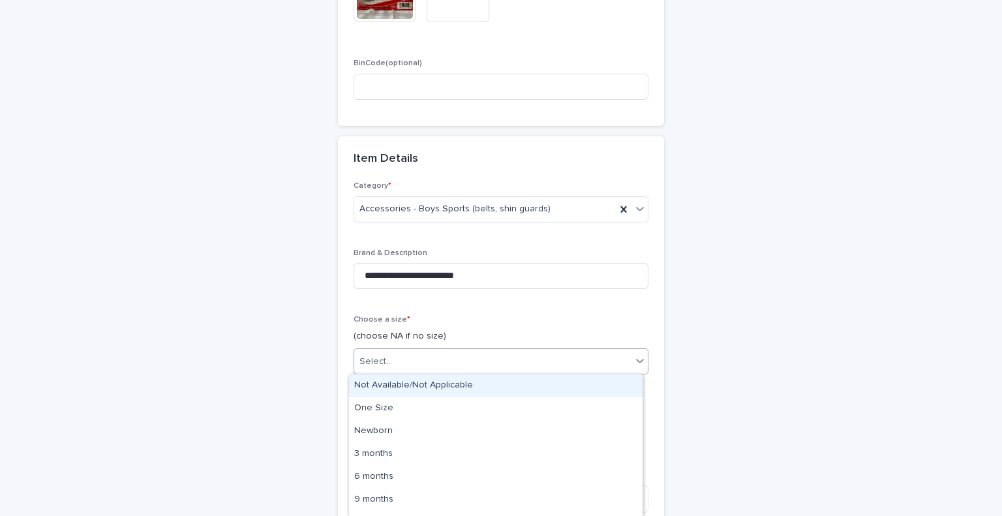
click at [527, 388] on div "Not Available/Not Applicable" at bounding box center [496, 386] width 294 height 23
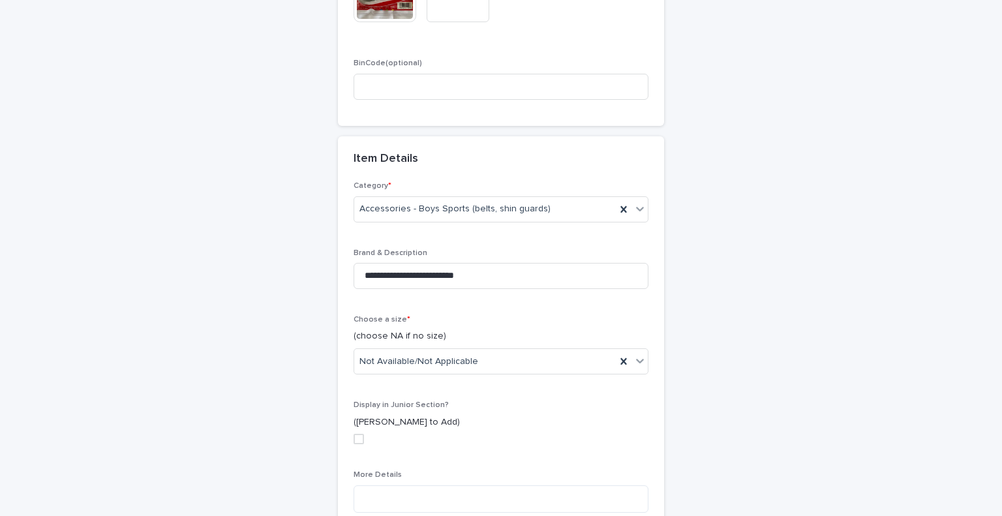
click at [990, 384] on div "**********" at bounding box center [501, 248] width 1002 height 1316
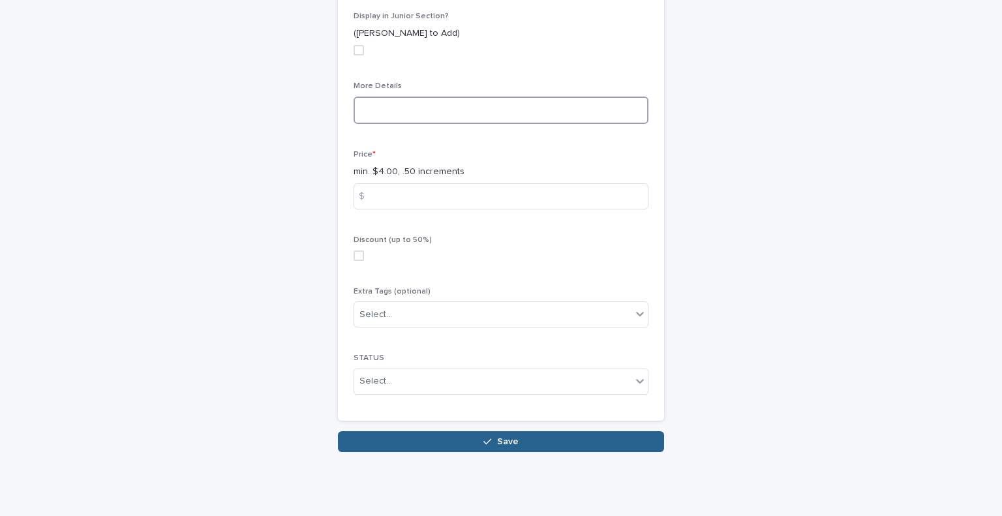
click at [408, 102] on textarea at bounding box center [501, 111] width 295 height 28
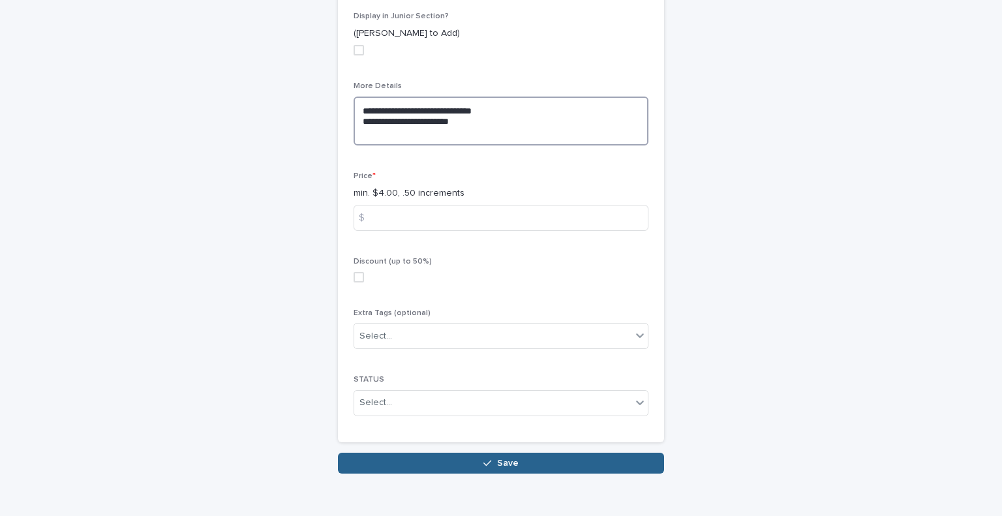
paste textarea "**********"
type textarea "**********"
click at [453, 211] on input at bounding box center [501, 218] width 295 height 26
type input "*"
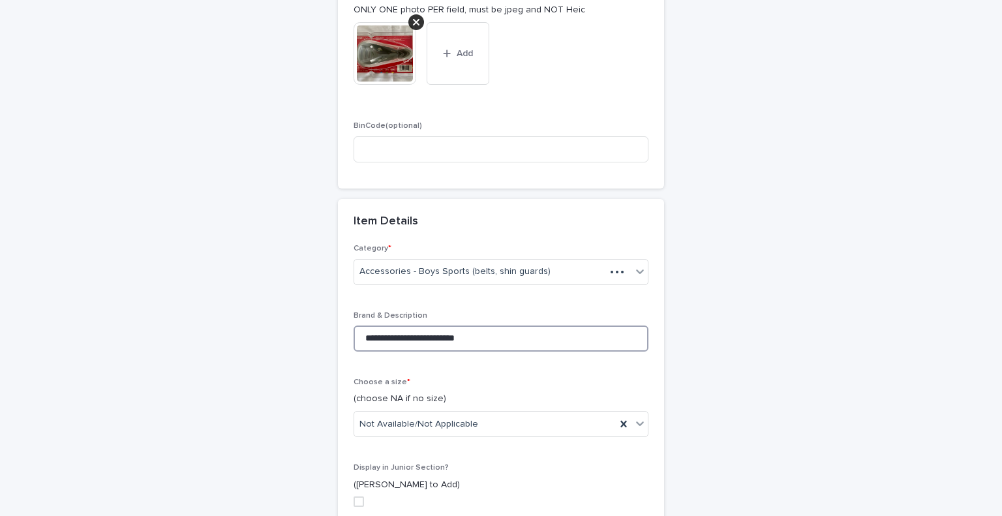
click at [428, 337] on input "**********" at bounding box center [501, 339] width 295 height 26
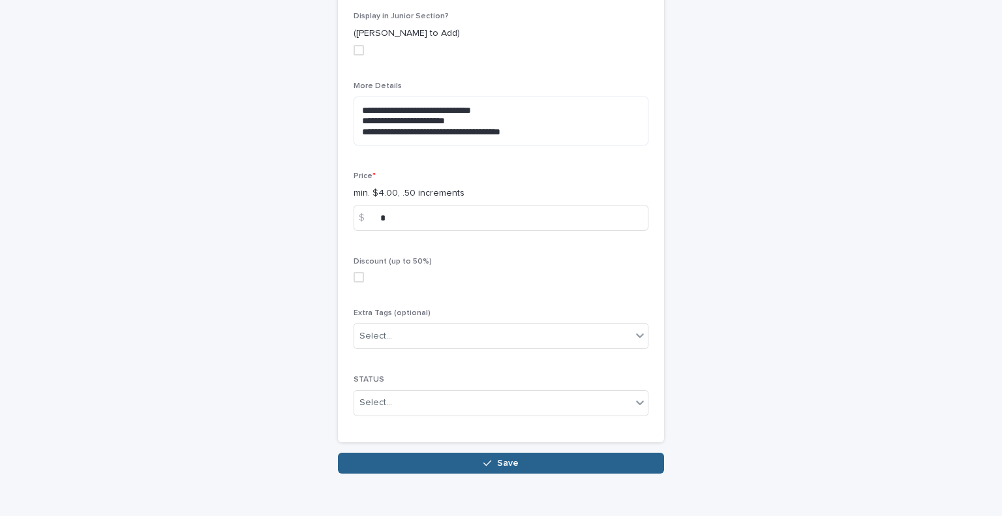
type input "**********"
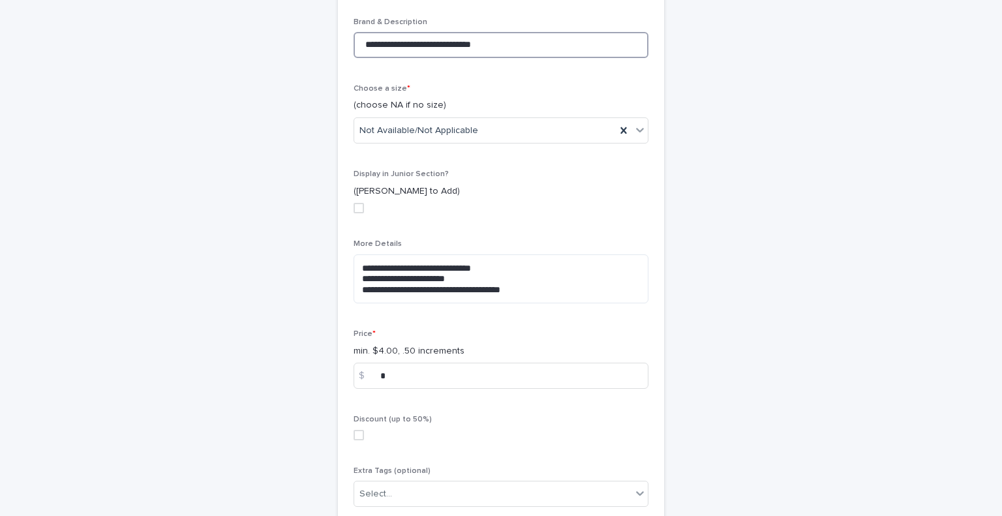
scroll to position [861, 0]
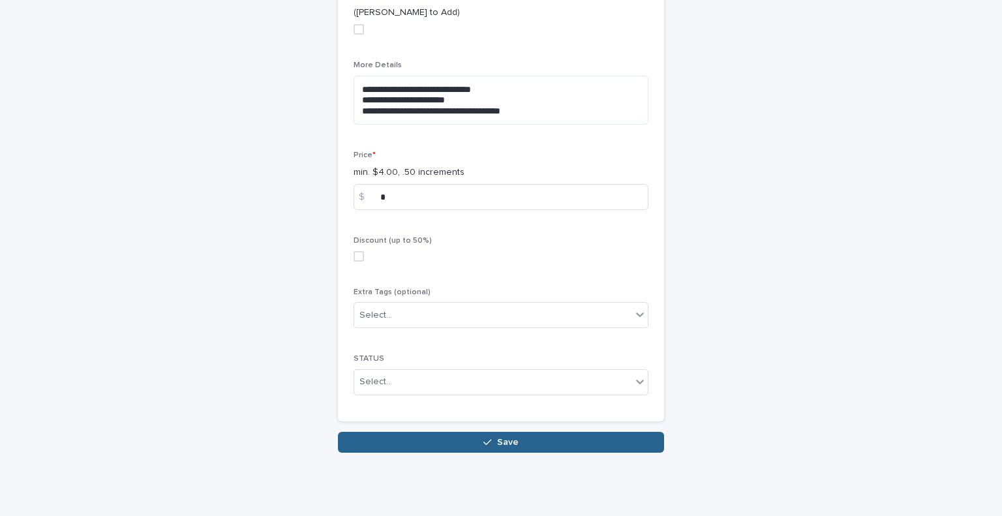
click at [431, 211] on div "Price * min. $4.00, .50 increments $ *" at bounding box center [501, 186] width 295 height 70
click at [424, 185] on input "*" at bounding box center [501, 197] width 295 height 26
type input "****"
click at [393, 318] on div "Select..." at bounding box center [492, 316] width 277 height 22
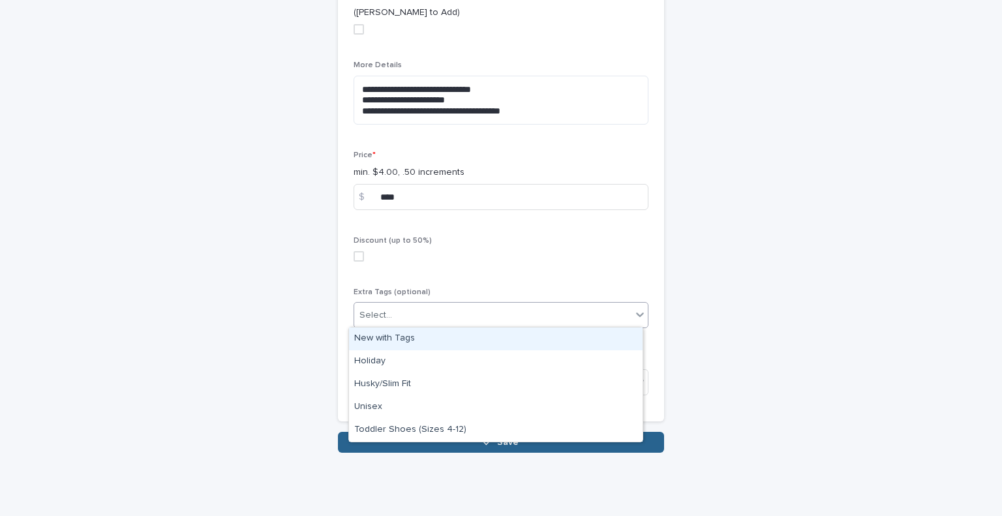
click at [394, 338] on div "New with Tags" at bounding box center [496, 339] width 294 height 23
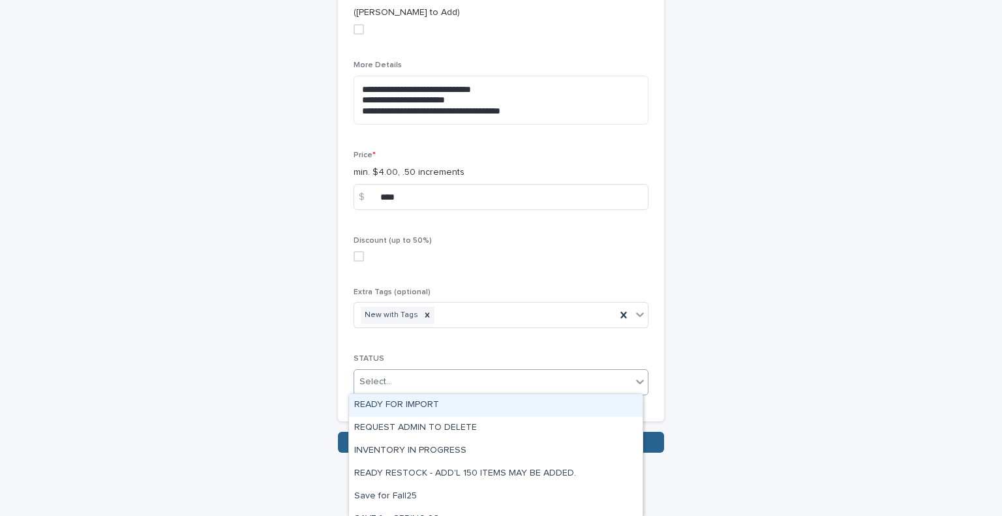
click at [399, 391] on div "Select..." at bounding box center [501, 382] width 295 height 26
click at [400, 408] on div "READY FOR IMPORT" at bounding box center [496, 405] width 294 height 23
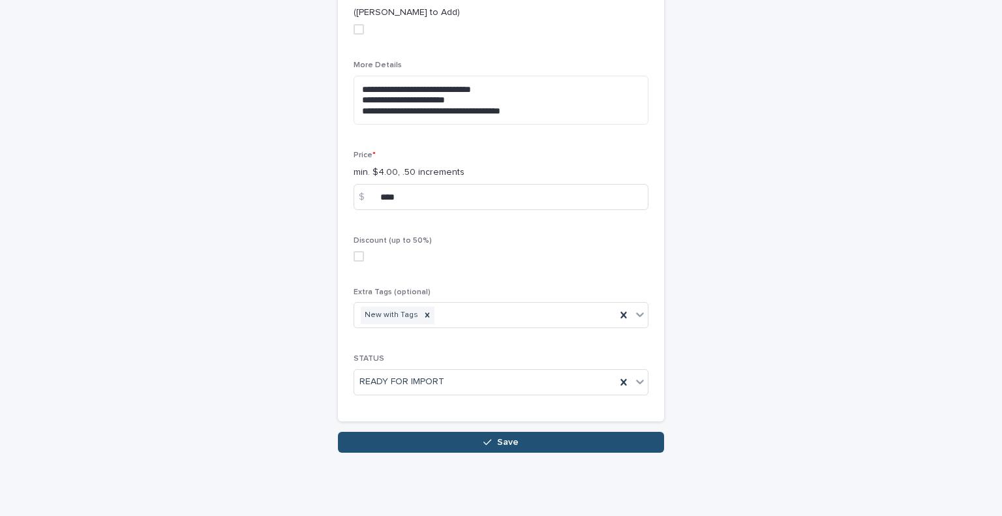
click at [444, 432] on button "Save" at bounding box center [501, 442] width 326 height 21
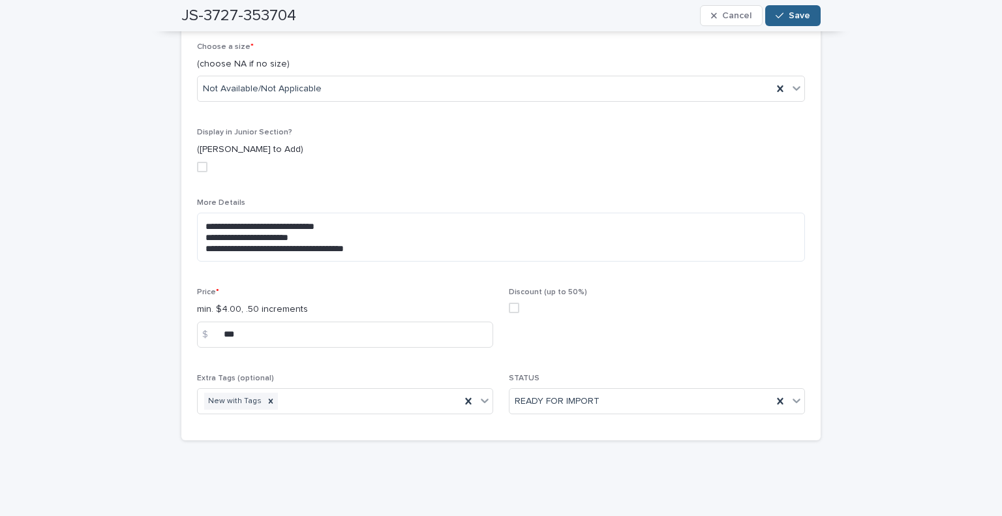
scroll to position [504, 0]
click at [791, 10] on button "Save" at bounding box center [792, 15] width 55 height 21
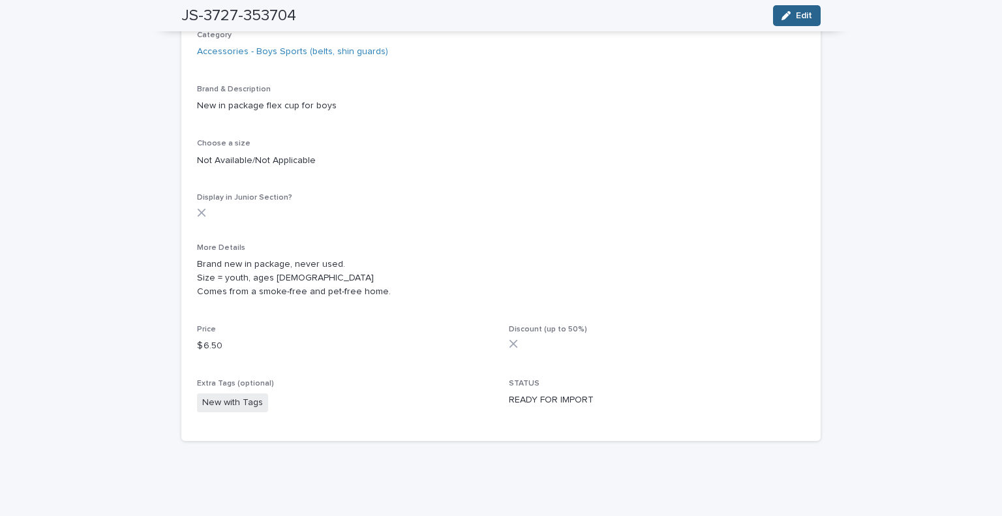
scroll to position [0, 0]
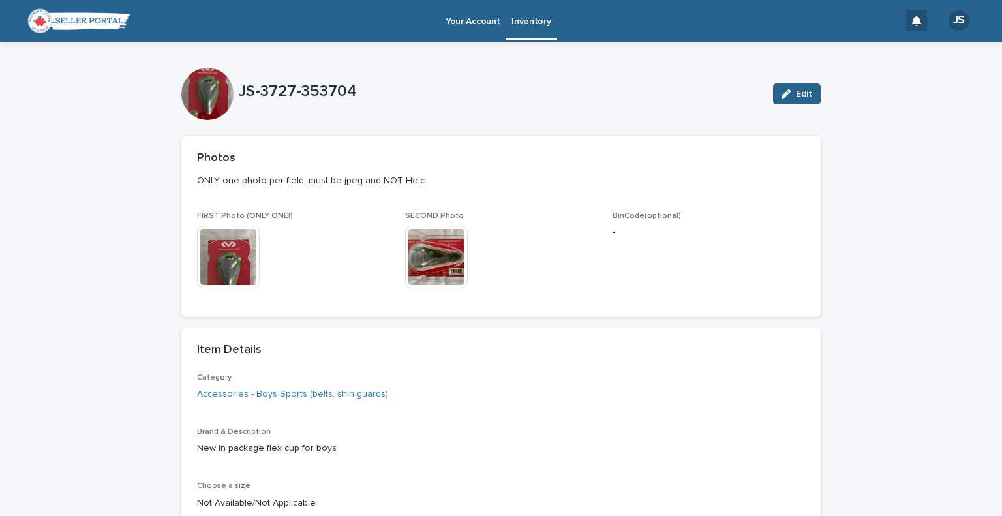
click at [467, 19] on p "Your Account" at bounding box center [473, 13] width 54 height 27
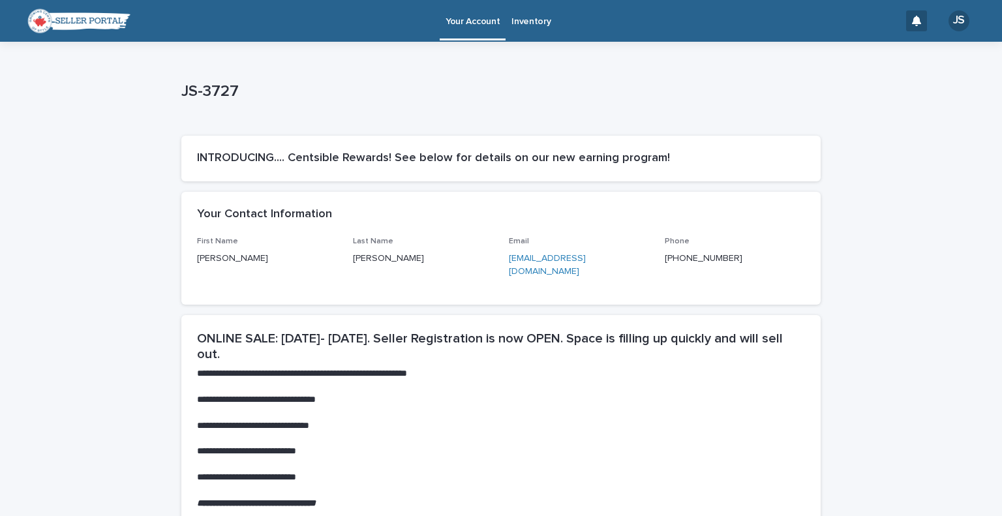
click at [521, 16] on p "Inventory" at bounding box center [531, 13] width 39 height 27
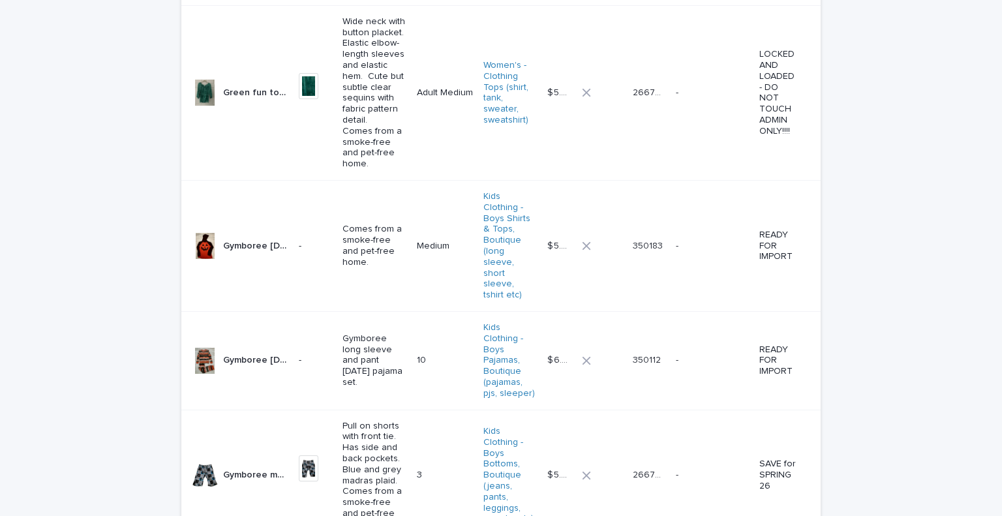
scroll to position [3312, 0]
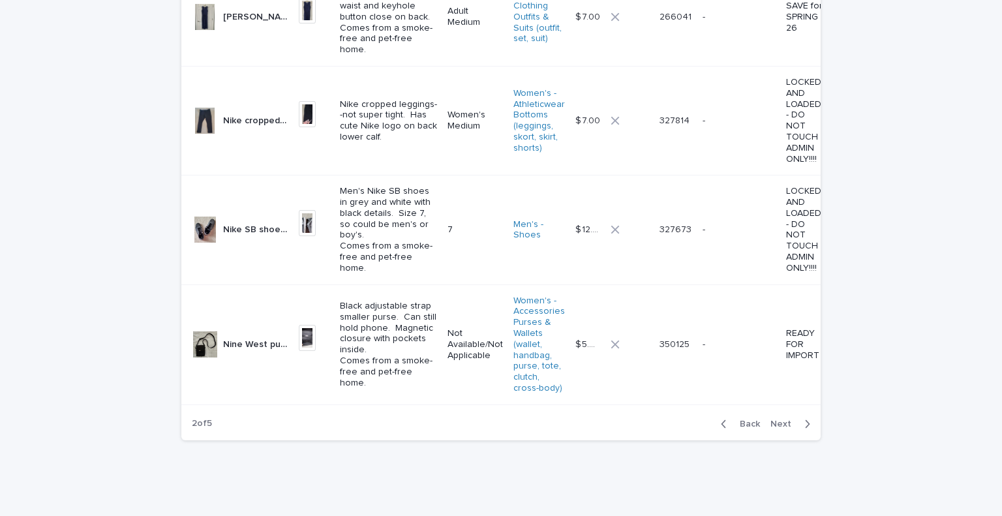
scroll to position [3937, 0]
click at [778, 422] on span "Next" at bounding box center [785, 424] width 29 height 9
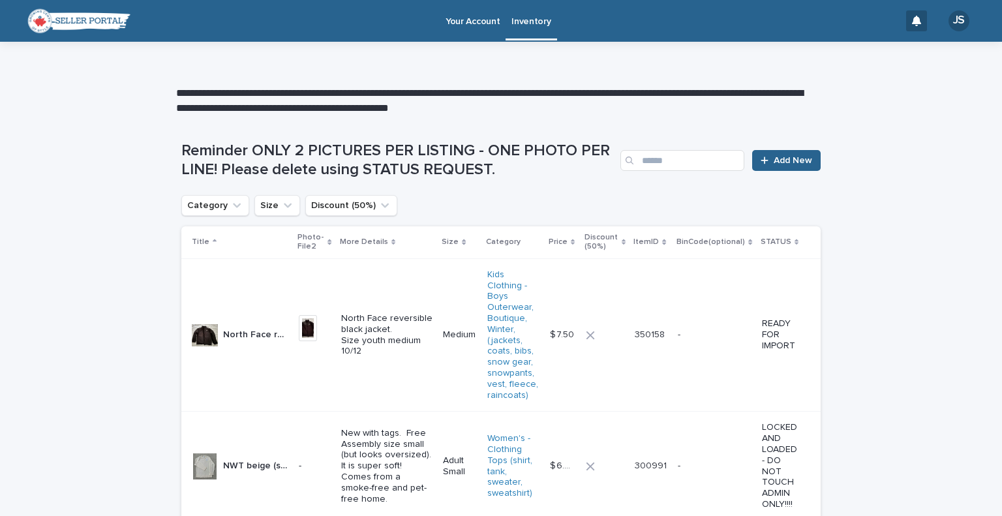
scroll to position [452, 0]
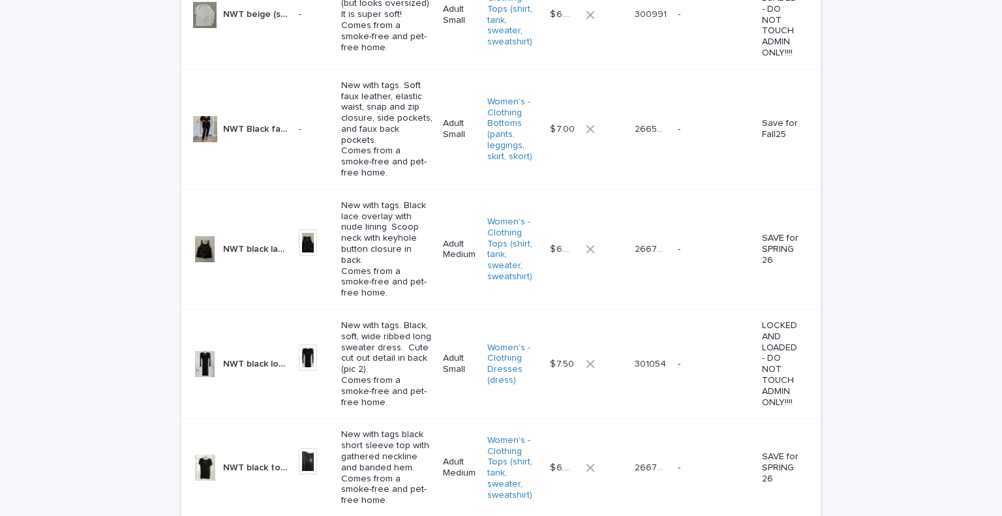
click at [341, 148] on p "New with tags. Soft faux leather, elastic waist, snap and zip closure, side poc…" at bounding box center [387, 129] width 92 height 99
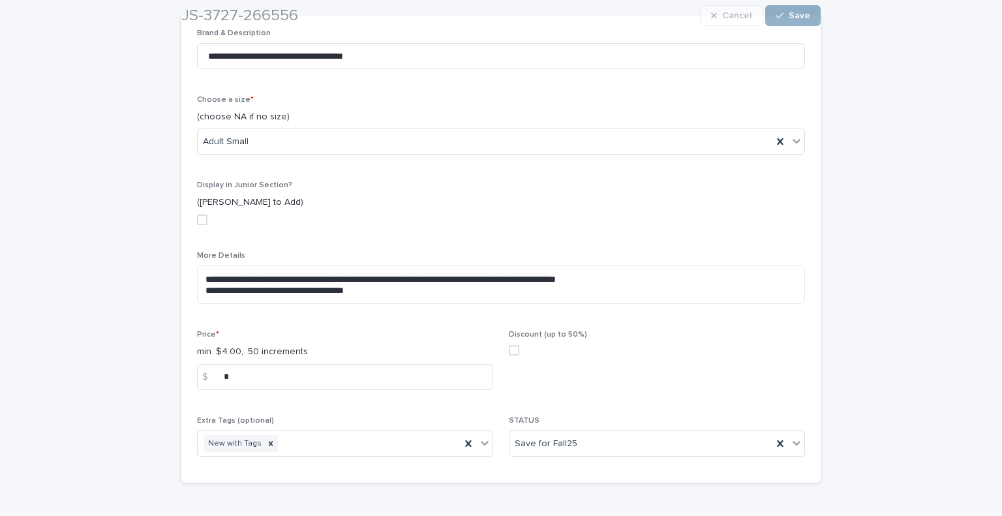
scroll to position [493, 0]
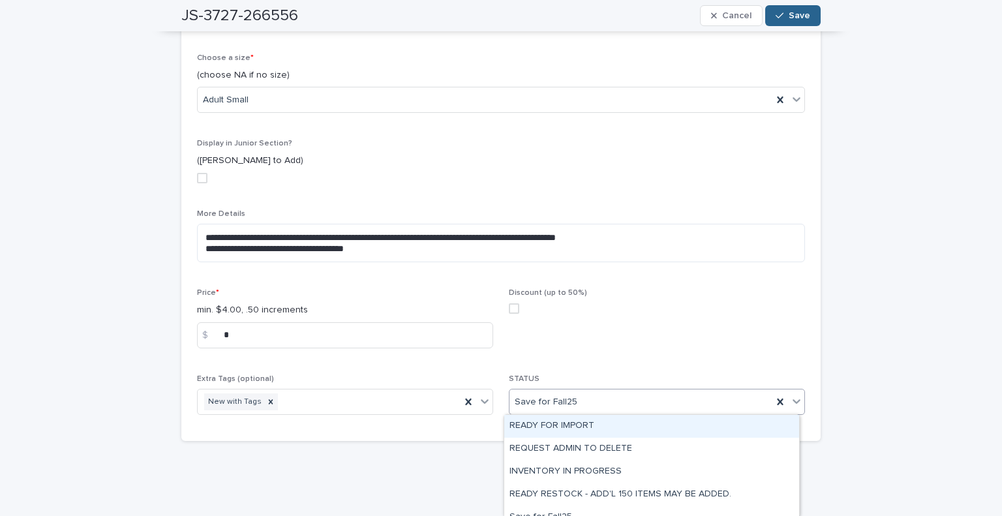
click at [790, 402] on icon at bounding box center [796, 401] width 13 height 13
click at [741, 428] on div "READY FOR IMPORT" at bounding box center [651, 426] width 295 height 23
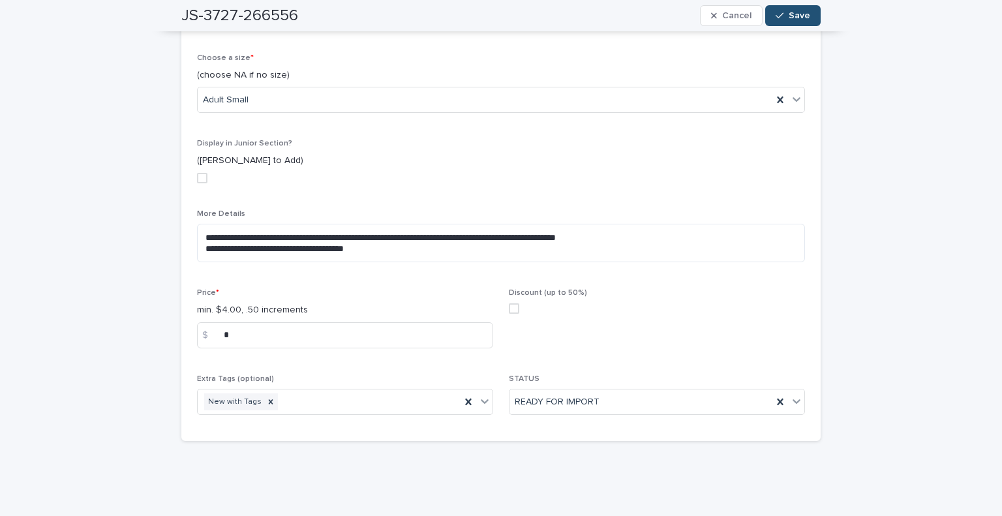
click at [802, 15] on span "Save" at bounding box center [800, 15] width 22 height 9
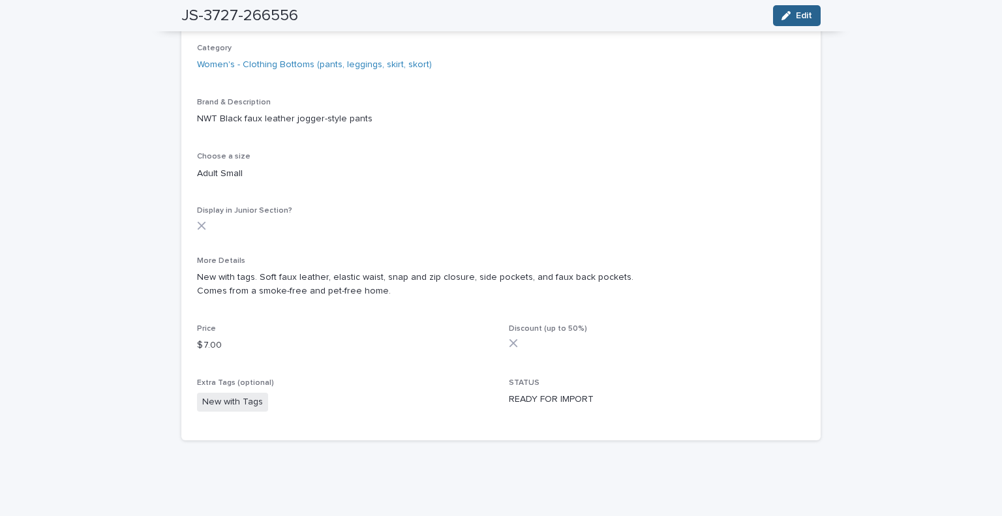
scroll to position [329, 0]
click at [790, 17] on div "button" at bounding box center [789, 15] width 14 height 9
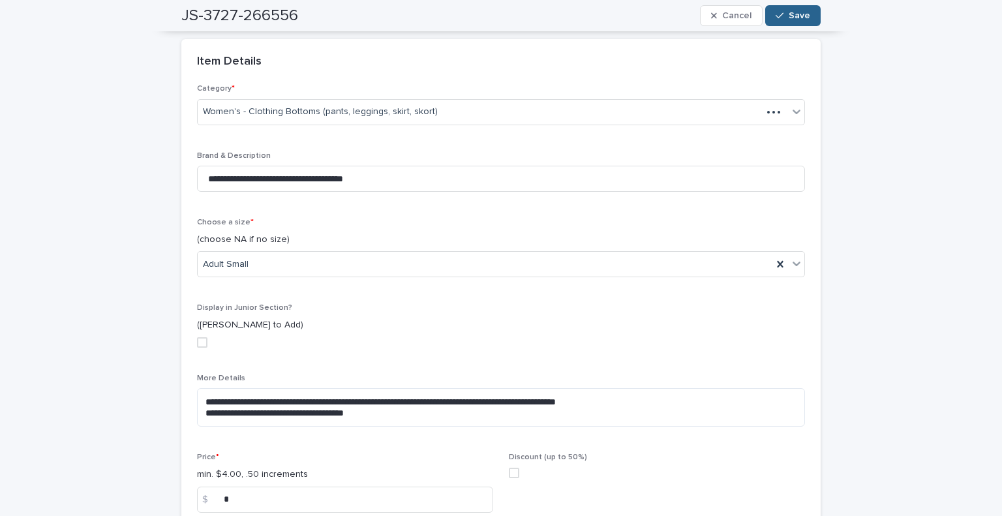
scroll to position [405, 0]
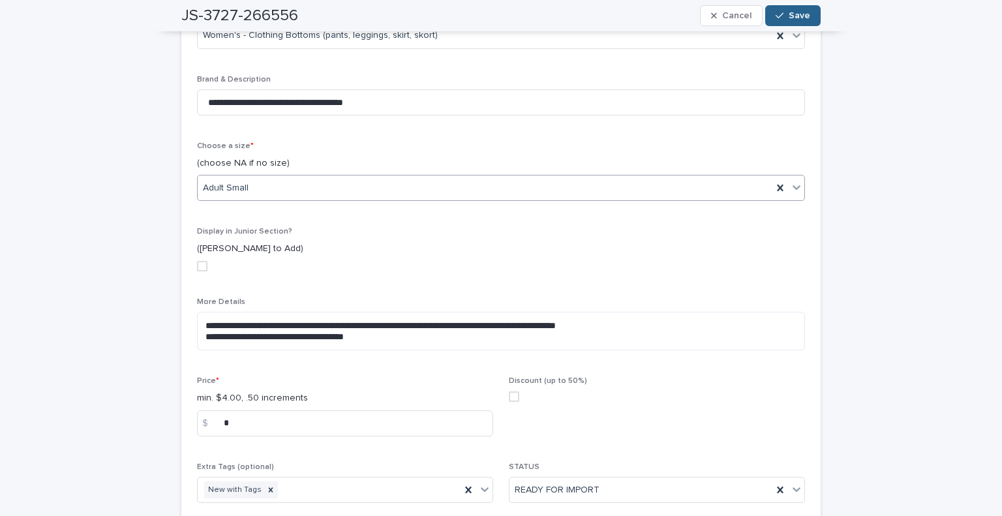
click at [790, 190] on icon at bounding box center [796, 187] width 13 height 13
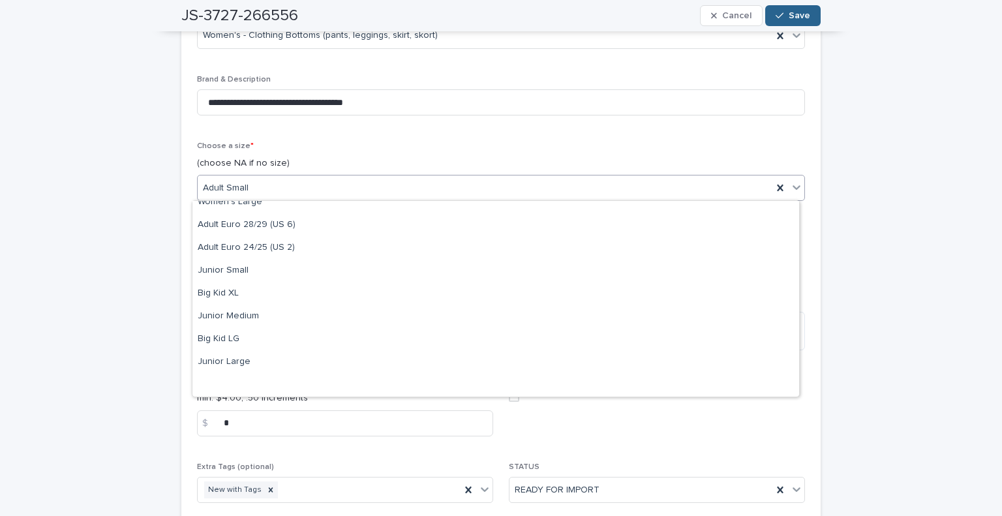
scroll to position [1689, 0]
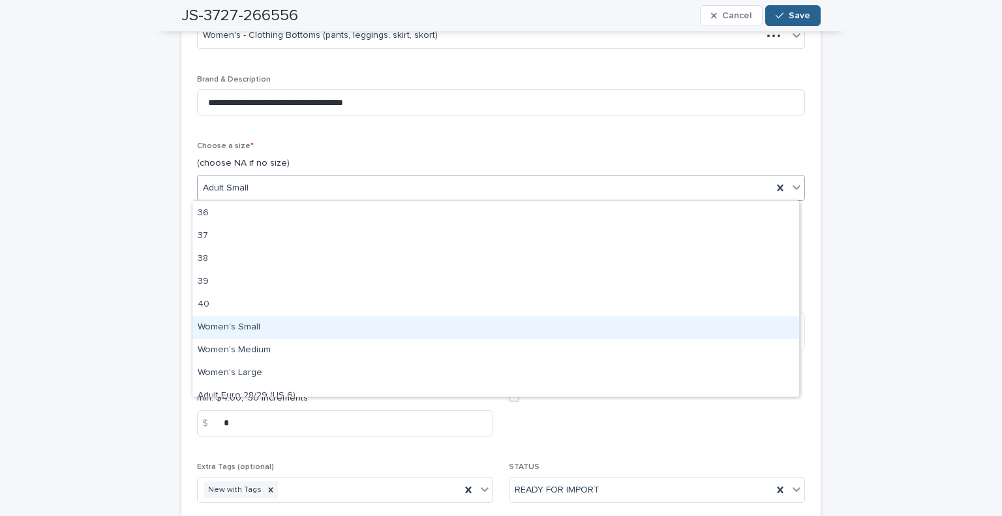
click at [613, 326] on div "Women's Small" at bounding box center [495, 327] width 607 height 23
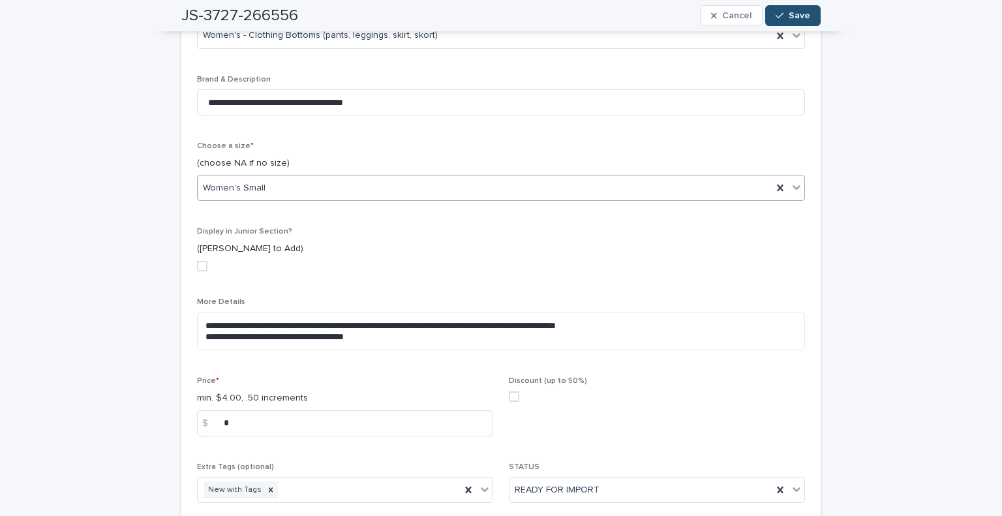
click at [798, 17] on span "Save" at bounding box center [800, 15] width 22 height 9
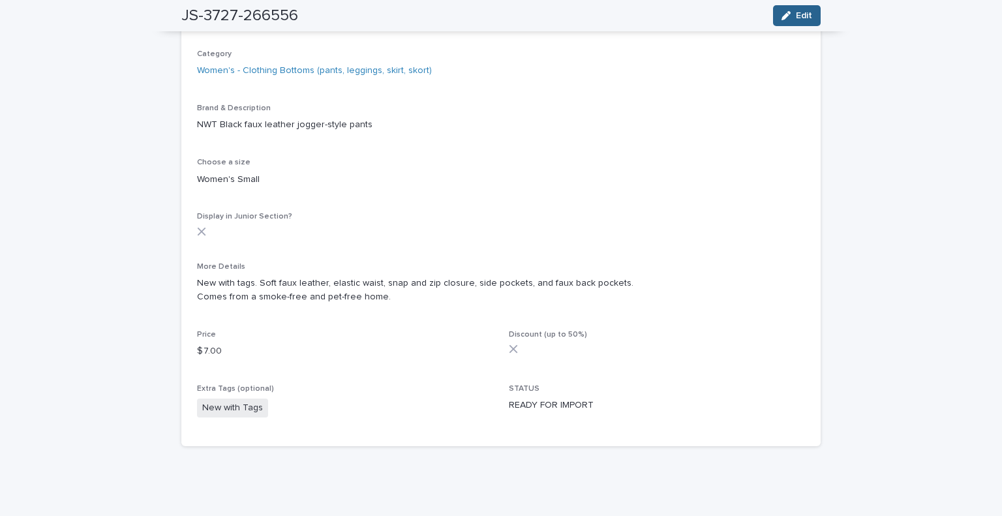
scroll to position [0, 0]
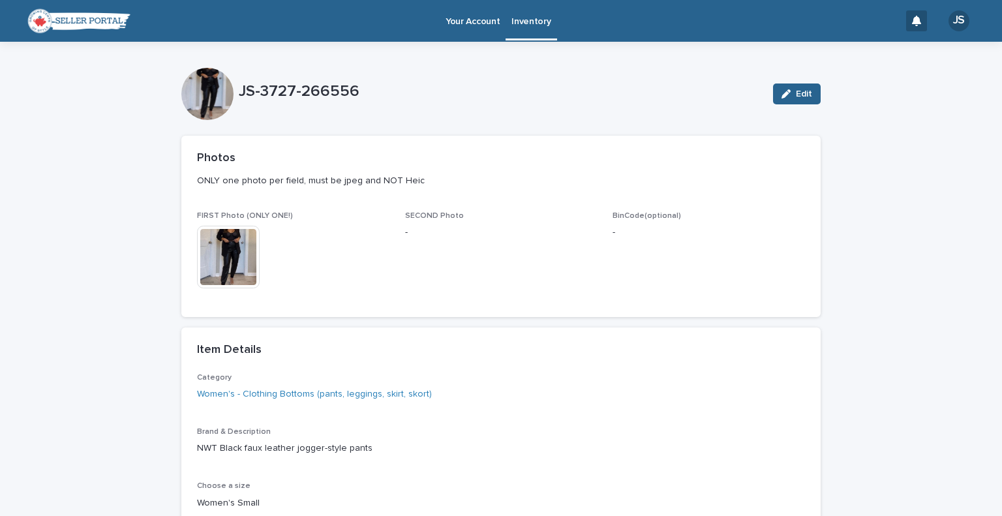
click at [521, 18] on p "Inventory" at bounding box center [531, 13] width 39 height 27
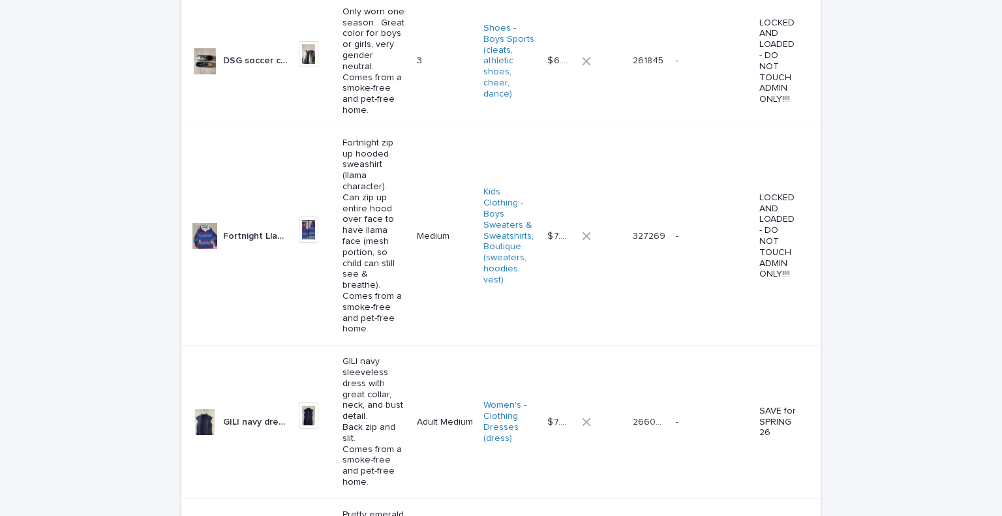
scroll to position [3312, 0]
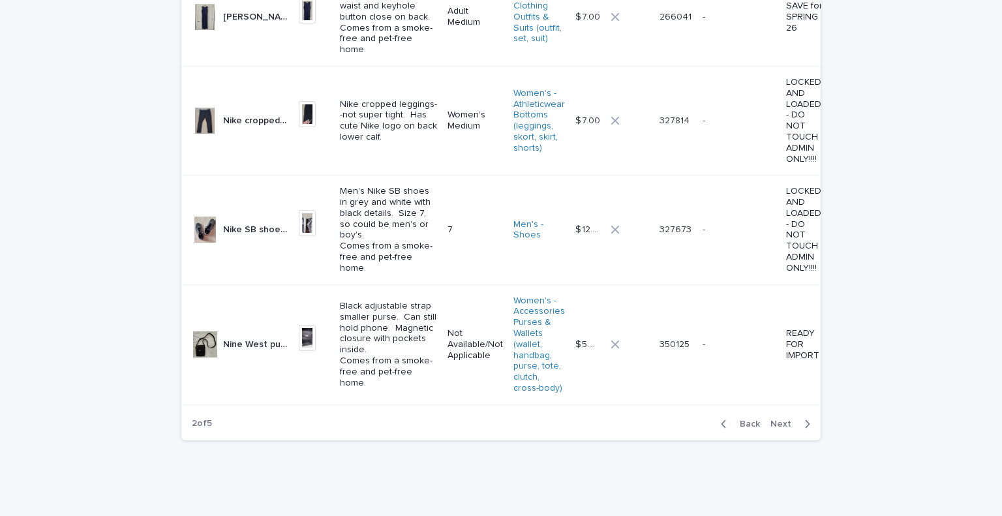
scroll to position [3937, 0]
click at [773, 423] on span "Next" at bounding box center [785, 424] width 29 height 9
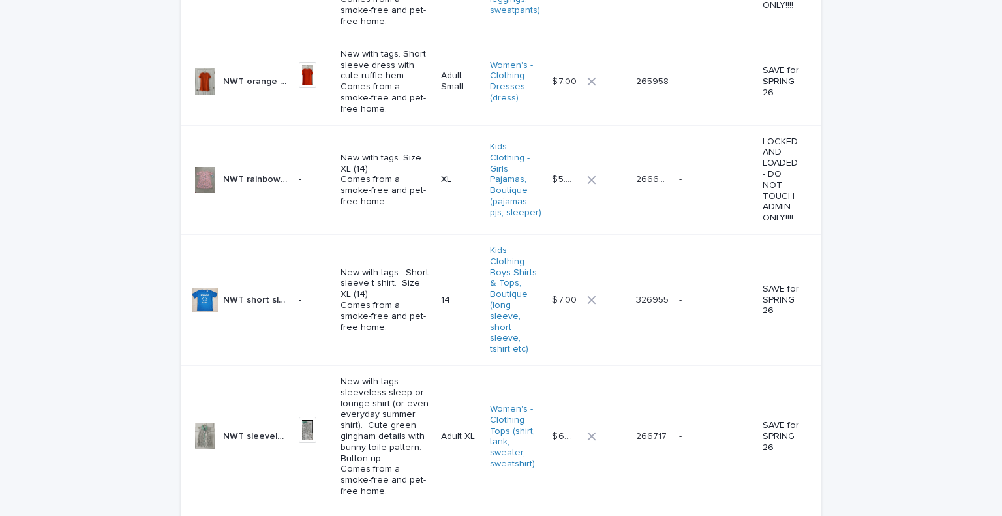
scroll to position [4014, 0]
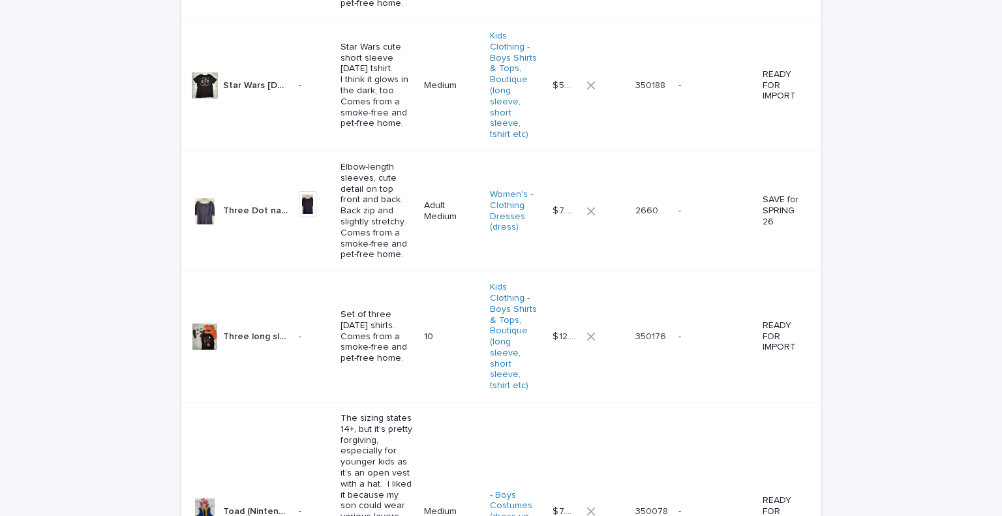
scroll to position [3542, 0]
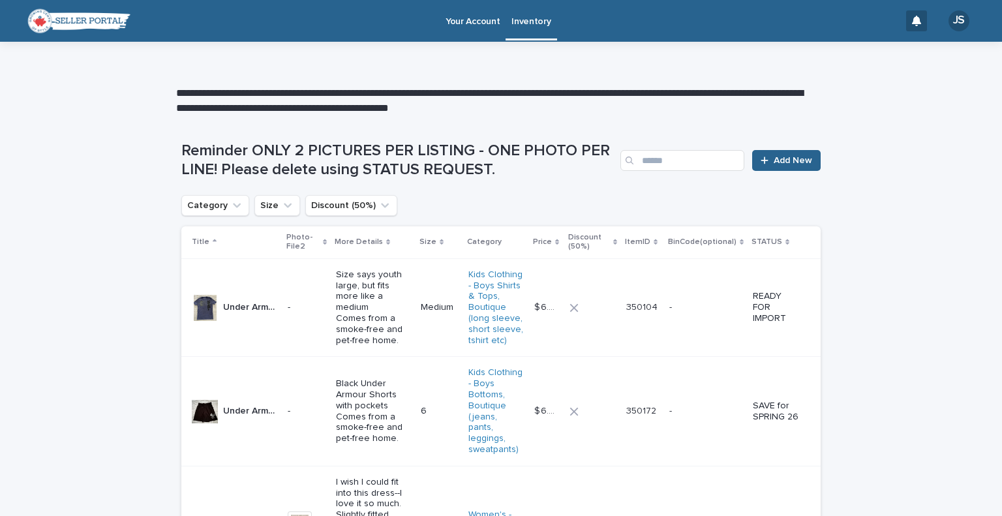
click at [466, 18] on p "Your Account" at bounding box center [473, 13] width 54 height 27
